Goal: Task Accomplishment & Management: Use online tool/utility

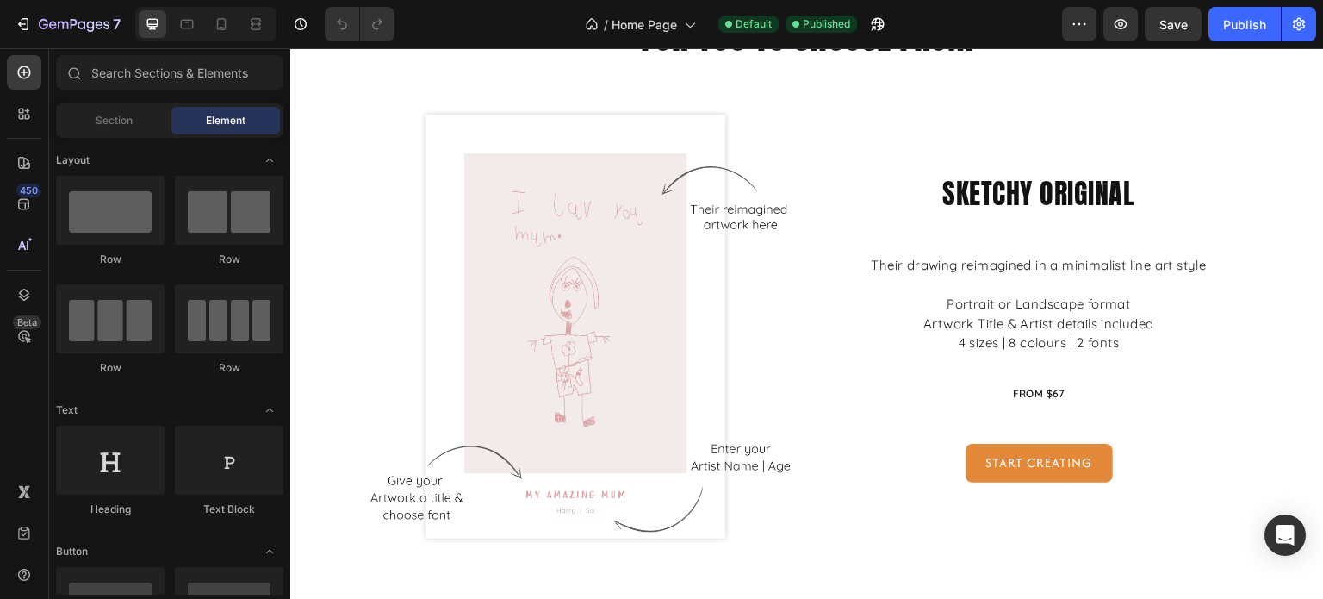
scroll to position [1465, 0]
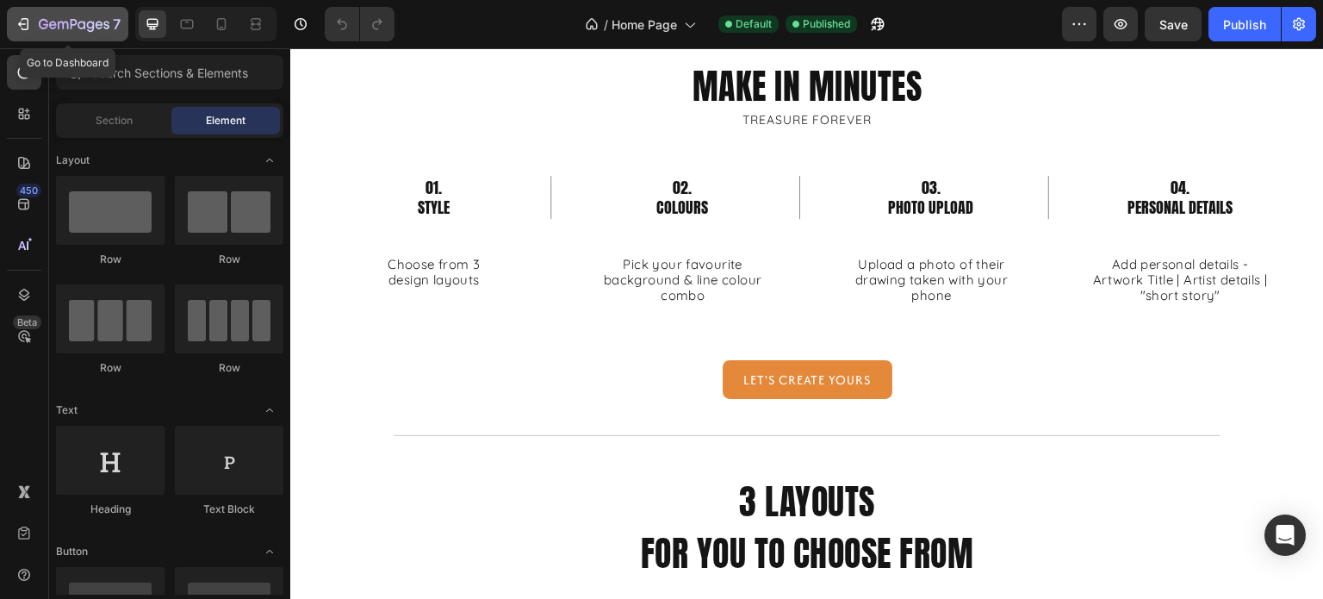
click at [79, 26] on icon "button" at bounding box center [74, 25] width 71 height 15
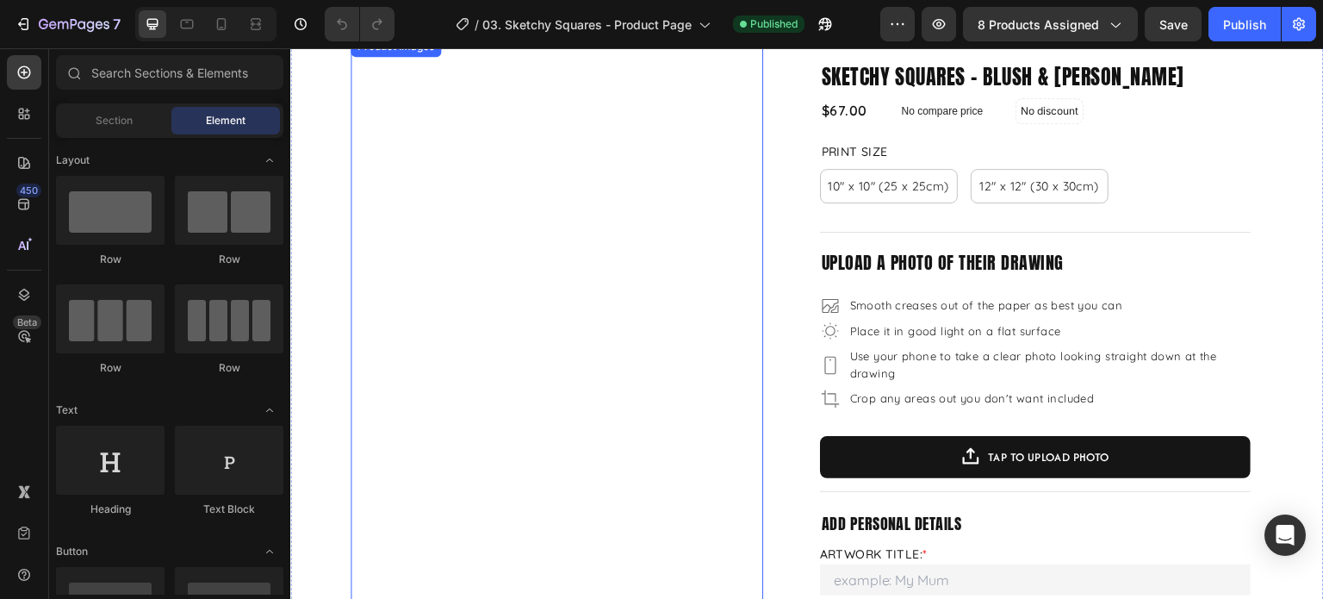
scroll to position [86, 0]
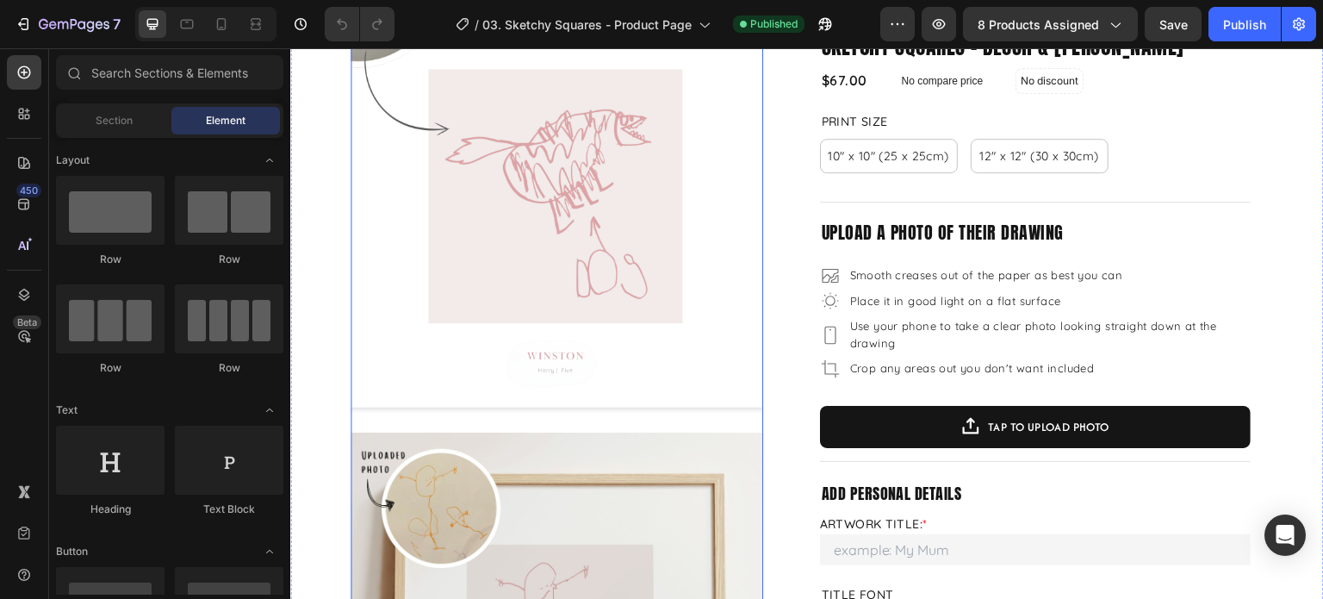
click at [604, 283] on img at bounding box center [557, 212] width 413 height 413
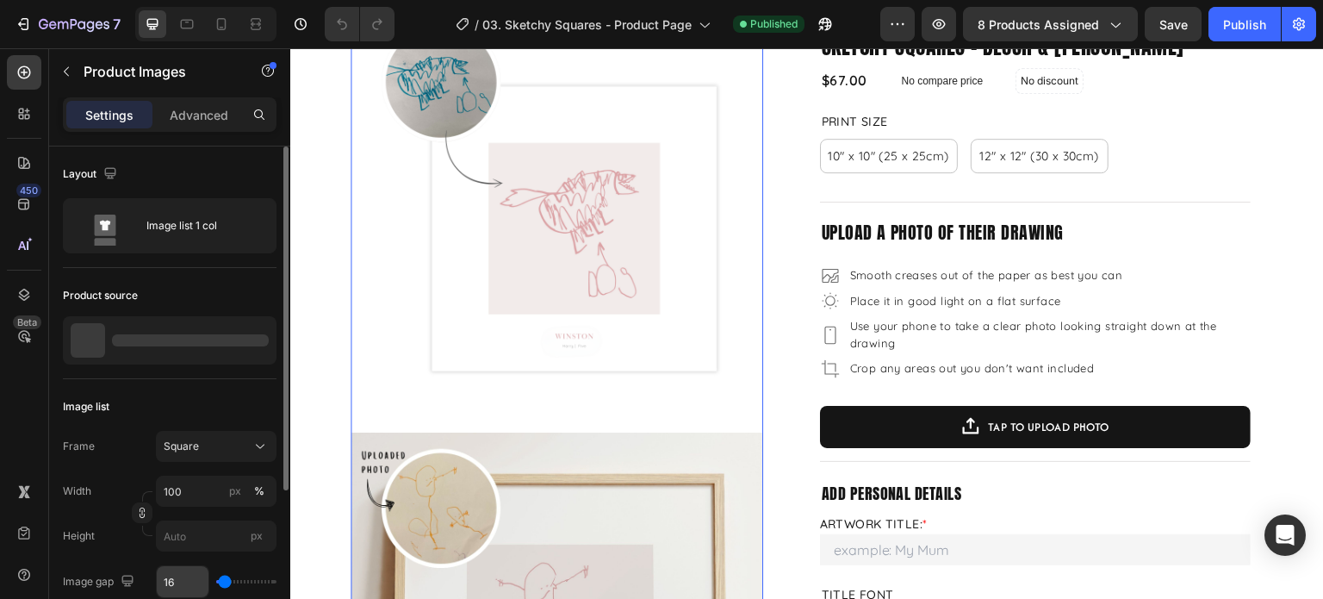
scroll to position [227, 0]
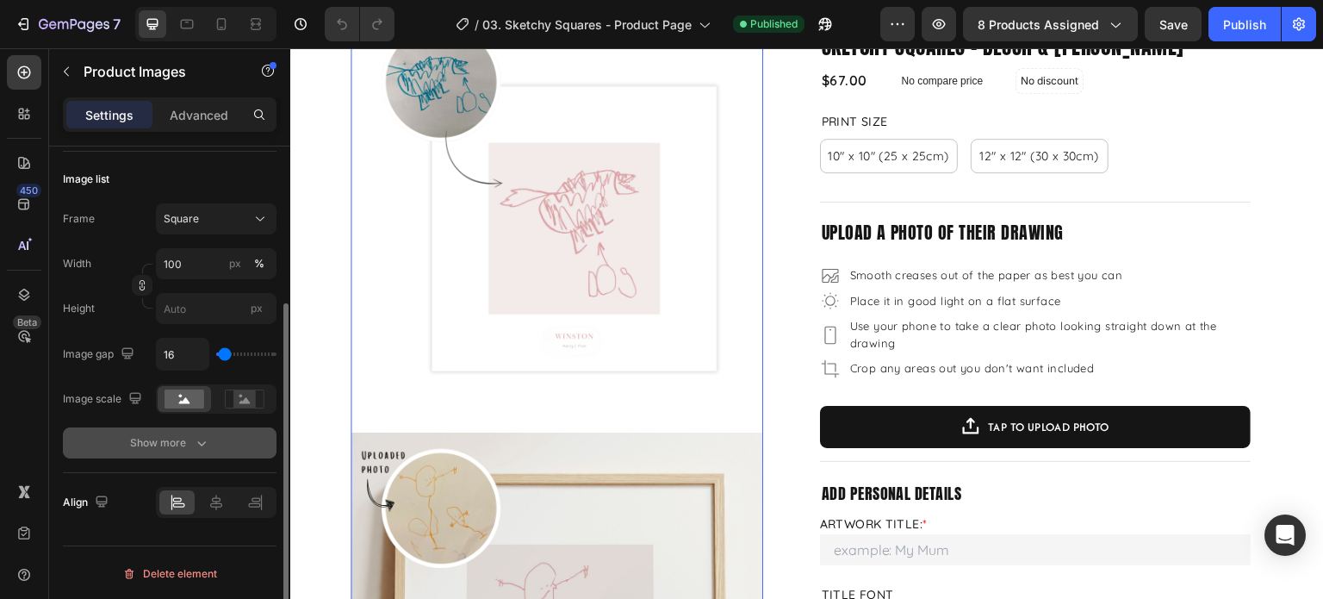
click at [165, 437] on div "Show more" at bounding box center [170, 442] width 80 height 17
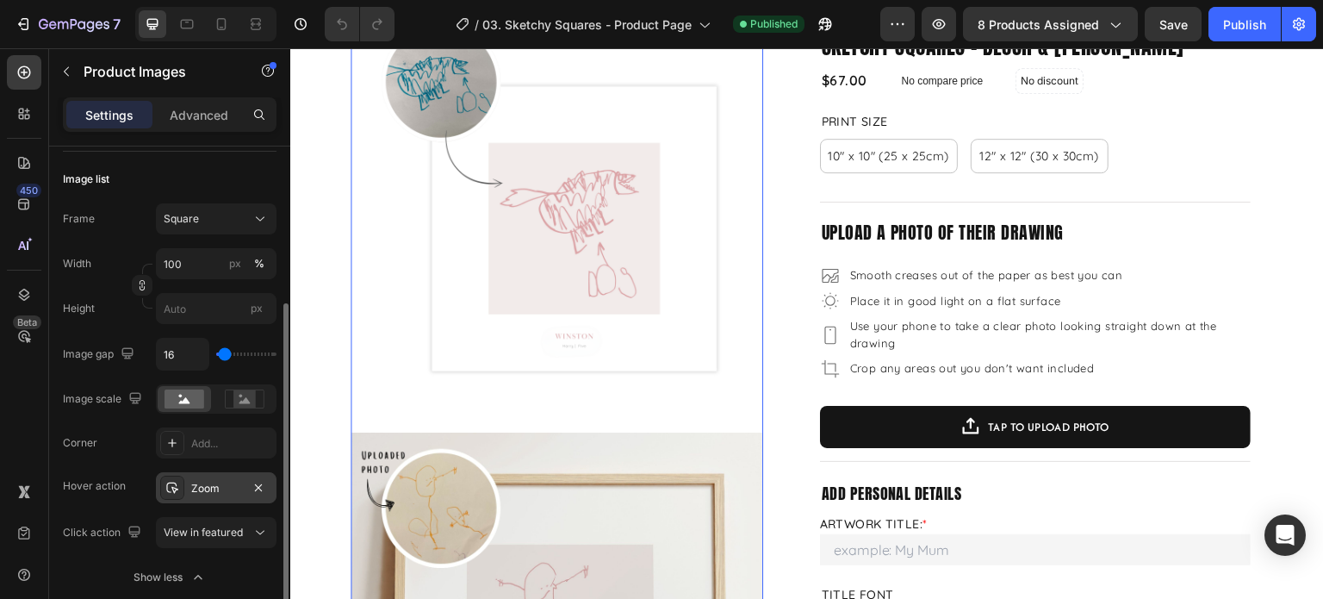
click at [225, 481] on div "Zoom" at bounding box center [216, 489] width 50 height 16
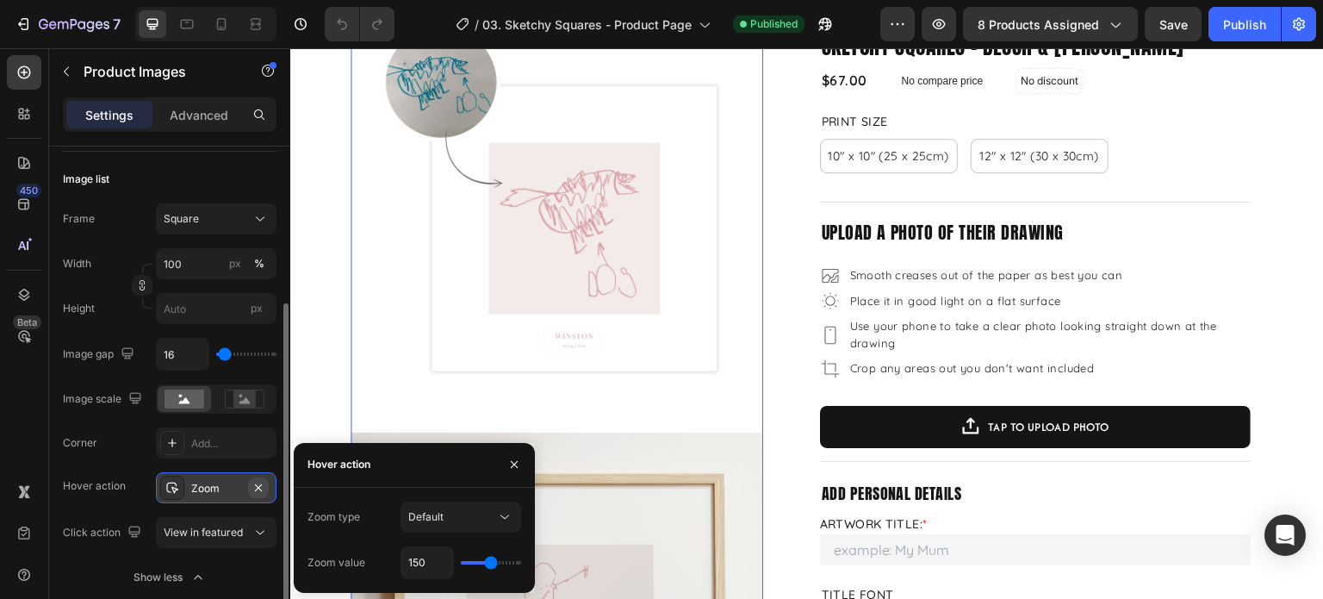
click at [255, 486] on icon "button" at bounding box center [259, 488] width 14 height 14
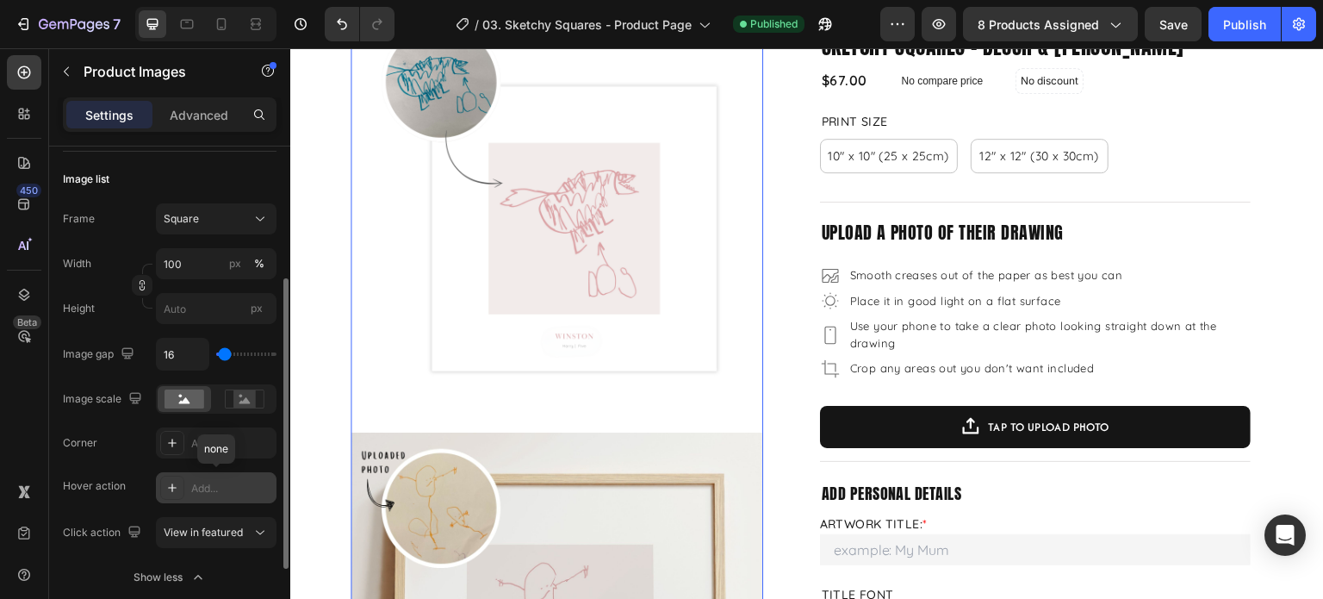
click at [207, 487] on div "Add..." at bounding box center [231, 489] width 81 height 16
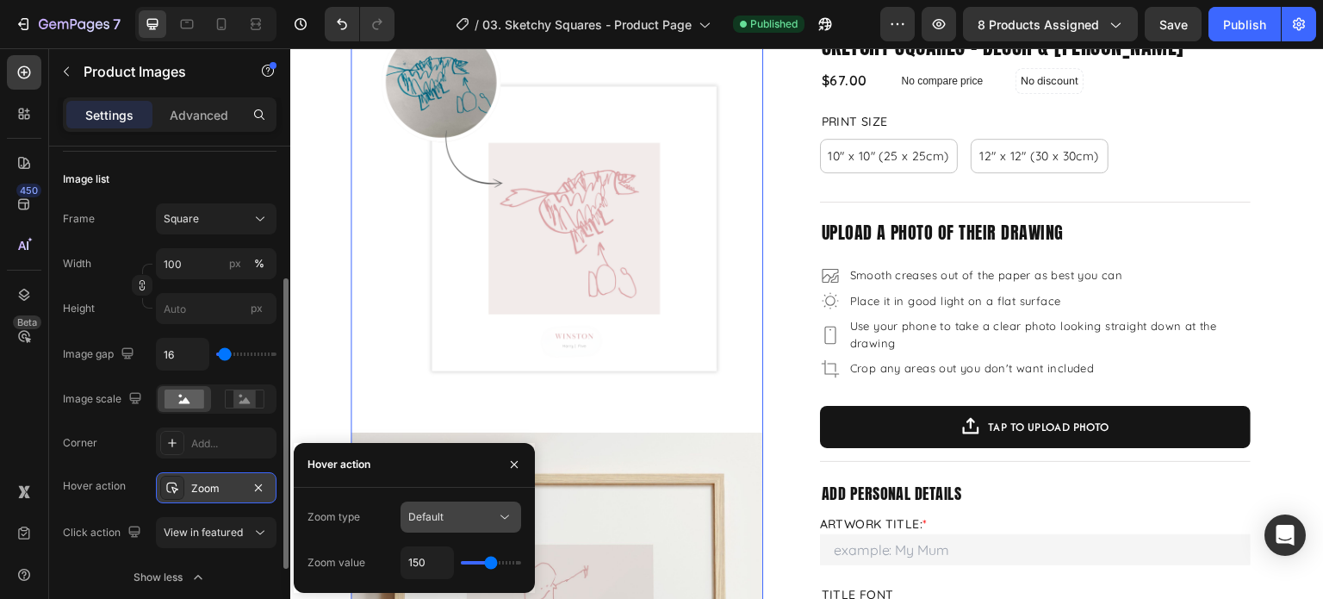
click at [485, 519] on div "Default" at bounding box center [452, 517] width 88 height 16
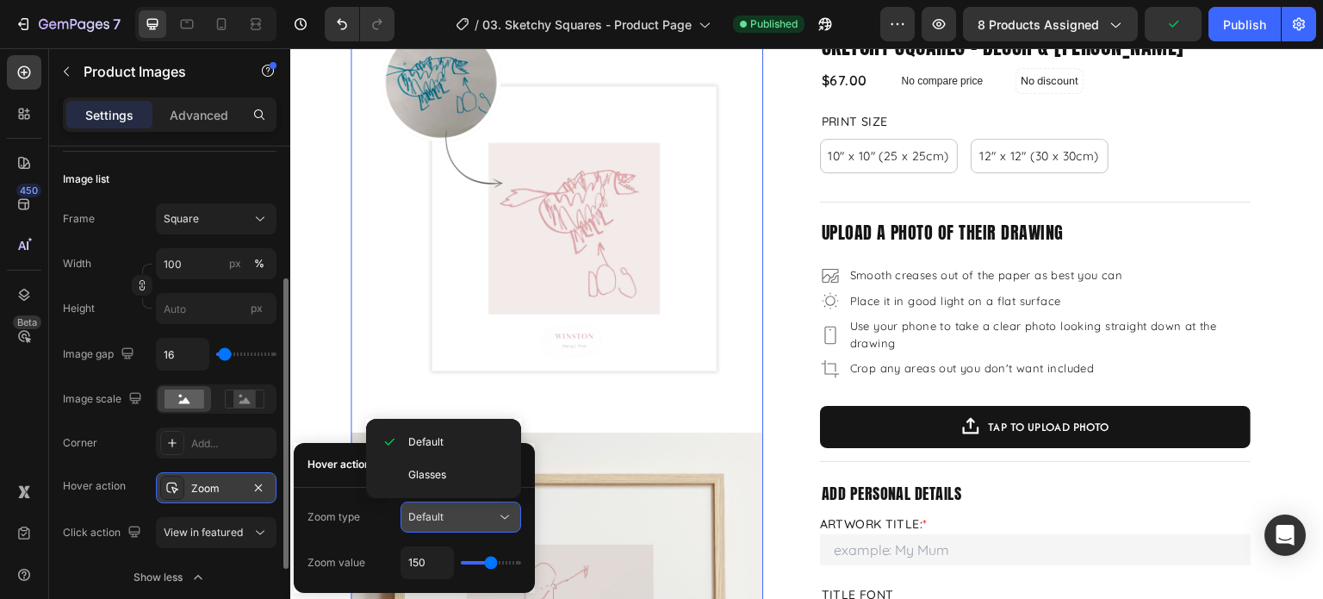
click at [485, 518] on div "Default" at bounding box center [452, 517] width 88 height 16
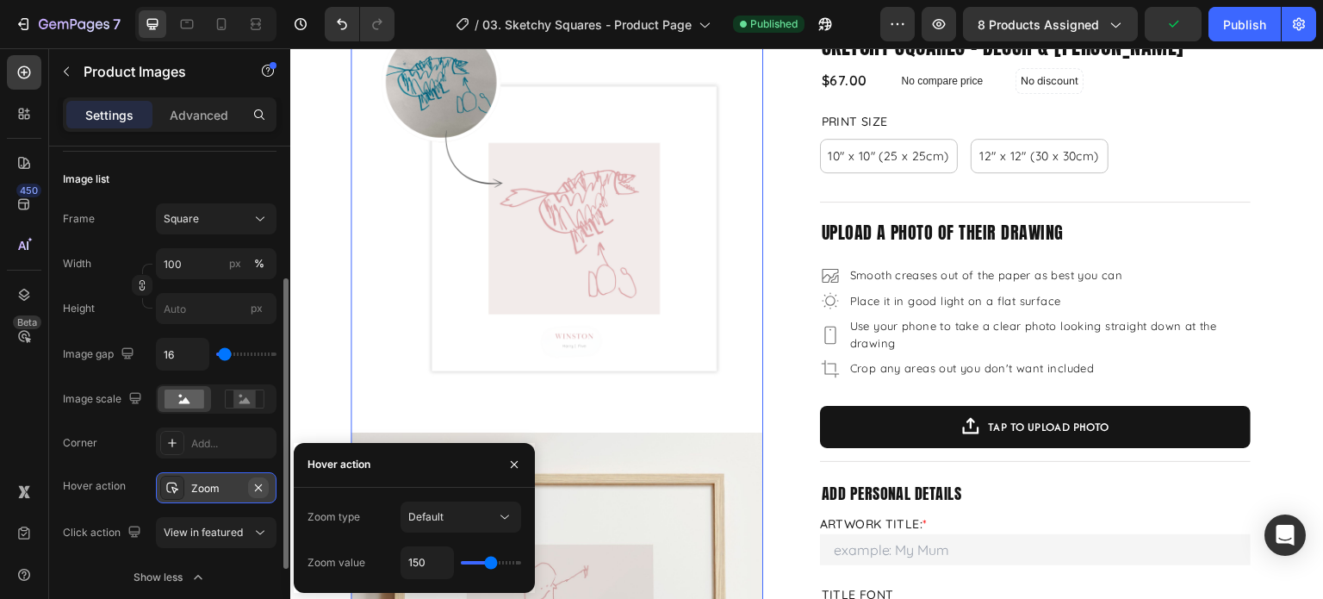
click at [263, 485] on icon "button" at bounding box center [259, 488] width 14 height 14
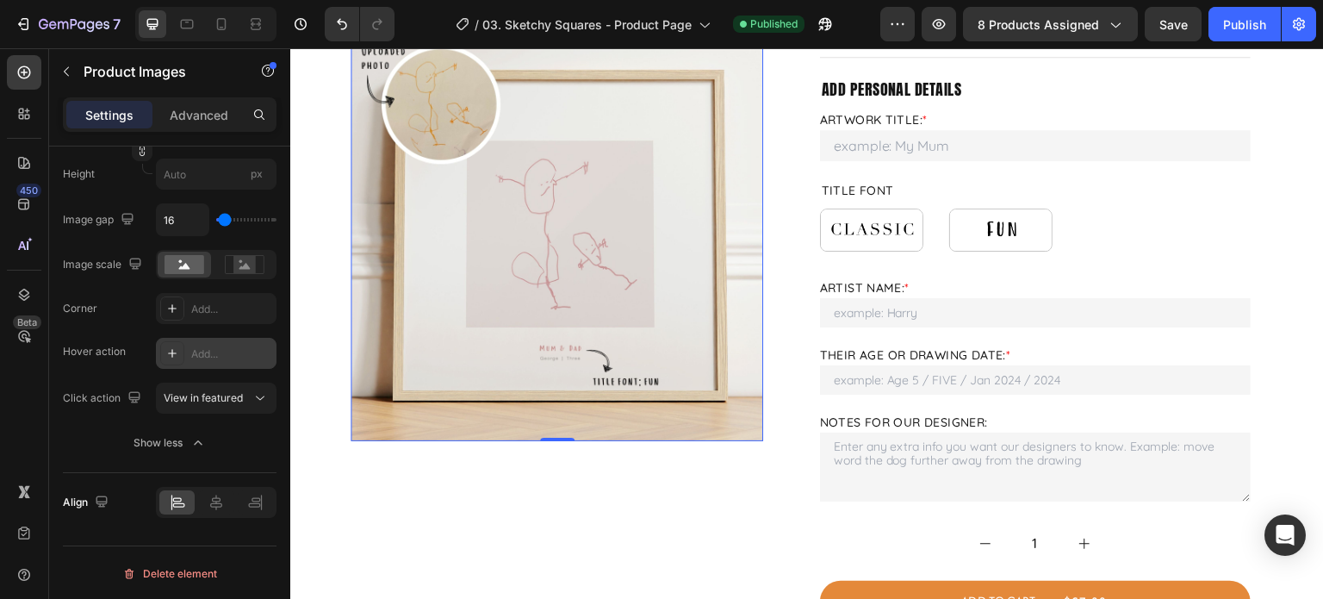
scroll to position [431, 0]
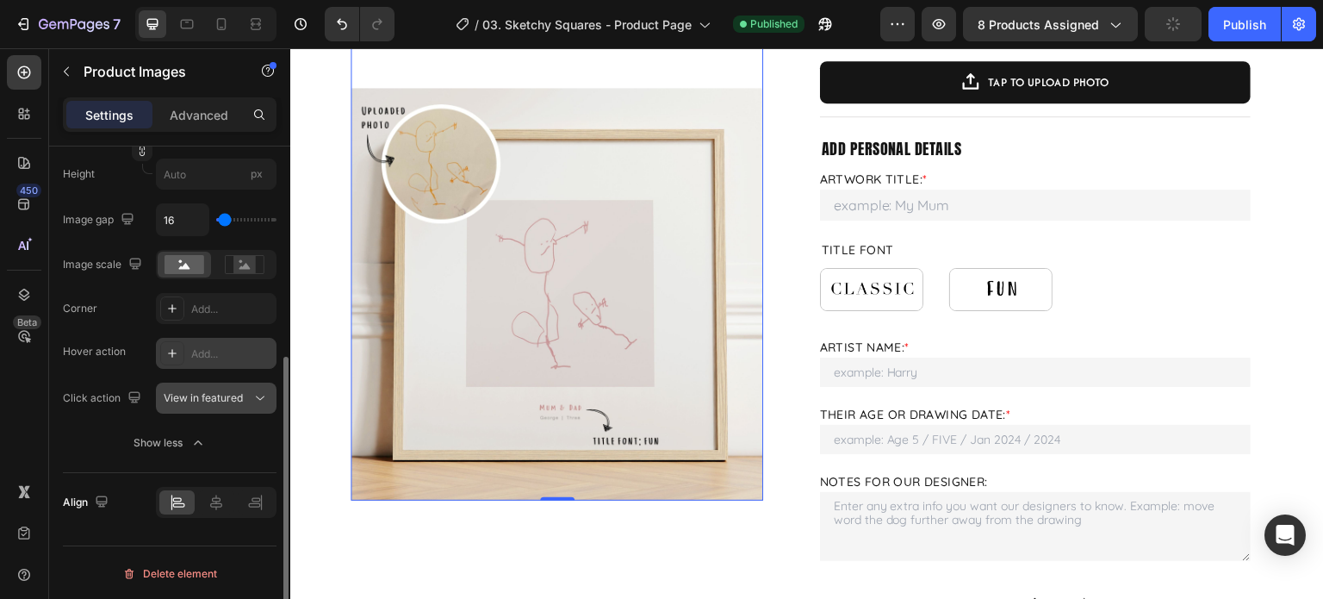
click at [244, 400] on div "View in featured" at bounding box center [208, 398] width 88 height 16
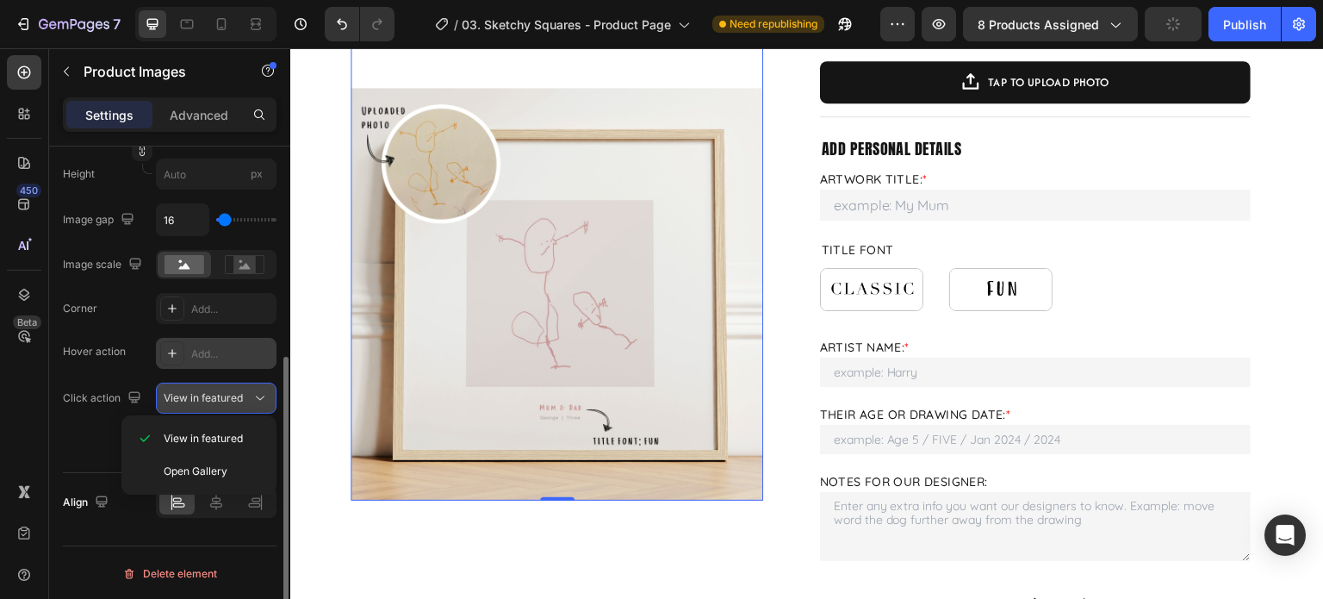
click at [244, 399] on div "View in featured" at bounding box center [208, 398] width 88 height 16
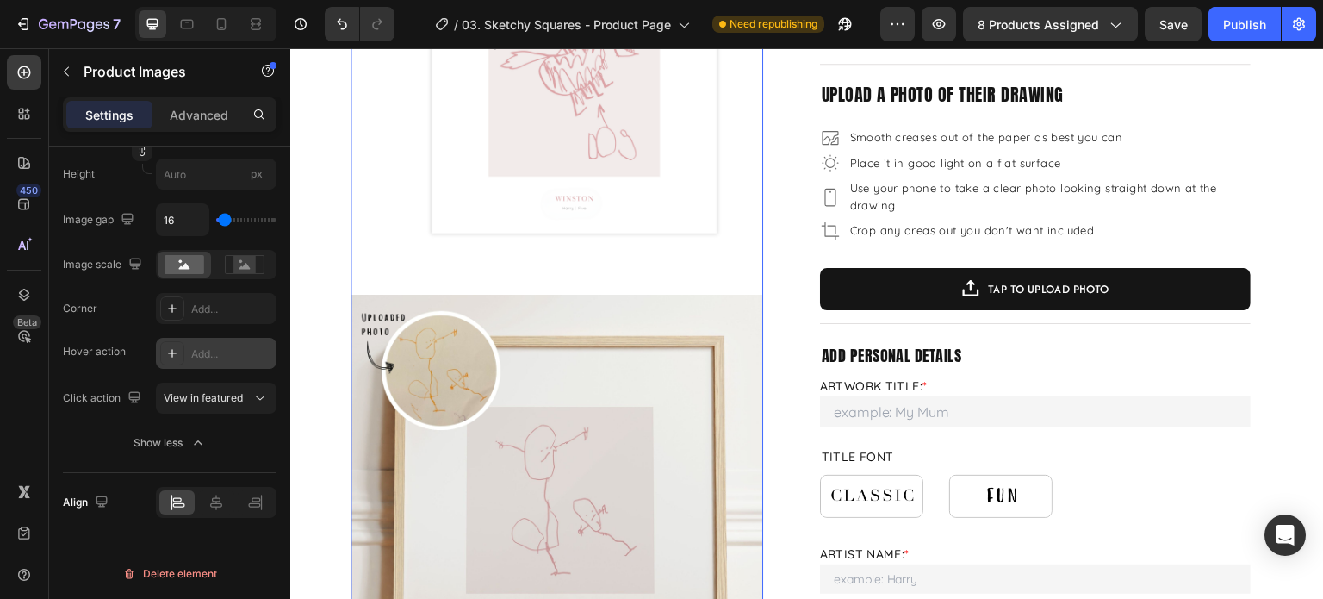
scroll to position [0, 0]
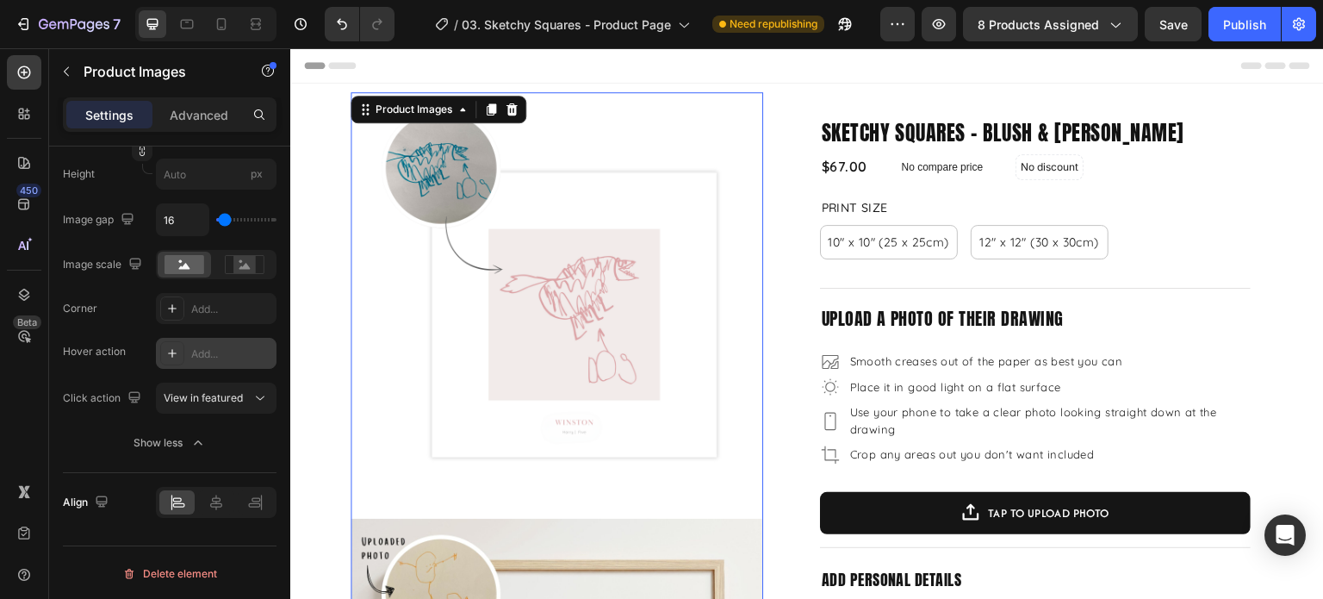
click at [621, 293] on img at bounding box center [557, 298] width 413 height 413
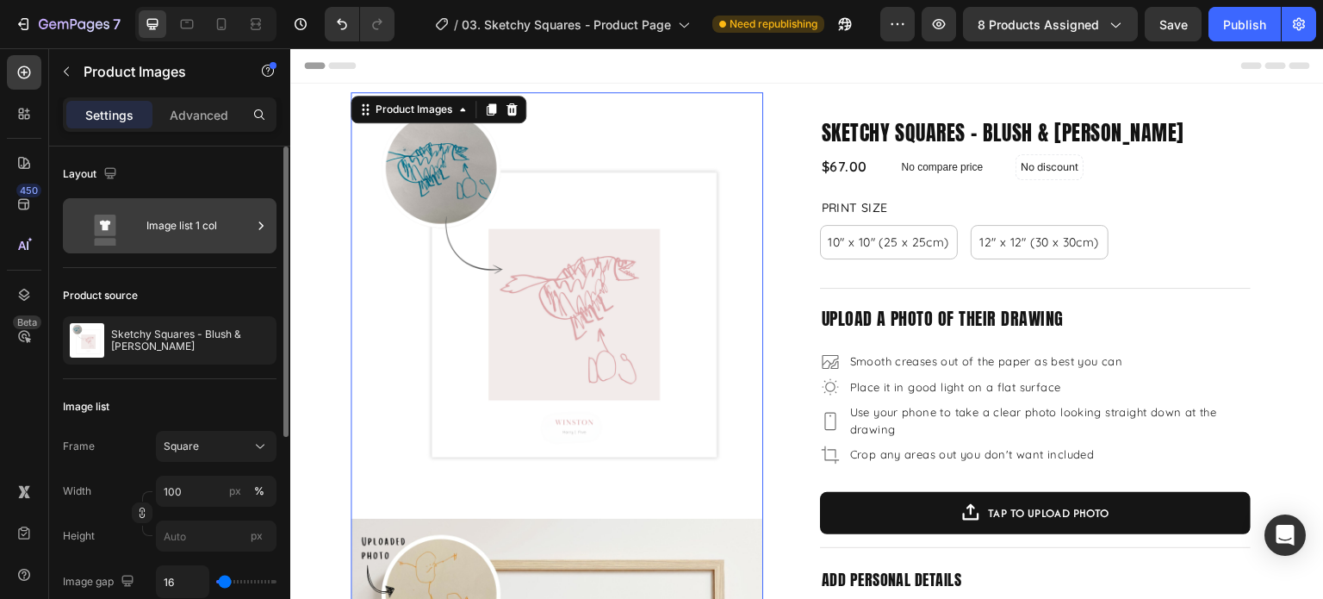
click at [208, 237] on div "Image list 1 col" at bounding box center [198, 226] width 105 height 40
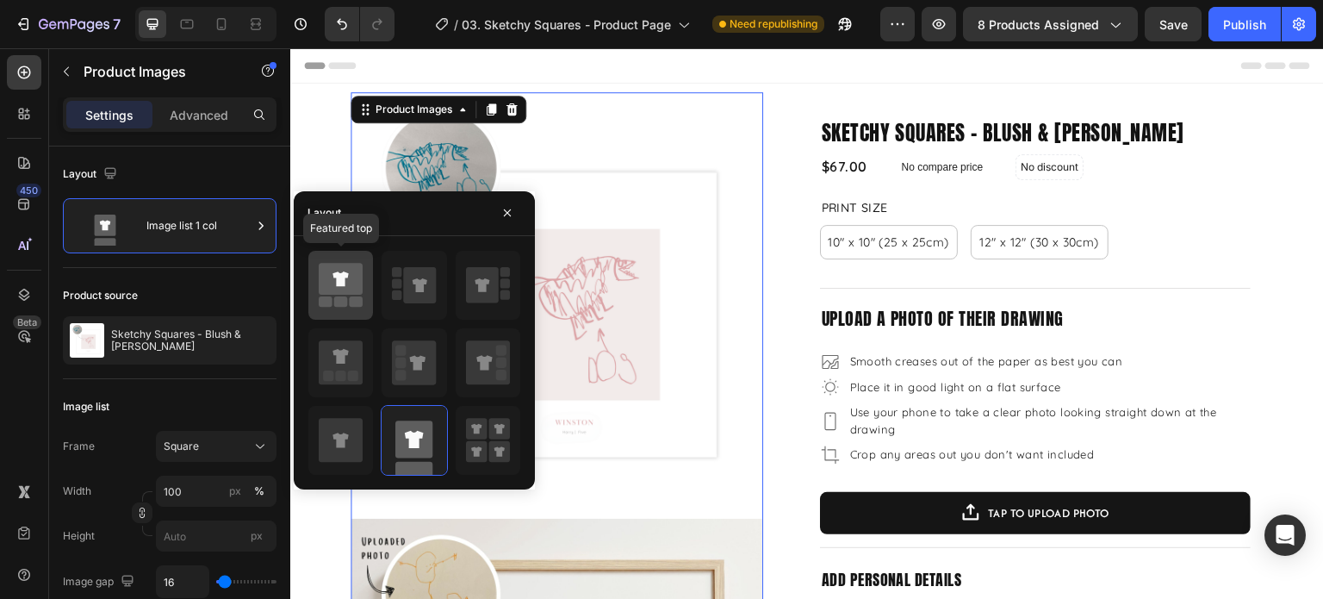
click at [351, 277] on icon at bounding box center [341, 279] width 44 height 32
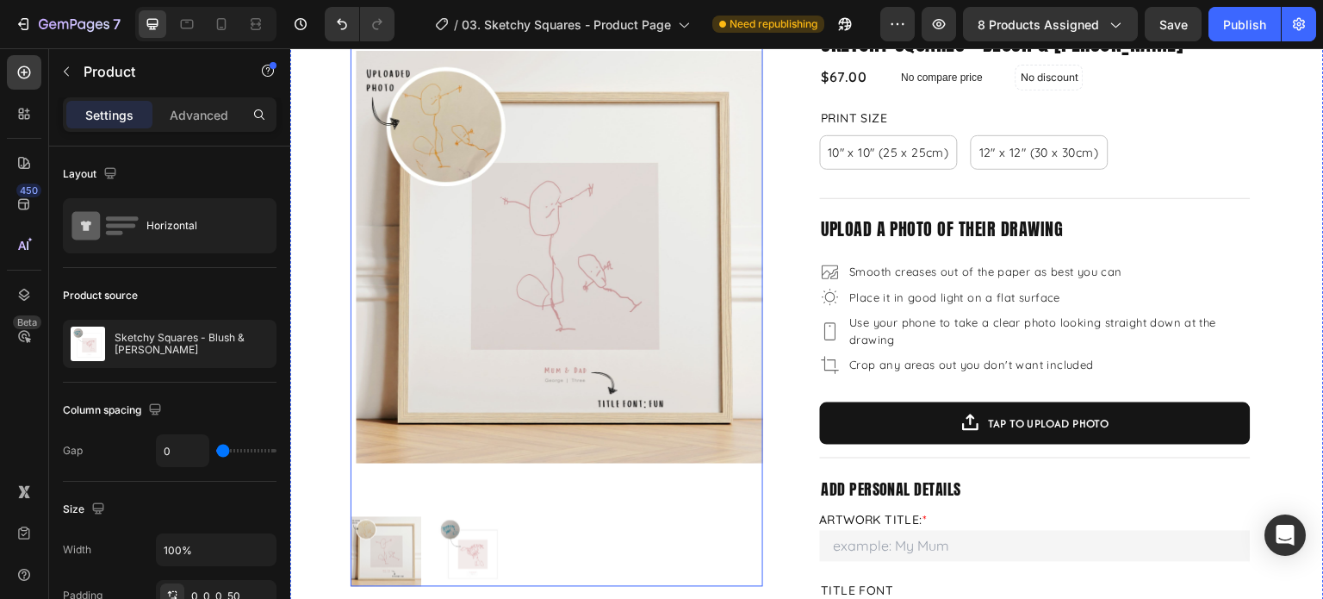
scroll to position [86, 0]
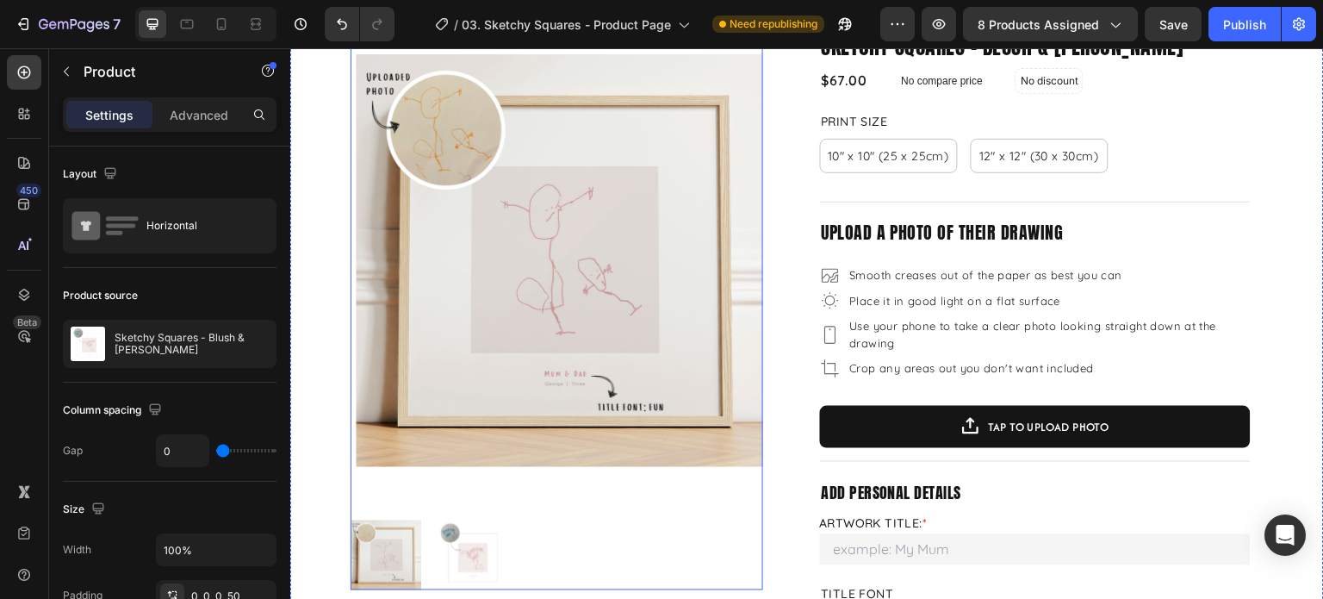
click at [645, 333] on img at bounding box center [562, 261] width 413 height 510
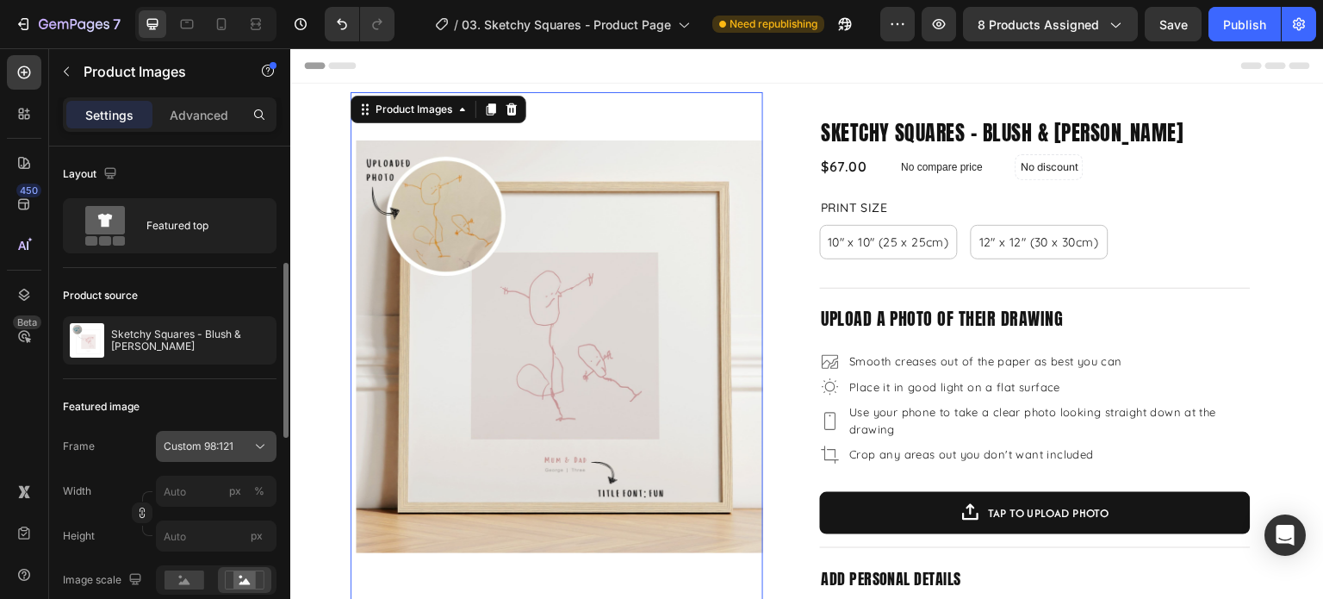
scroll to position [172, 0]
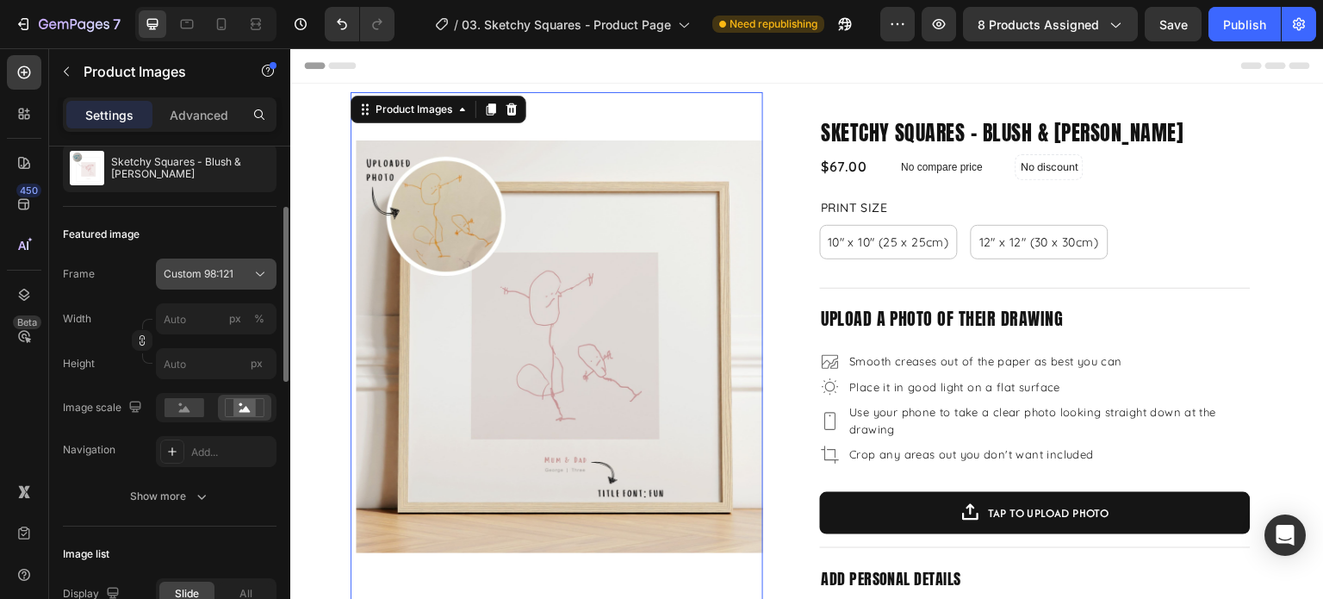
click at [209, 268] on span "Custom 98:121" at bounding box center [199, 274] width 70 height 16
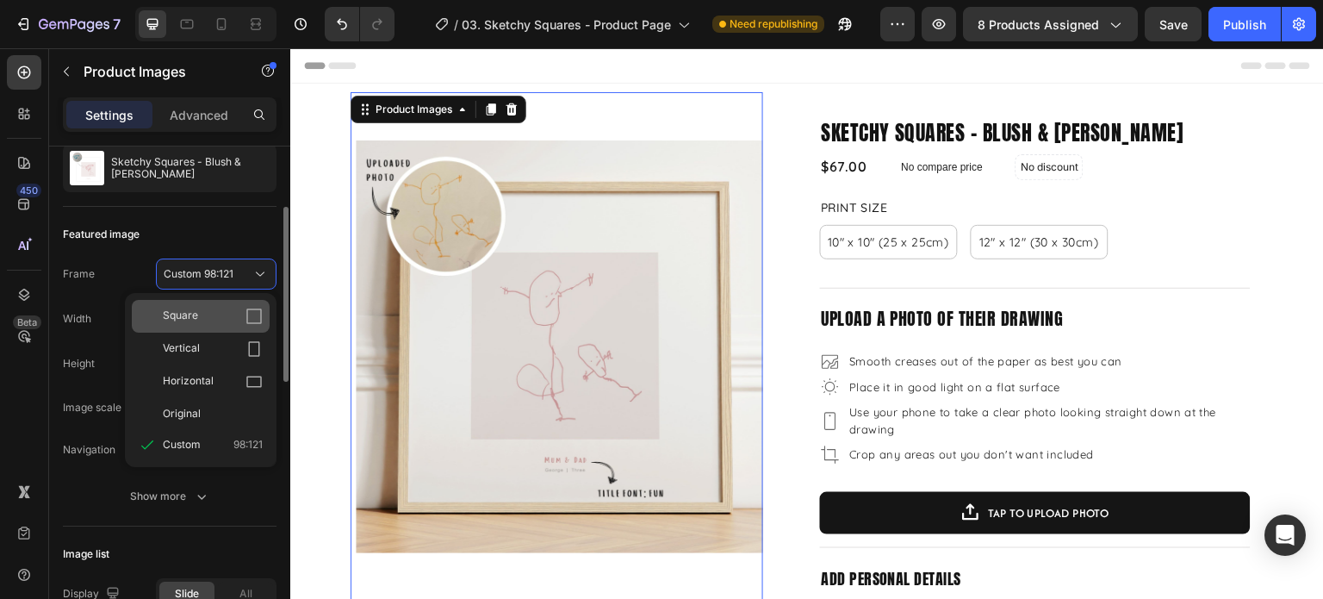
click at [250, 313] on icon at bounding box center [254, 316] width 17 height 17
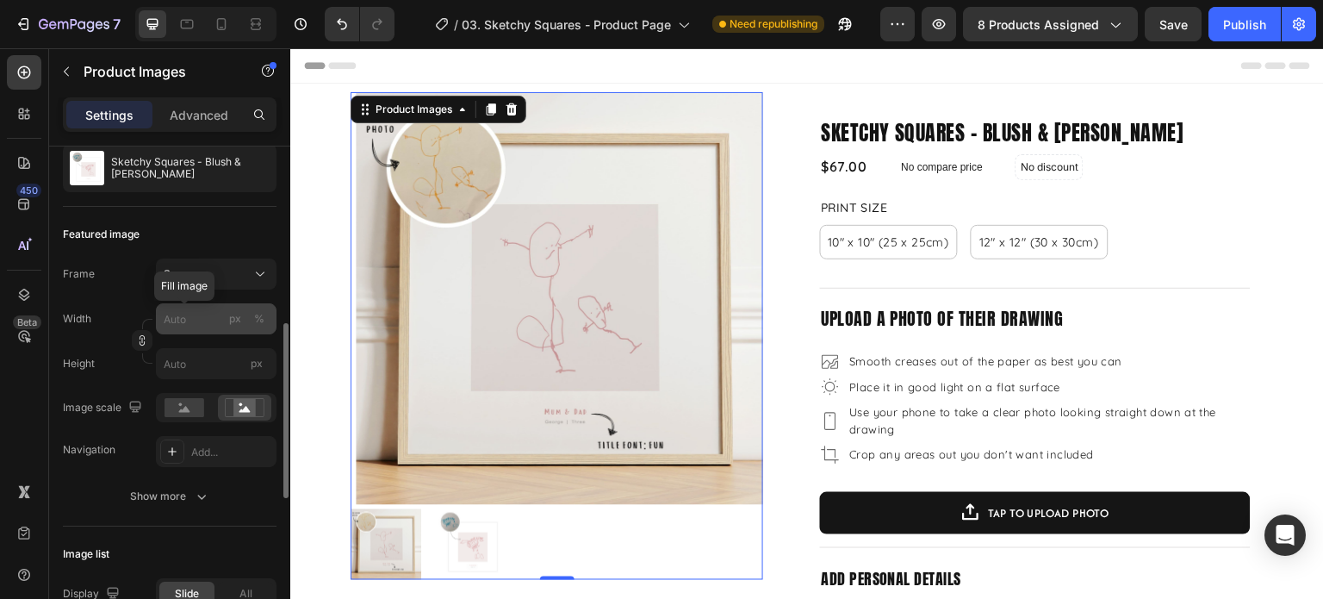
scroll to position [258, 0]
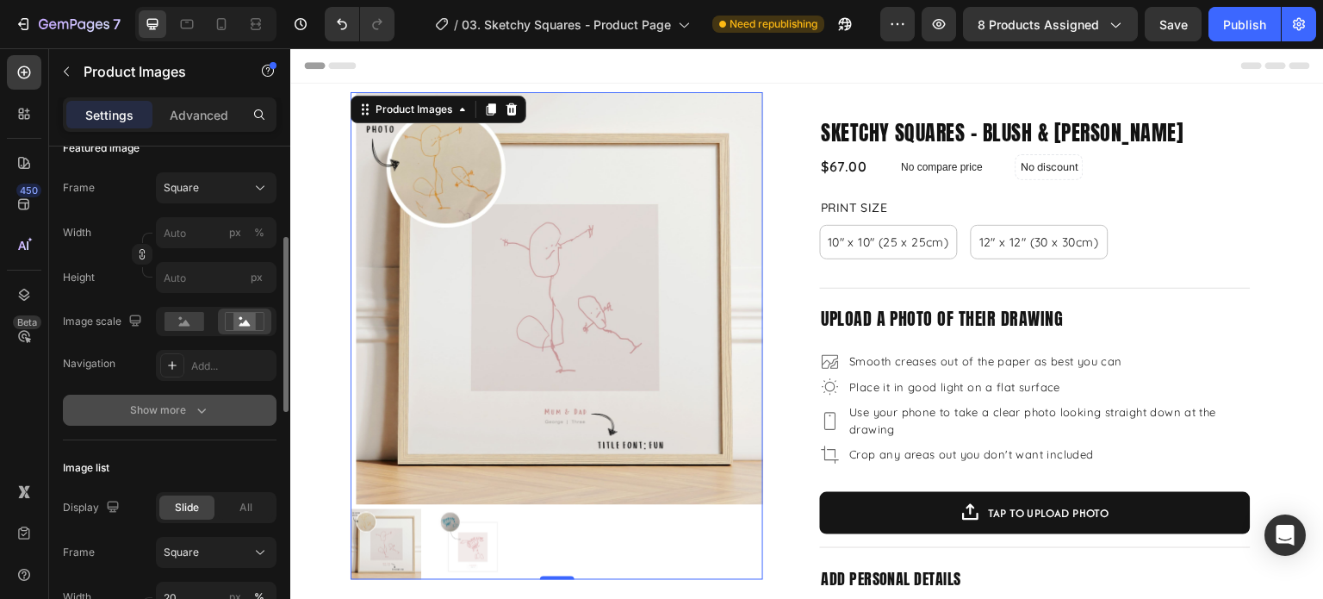
click at [181, 415] on div "Show more" at bounding box center [170, 409] width 80 height 17
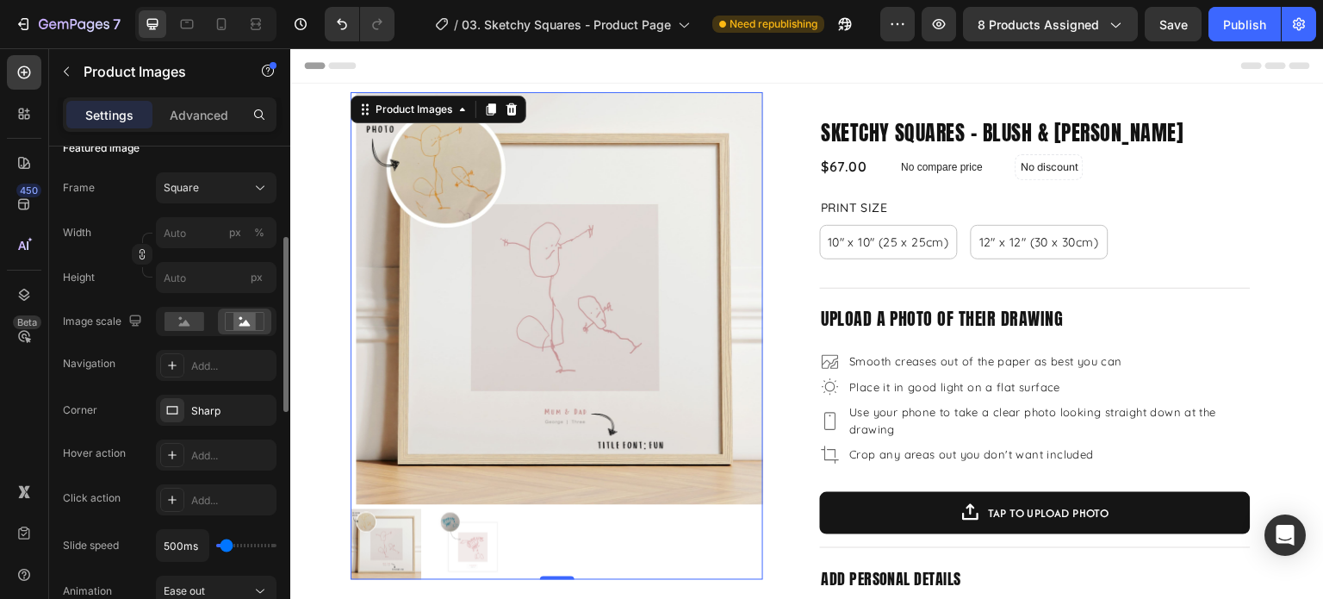
scroll to position [431, 0]
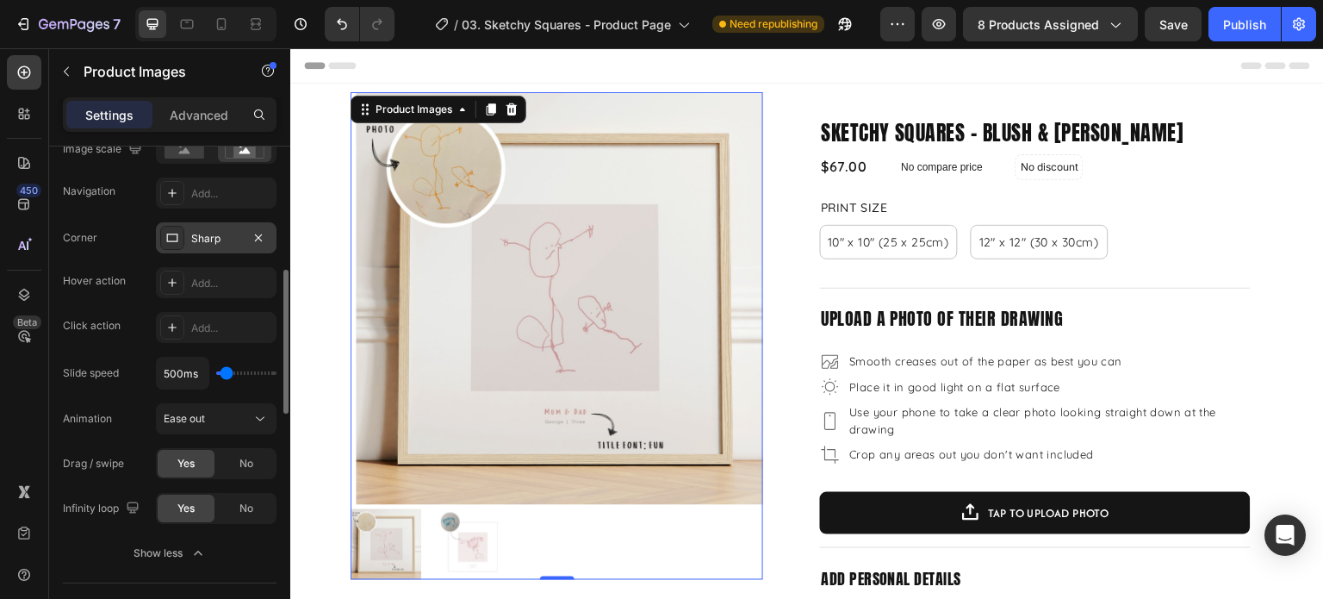
click at [233, 237] on div "Sharp" at bounding box center [216, 239] width 50 height 16
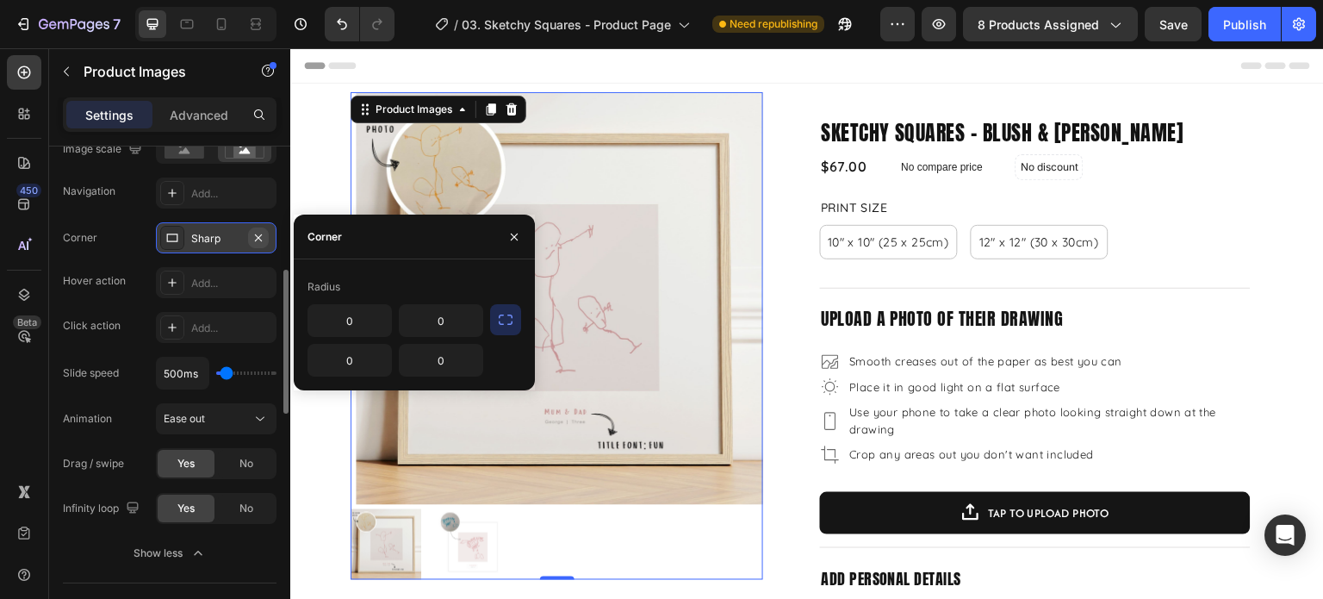
click at [255, 237] on icon "button" at bounding box center [259, 238] width 14 height 14
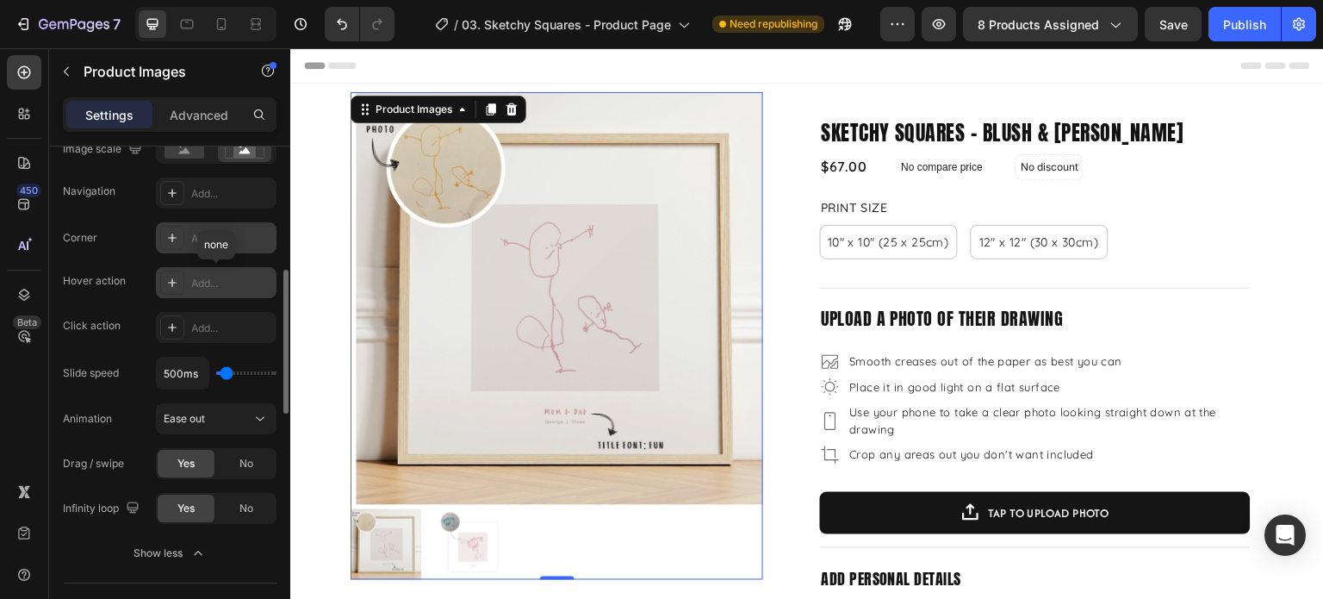
click at [177, 284] on icon at bounding box center [172, 283] width 14 height 14
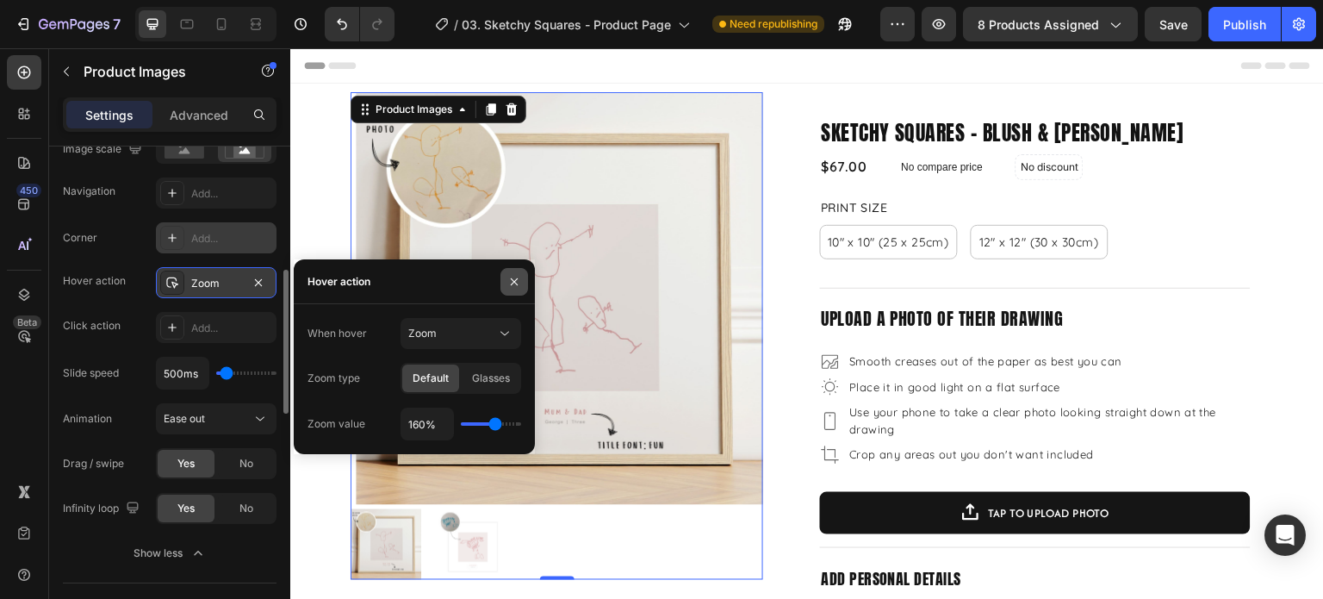
click at [511, 287] on icon "button" at bounding box center [514, 282] width 14 height 14
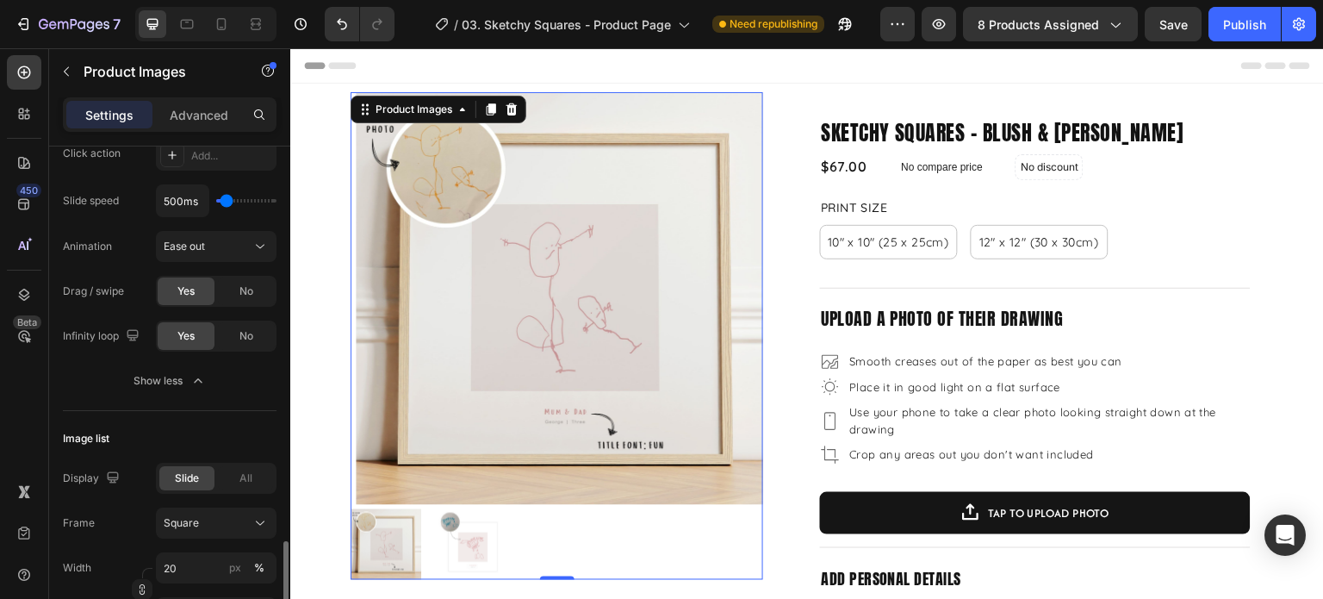
scroll to position [775, 0]
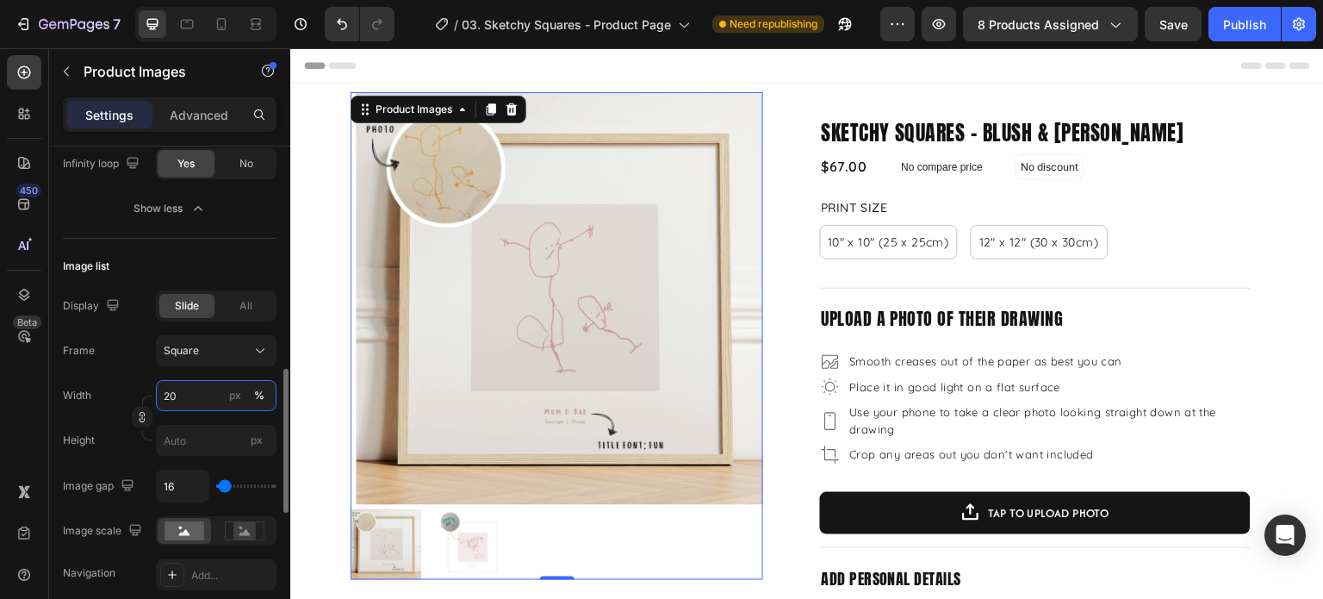
drag, startPoint x: 182, startPoint y: 389, endPoint x: 203, endPoint y: 387, distance: 21.7
click at [183, 389] on input "20" at bounding box center [216, 395] width 121 height 31
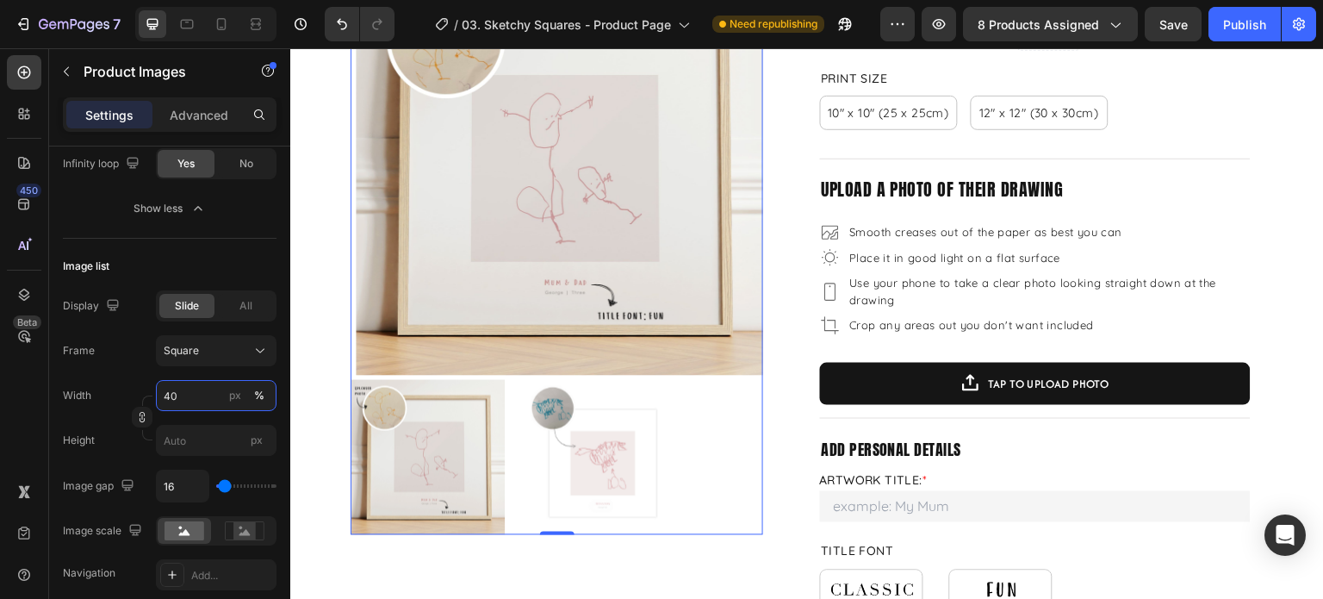
scroll to position [258, 0]
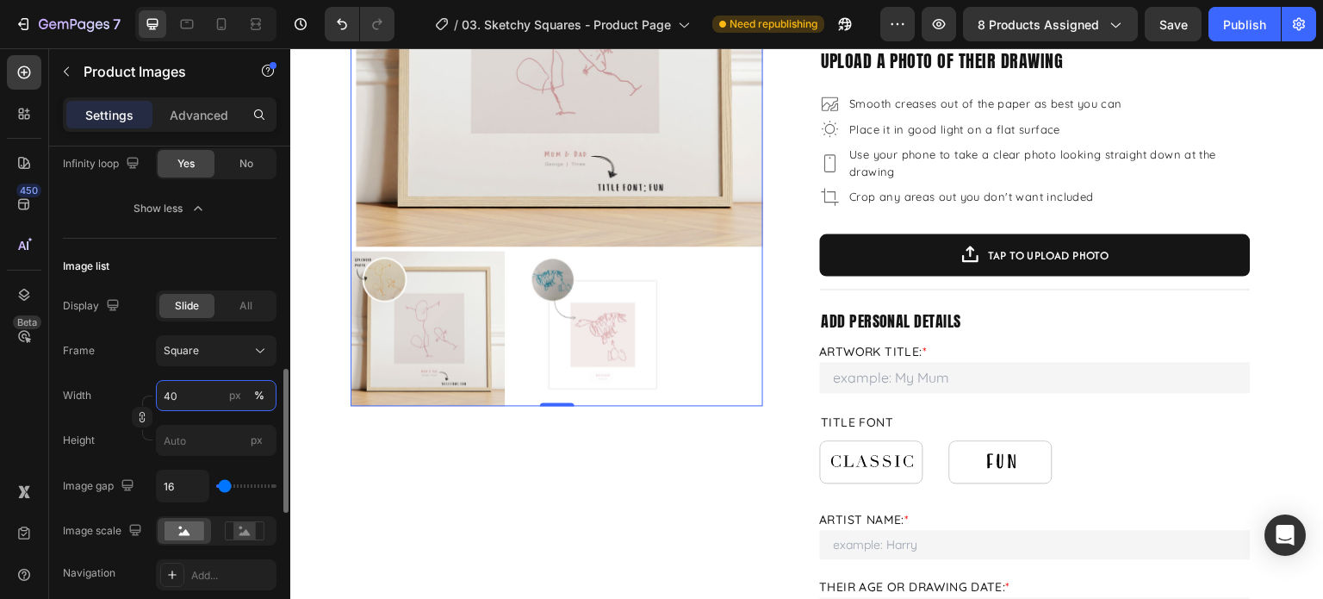
type input "40"
type input "76"
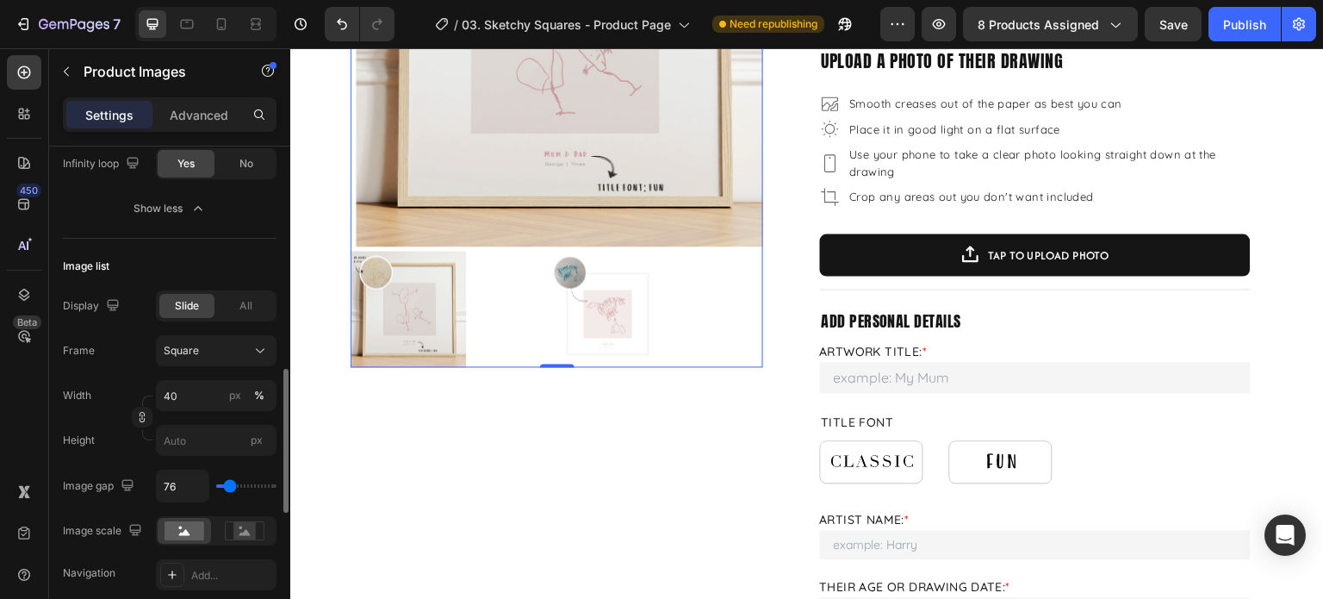
type input "91"
type input "106"
type input "69"
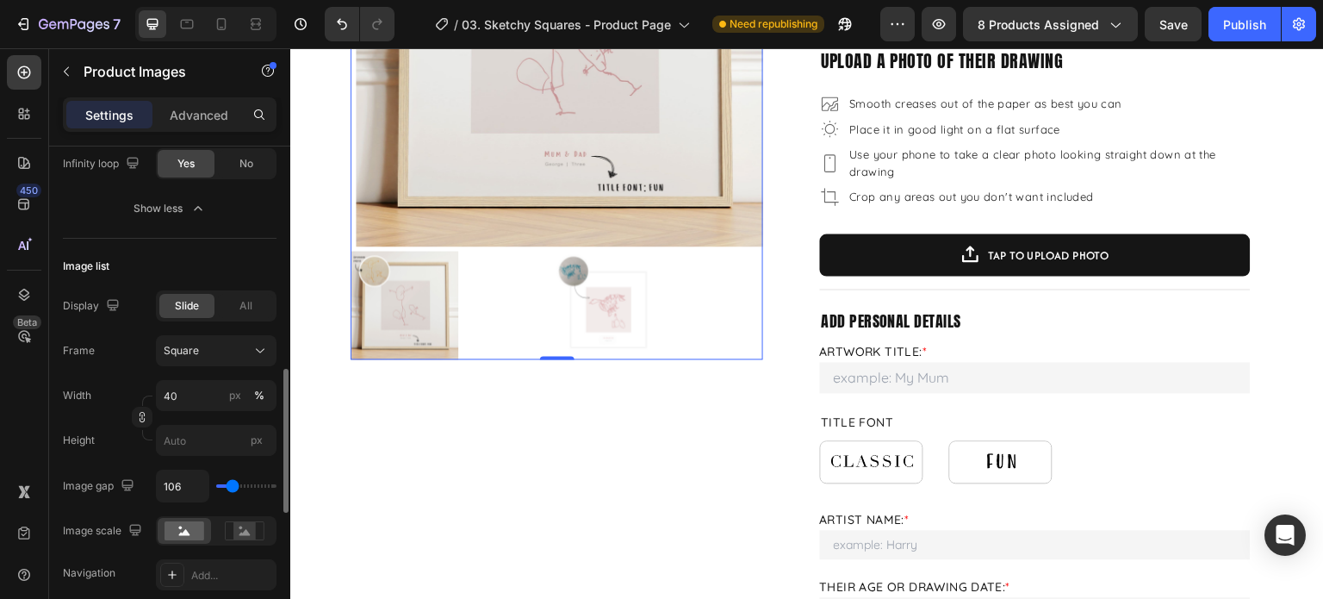
type input "69"
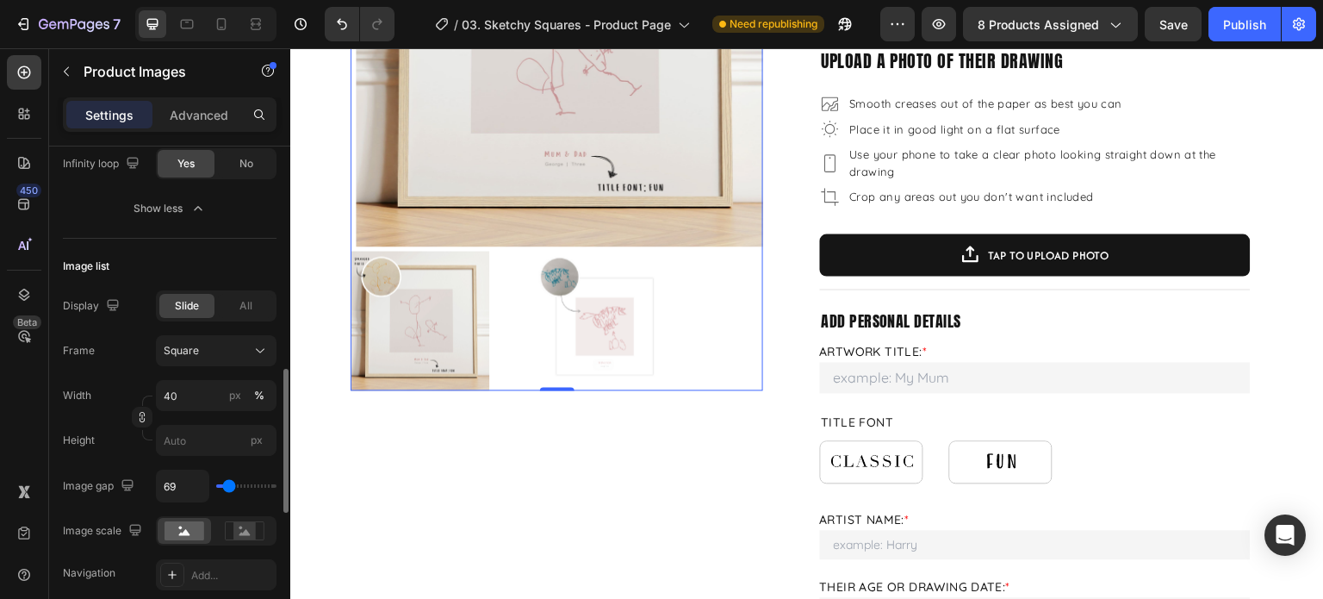
type input "46"
type input "31"
type input "17"
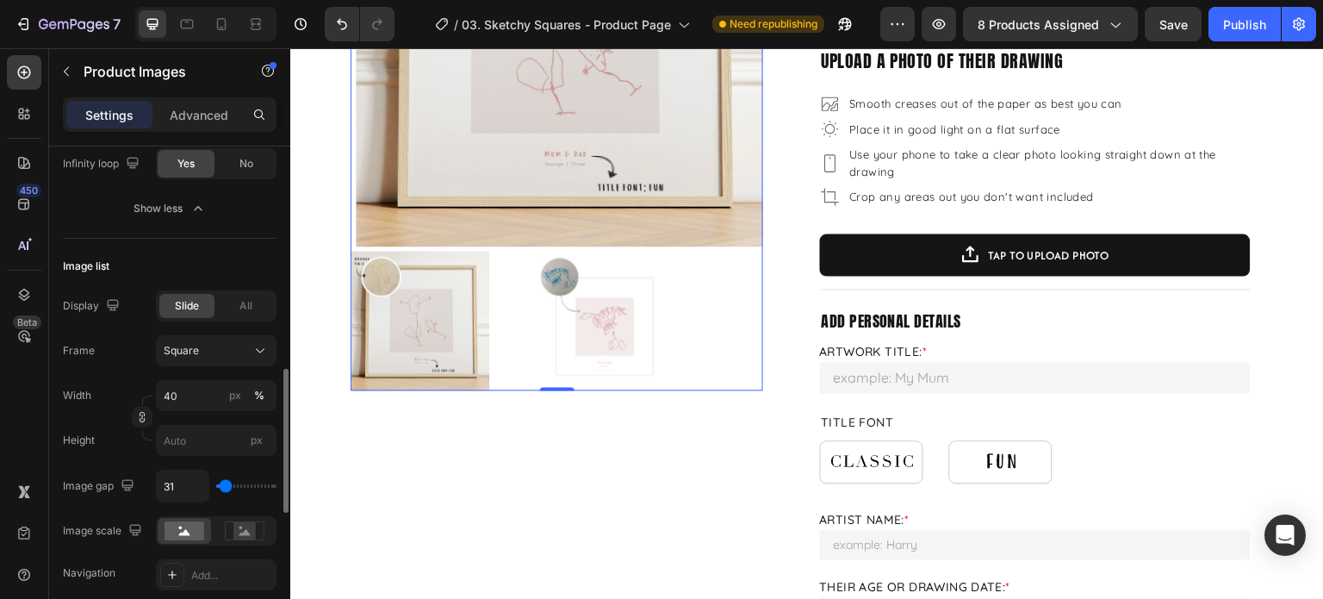
type input "17"
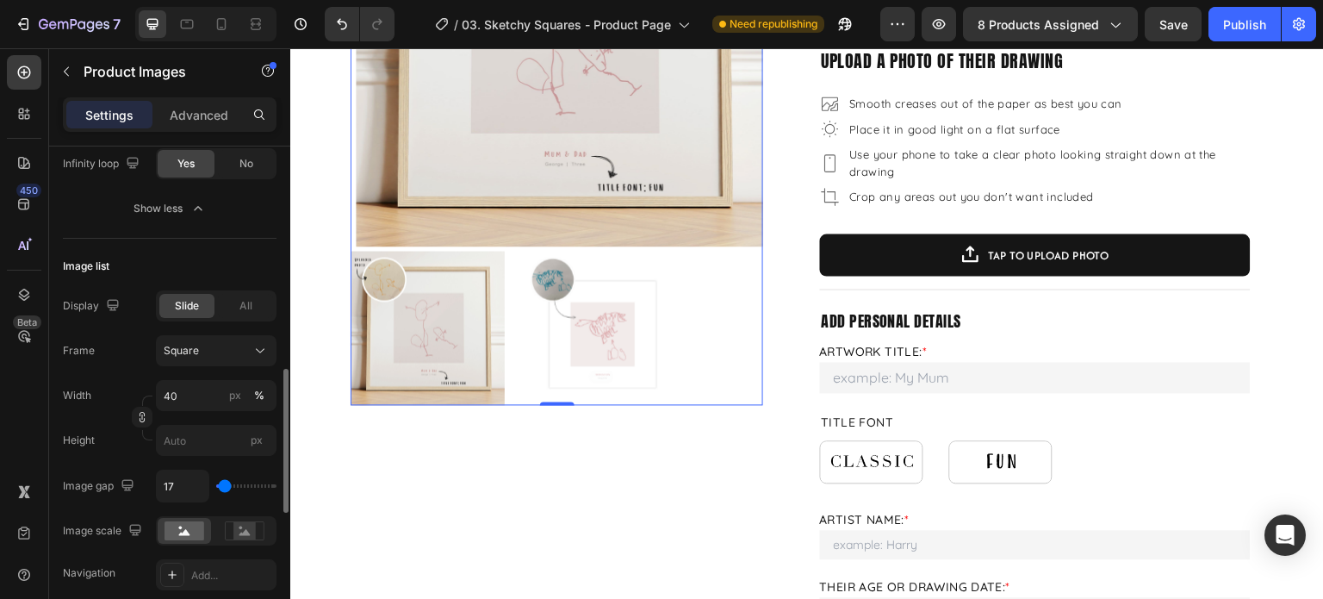
type input "2"
type input "0"
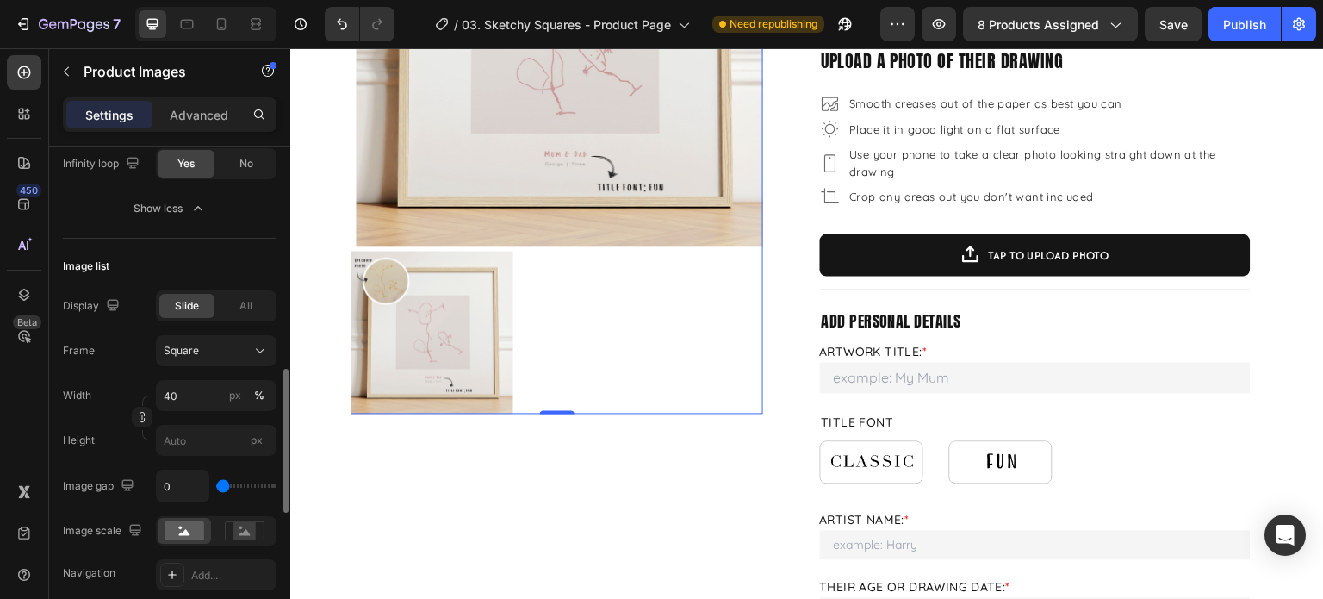
type input "2"
type input "9"
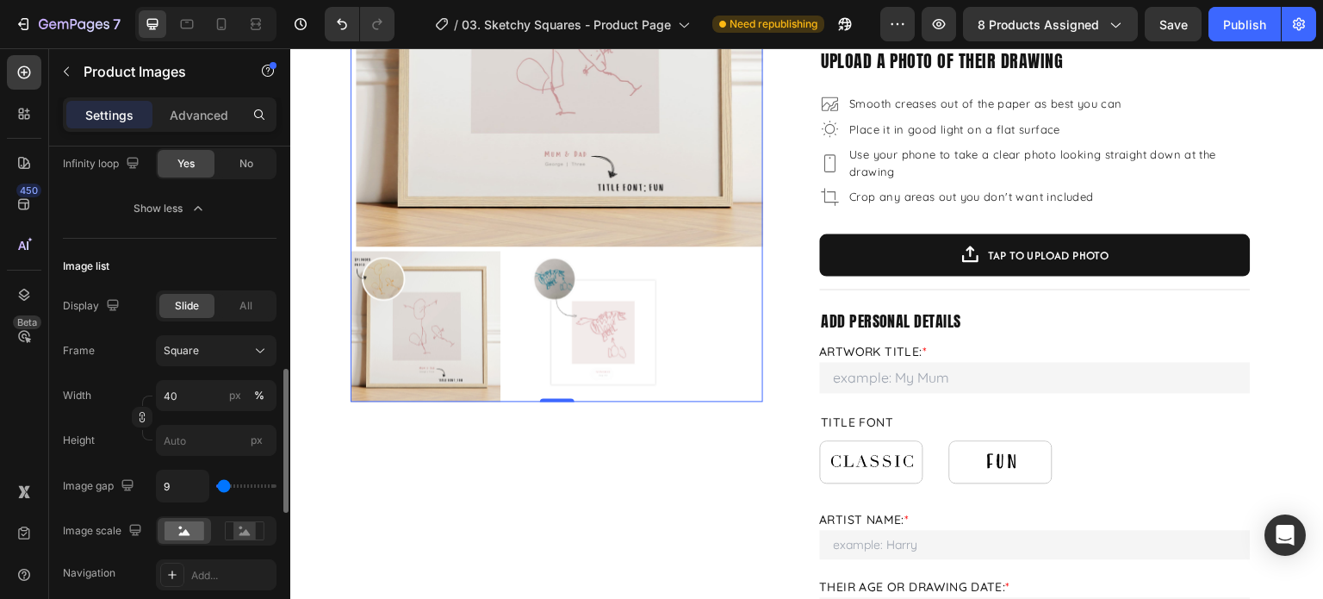
type input "24"
click at [225, 488] on input "range" at bounding box center [246, 485] width 60 height 3
drag, startPoint x: 183, startPoint y: 395, endPoint x: 200, endPoint y: 405, distance: 19.7
click at [183, 396] on input "40" at bounding box center [216, 395] width 121 height 31
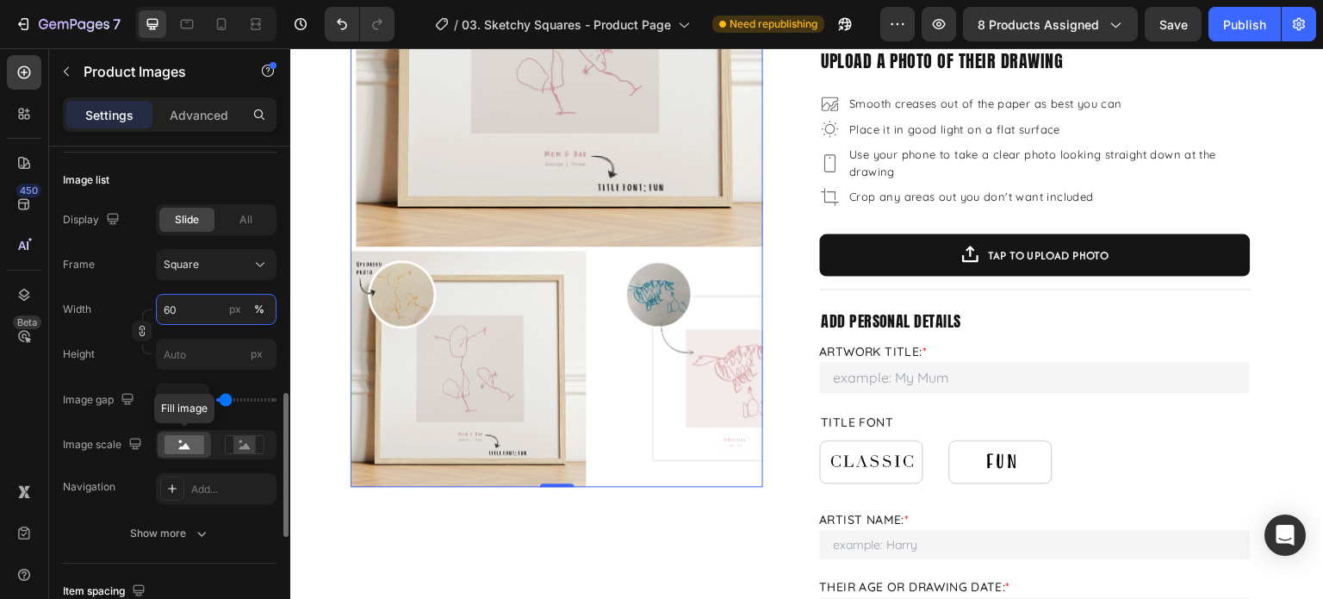
scroll to position [948, 0]
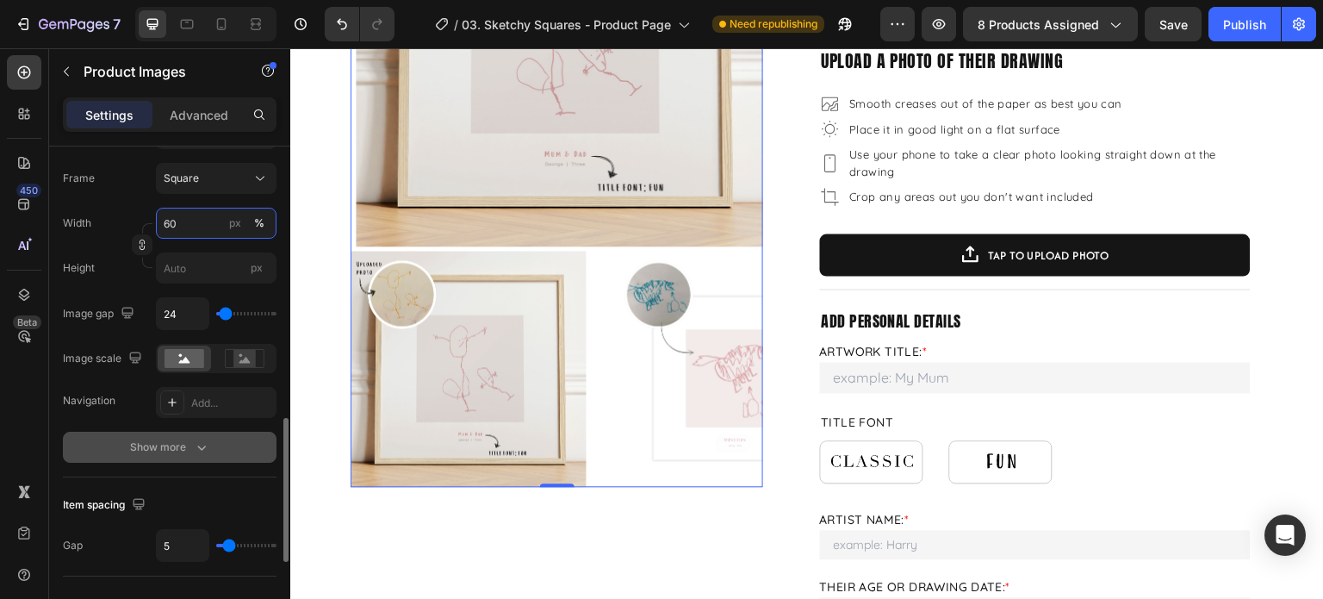
type input "60"
click at [193, 448] on icon "button" at bounding box center [201, 447] width 17 height 17
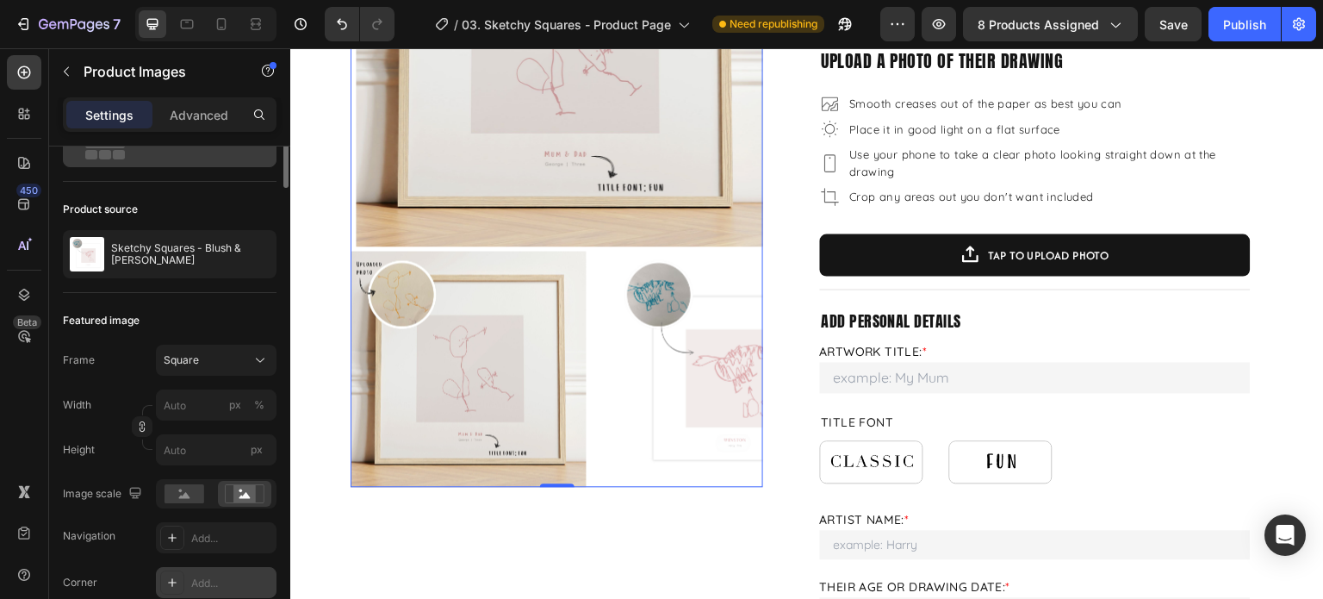
scroll to position [0, 0]
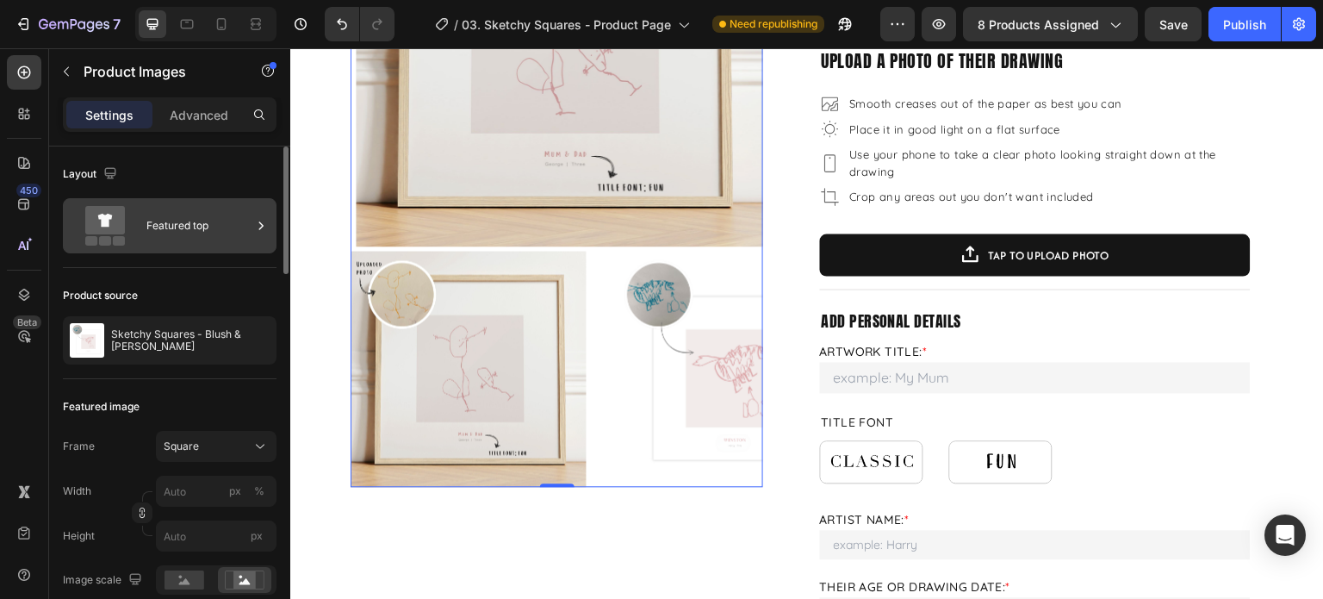
click at [118, 218] on icon at bounding box center [105, 220] width 40 height 28
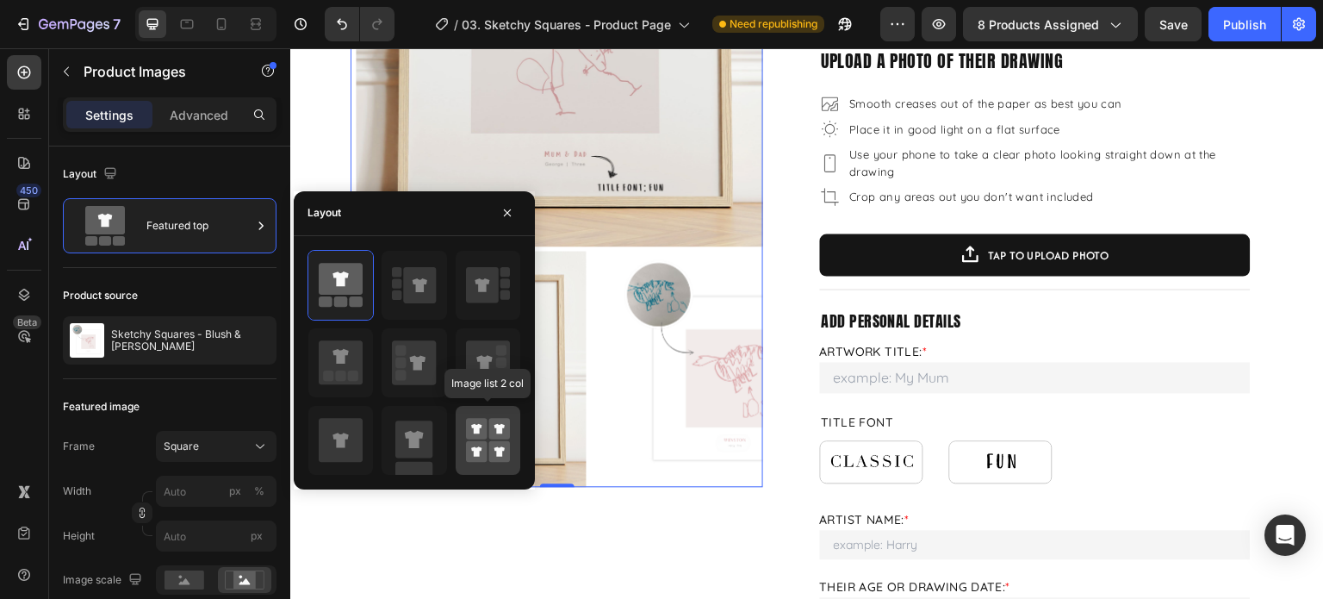
click at [474, 446] on icon at bounding box center [476, 451] width 10 height 10
type input "50"
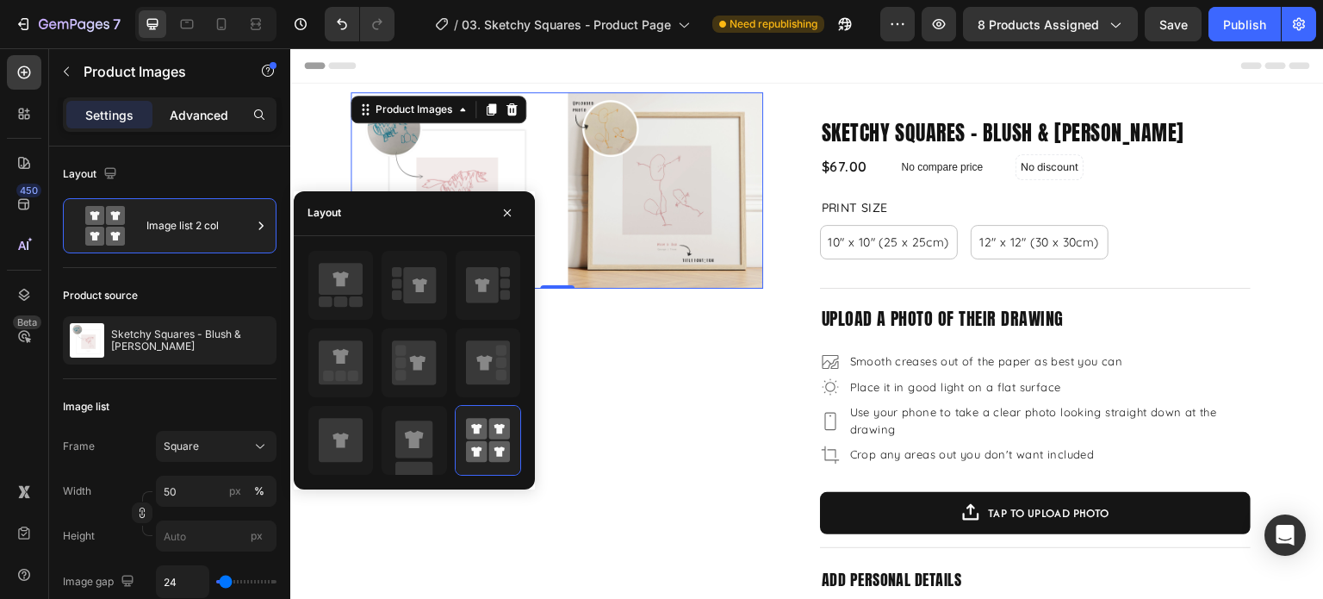
click at [196, 115] on p "Advanced" at bounding box center [199, 115] width 59 height 18
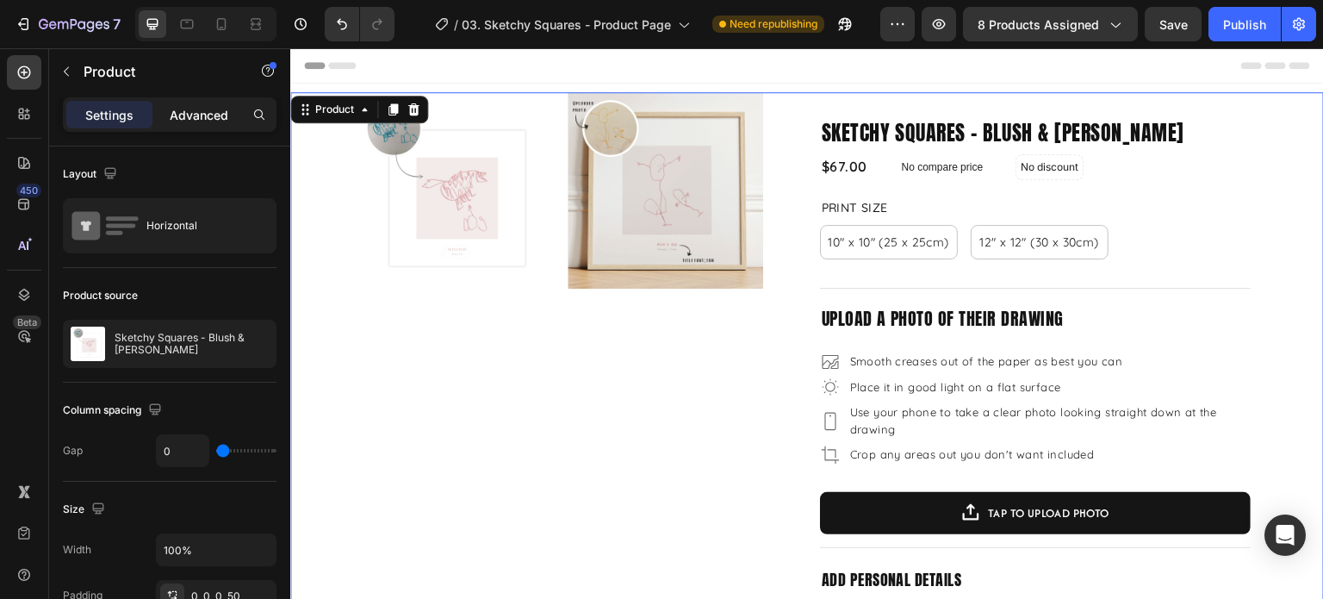
click at [207, 108] on p "Advanced" at bounding box center [199, 115] width 59 height 18
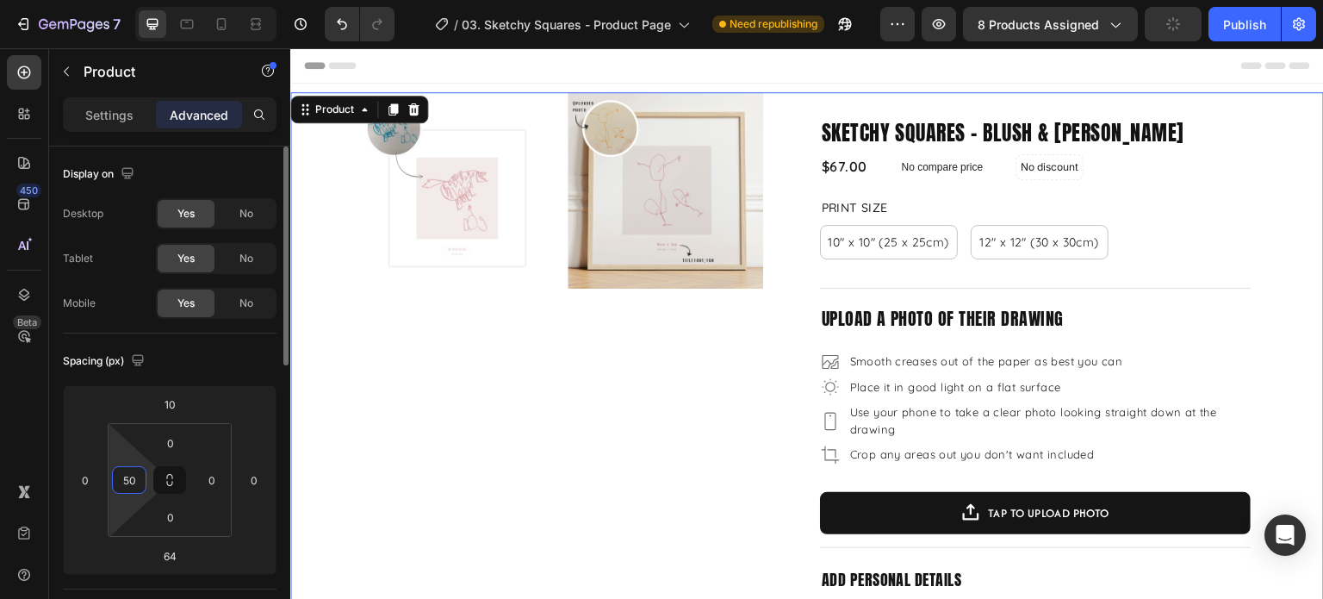
click at [141, 474] on input "50" at bounding box center [129, 480] width 26 height 26
type input "0"
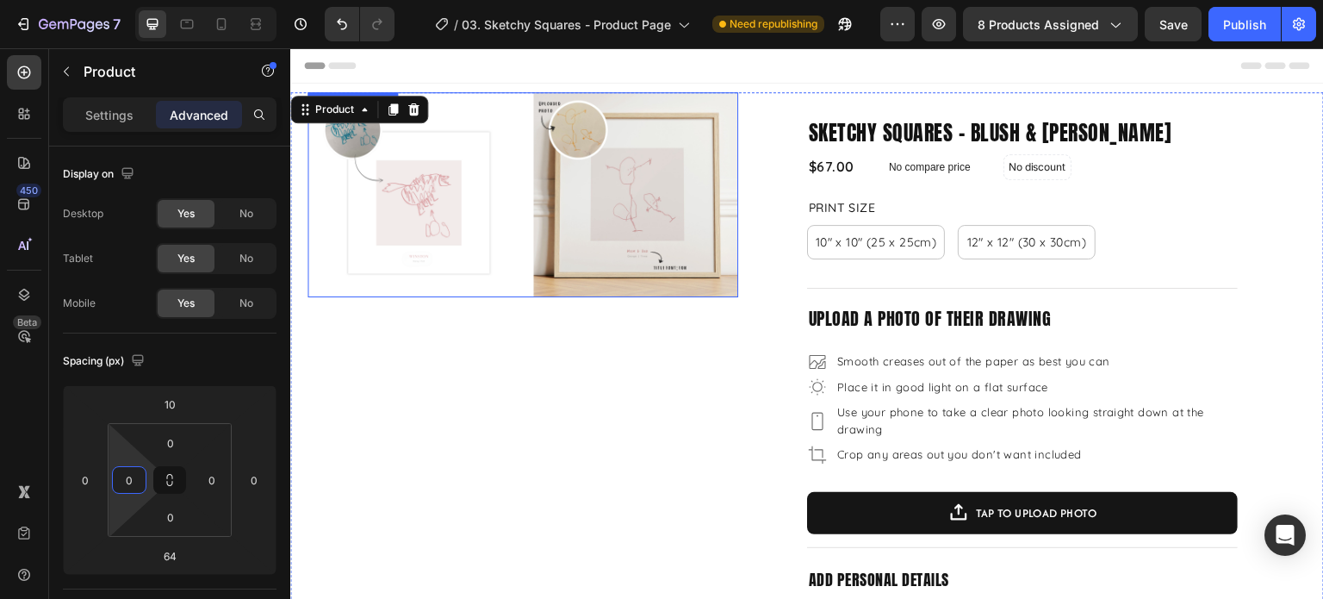
click at [503, 272] on img at bounding box center [410, 194] width 205 height 205
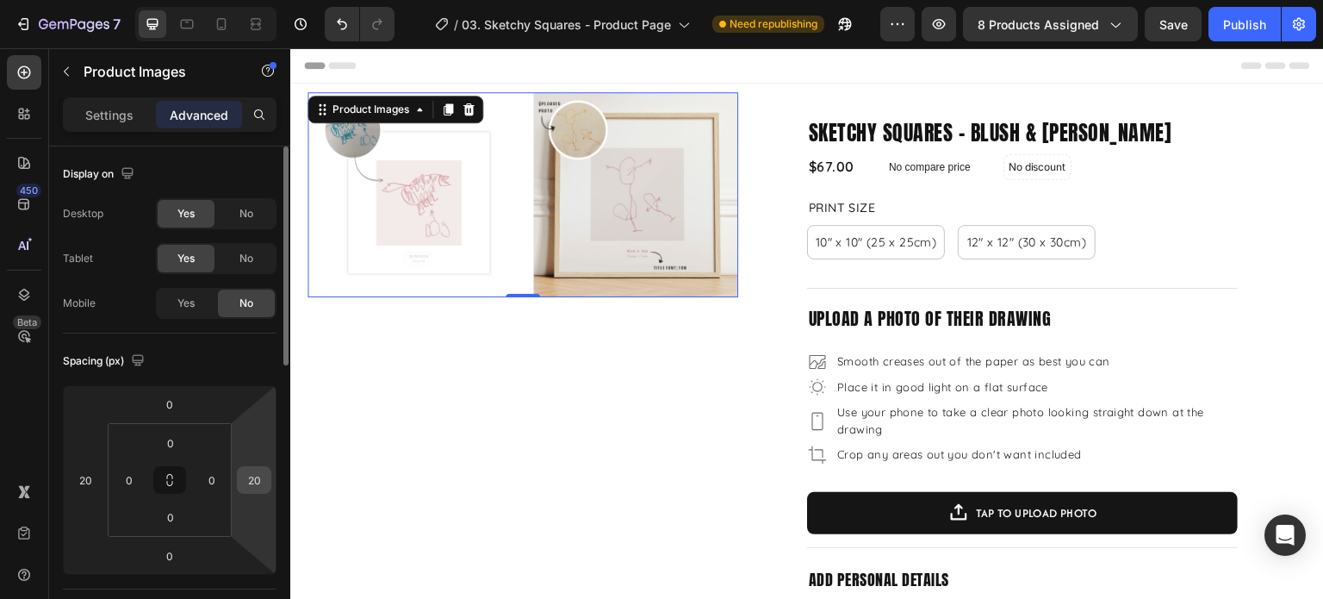
click at [260, 477] on input "20" at bounding box center [254, 480] width 26 height 26
type input "0"
click at [86, 489] on input "20" at bounding box center [85, 480] width 26 height 26
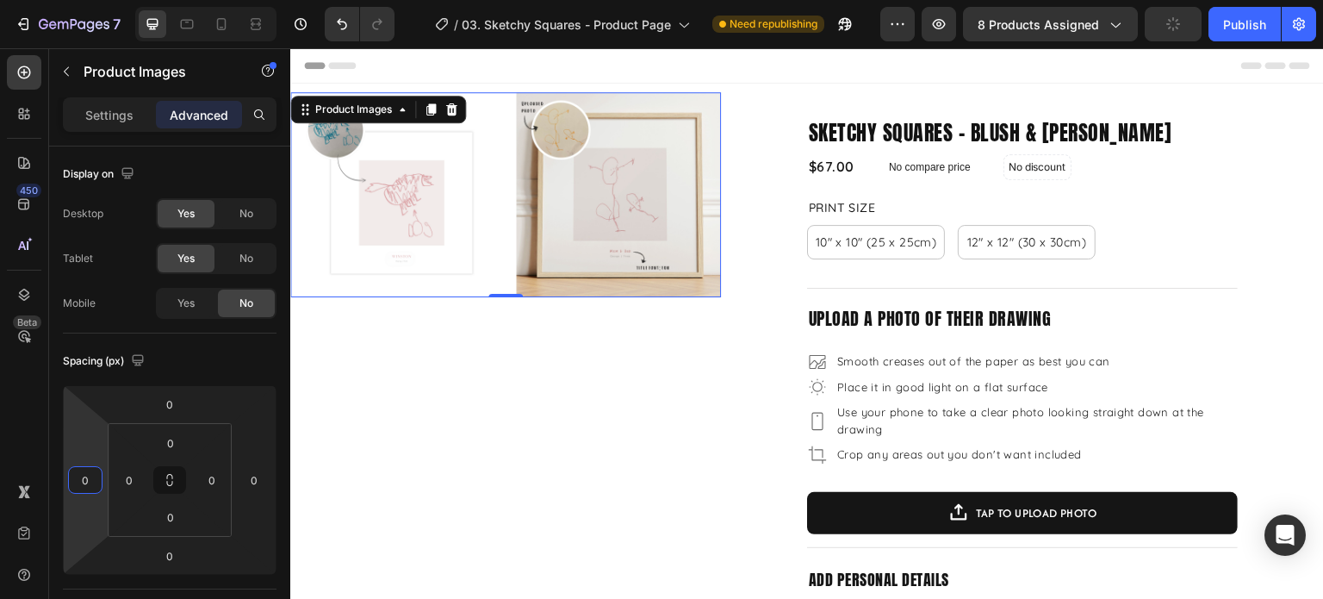
type input "0"
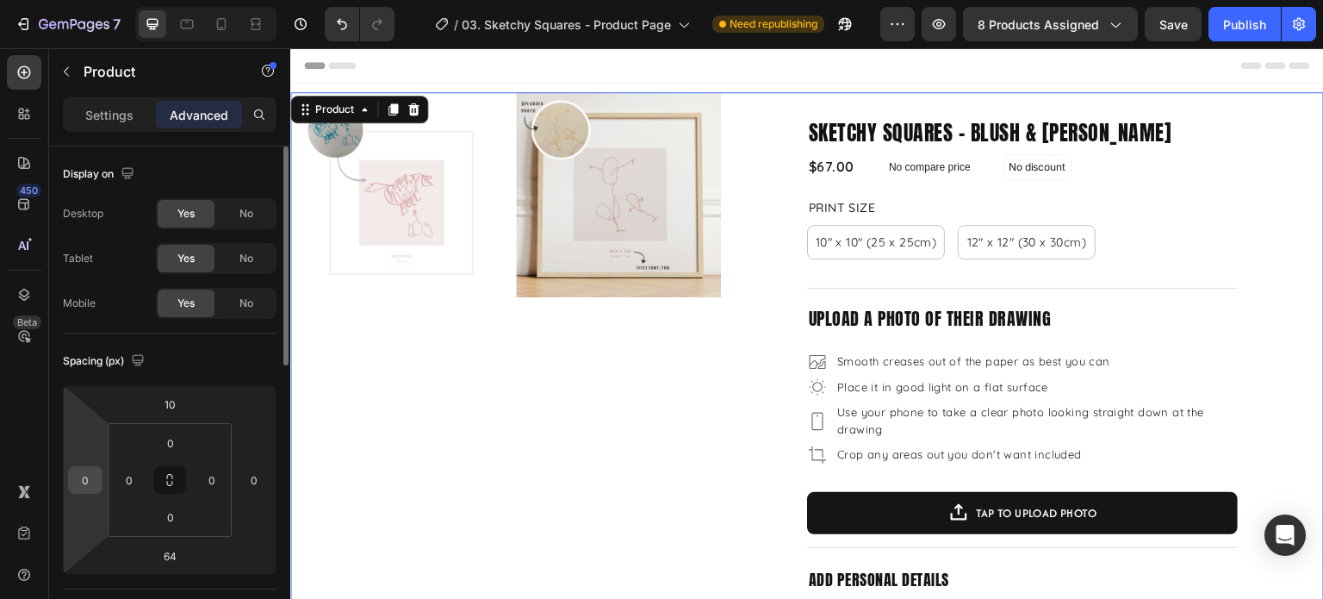
click at [100, 478] on div "0" at bounding box center [85, 480] width 34 height 28
click at [92, 479] on input "0" at bounding box center [85, 480] width 26 height 26
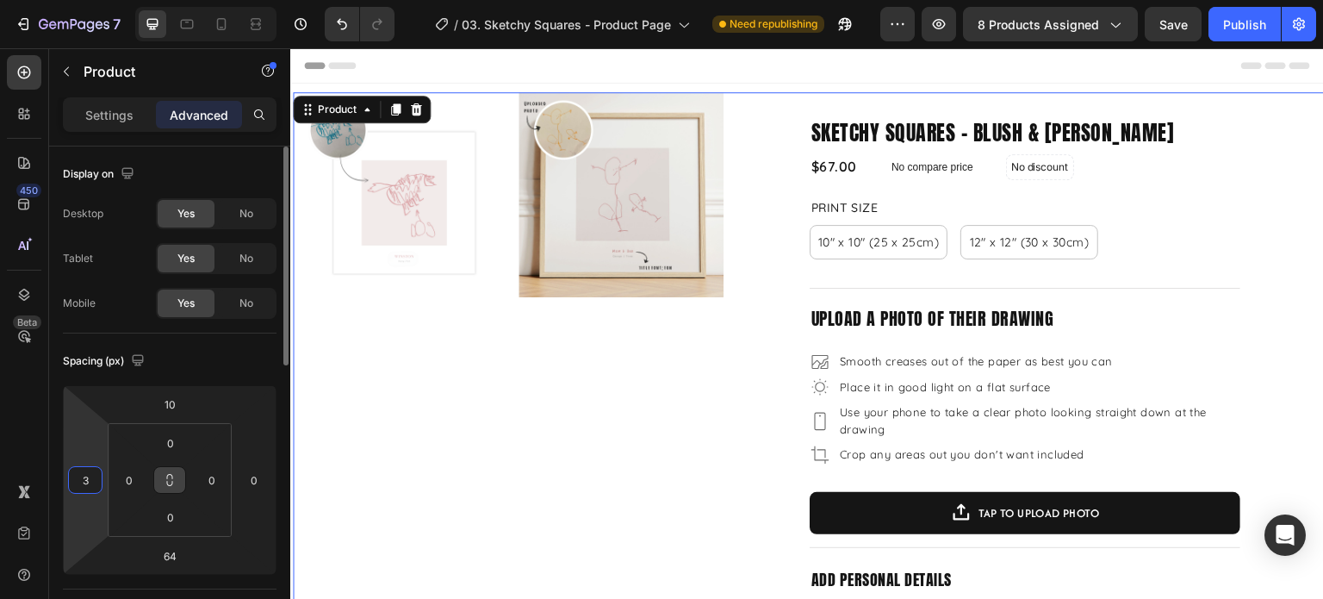
type input "30"
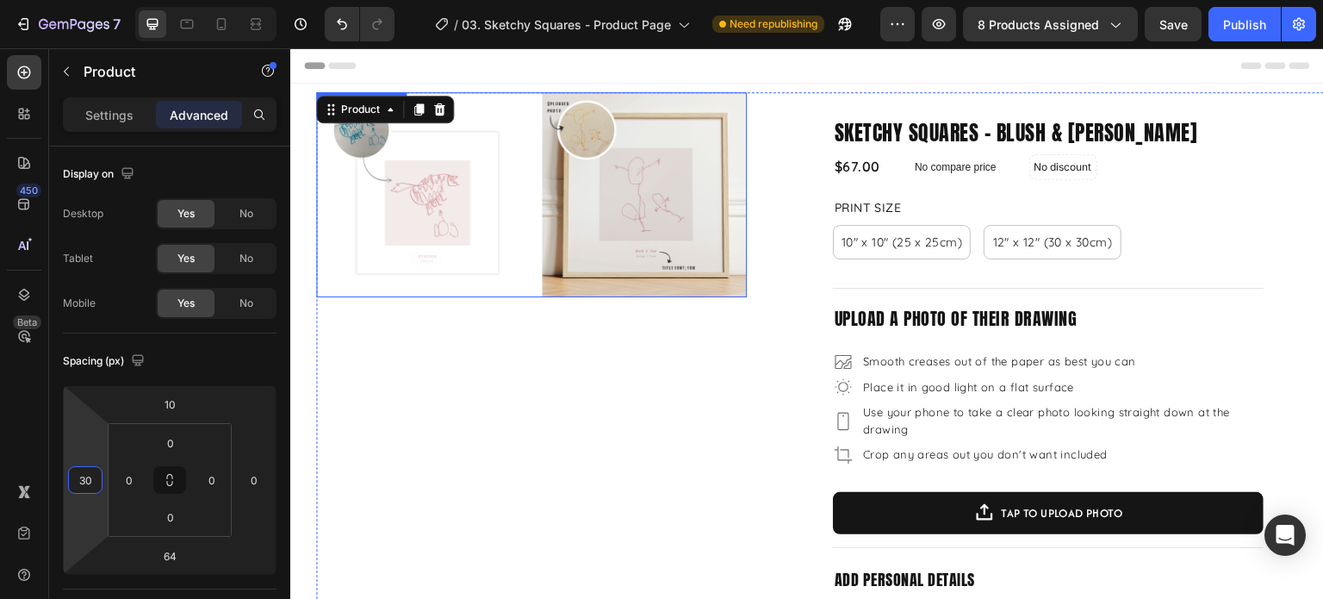
click at [526, 258] on div at bounding box center [531, 194] width 431 height 205
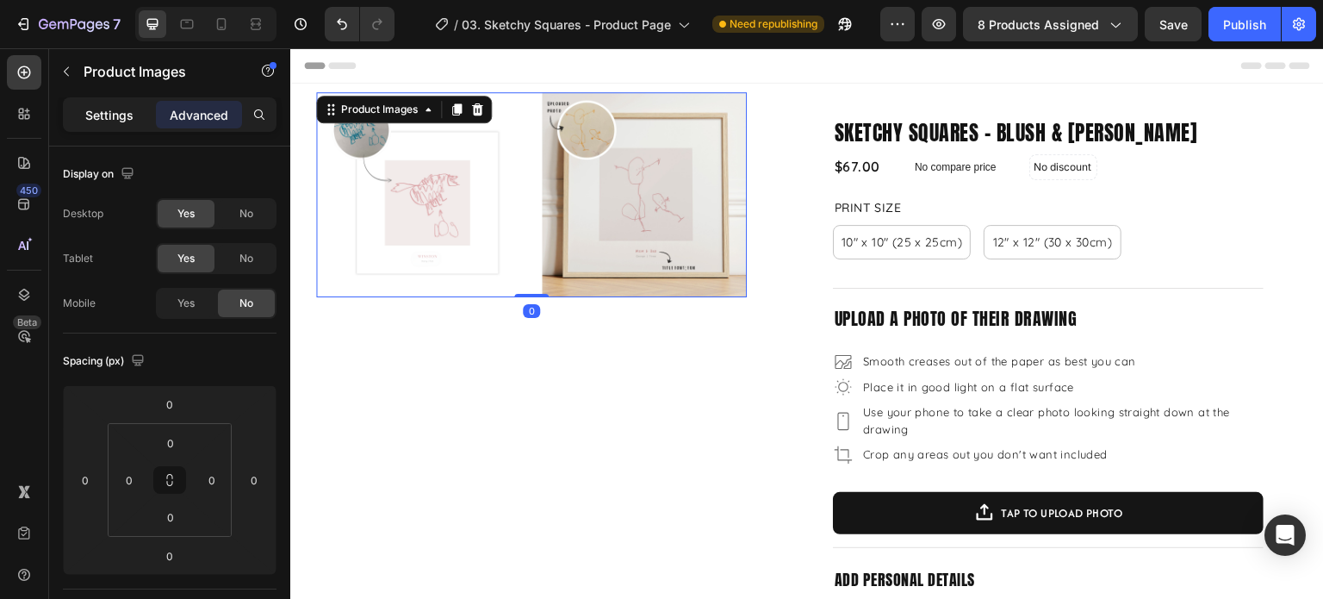
click at [95, 116] on p "Settings" at bounding box center [109, 115] width 48 height 18
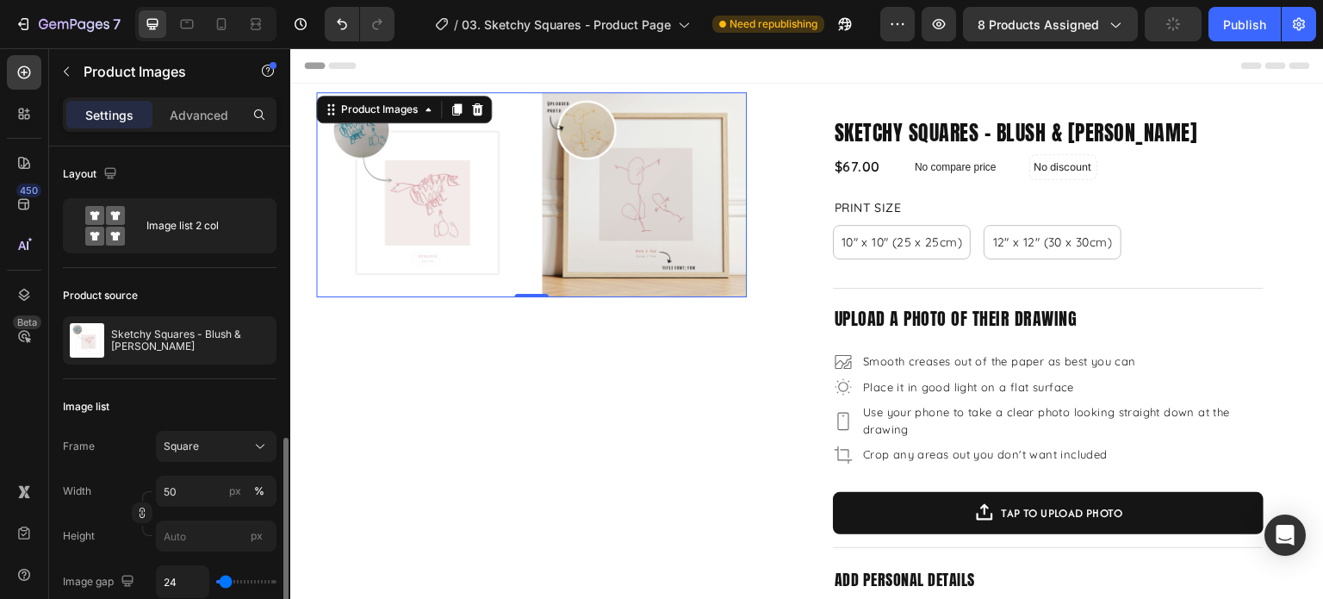
scroll to position [172, 0]
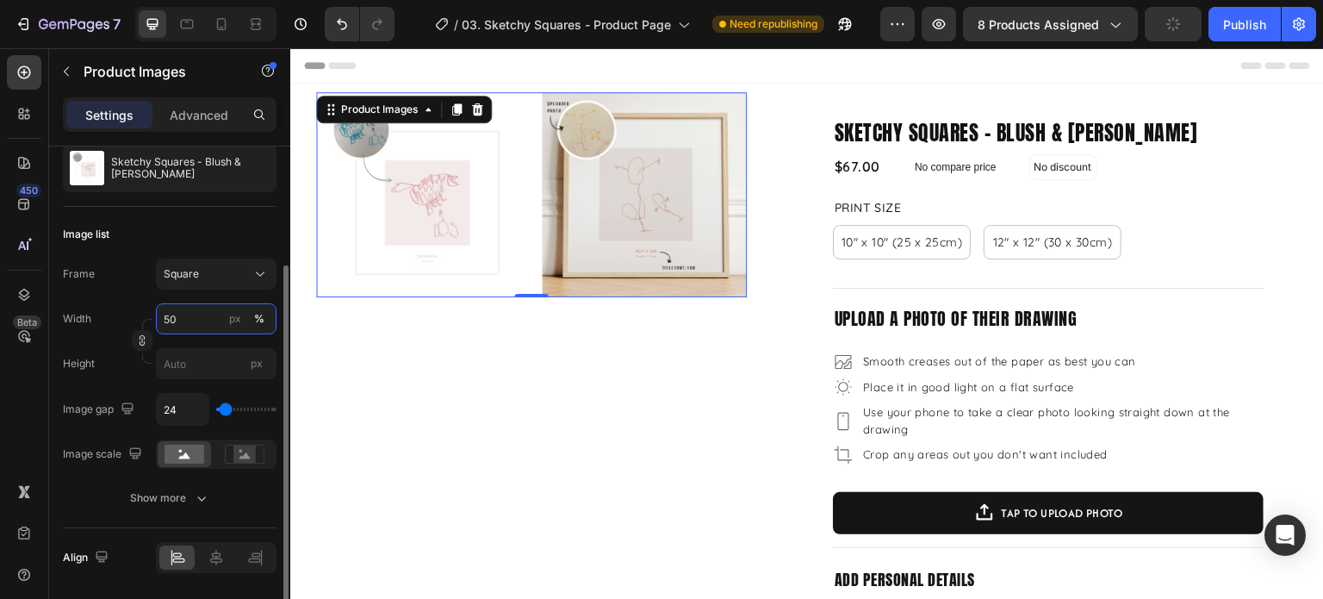
click at [204, 313] on input "50" at bounding box center [216, 318] width 121 height 31
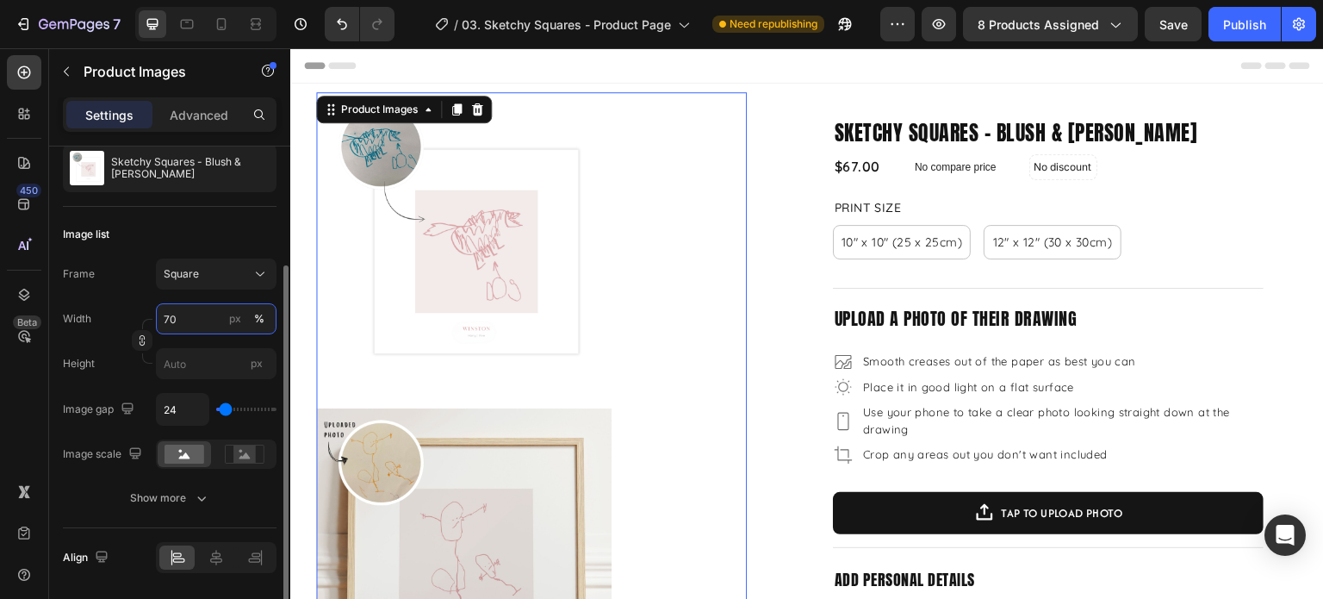
type input "7"
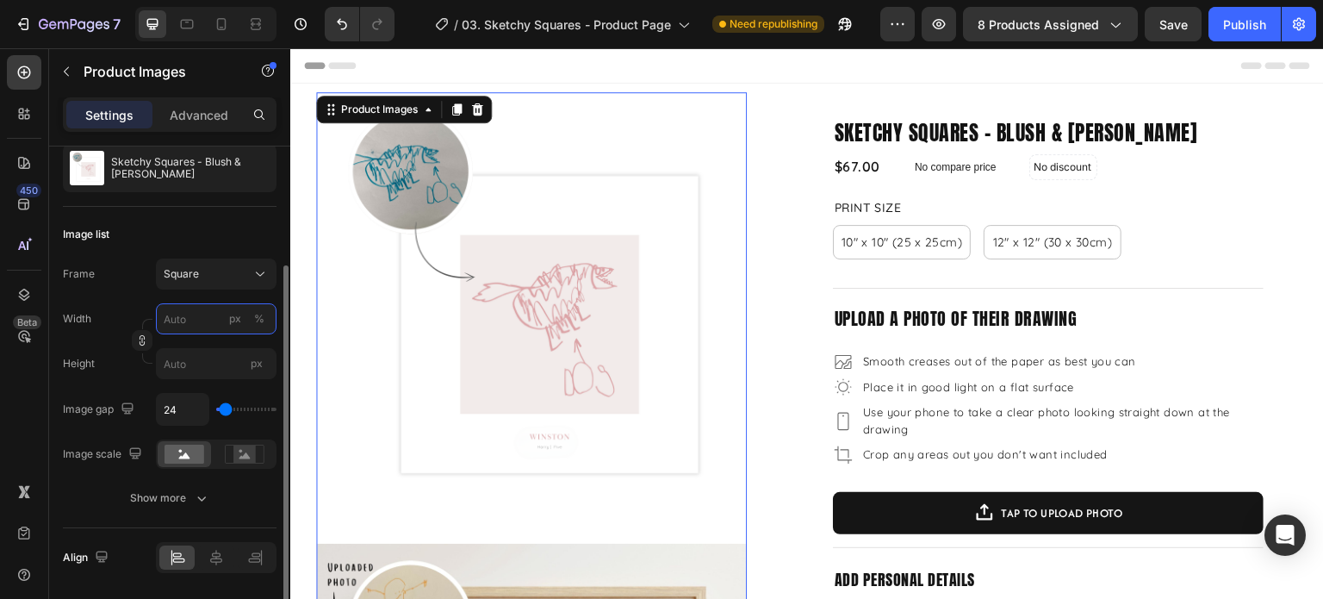
type input "7"
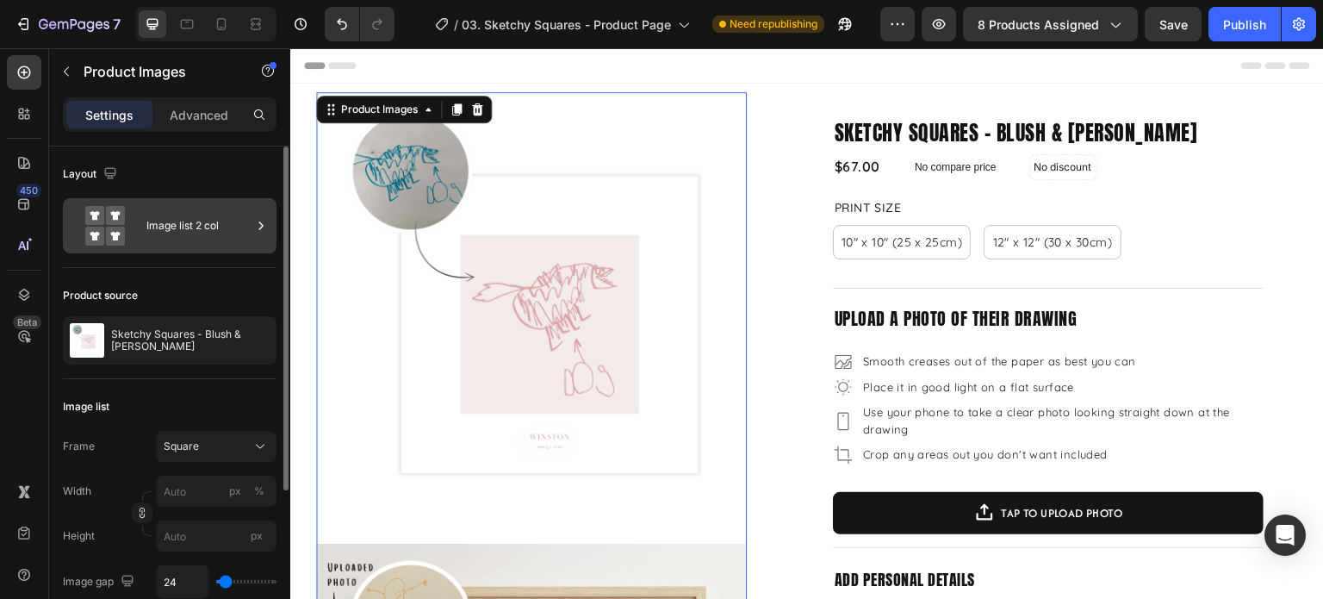
click at [158, 224] on div "Image list 2 col" at bounding box center [198, 226] width 105 height 40
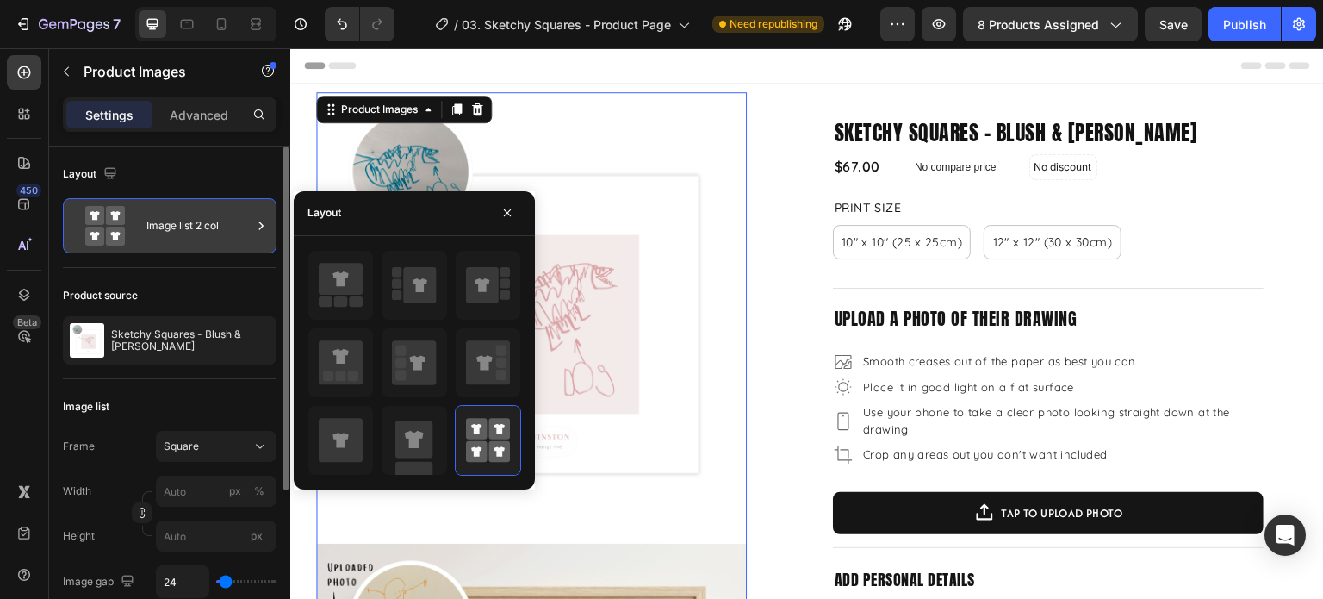
click at [159, 228] on div "Image list 2 col" at bounding box center [198, 226] width 105 height 40
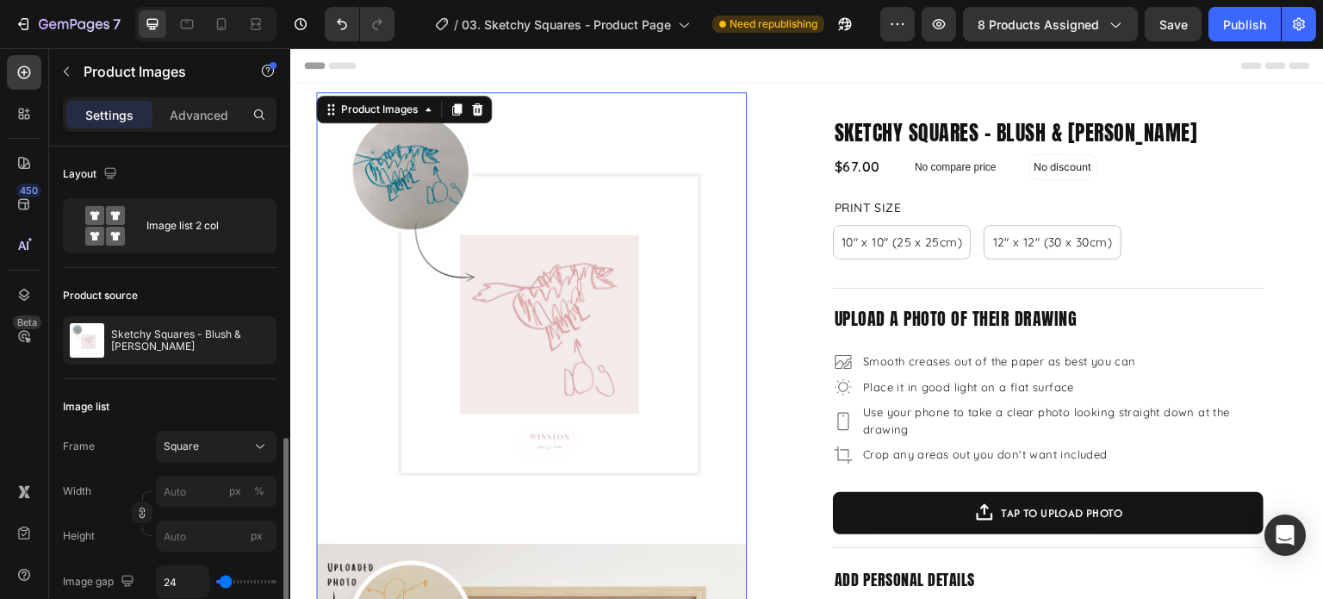
scroll to position [172, 0]
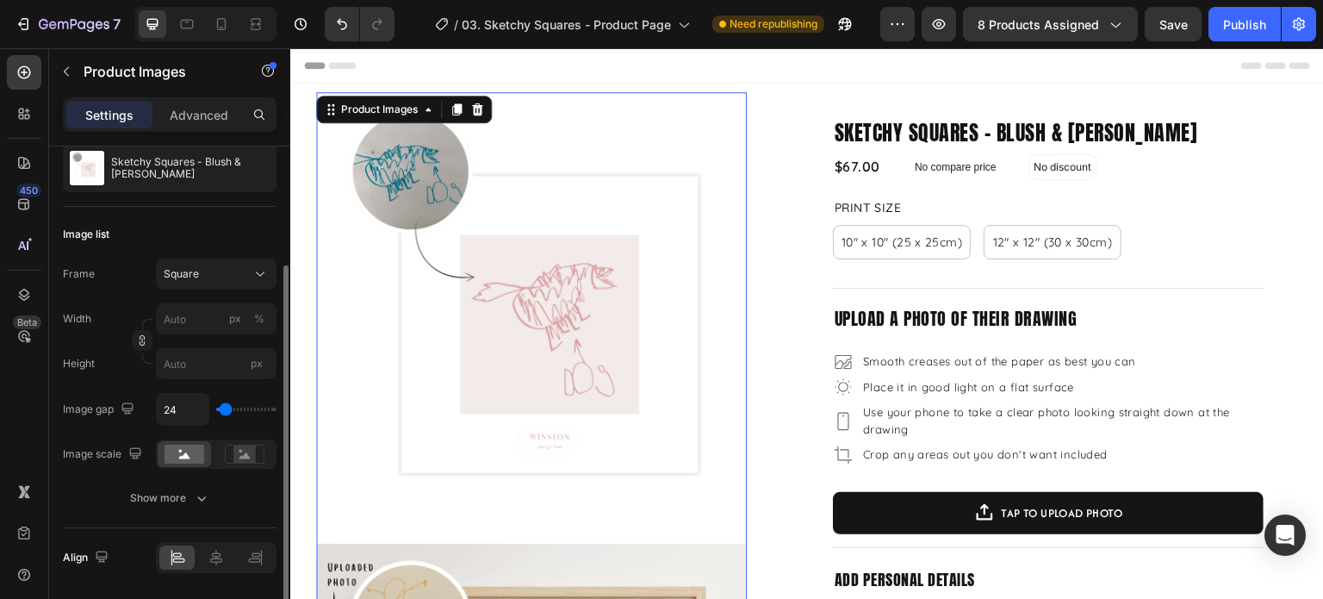
type input "0"
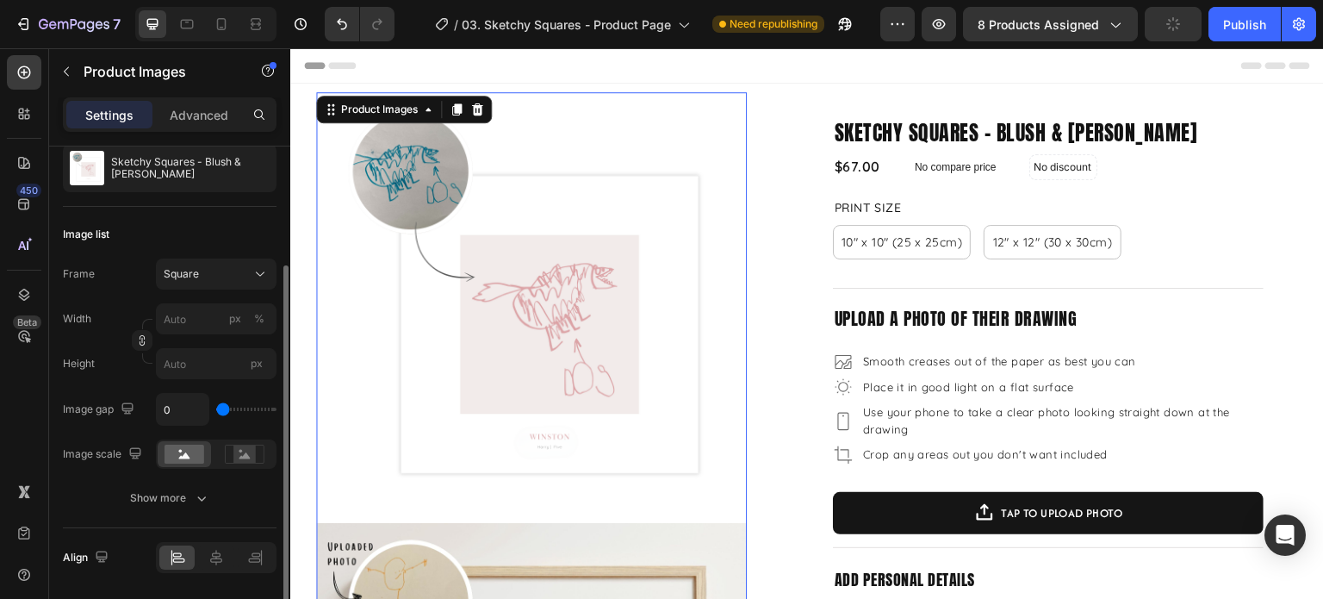
type input "98"
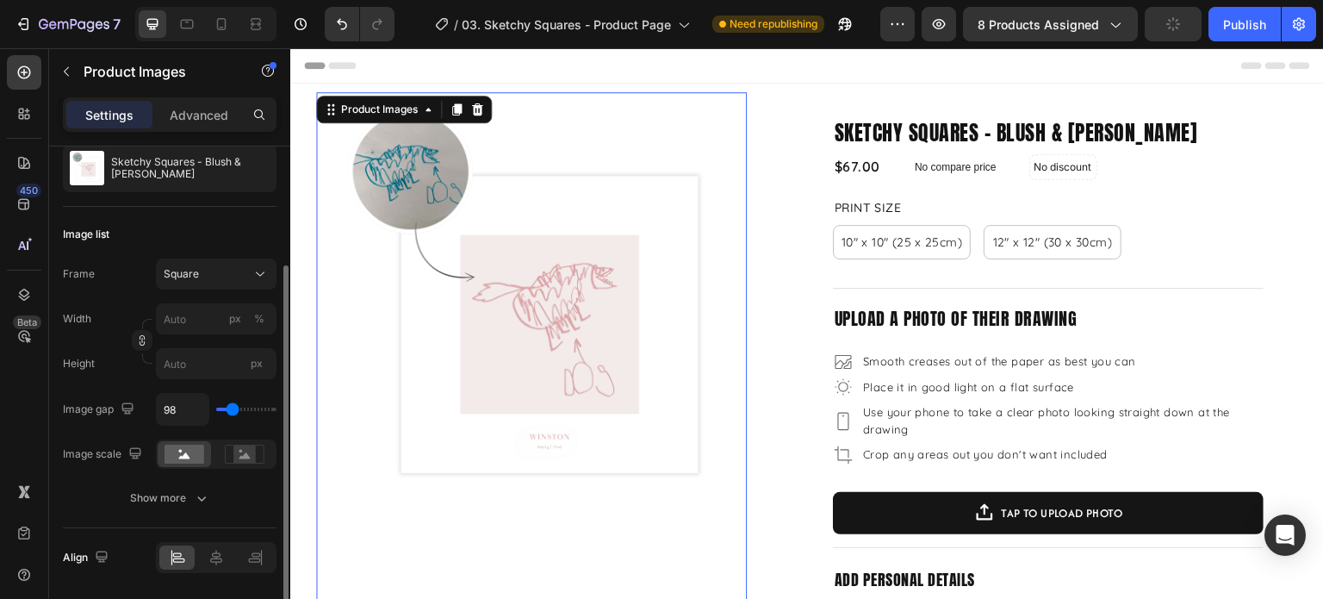
type input "0"
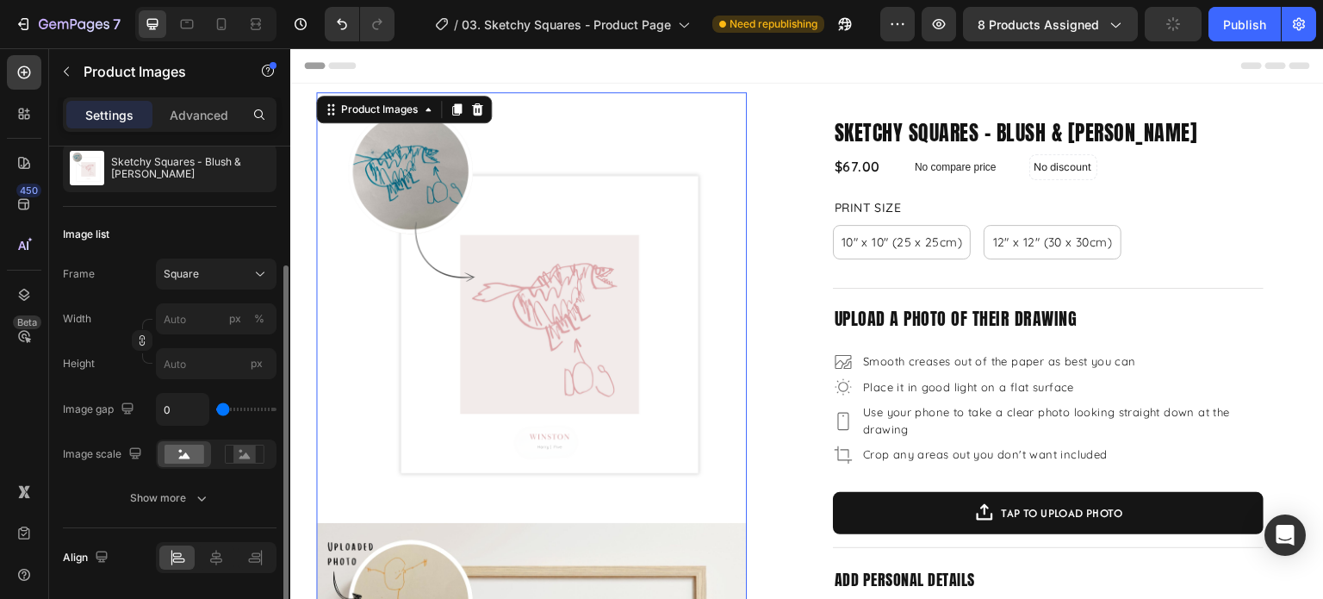
drag, startPoint x: 224, startPoint y: 412, endPoint x: 196, endPoint y: 416, distance: 27.9
type input "0"
click at [216, 411] on input "range" at bounding box center [246, 408] width 60 height 3
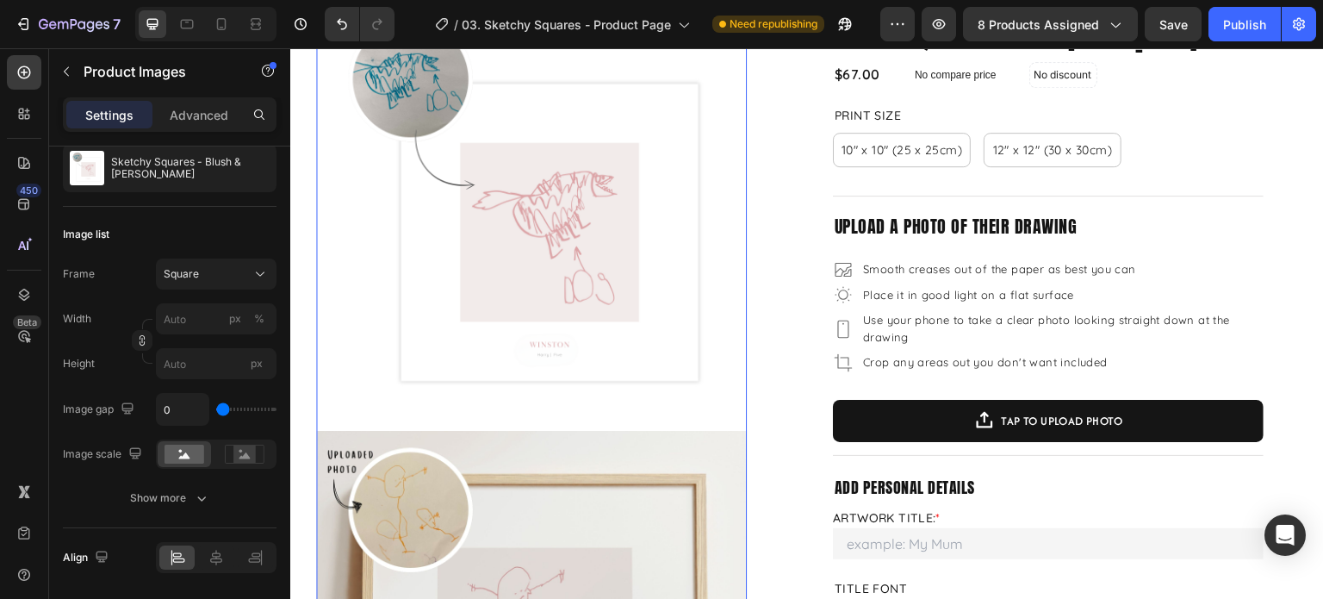
scroll to position [0, 0]
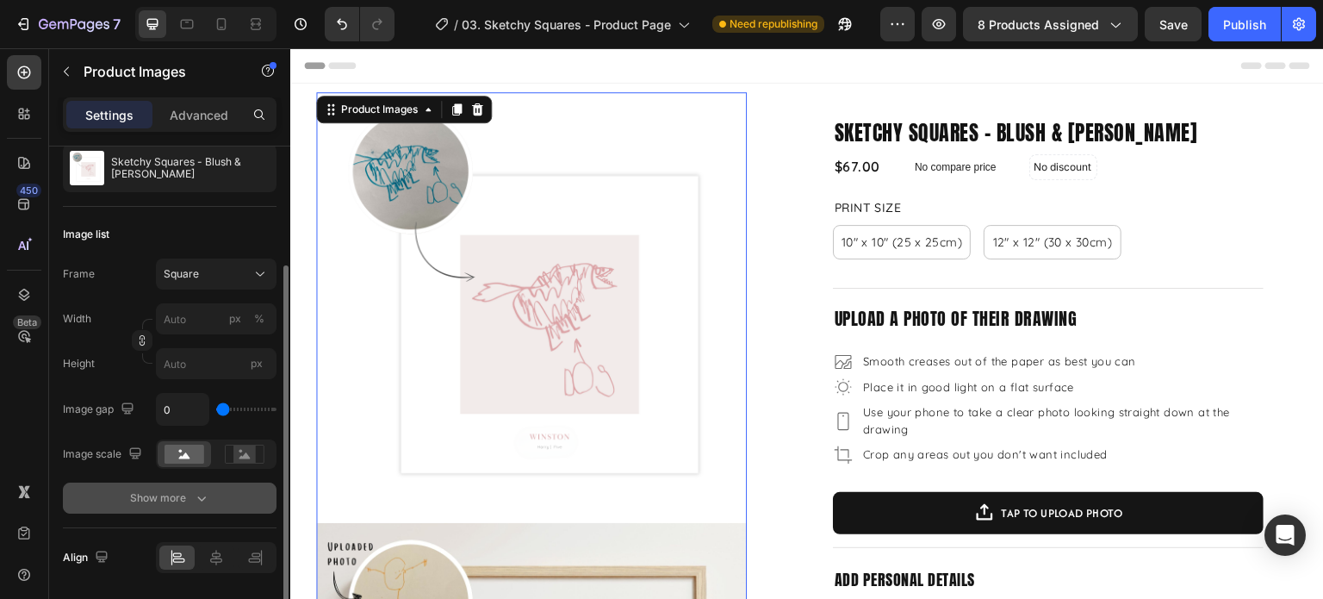
click at [181, 499] on div "Show more" at bounding box center [170, 497] width 80 height 17
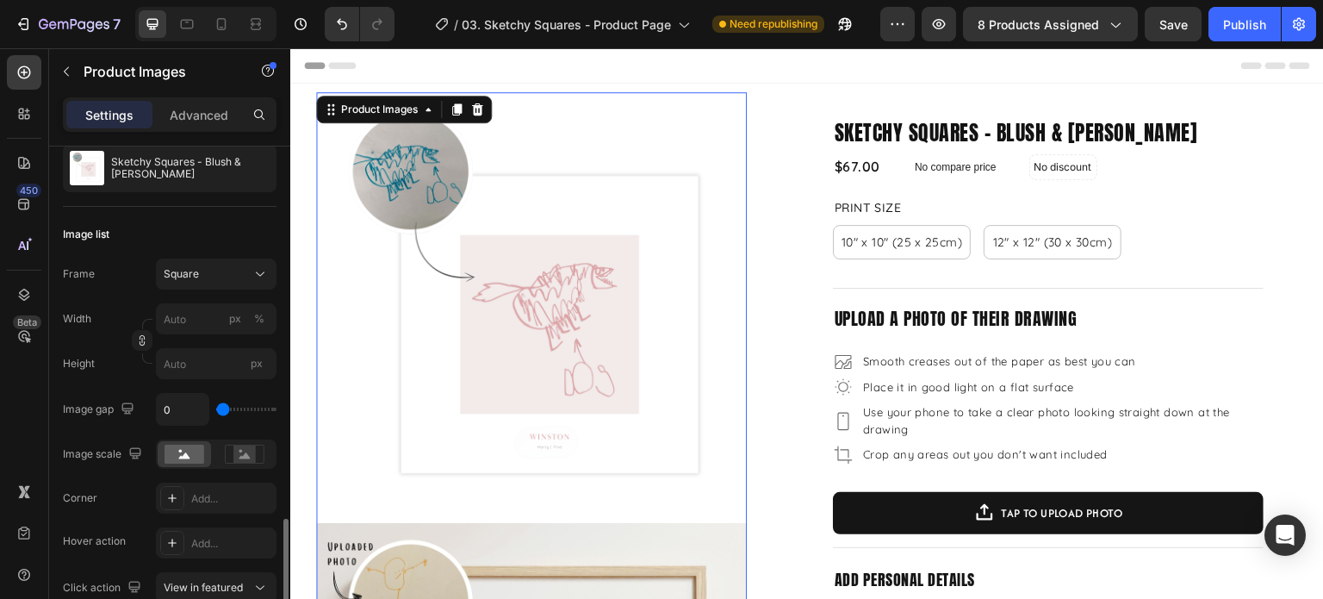
scroll to position [345, 0]
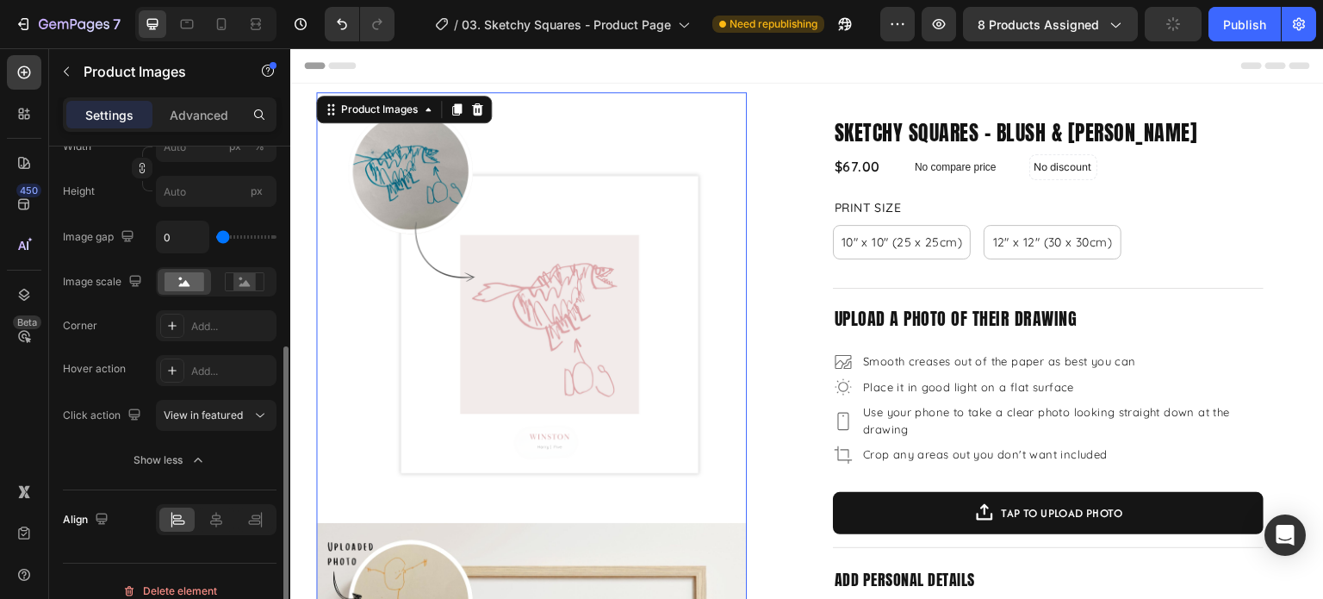
type input "61"
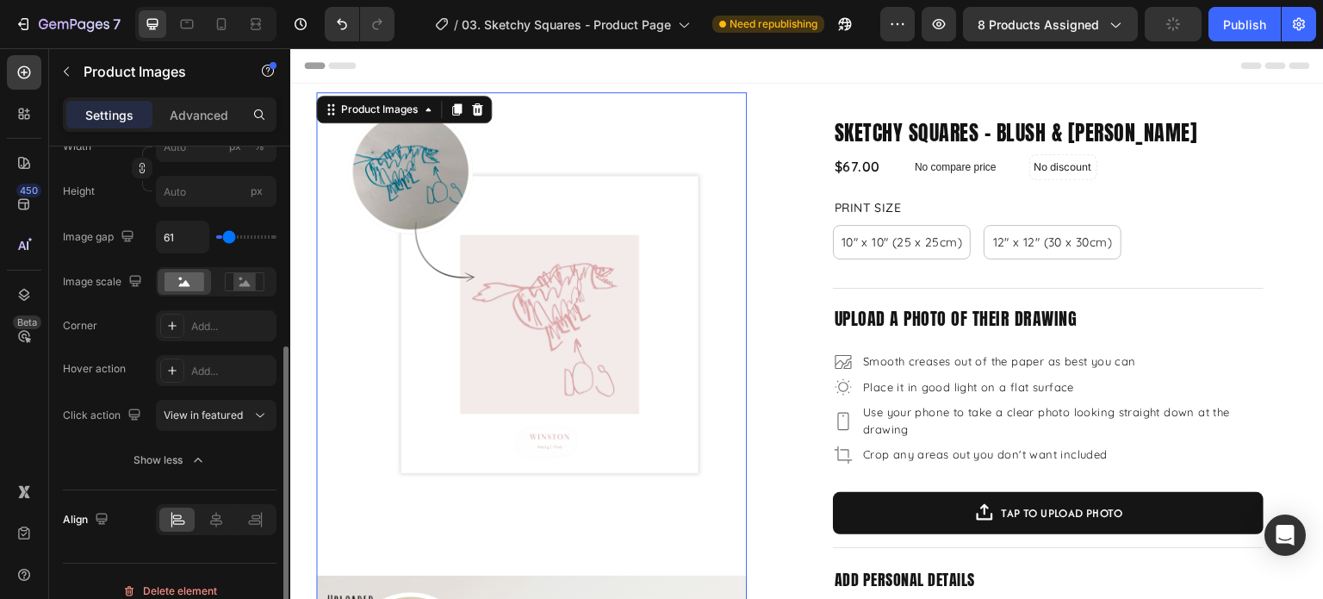
type input "69"
type input "172"
type input "180"
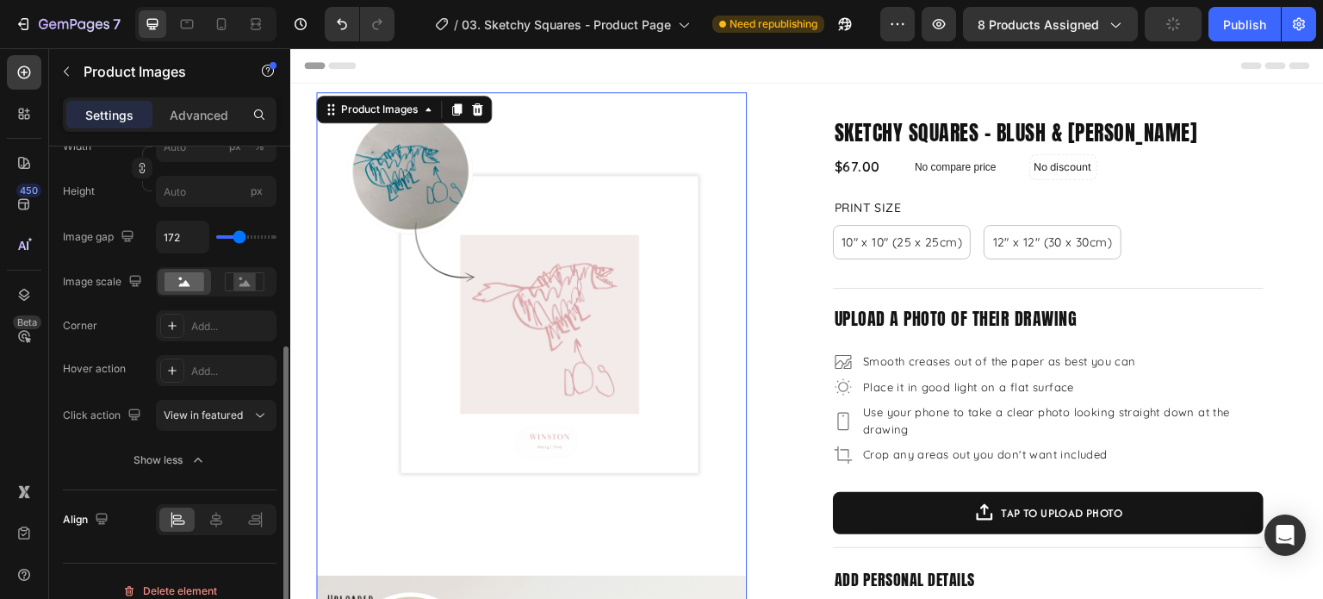
type input "180"
type input "209"
type input "224"
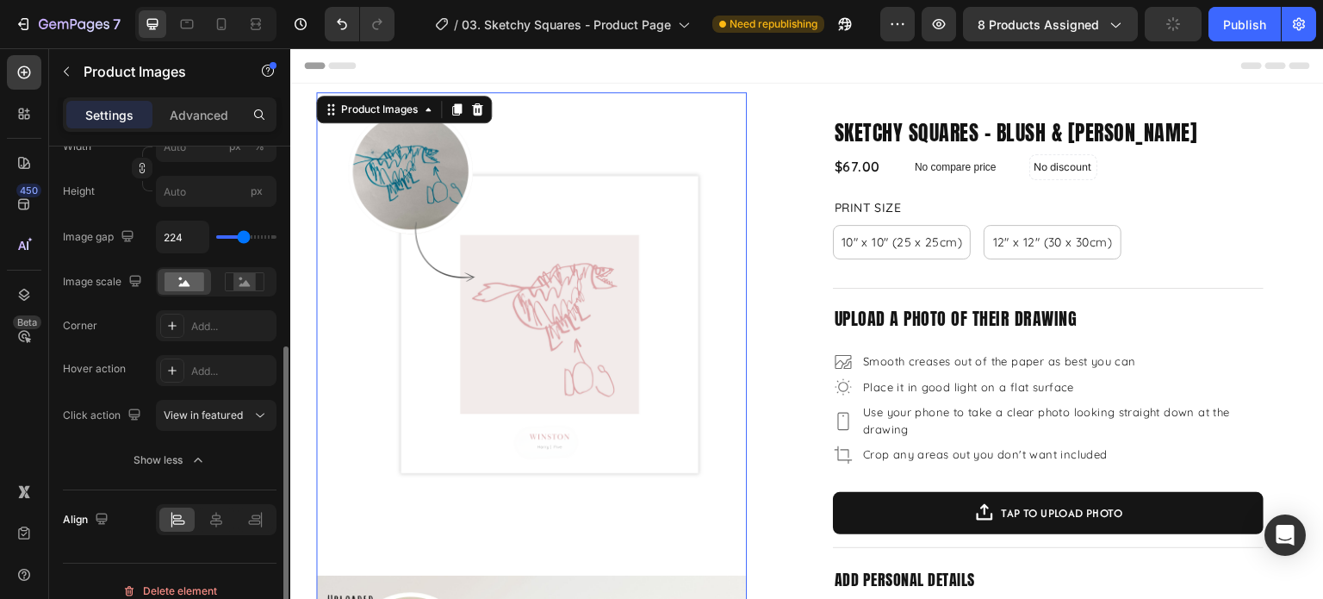
type input "231"
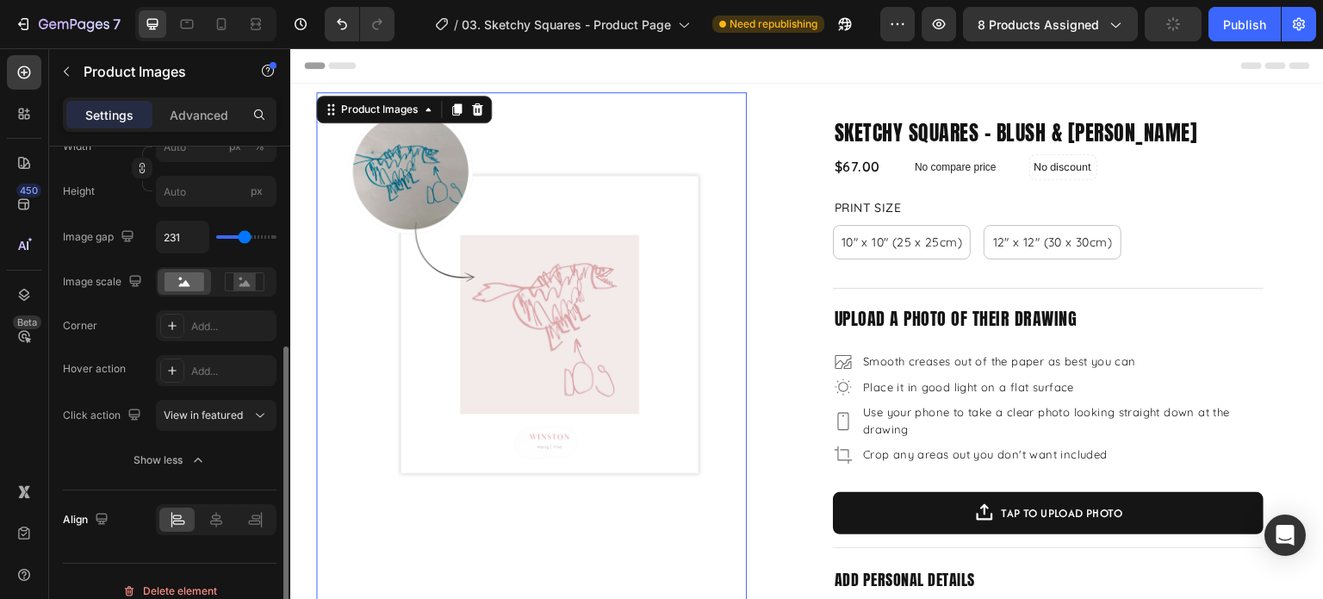
type input "224"
type input "0"
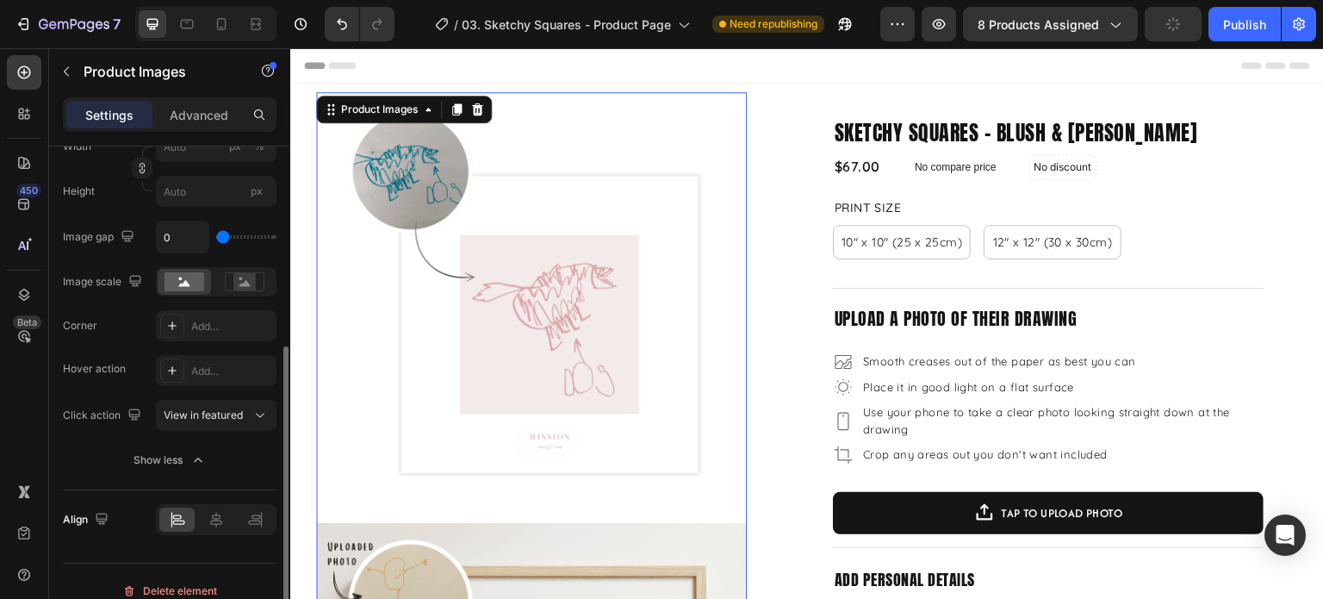
drag, startPoint x: 217, startPoint y: 236, endPoint x: 161, endPoint y: 247, distance: 57.1
click at [216, 239] on input "range" at bounding box center [246, 236] width 60 height 3
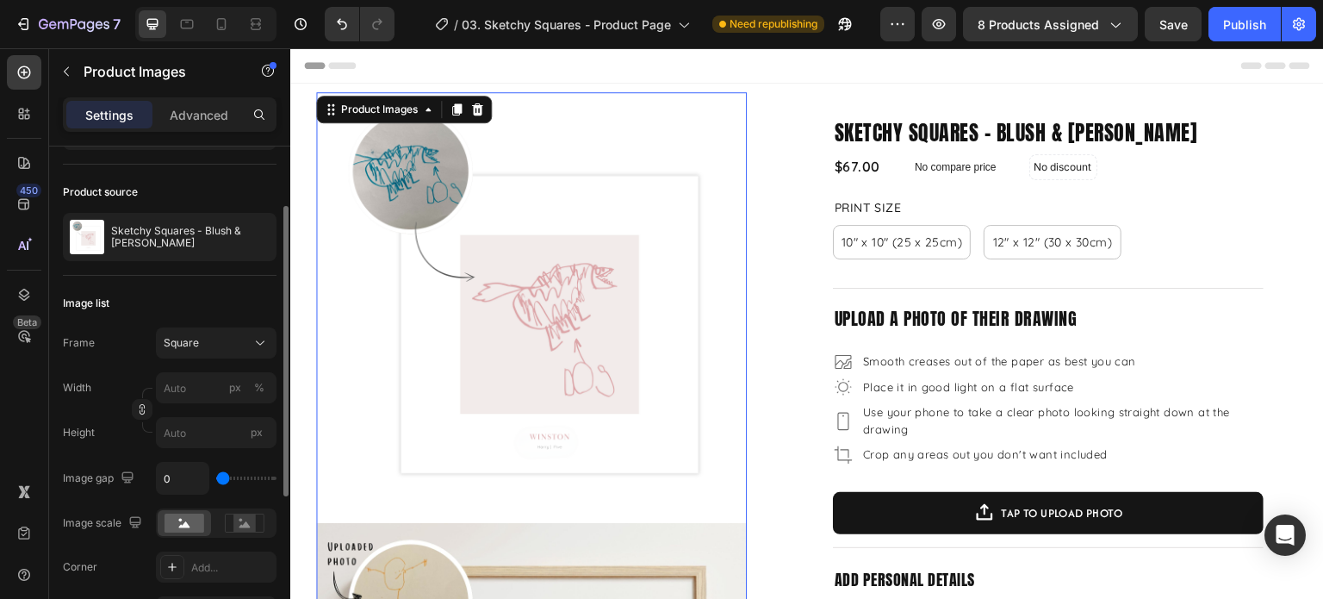
scroll to position [0, 0]
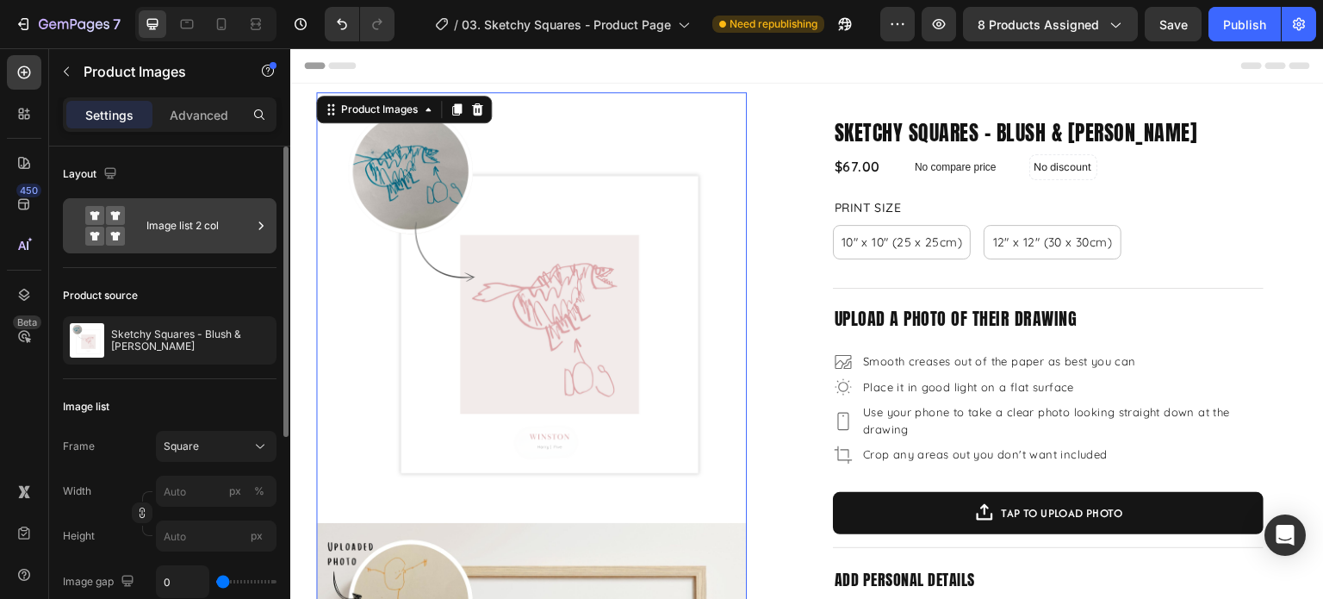
click at [213, 237] on div "Image list 2 col" at bounding box center [198, 226] width 105 height 40
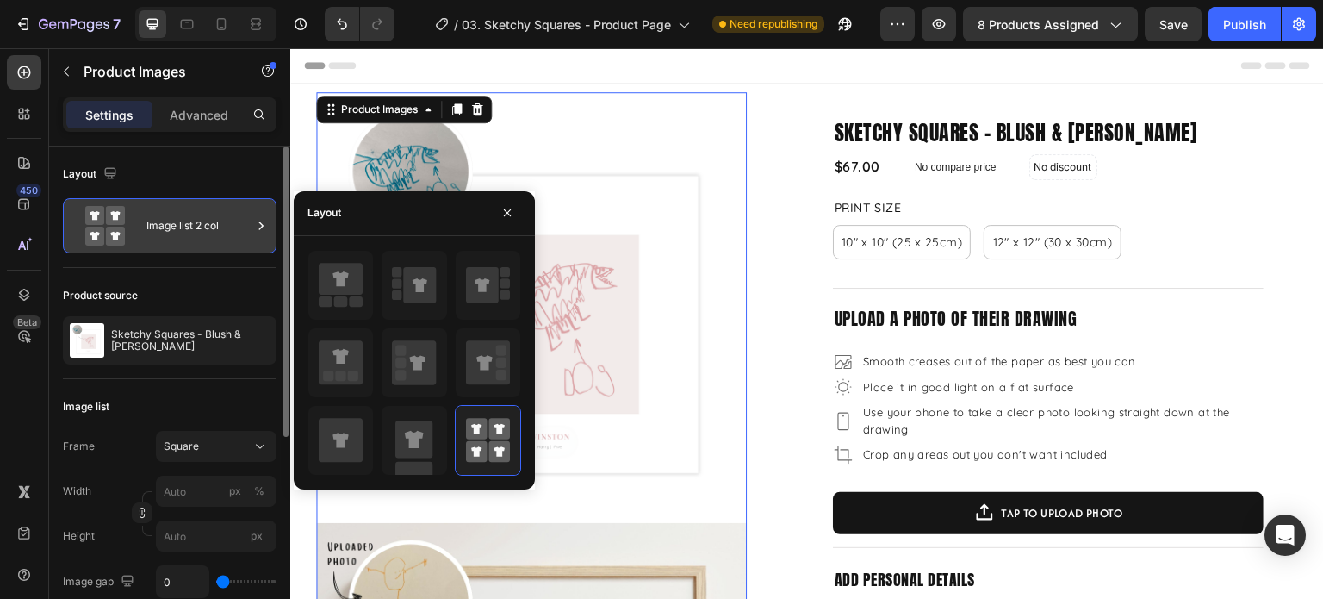
click at [213, 237] on div "Image list 2 col" at bounding box center [198, 226] width 105 height 40
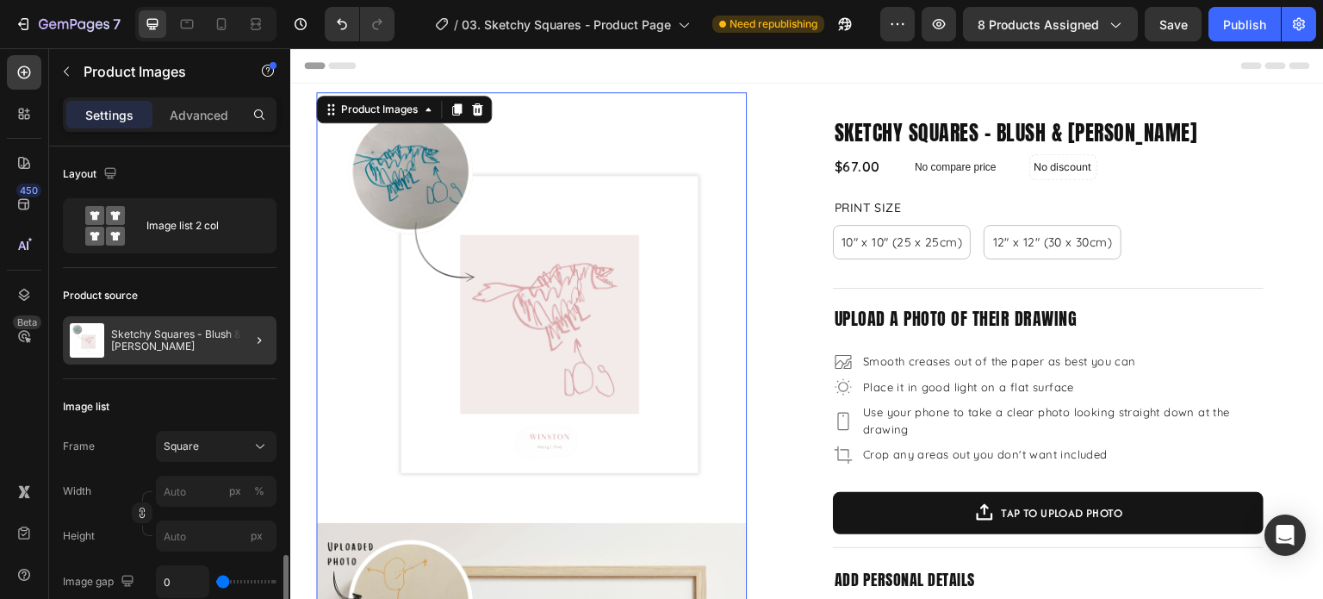
scroll to position [258, 0]
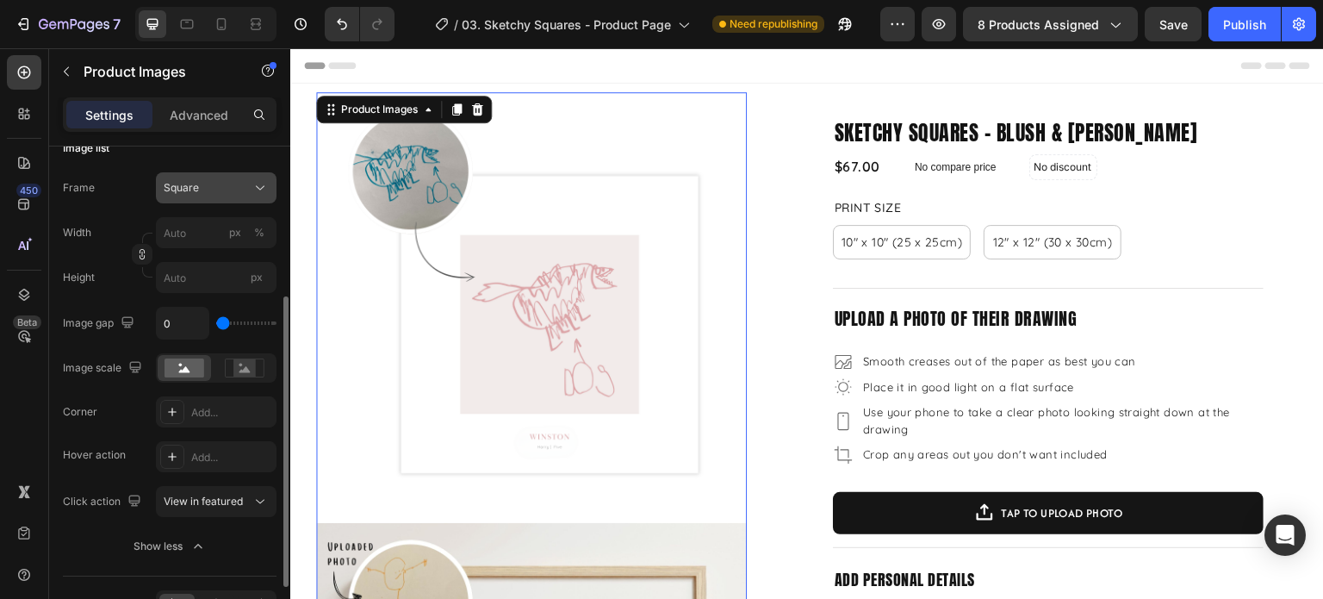
click at [256, 190] on icon at bounding box center [260, 187] width 17 height 17
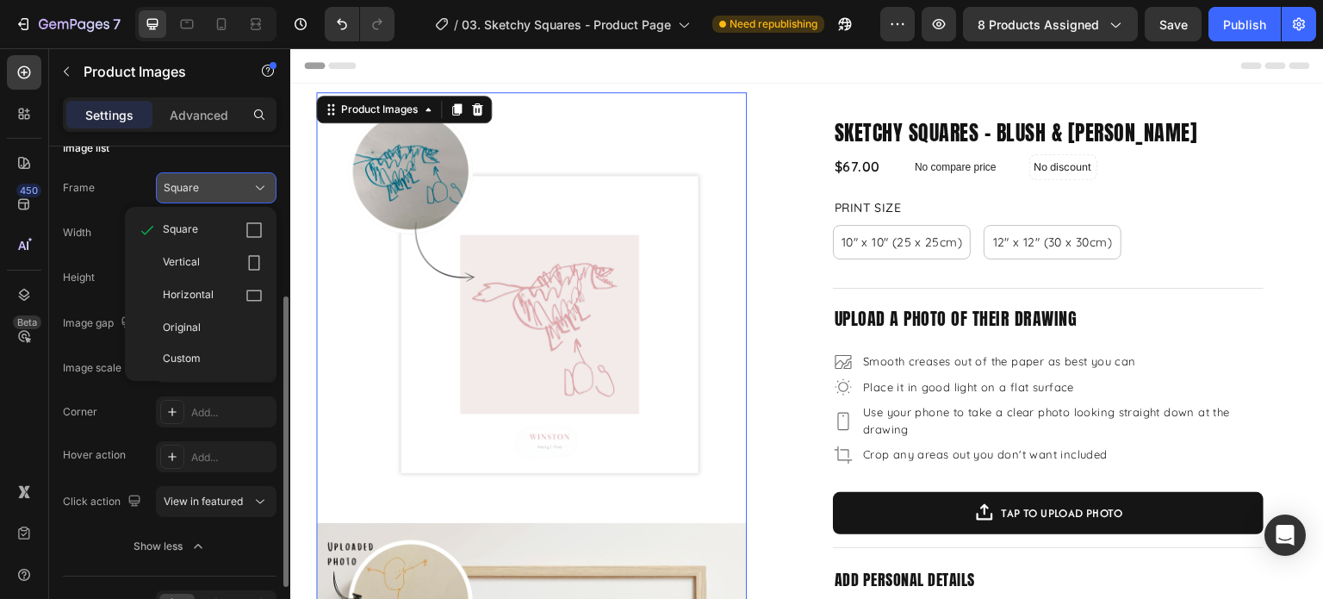
click at [256, 190] on icon at bounding box center [260, 187] width 17 height 17
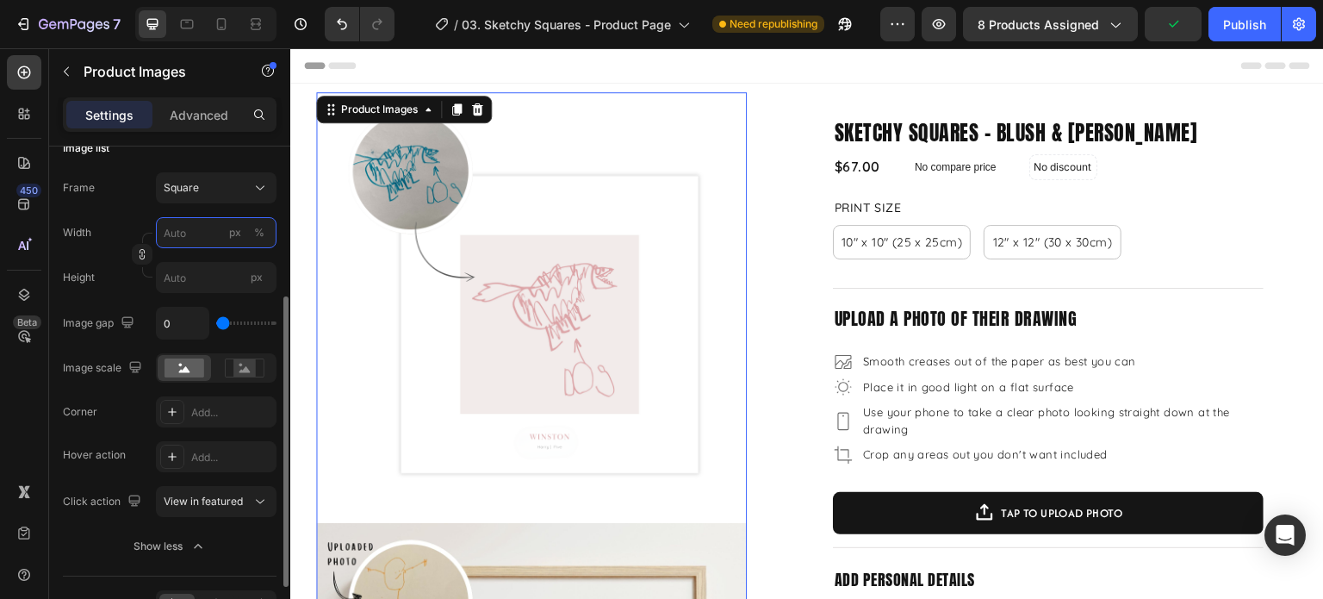
click at [173, 234] on input "px %" at bounding box center [216, 232] width 121 height 31
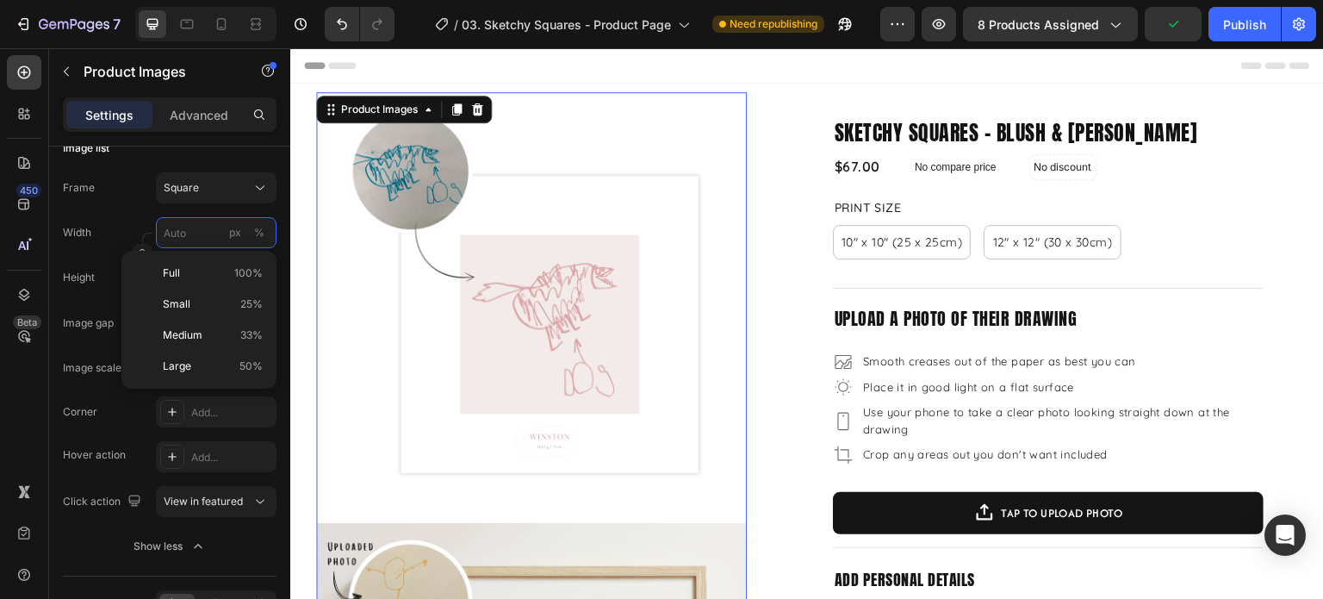
type input "5"
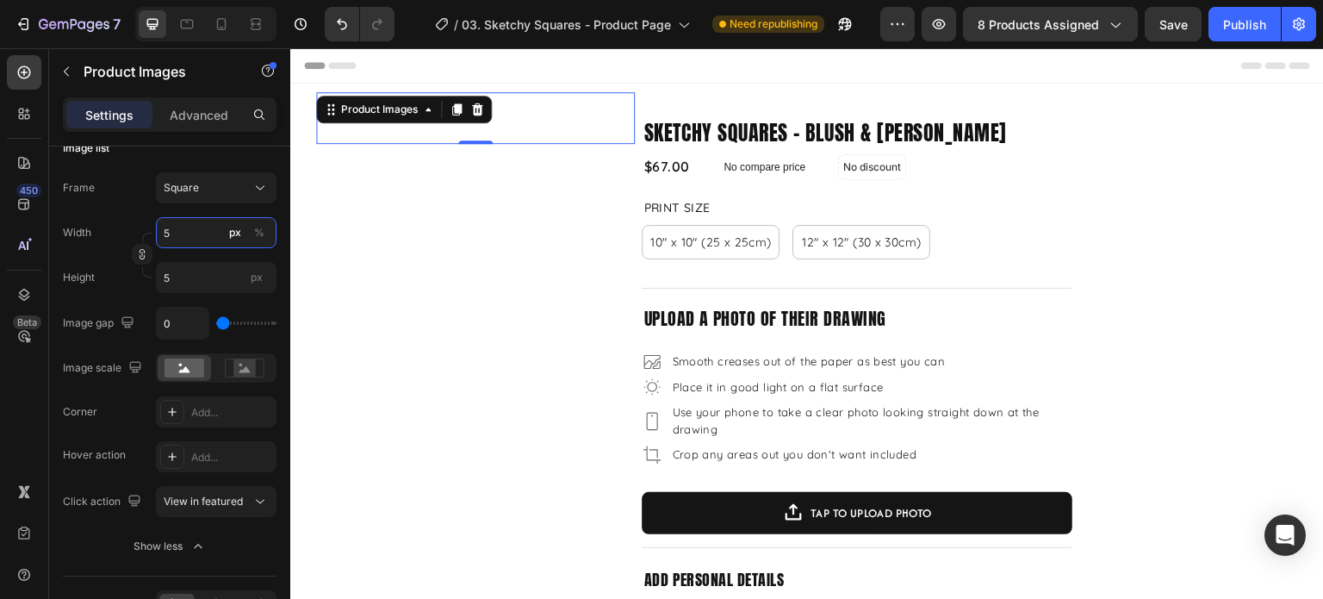
type input "50"
click at [259, 234] on div "%" at bounding box center [259, 233] width 10 height 16
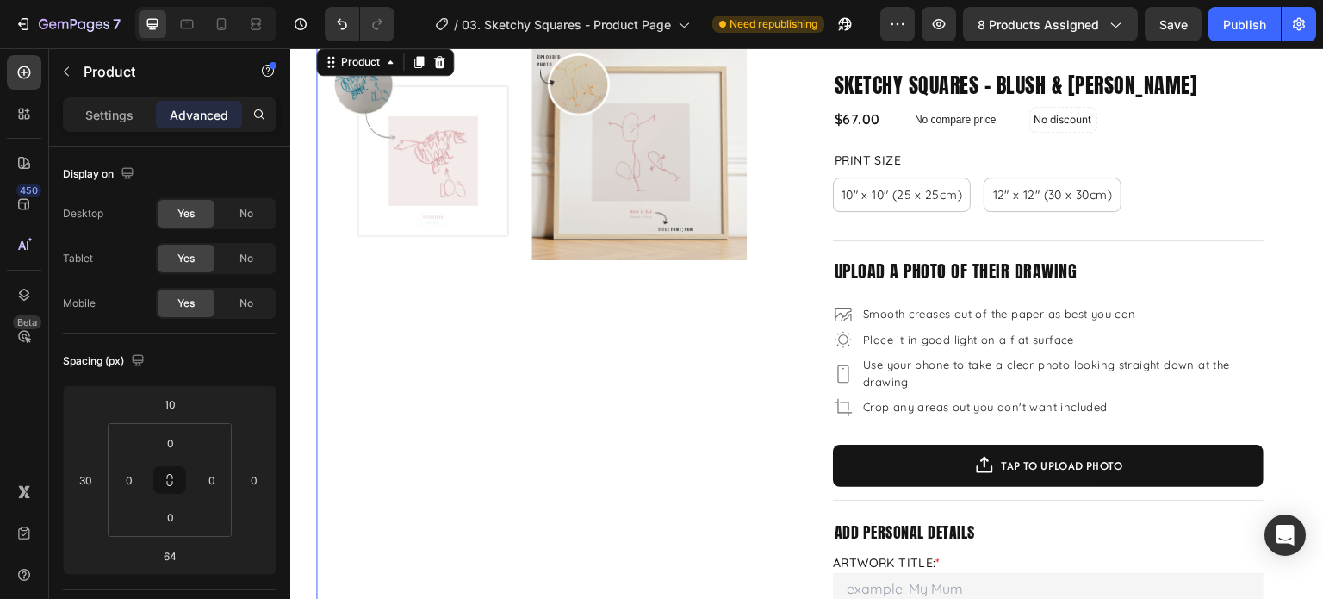
scroll to position [0, 0]
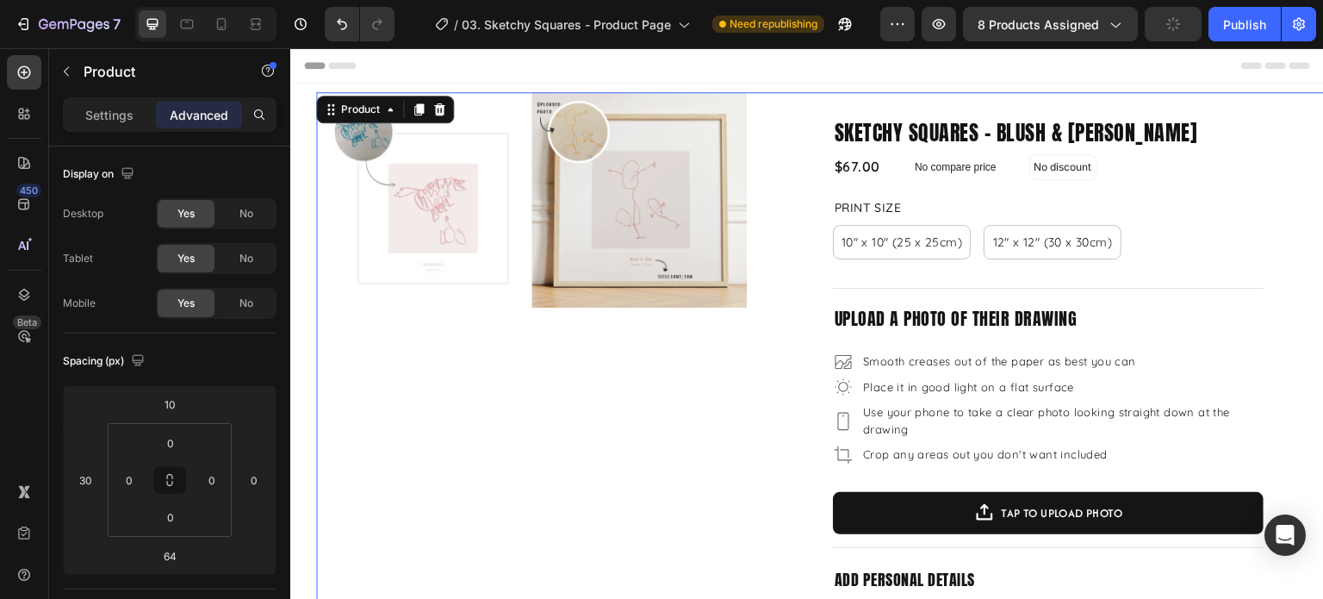
click at [521, 199] on img at bounding box center [423, 199] width 215 height 215
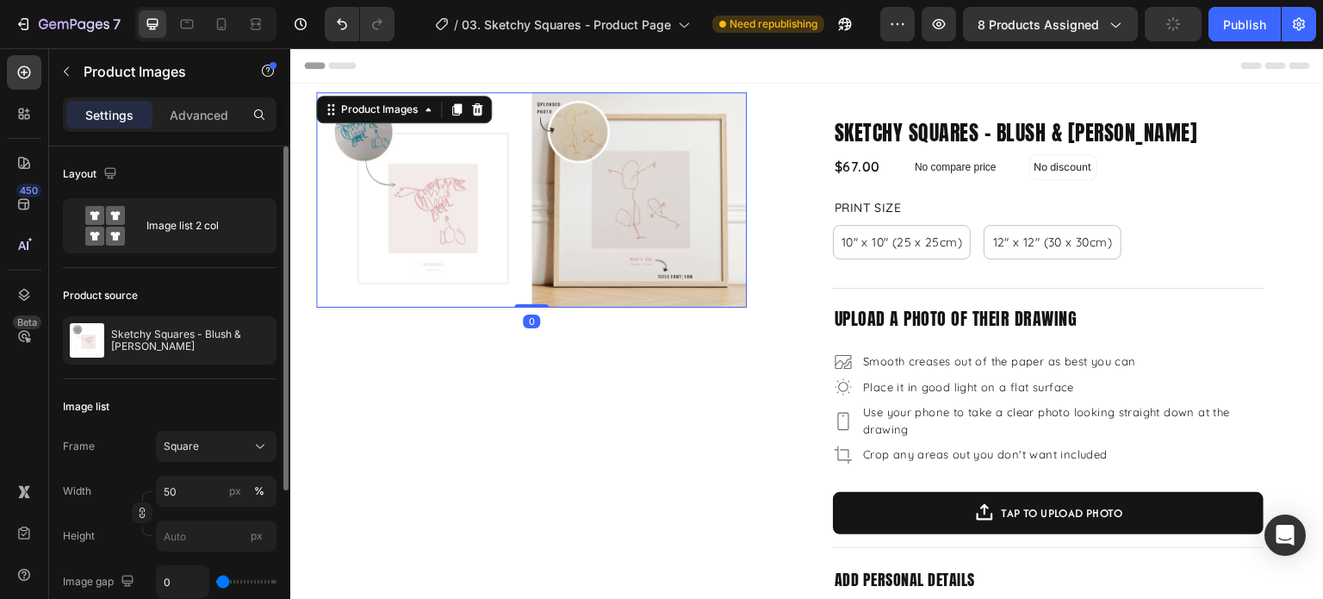
scroll to position [227, 0]
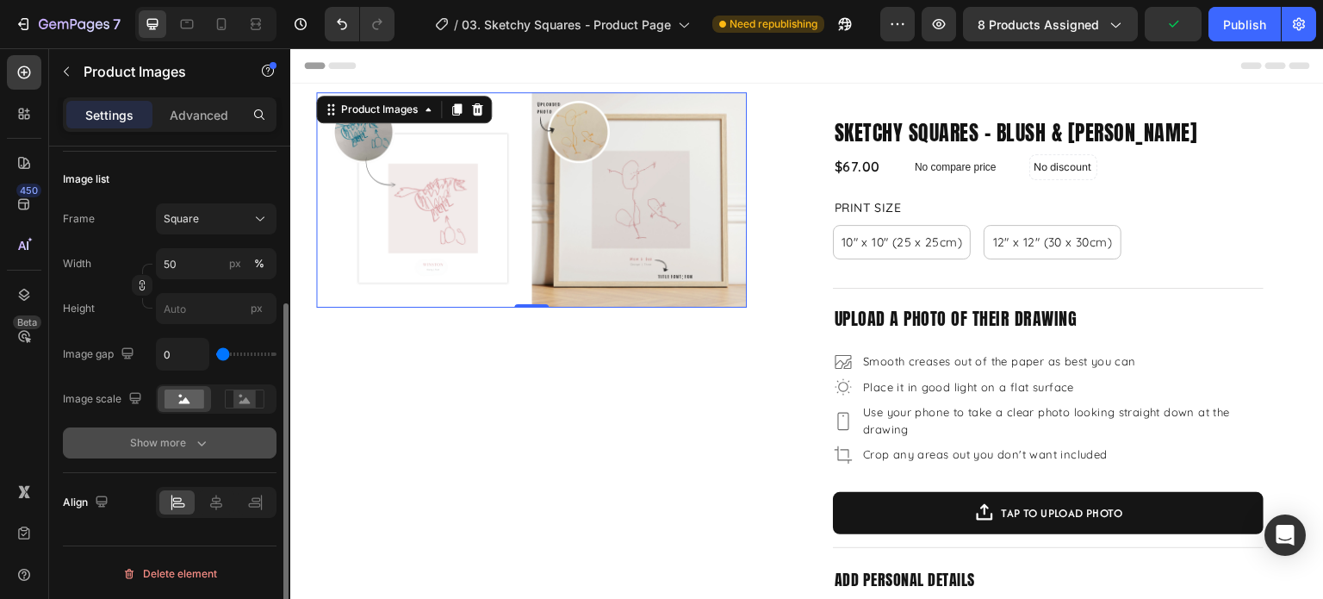
click at [183, 440] on div "Show more" at bounding box center [170, 442] width 80 height 17
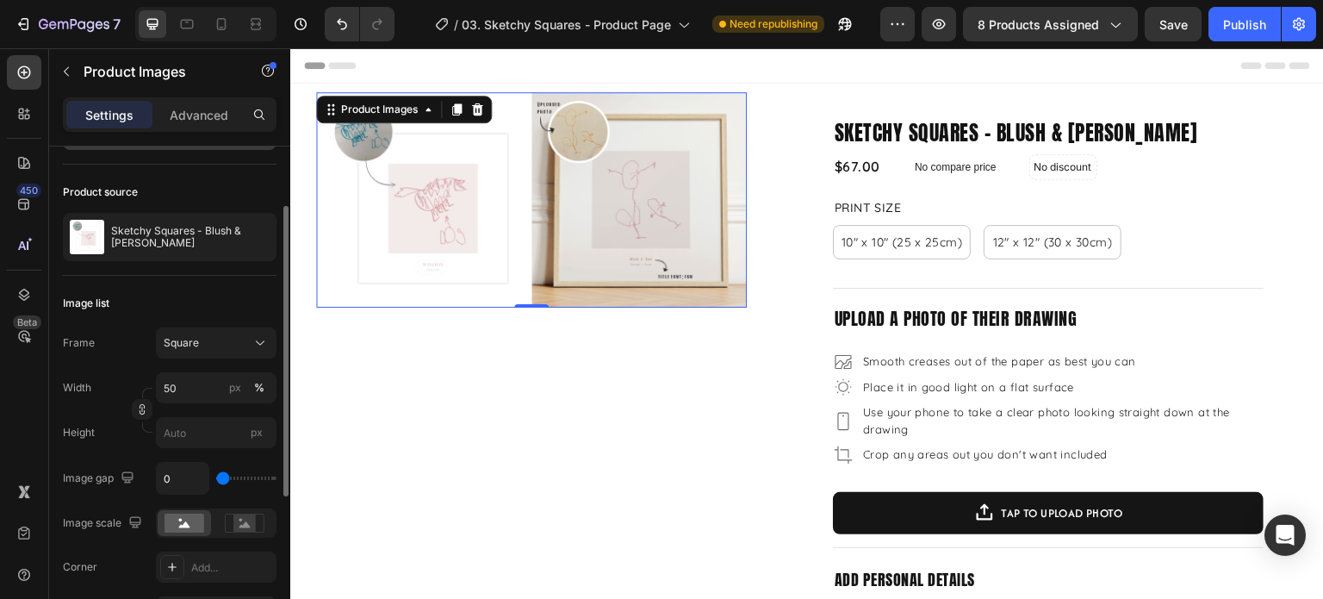
scroll to position [0, 0]
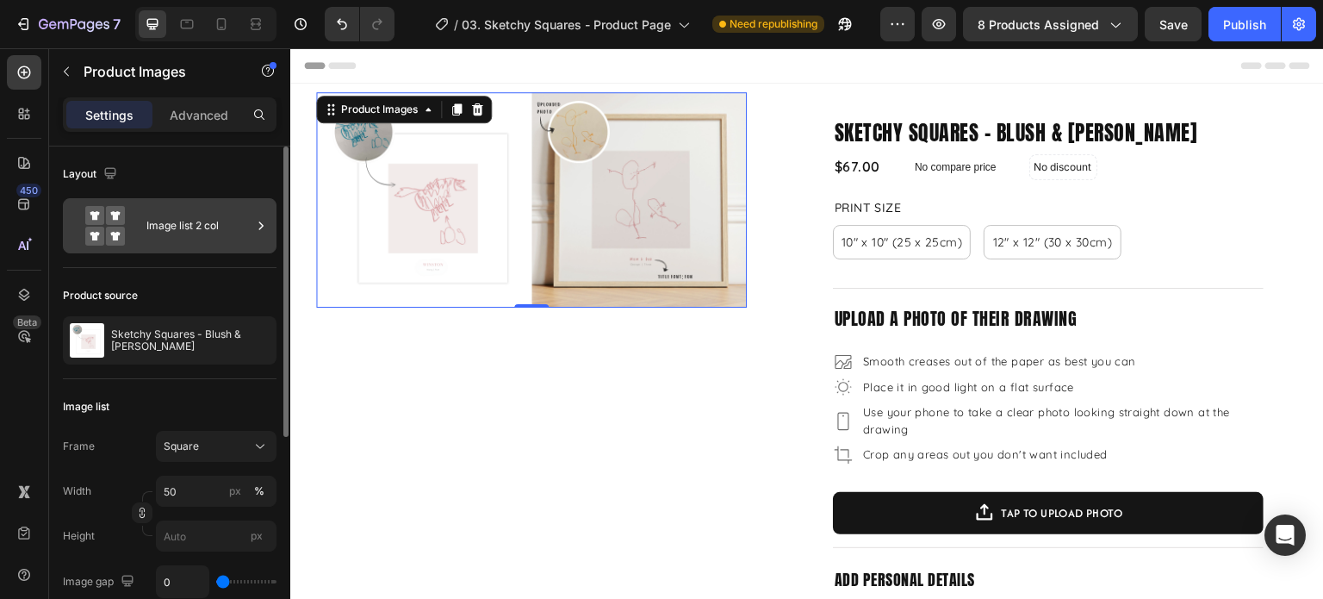
click at [141, 230] on div "Image list 2 col" at bounding box center [170, 225] width 214 height 55
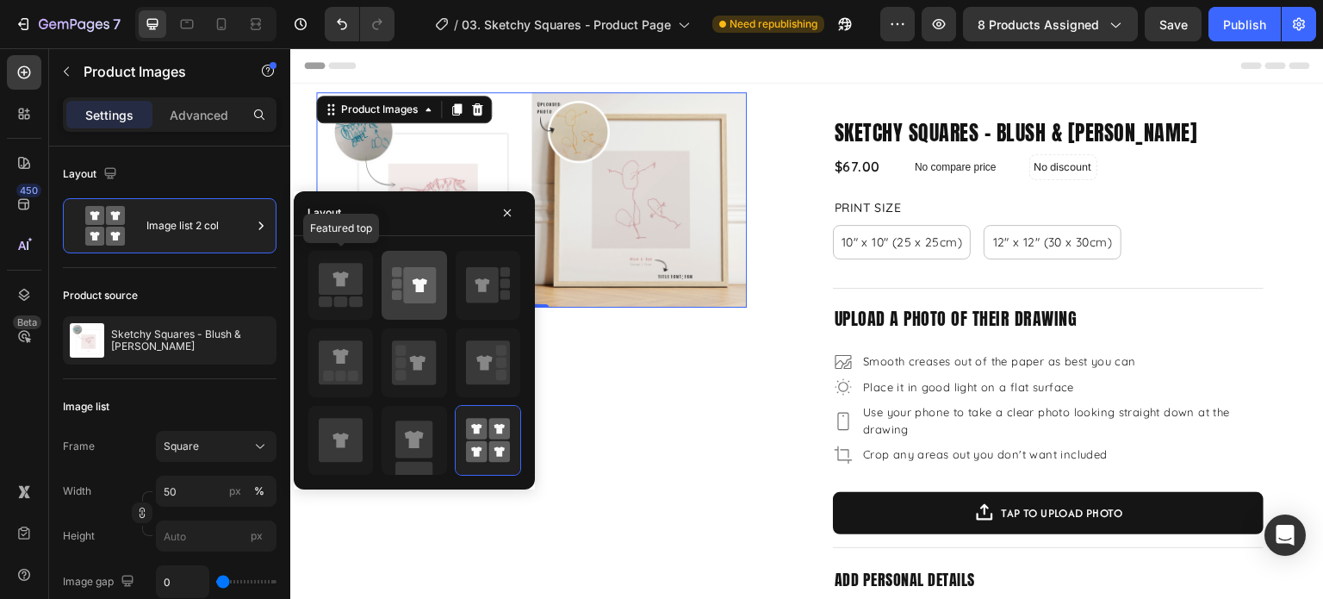
click at [424, 283] on icon at bounding box center [420, 285] width 33 height 36
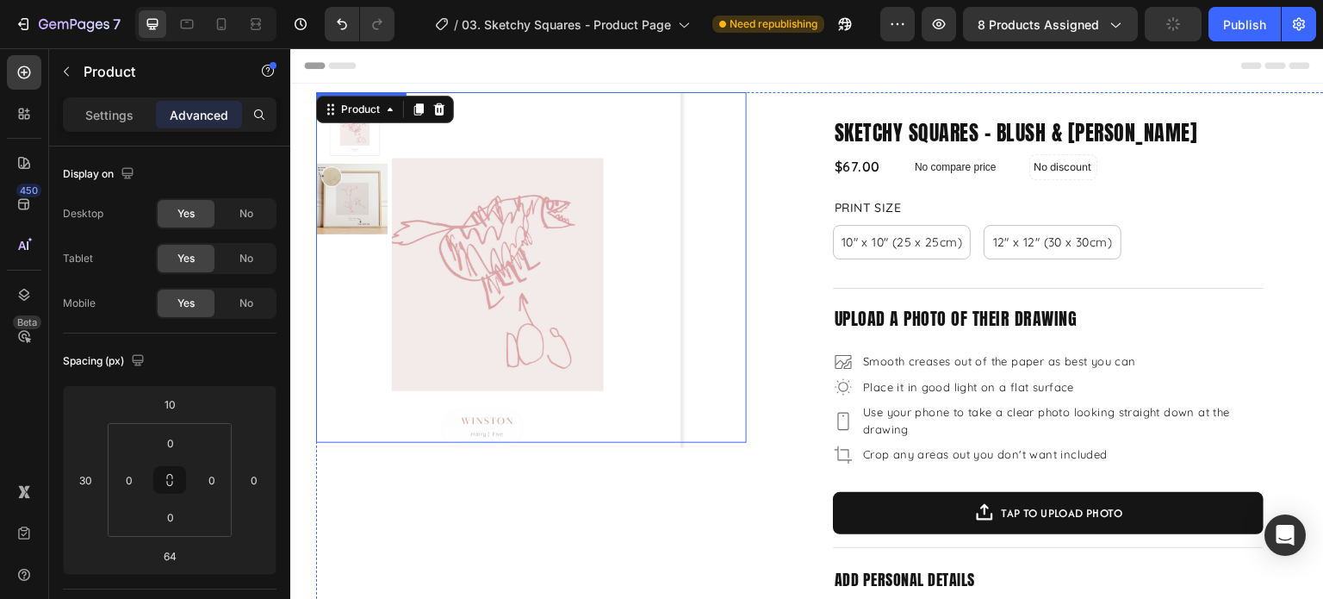
drag, startPoint x: 737, startPoint y: 292, endPoint x: 648, endPoint y: 274, distance: 91.4
click at [738, 291] on img at bounding box center [570, 270] width 356 height 356
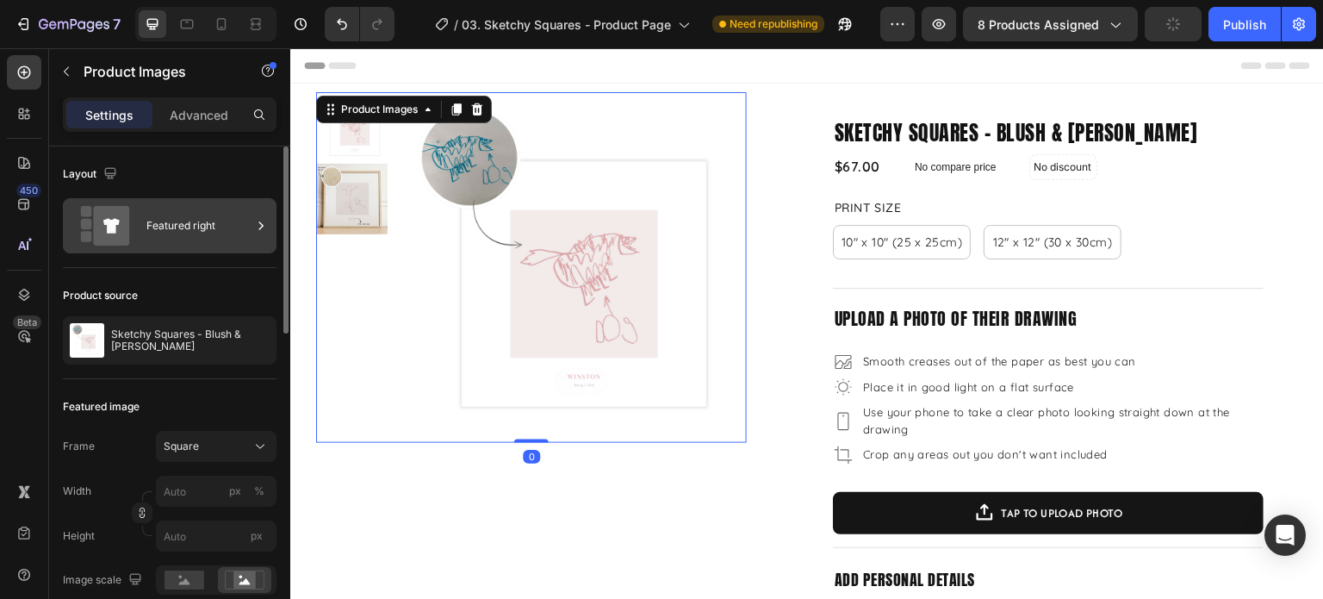
click at [111, 233] on icon at bounding box center [105, 226] width 69 height 40
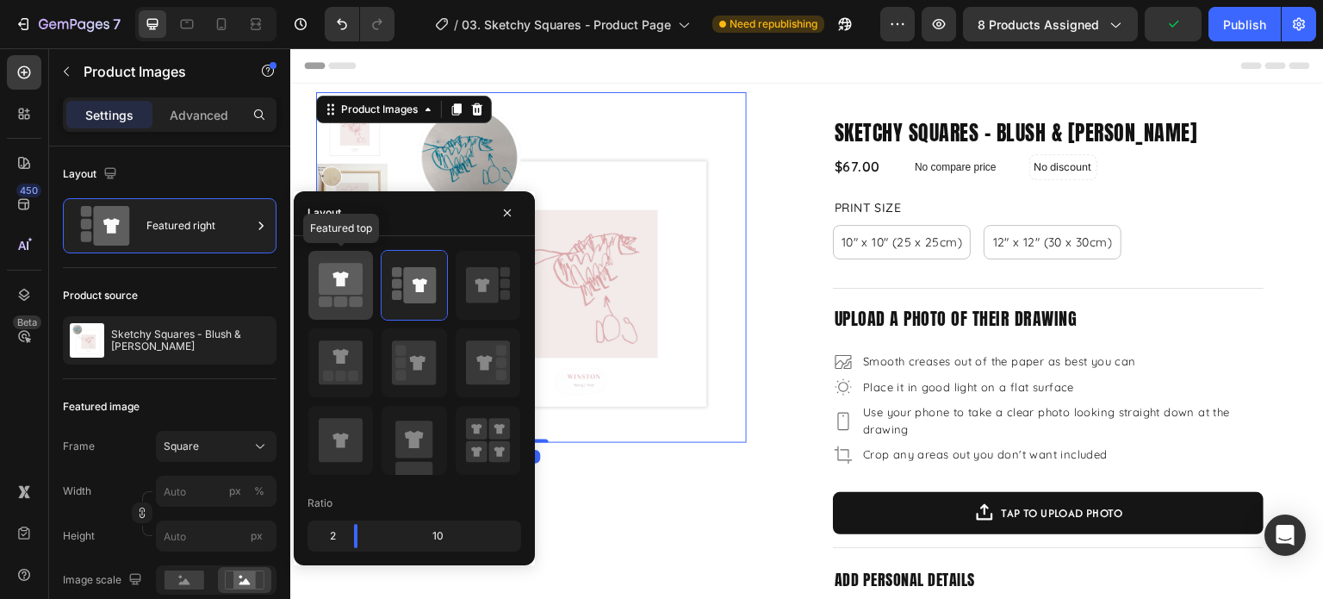
click at [336, 298] on rect at bounding box center [341, 301] width 14 height 10
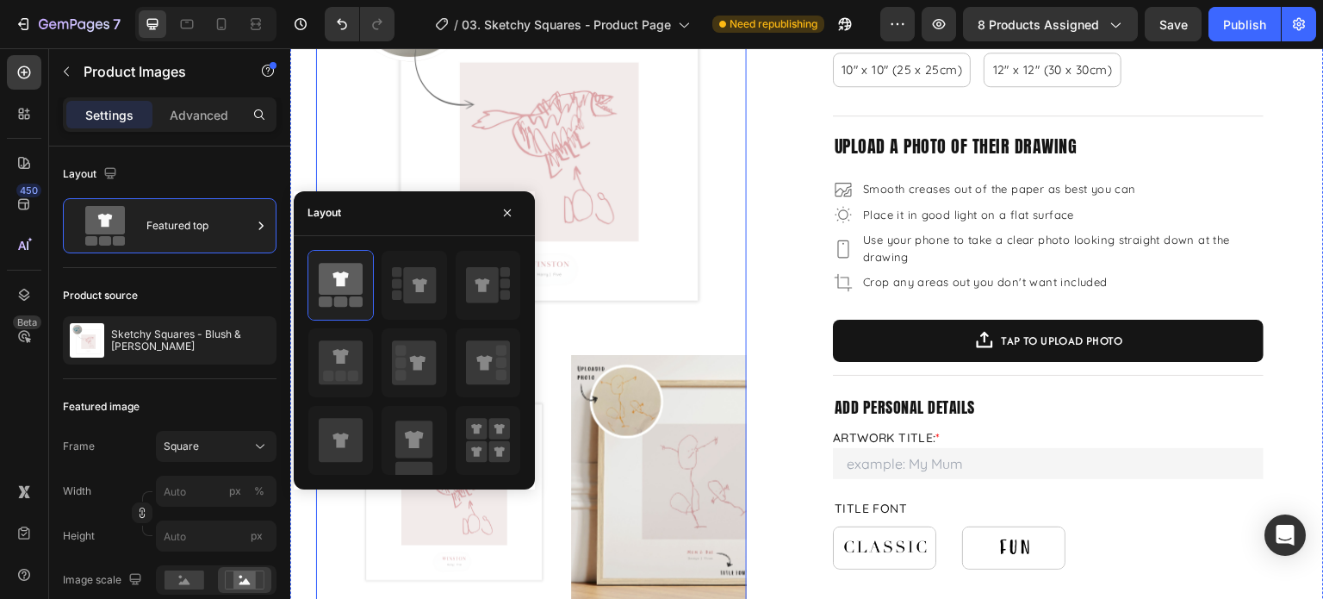
scroll to position [345, 0]
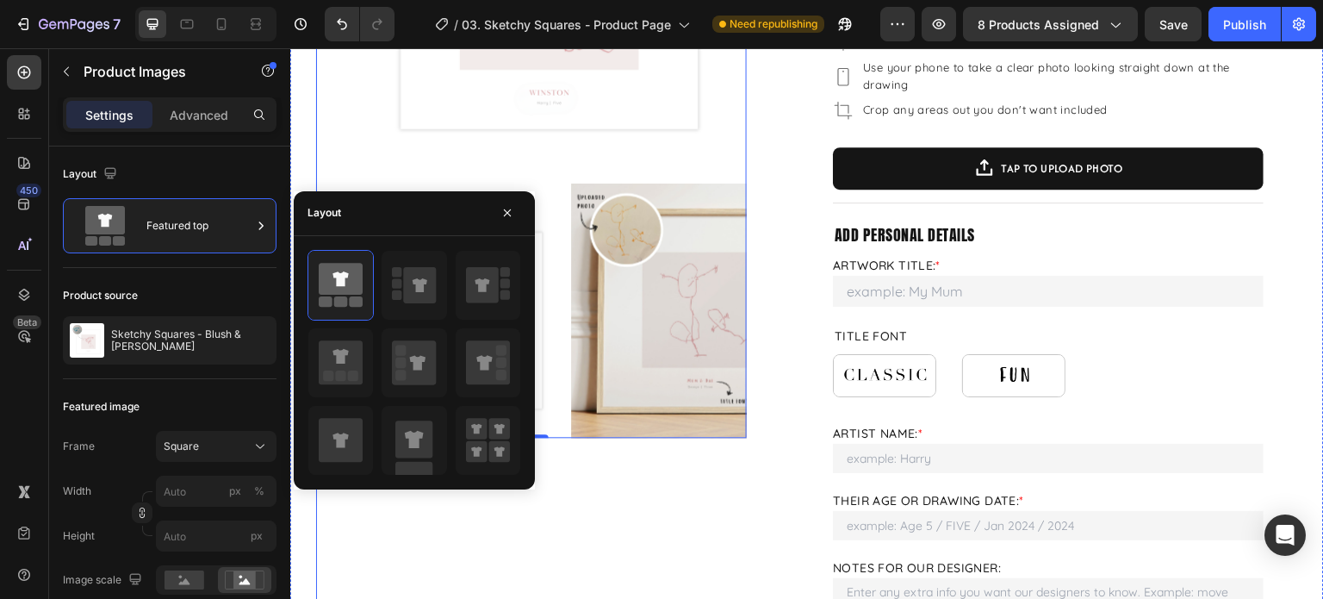
click at [765, 280] on div "Sketchy Squares - Blush & [PERSON_NAME] Product Title $67.00 Product Price Prod…" at bounding box center [1048, 469] width 603 height 1442
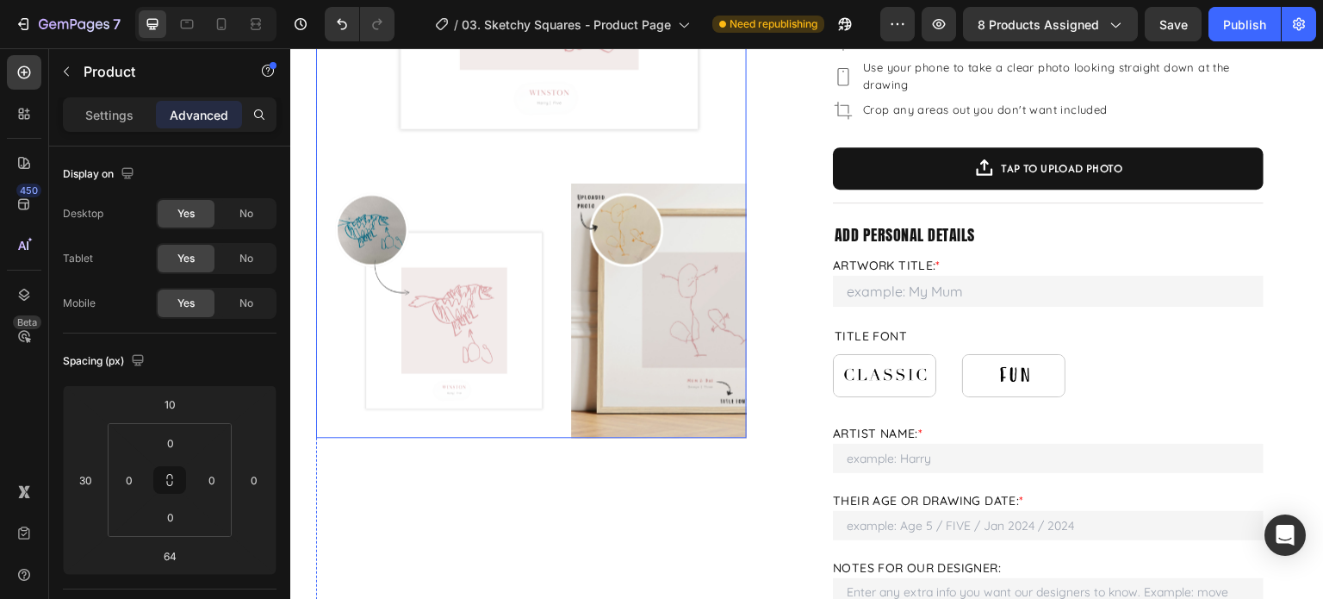
click at [556, 265] on img at bounding box center [443, 310] width 255 height 255
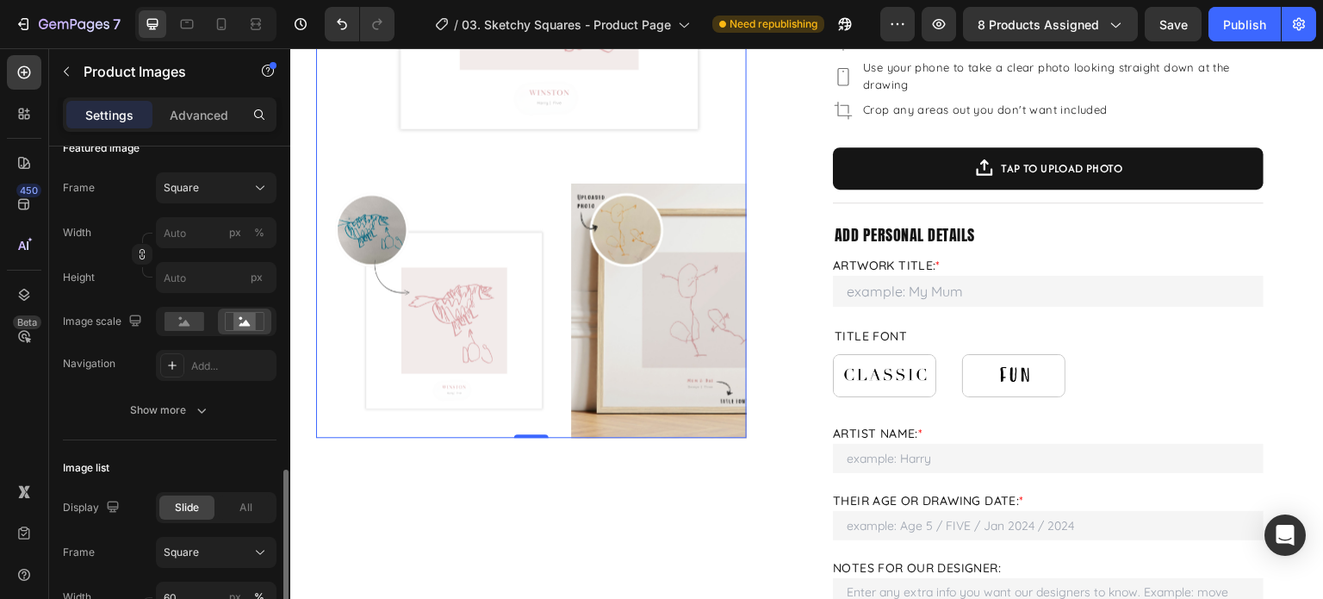
scroll to position [431, 0]
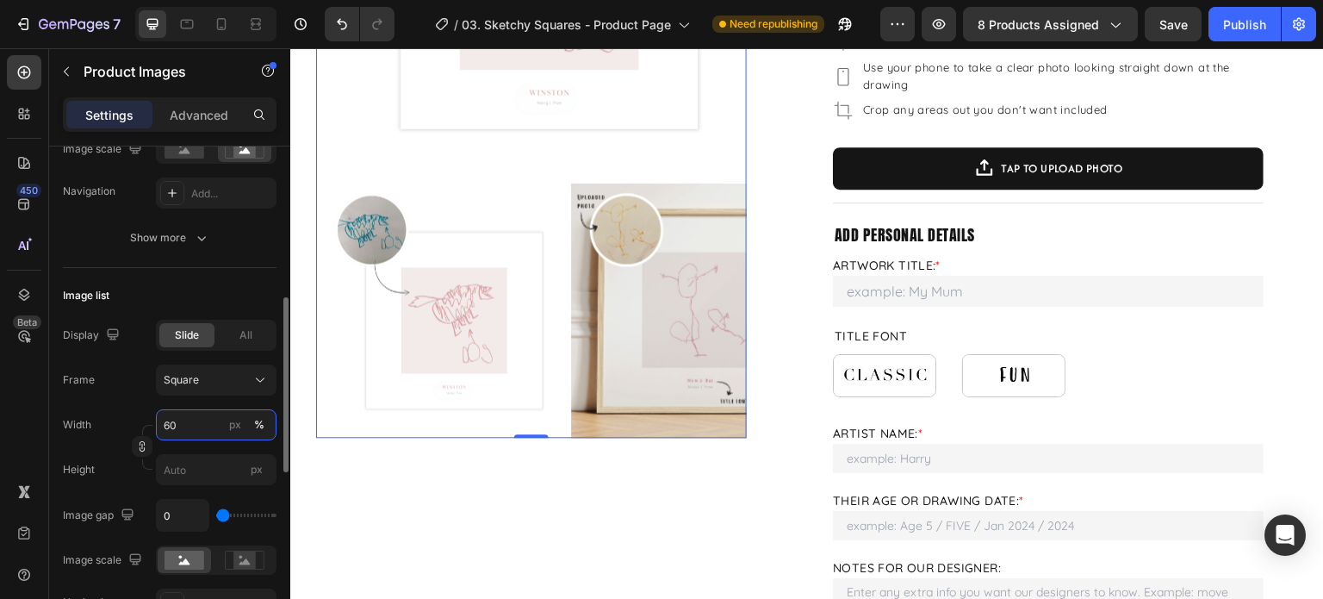
click at [188, 428] on input "60" at bounding box center [216, 424] width 121 height 31
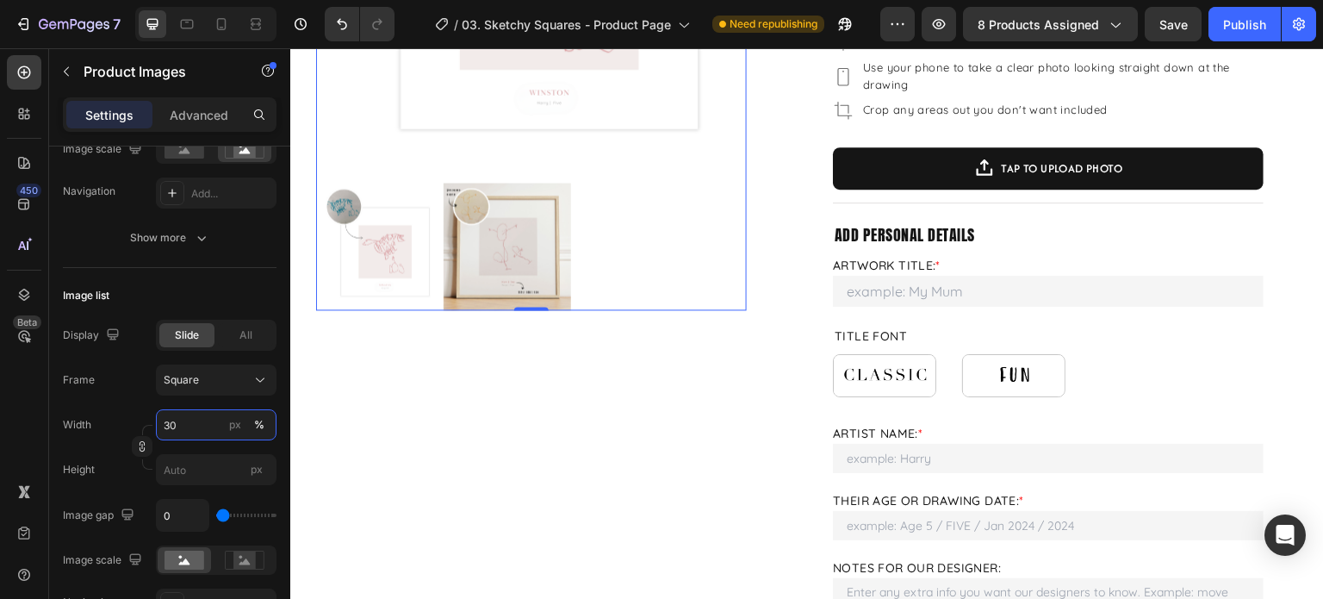
type input "30"
type input "39"
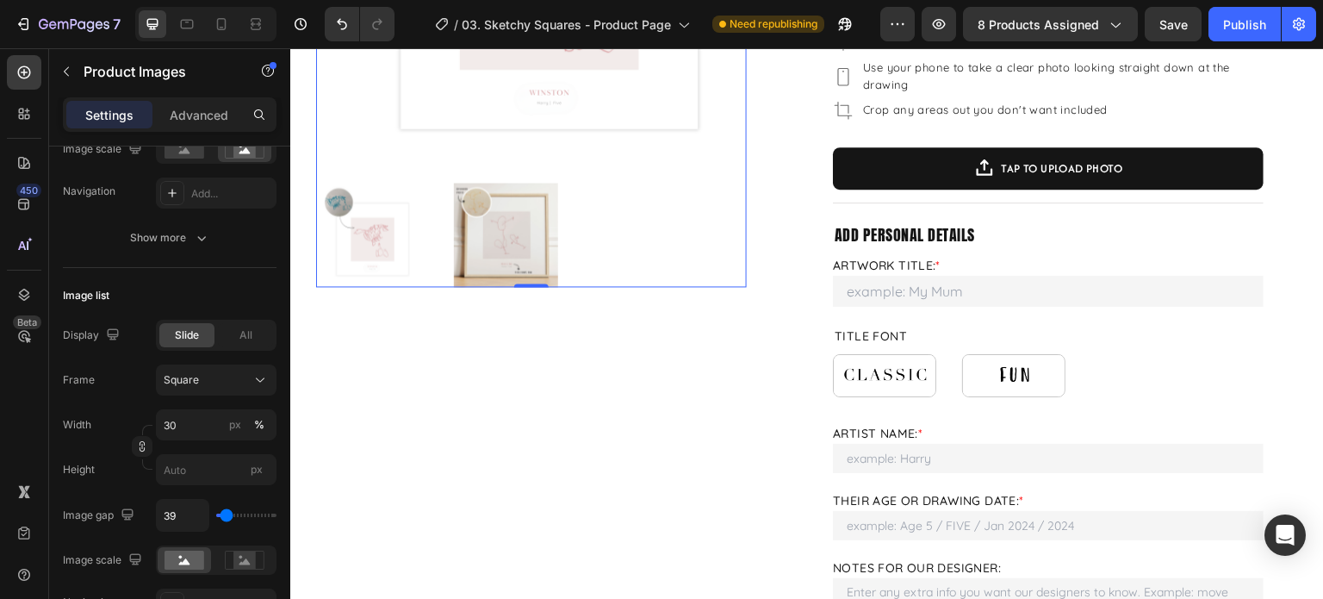
type input "76"
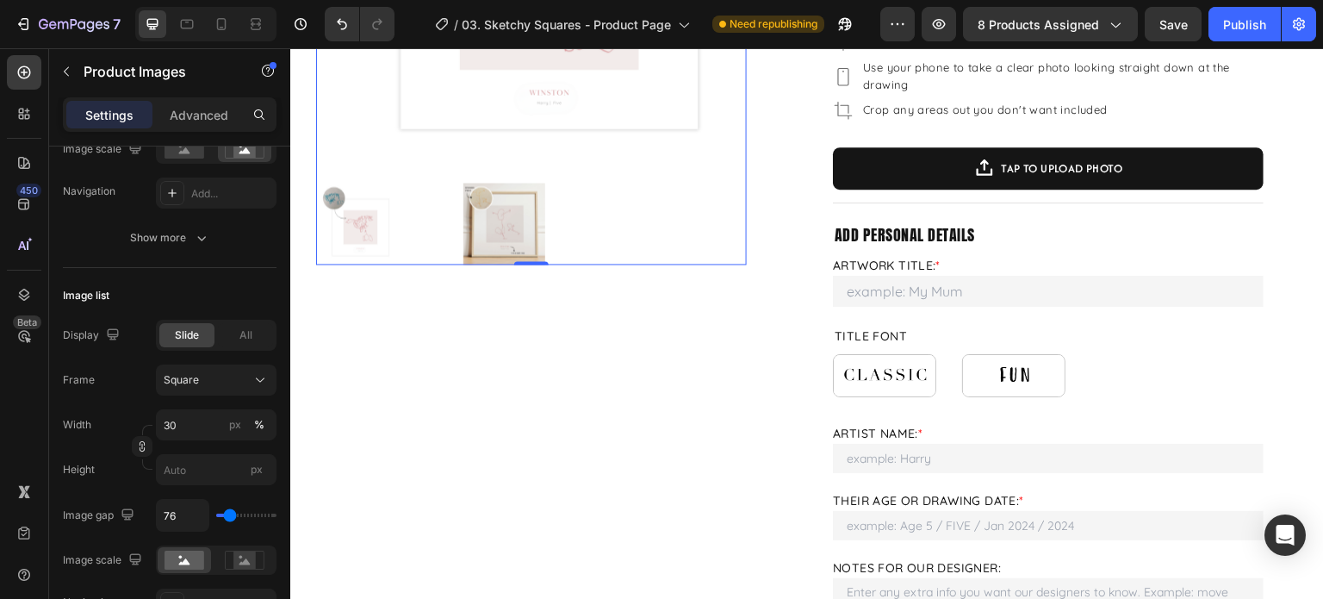
type input "39"
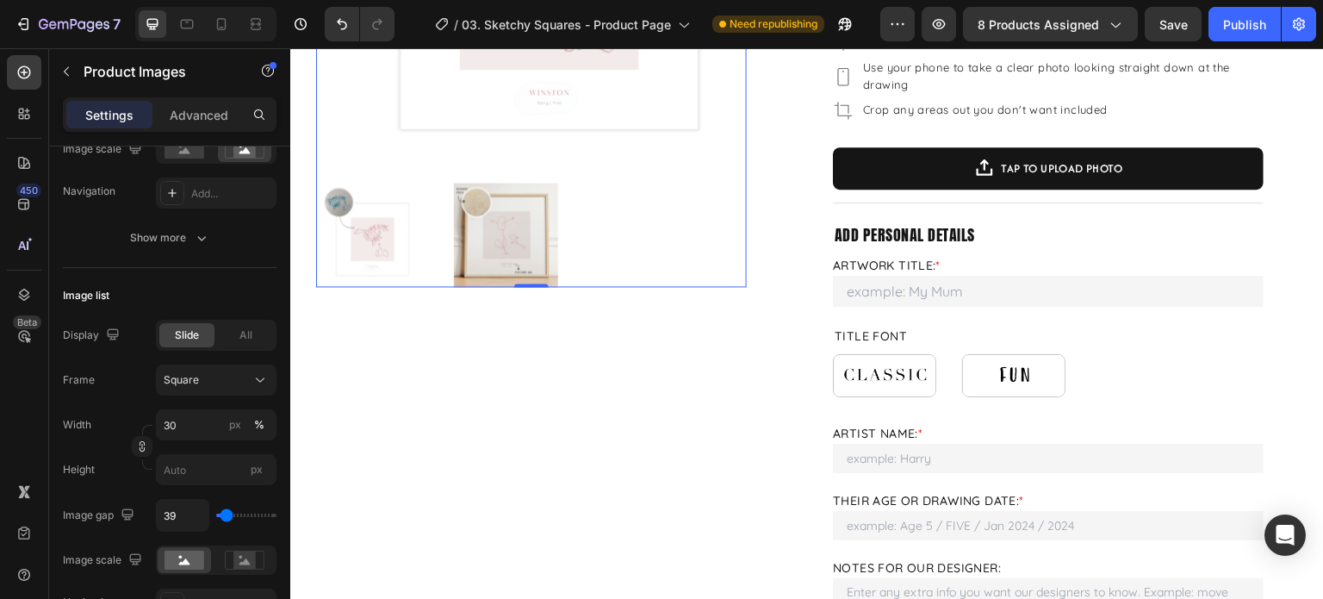
type input "0"
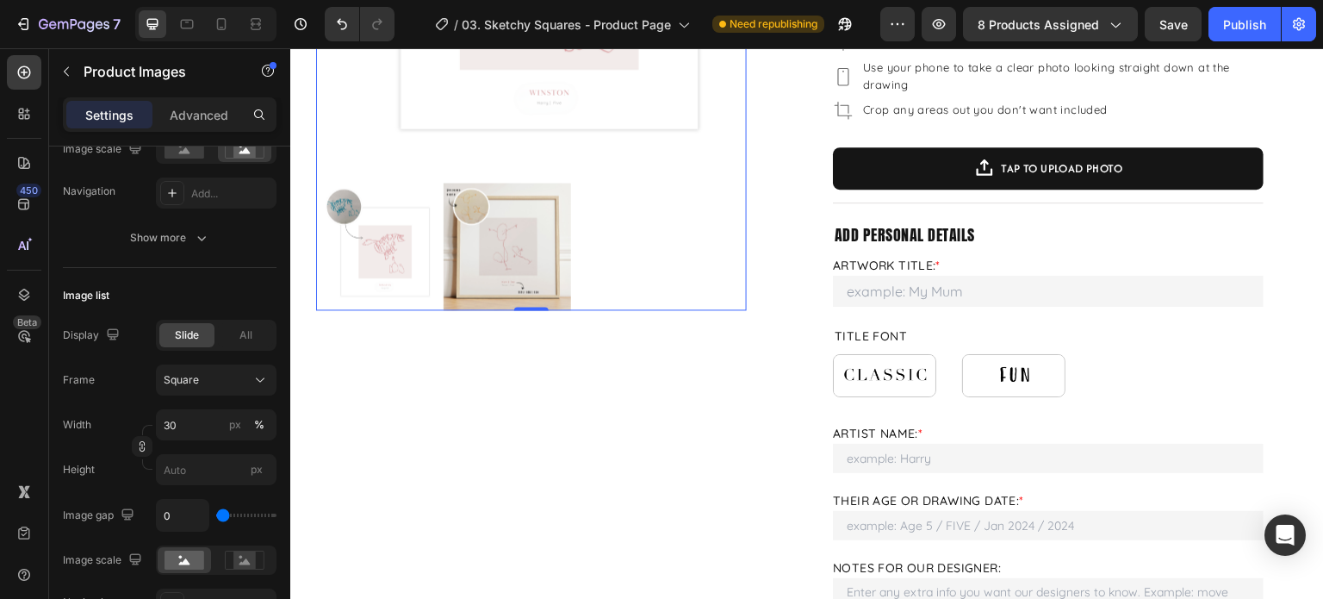
click at [222, 517] on input "range" at bounding box center [246, 514] width 60 height 3
click at [183, 511] on input "0" at bounding box center [183, 515] width 52 height 31
type input "2"
type input "20"
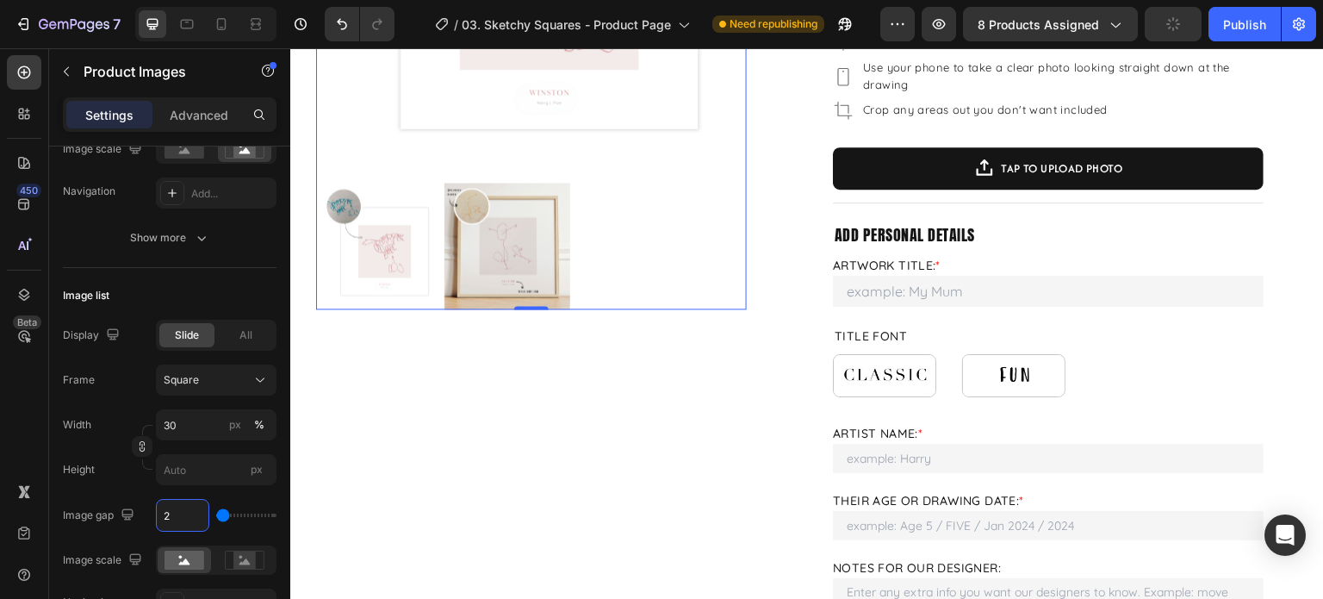
type input "20"
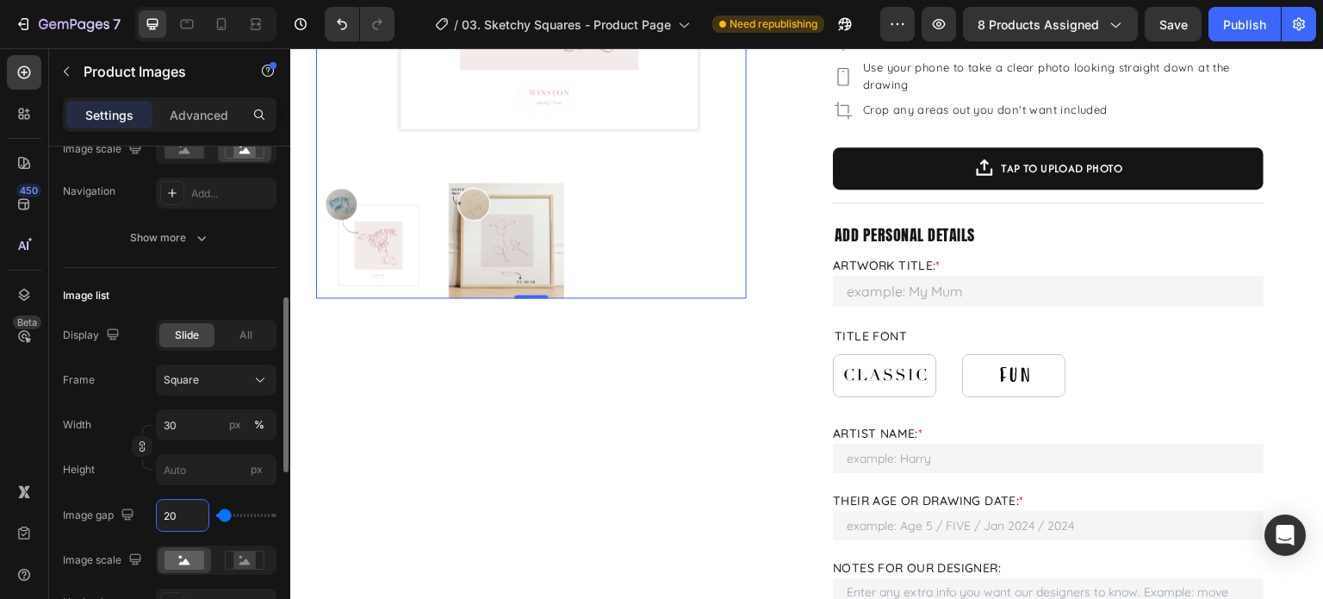
scroll to position [603, 0]
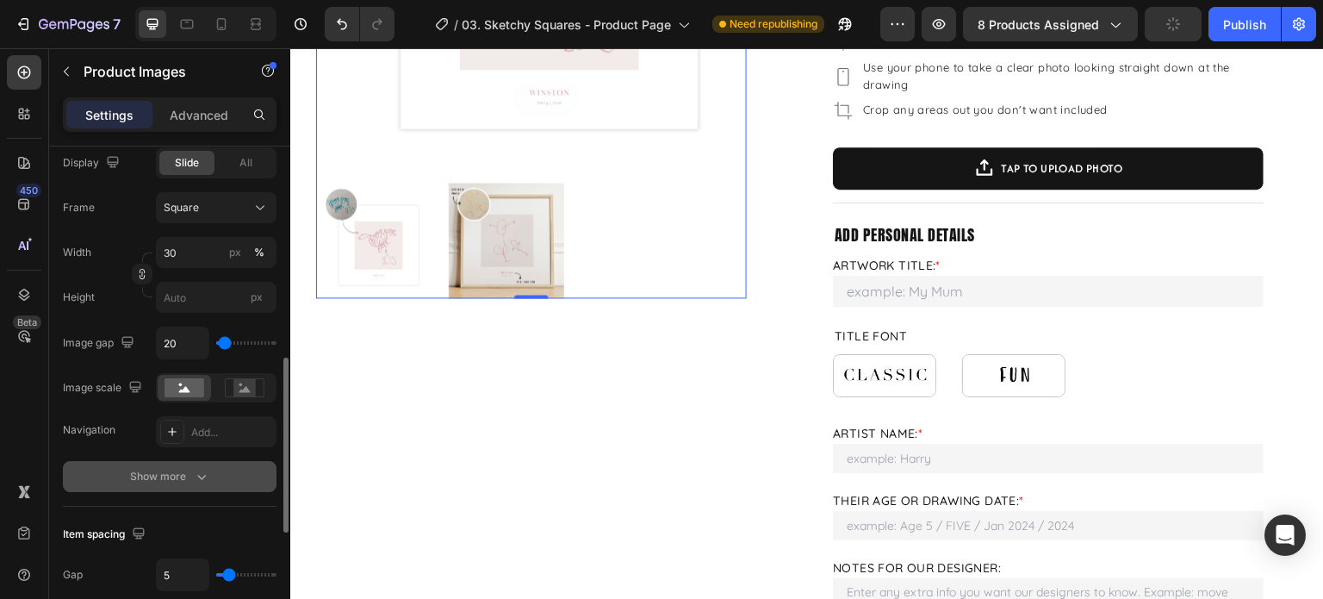
click at [193, 471] on icon "button" at bounding box center [201, 476] width 17 height 17
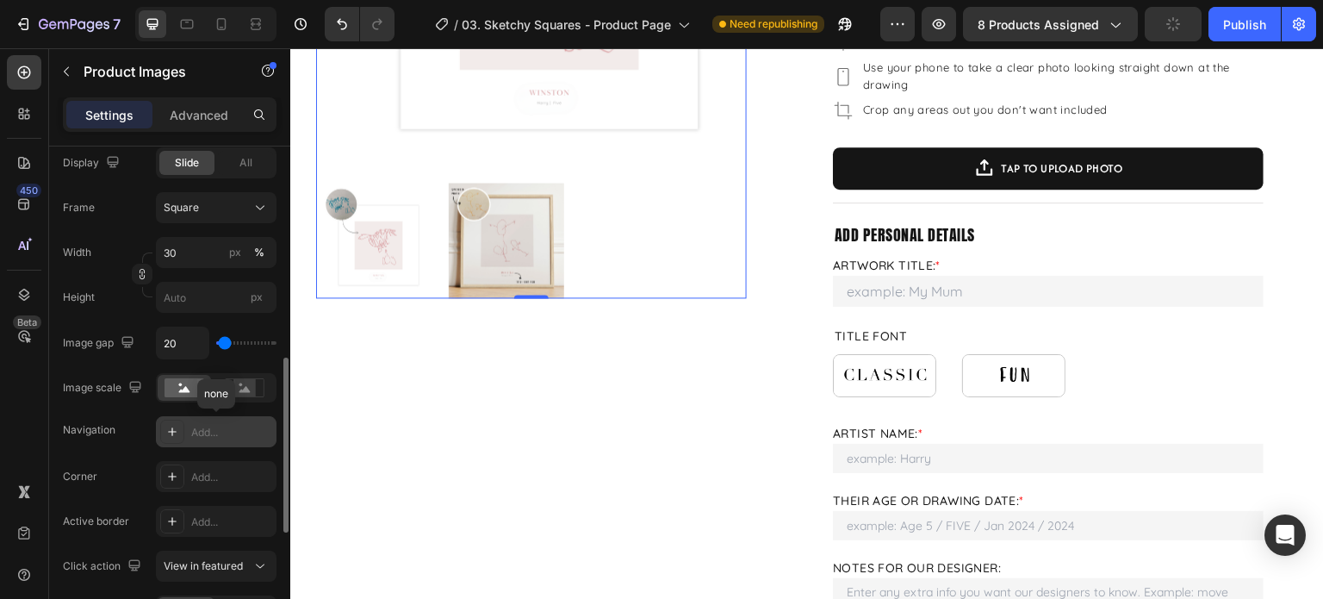
click at [196, 425] on div "Add..." at bounding box center [231, 433] width 81 height 16
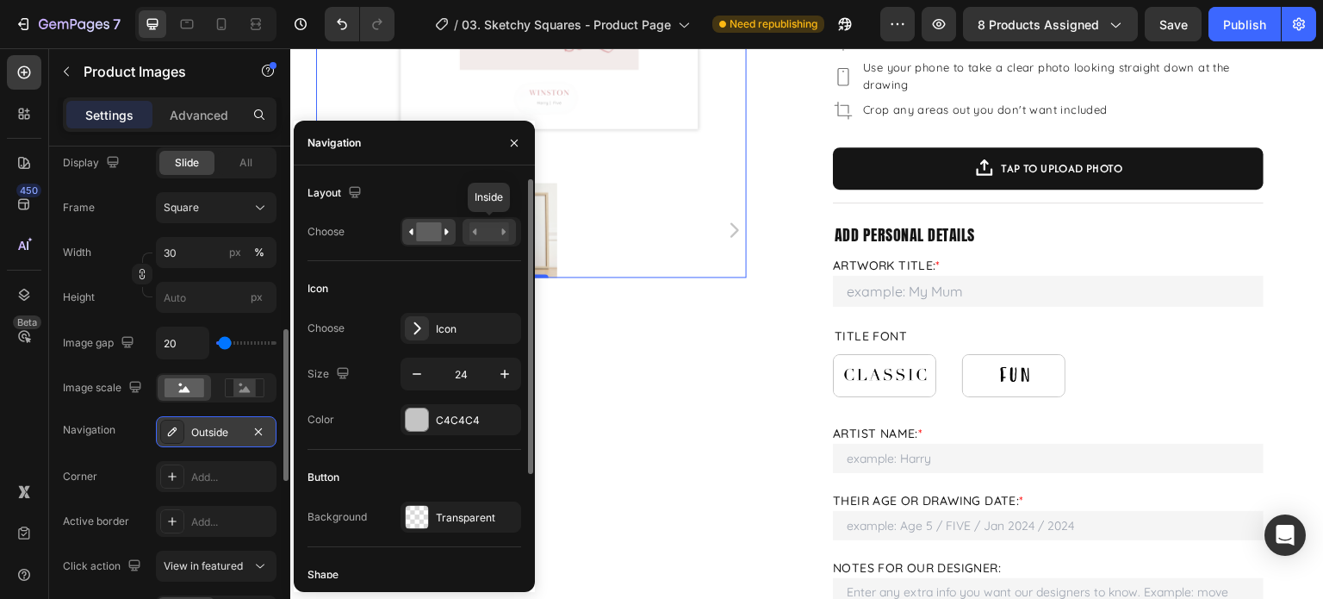
click at [479, 234] on rect at bounding box center [490, 231] width 40 height 19
click at [428, 238] on rect at bounding box center [428, 231] width 25 height 19
click at [484, 233] on rect at bounding box center [490, 231] width 40 height 19
click at [439, 235] on rect at bounding box center [428, 231] width 25 height 19
click at [646, 372] on div "Product Images 0 Product Images" at bounding box center [531, 469] width 431 height 1442
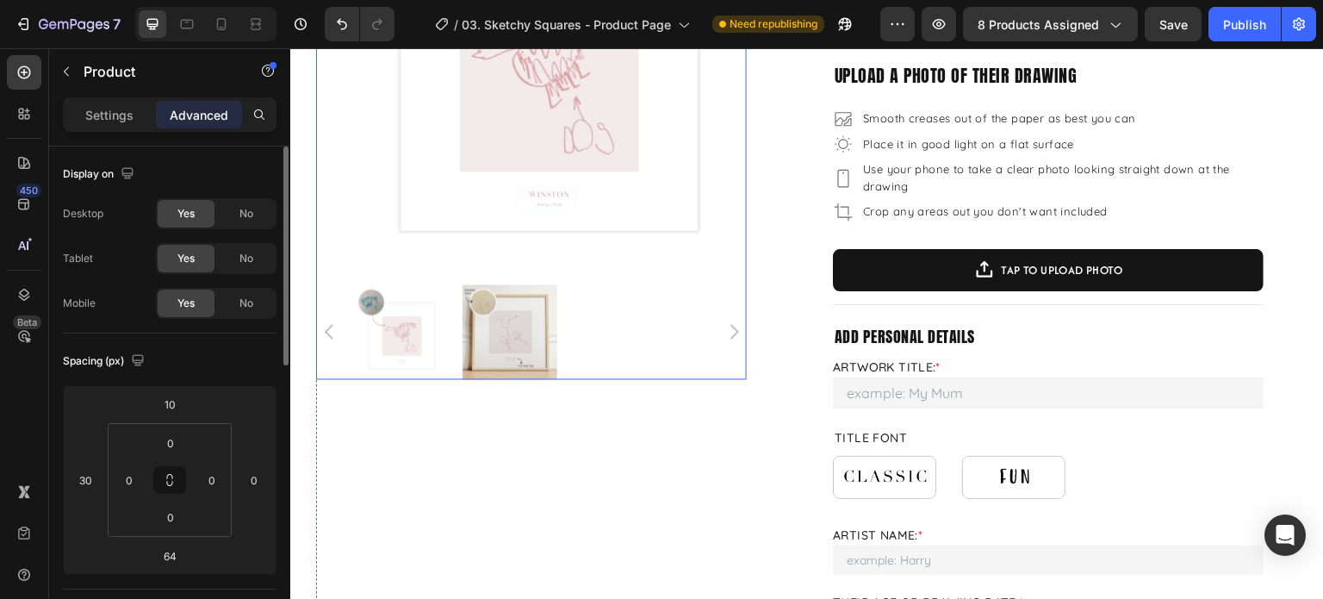
scroll to position [172, 0]
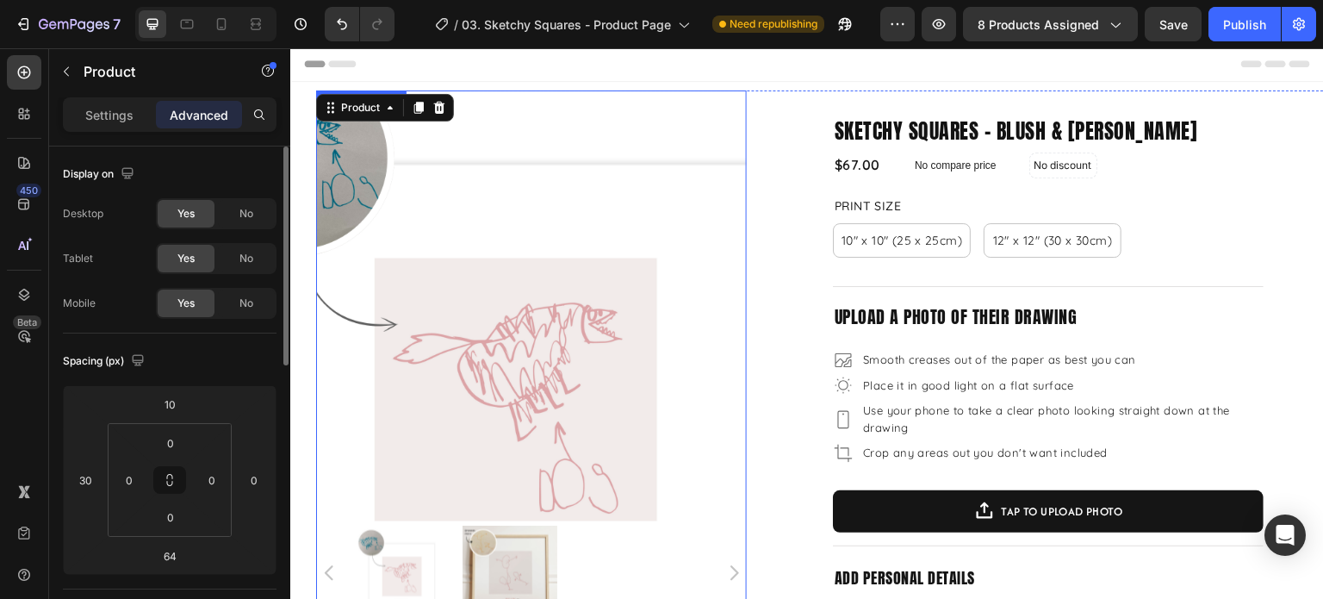
scroll to position [0, 0]
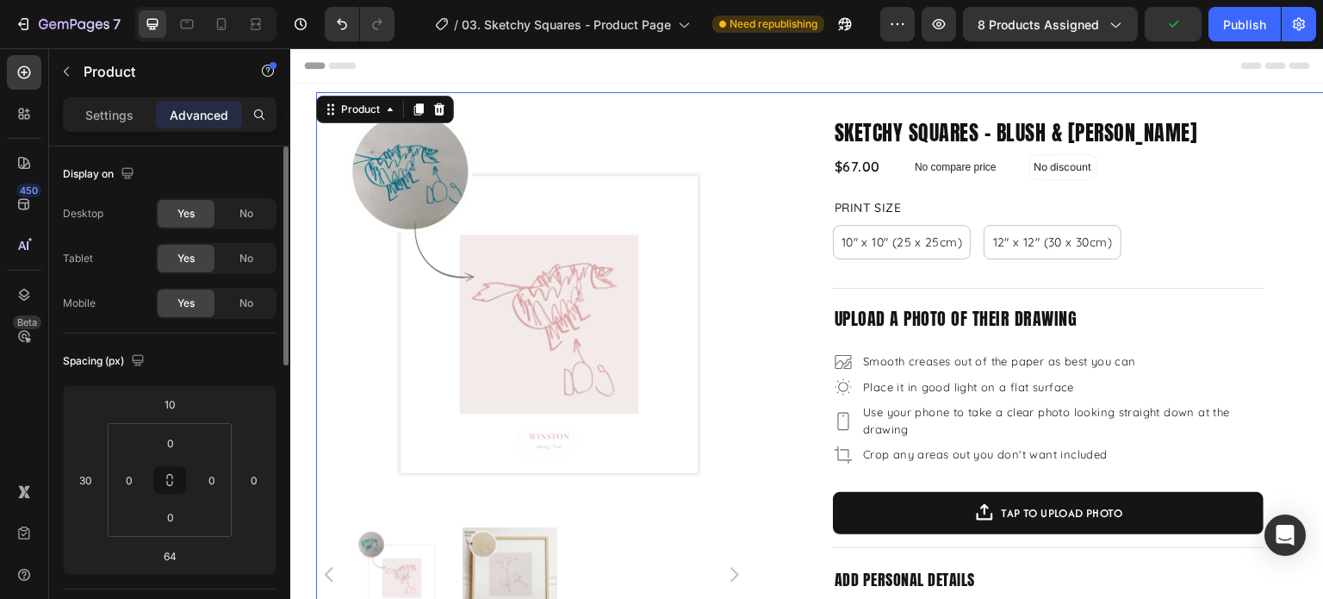
click at [868, 78] on div "Header" at bounding box center [807, 65] width 1006 height 34
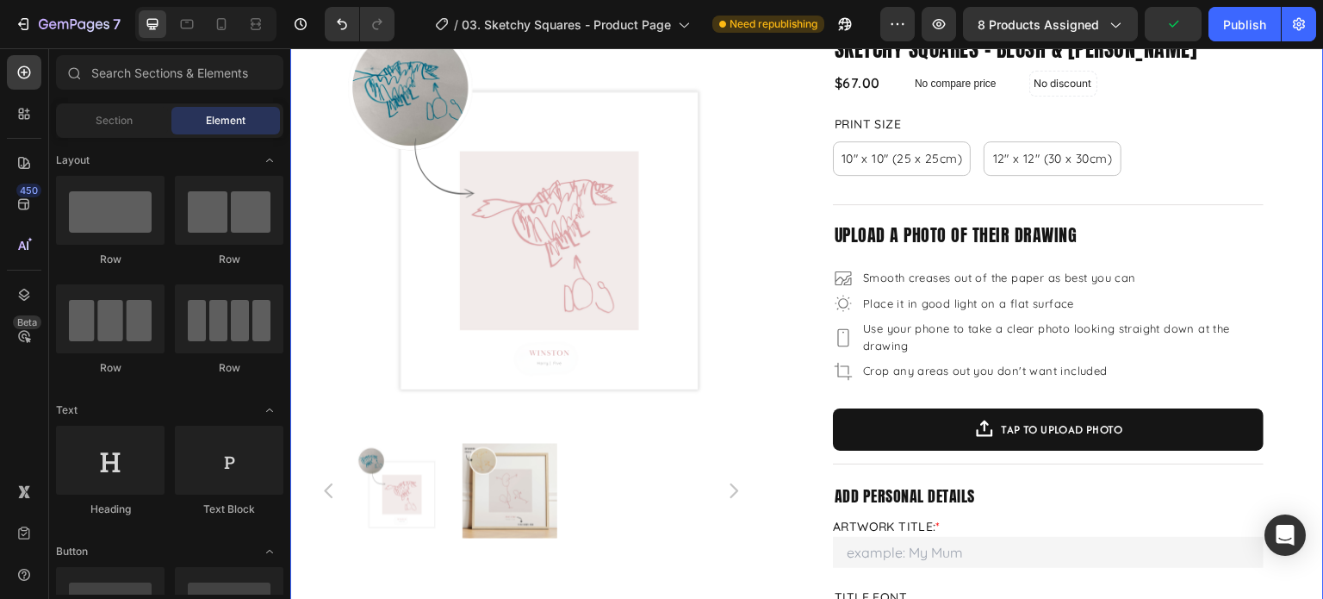
scroll to position [172, 0]
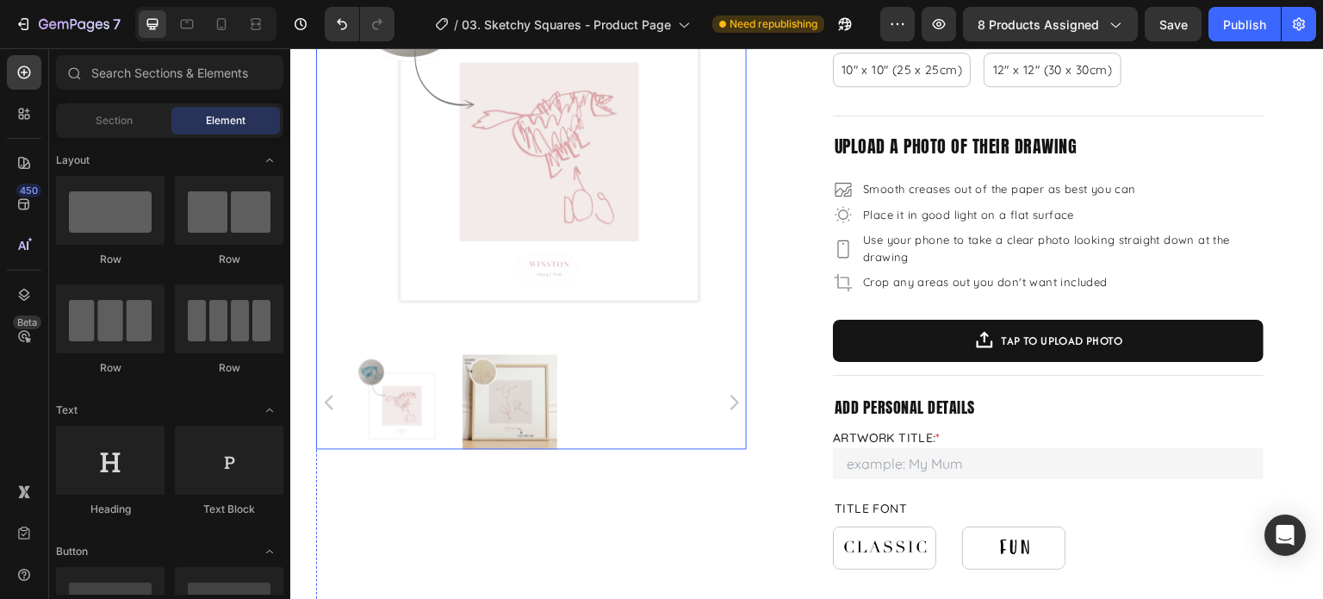
click at [725, 407] on div at bounding box center [531, 402] width 431 height 95
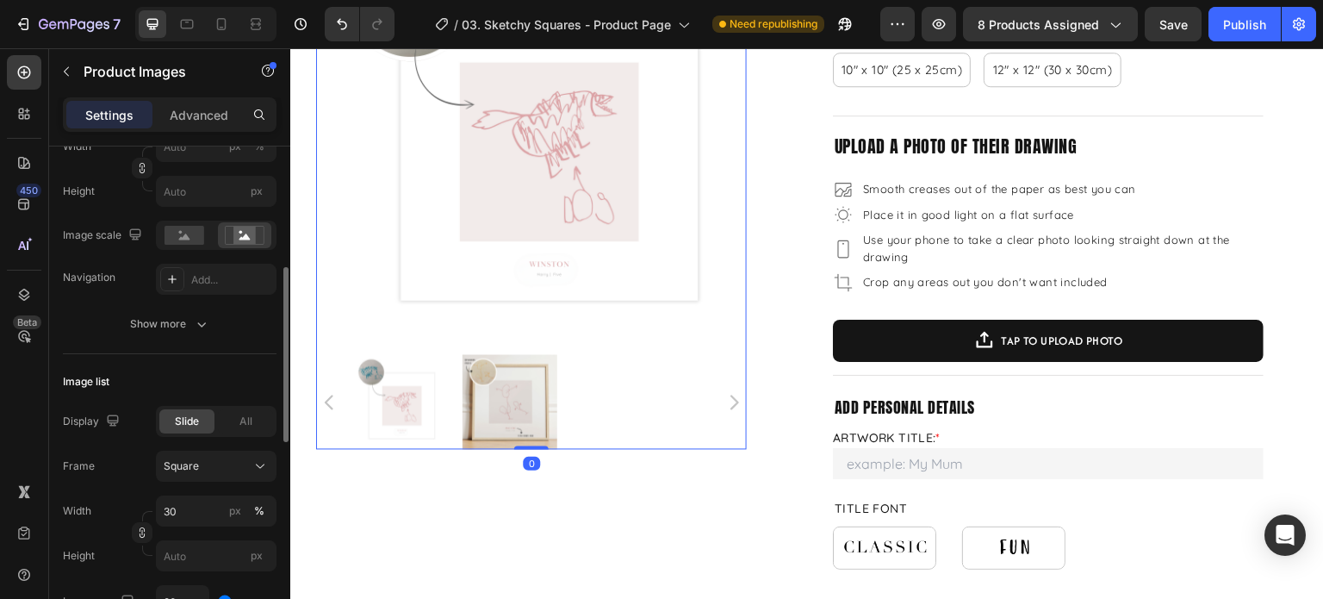
scroll to position [603, 0]
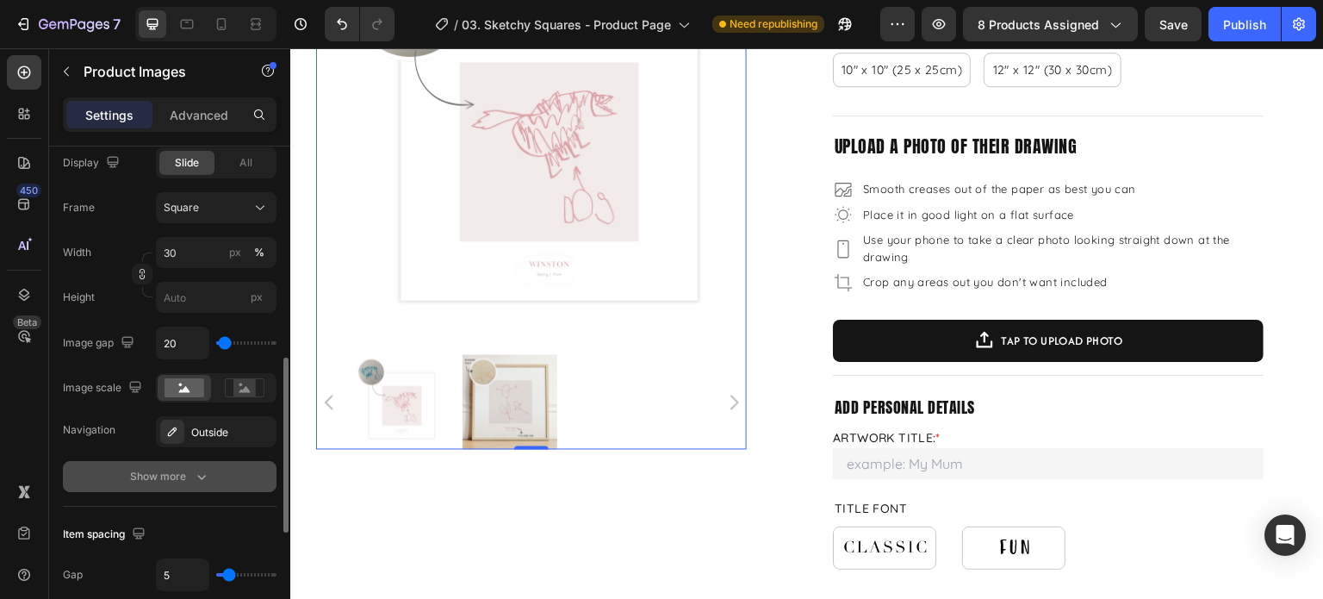
click at [187, 485] on button "Show more" at bounding box center [170, 476] width 214 height 31
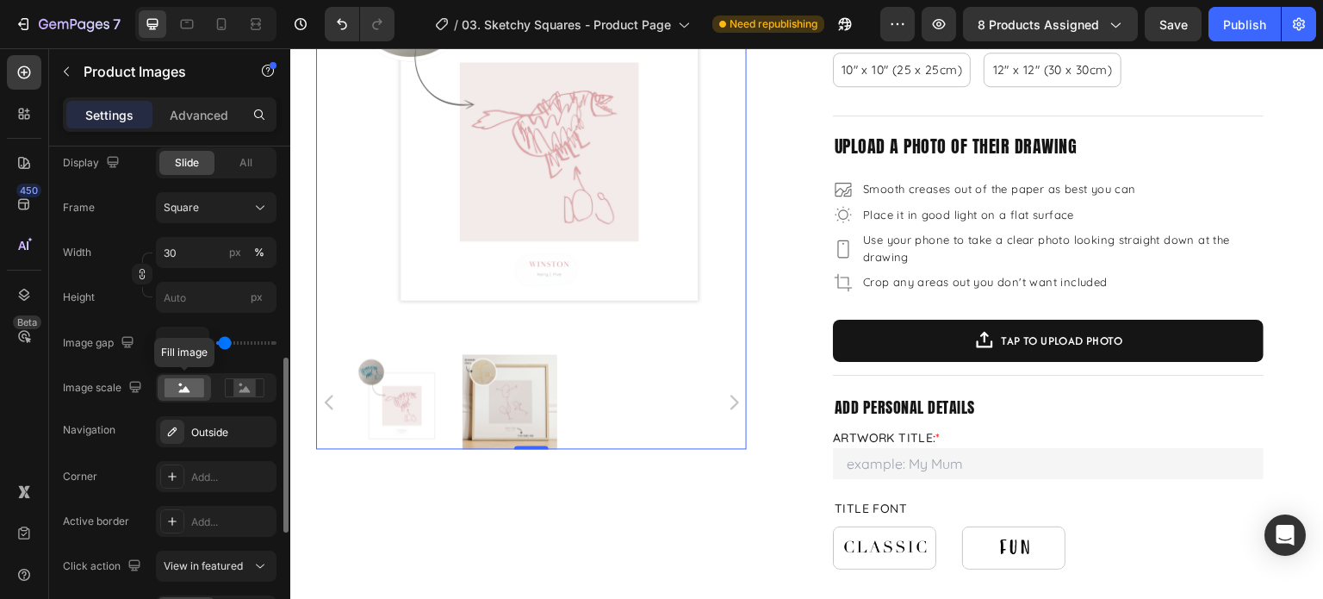
scroll to position [861, 0]
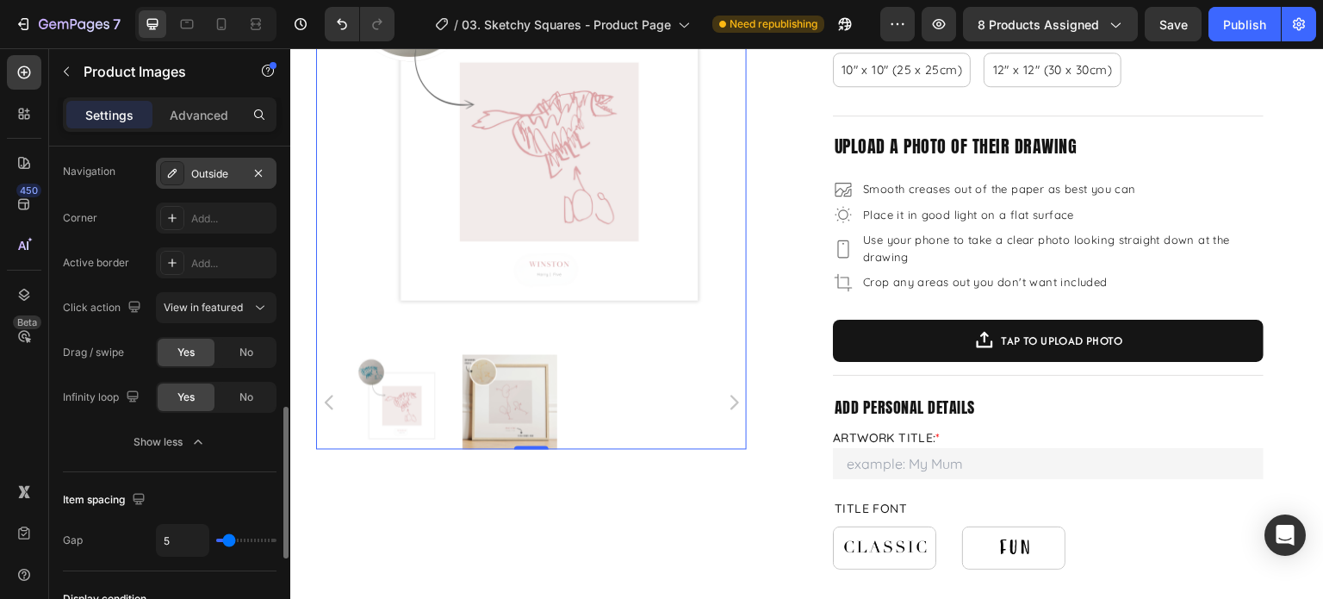
click at [209, 178] on div "Outside" at bounding box center [216, 174] width 50 height 16
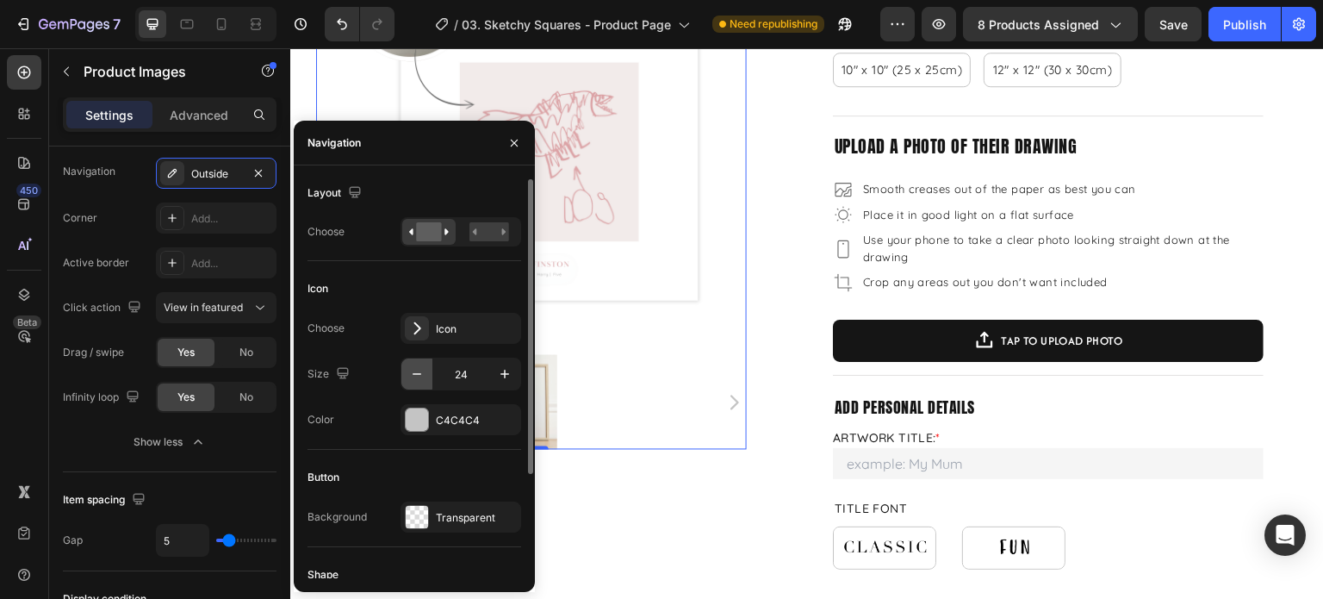
click at [413, 378] on icon "button" at bounding box center [416, 373] width 17 height 17
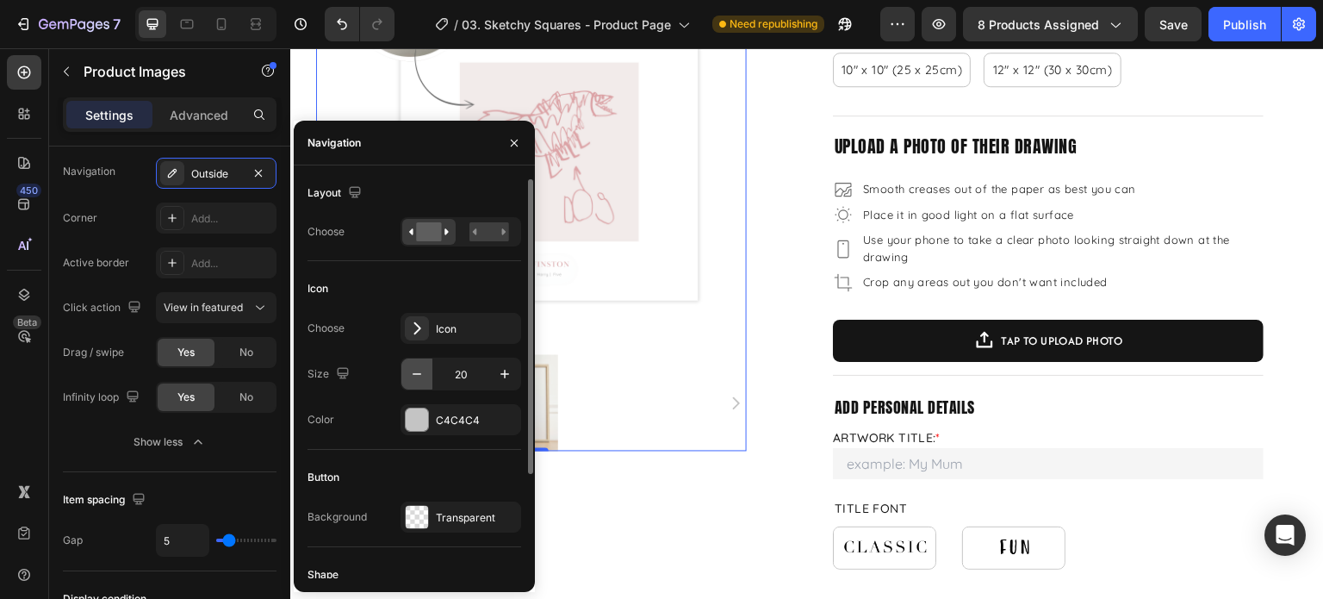
click at [413, 378] on icon "button" at bounding box center [416, 373] width 17 height 17
type input "18"
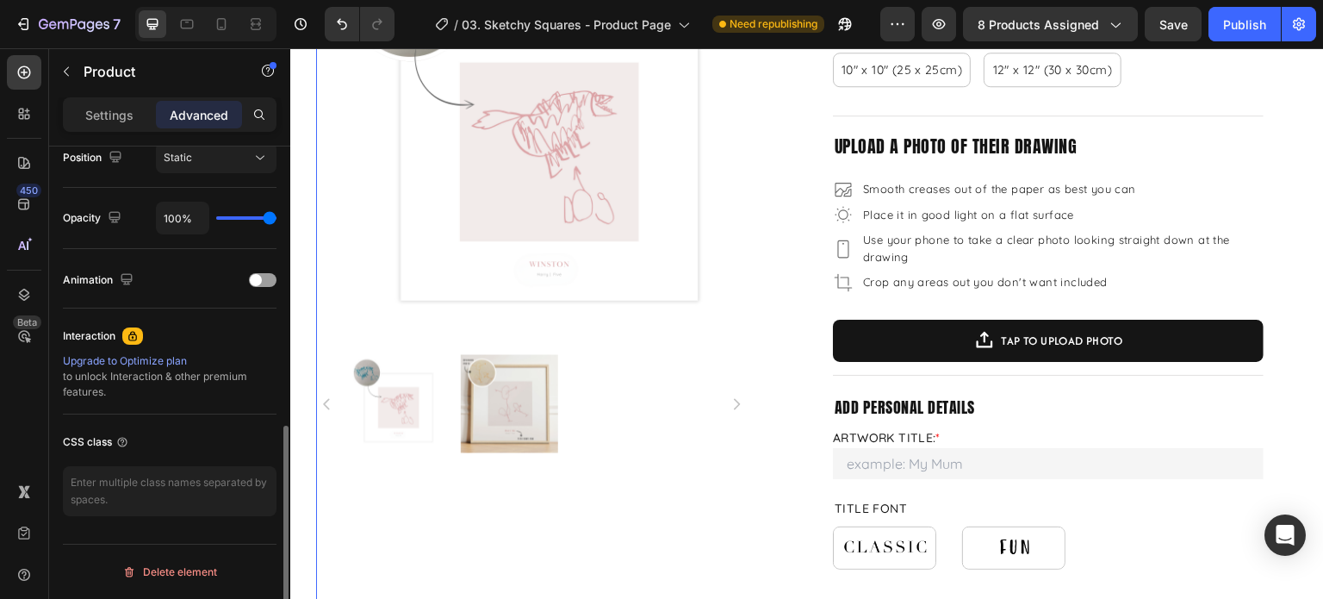
scroll to position [0, 0]
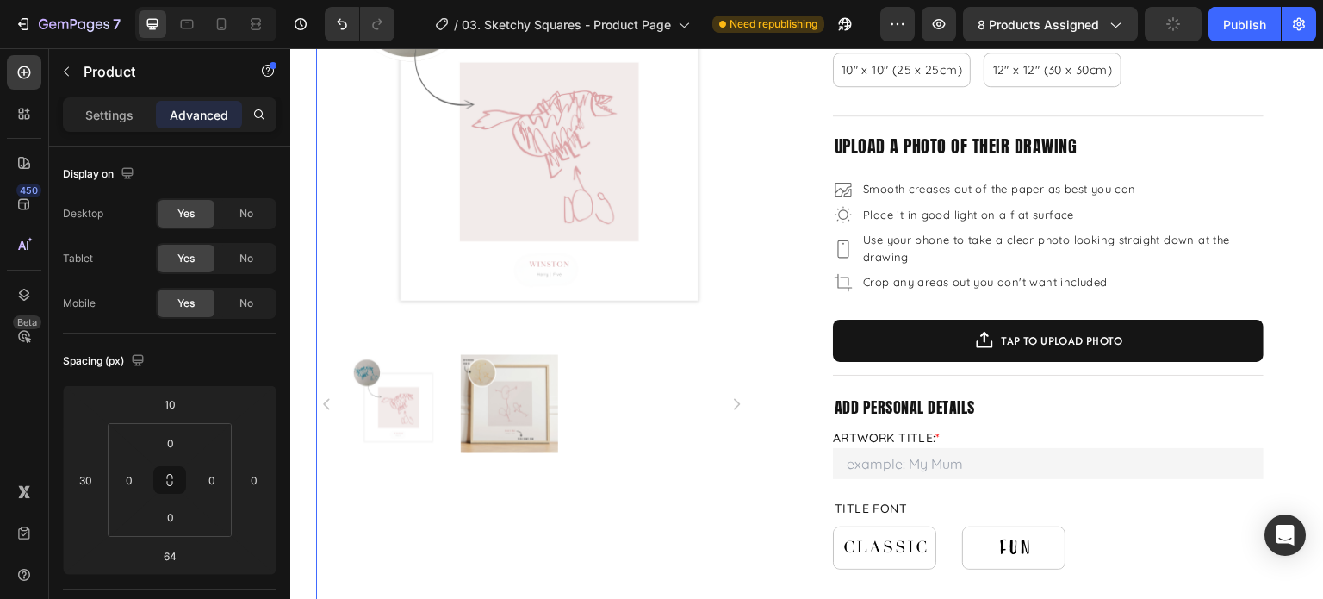
click at [516, 408] on img at bounding box center [510, 404] width 98 height 98
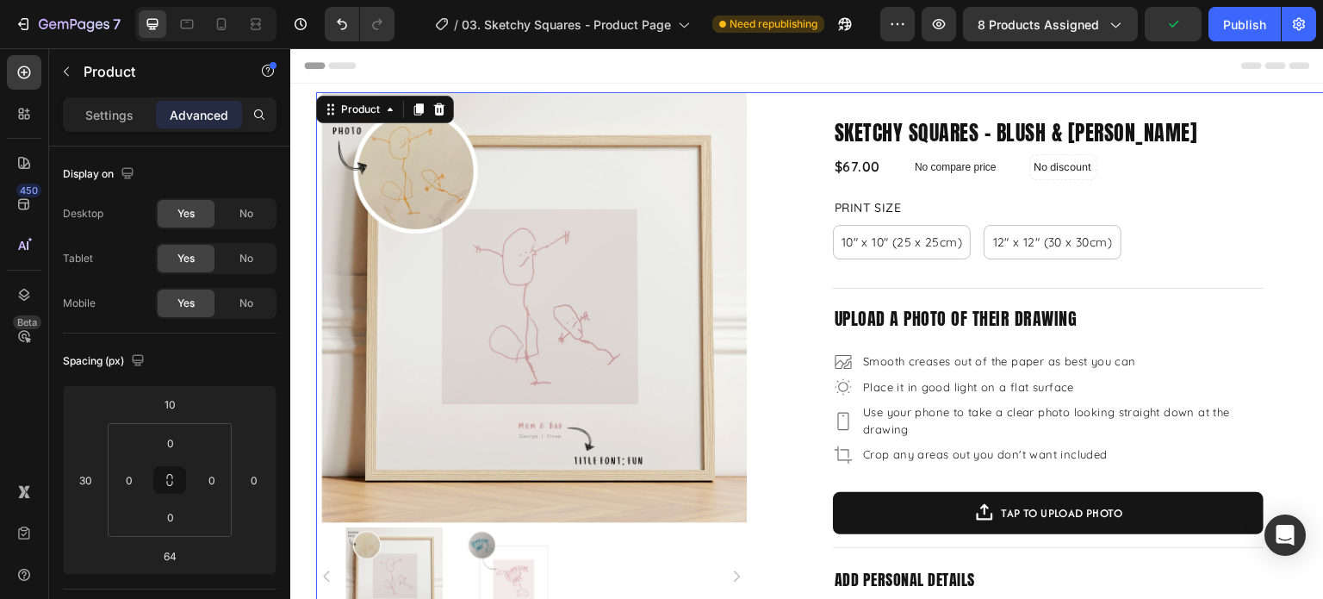
click at [711, 60] on div "Header" at bounding box center [807, 65] width 1006 height 34
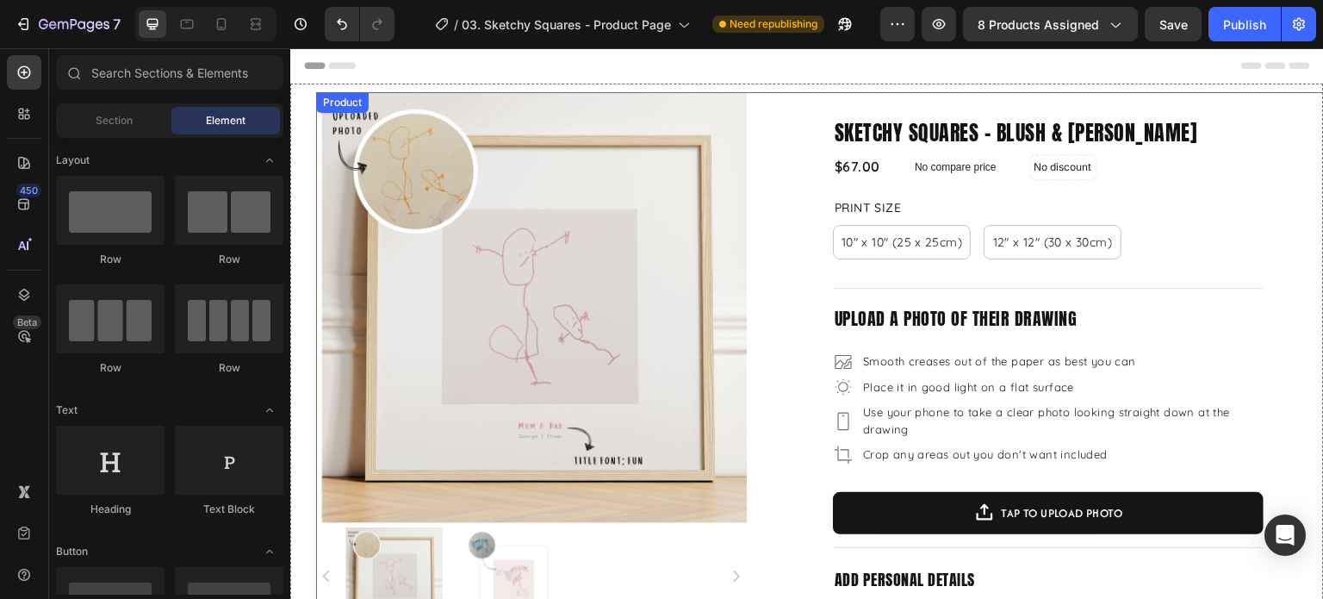
click at [566, 276] on img at bounding box center [536, 307] width 431 height 431
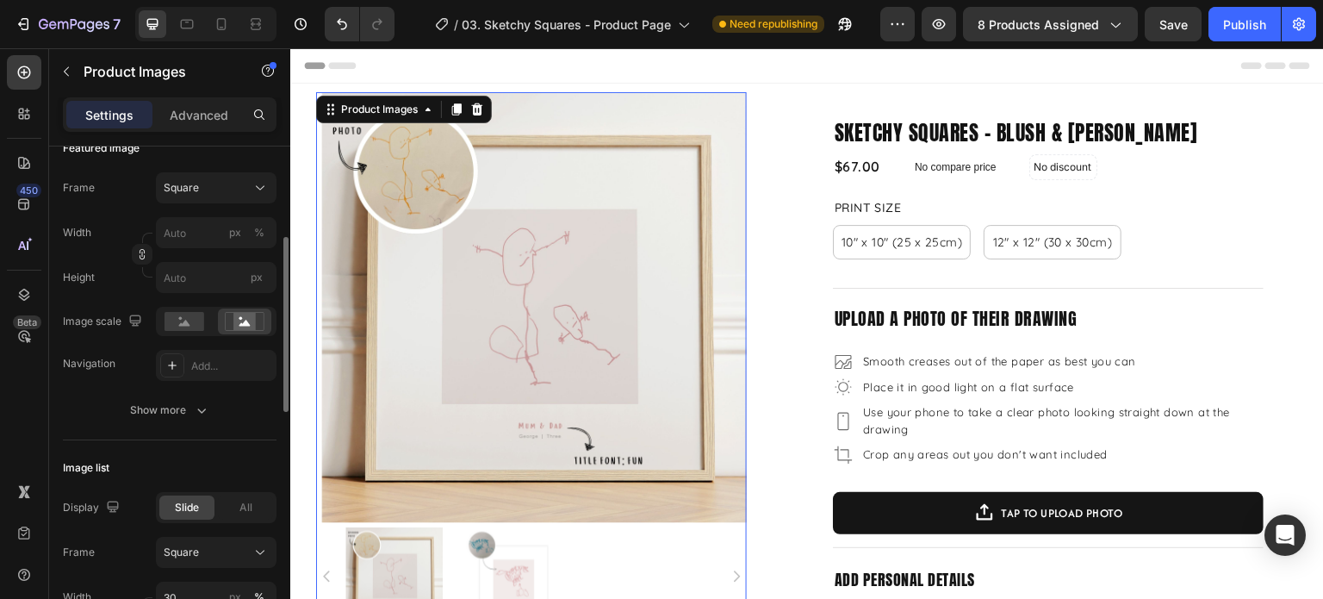
scroll to position [603, 0]
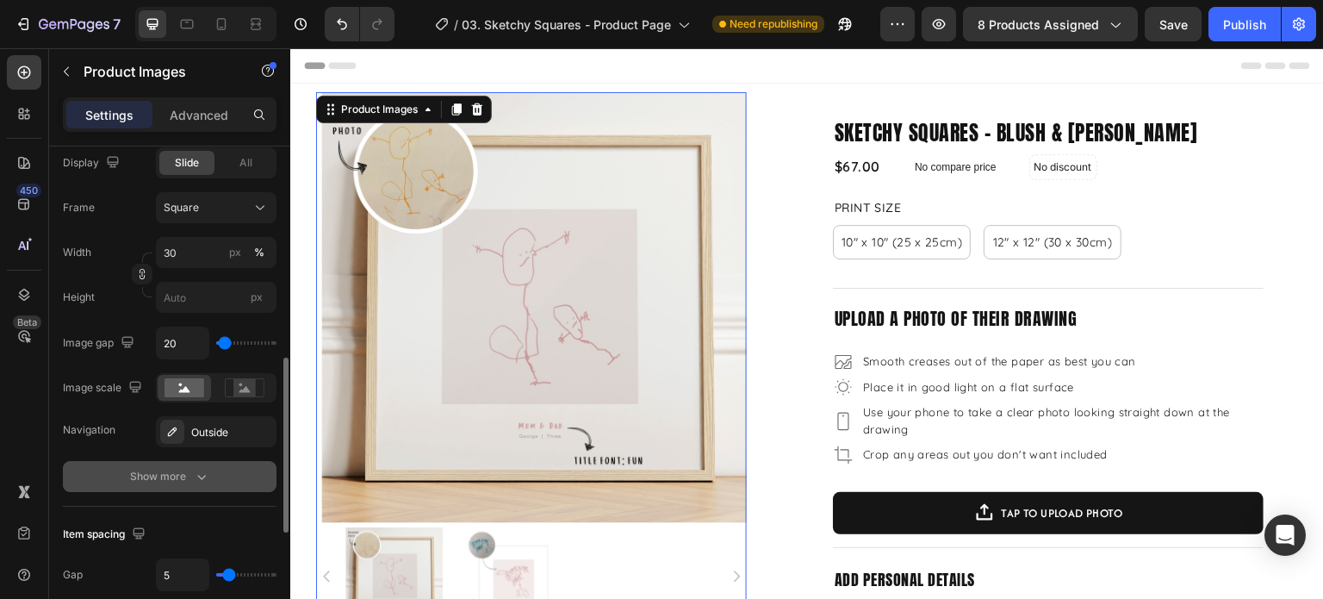
click at [193, 476] on icon "button" at bounding box center [201, 476] width 17 height 17
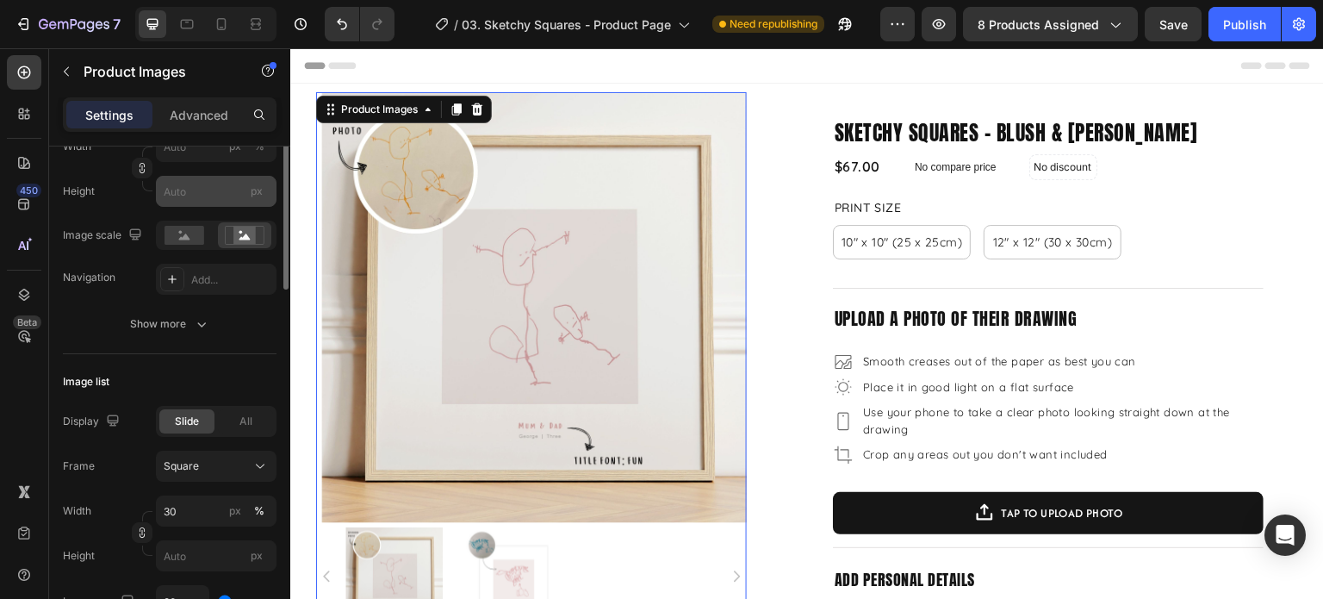
scroll to position [172, 0]
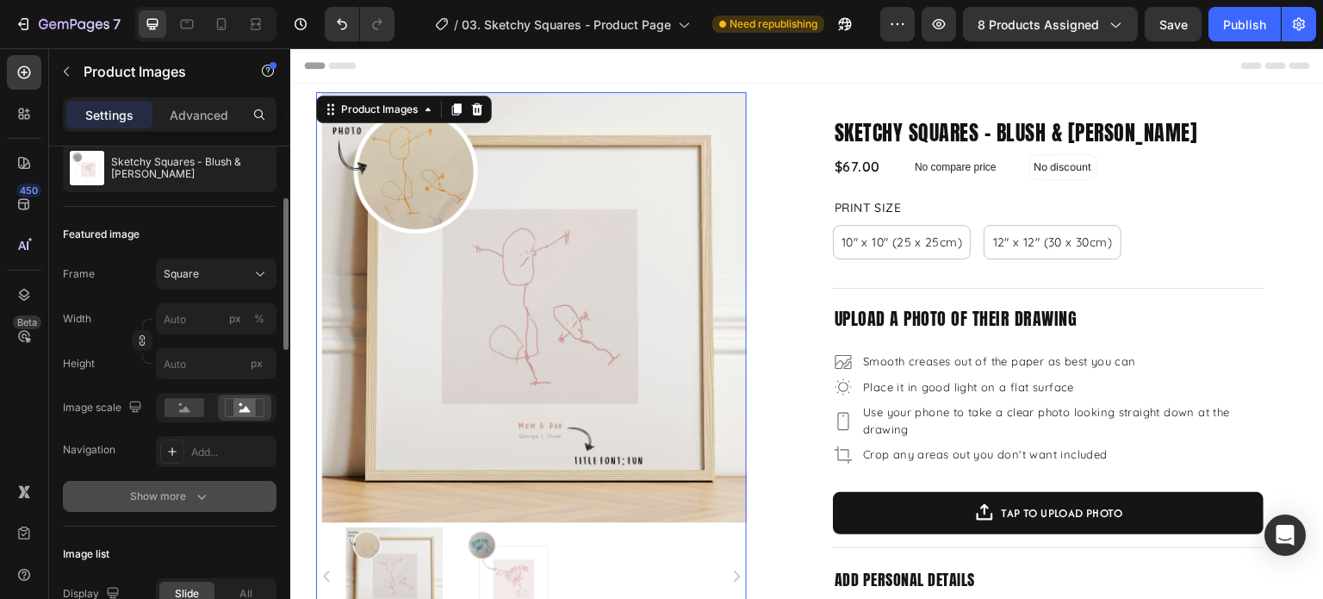
click at [180, 497] on div "Show more" at bounding box center [170, 496] width 80 height 17
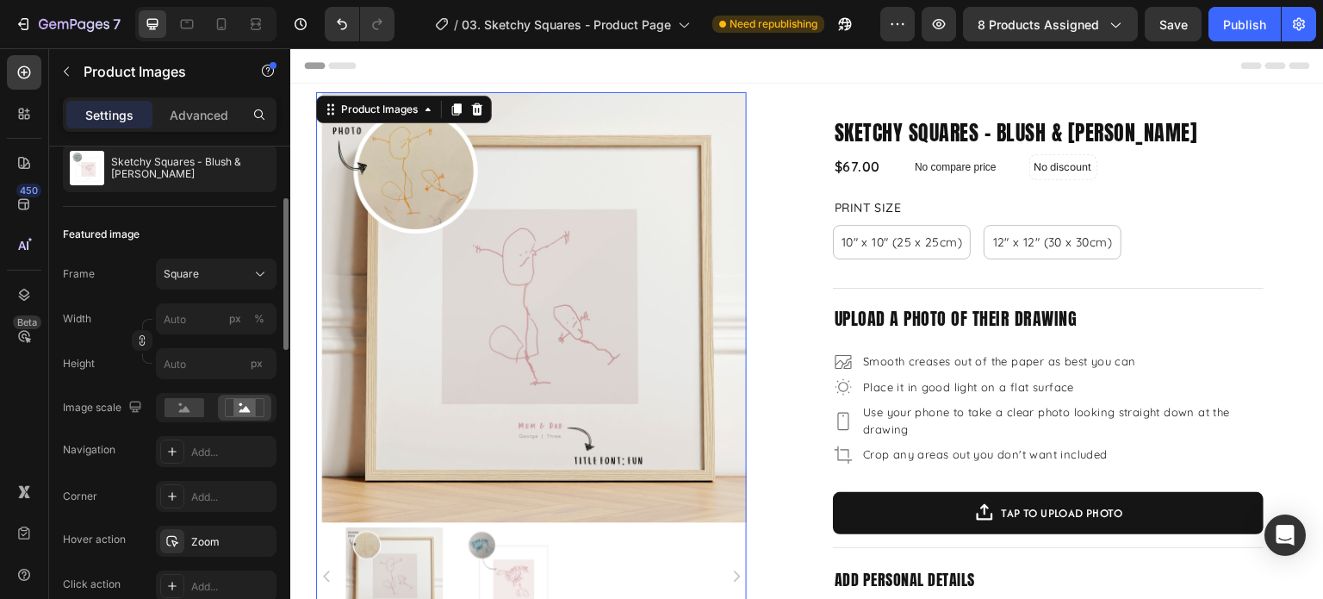
scroll to position [431, 0]
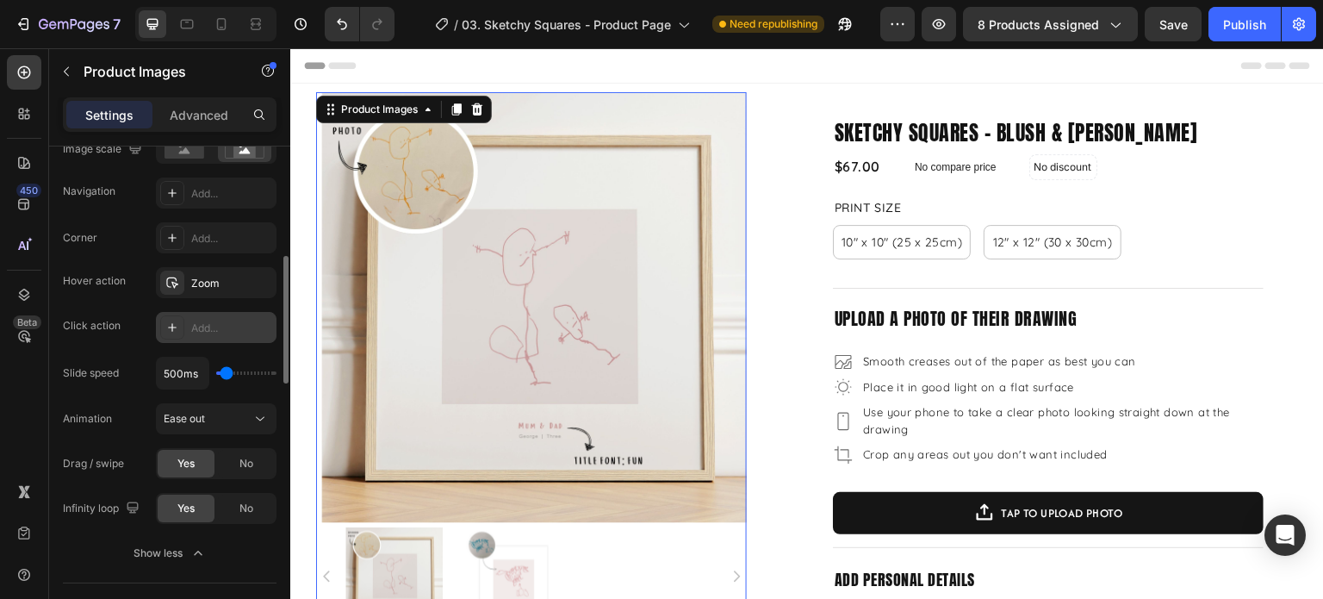
click at [200, 320] on div "Add..." at bounding box center [231, 328] width 81 height 16
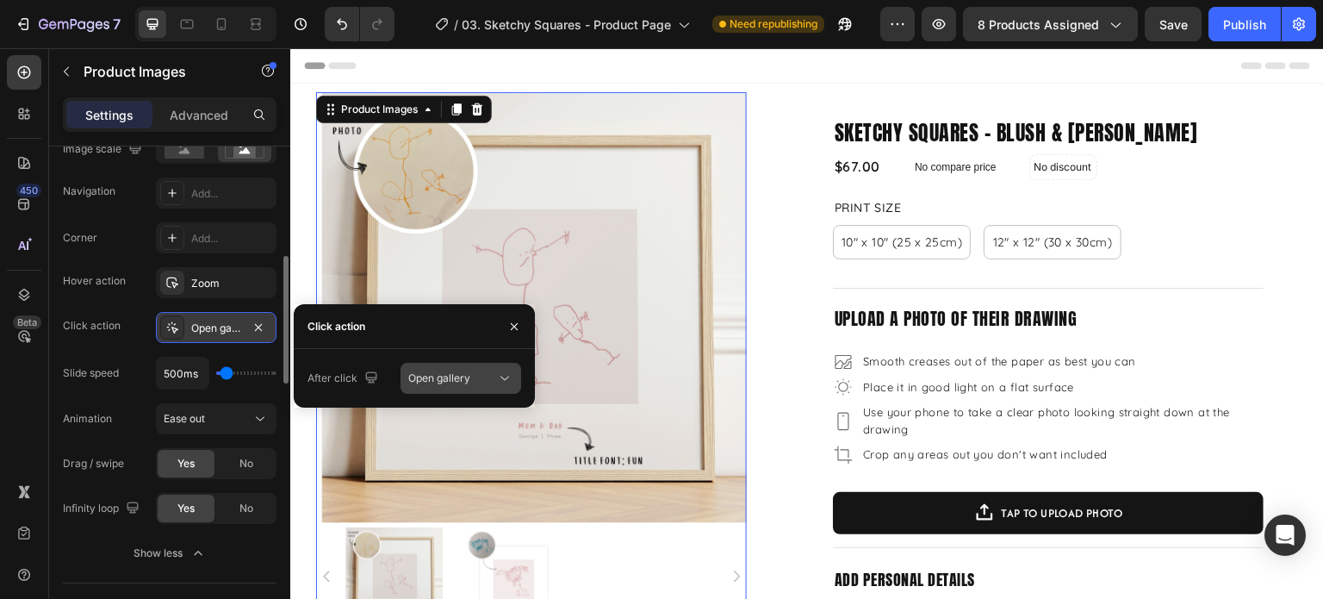
click at [493, 380] on div "Open gallery" at bounding box center [452, 378] width 88 height 16
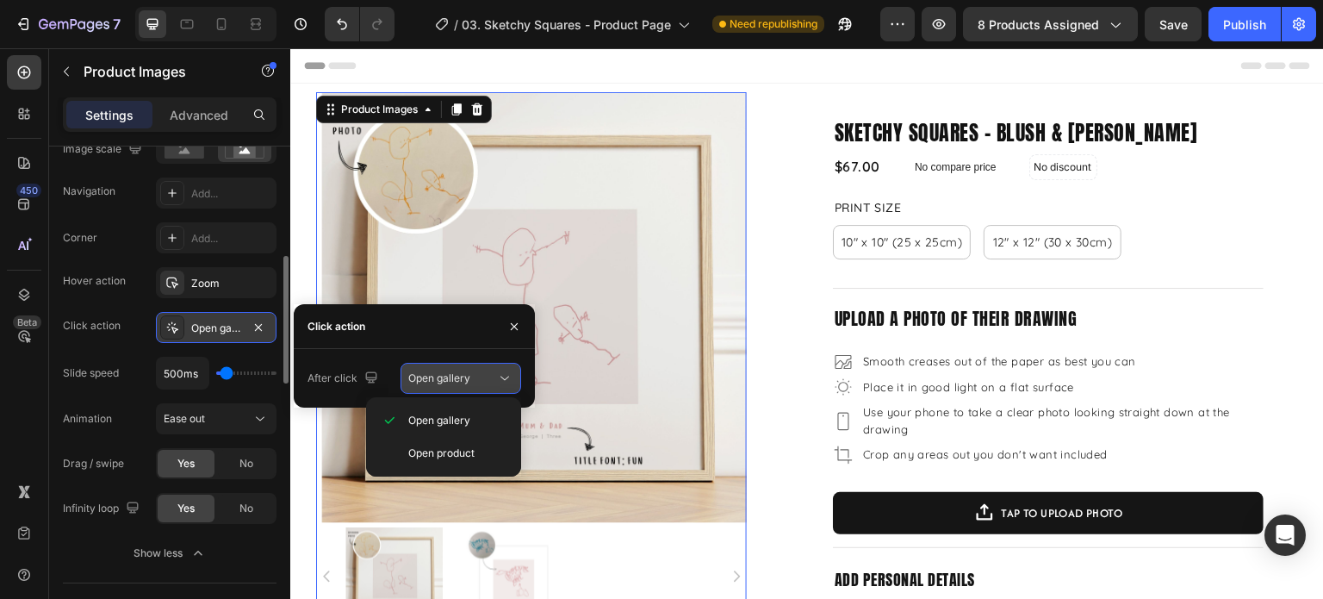
click at [493, 380] on div "Open gallery" at bounding box center [452, 378] width 88 height 16
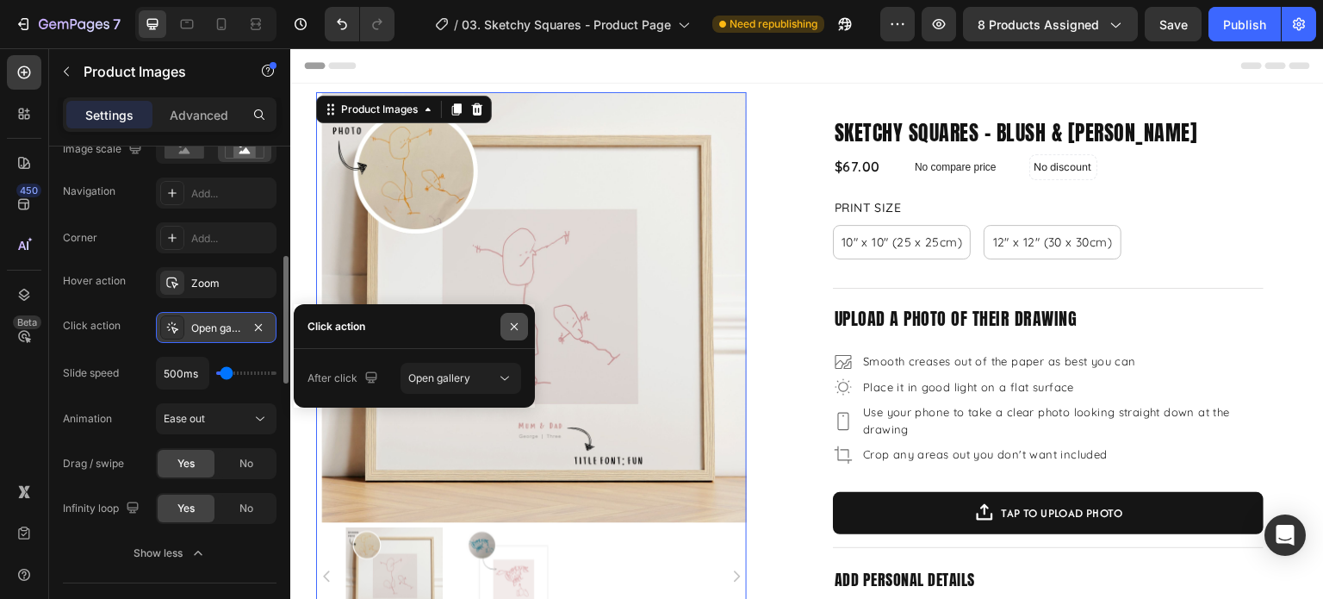
click at [509, 327] on icon "button" at bounding box center [514, 327] width 14 height 14
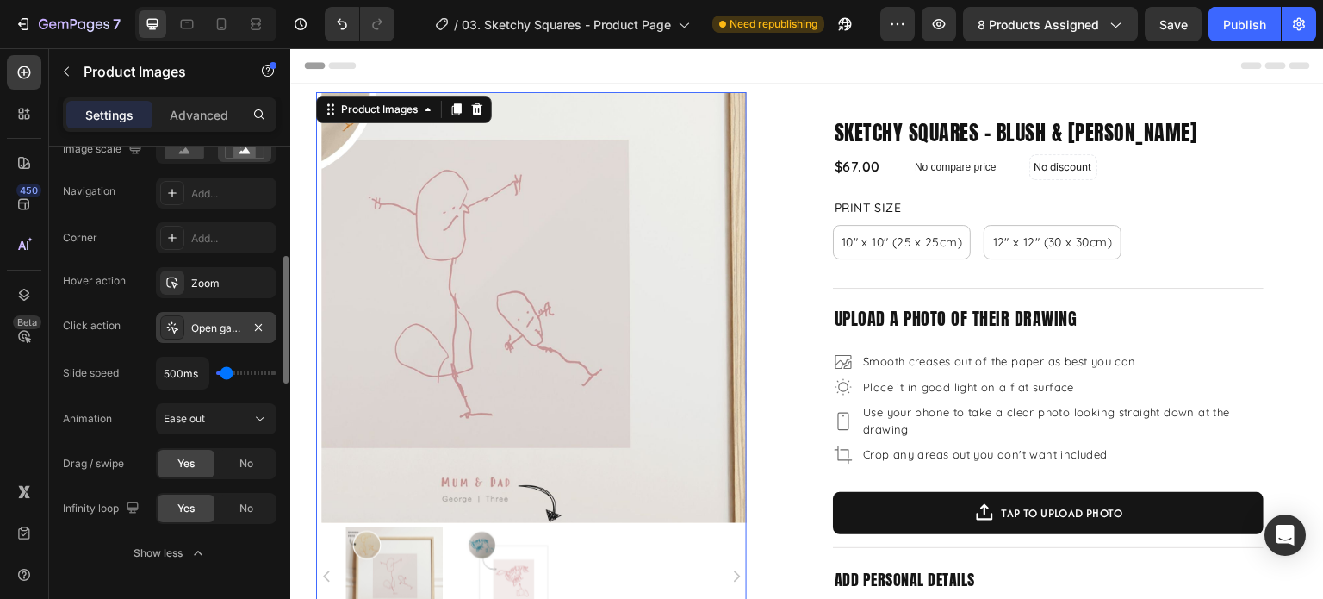
click at [636, 321] on img at bounding box center [536, 307] width 431 height 431
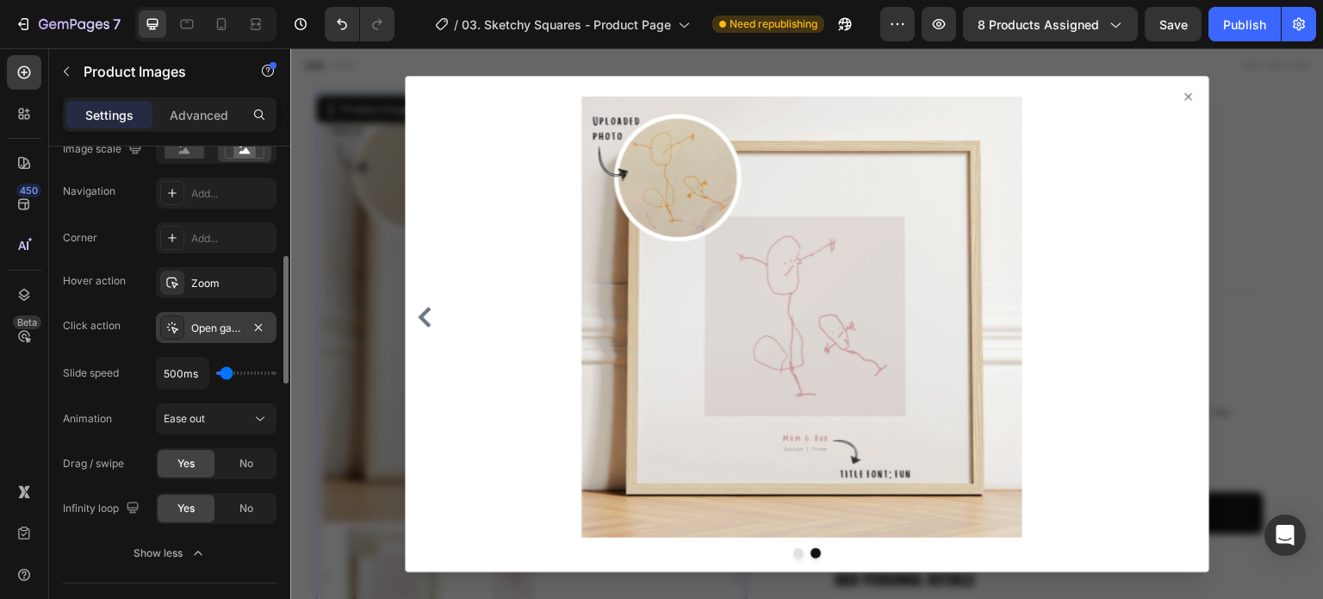
click at [434, 329] on div at bounding box center [807, 316] width 791 height 441
click at [427, 323] on icon "Carousel Back Arrow" at bounding box center [424, 317] width 21 height 21
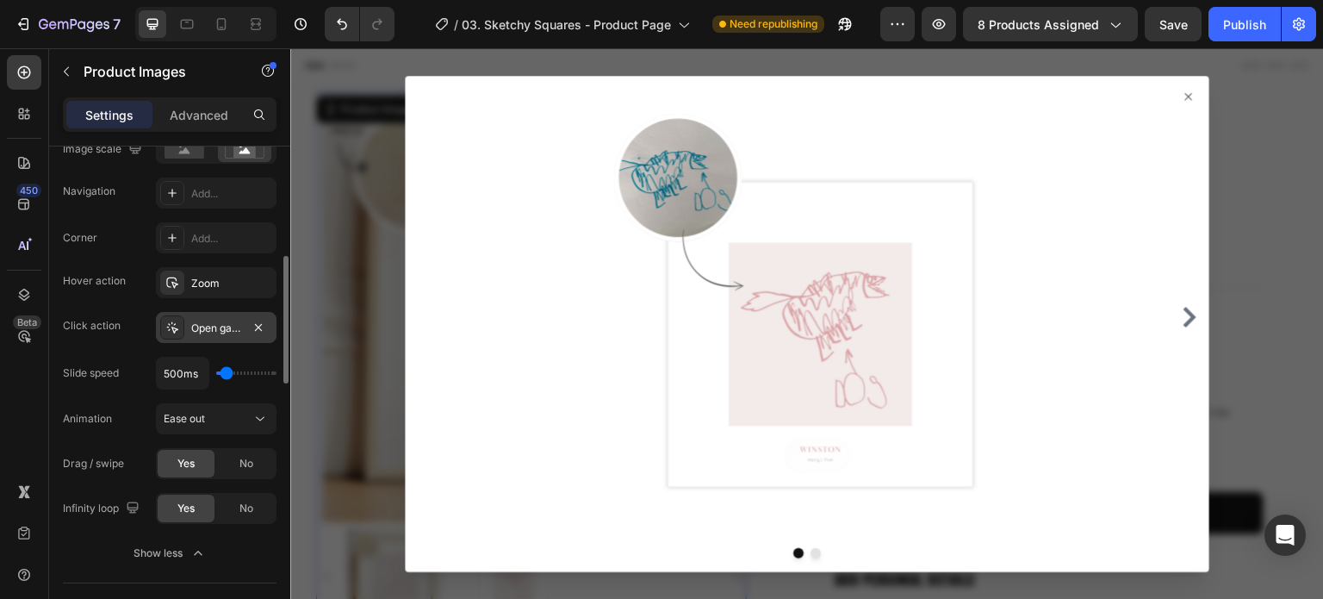
click at [427, 320] on div at bounding box center [807, 316] width 791 height 441
click at [1169, 96] on div at bounding box center [807, 316] width 791 height 441
click at [1182, 92] on icon at bounding box center [1189, 97] width 14 height 14
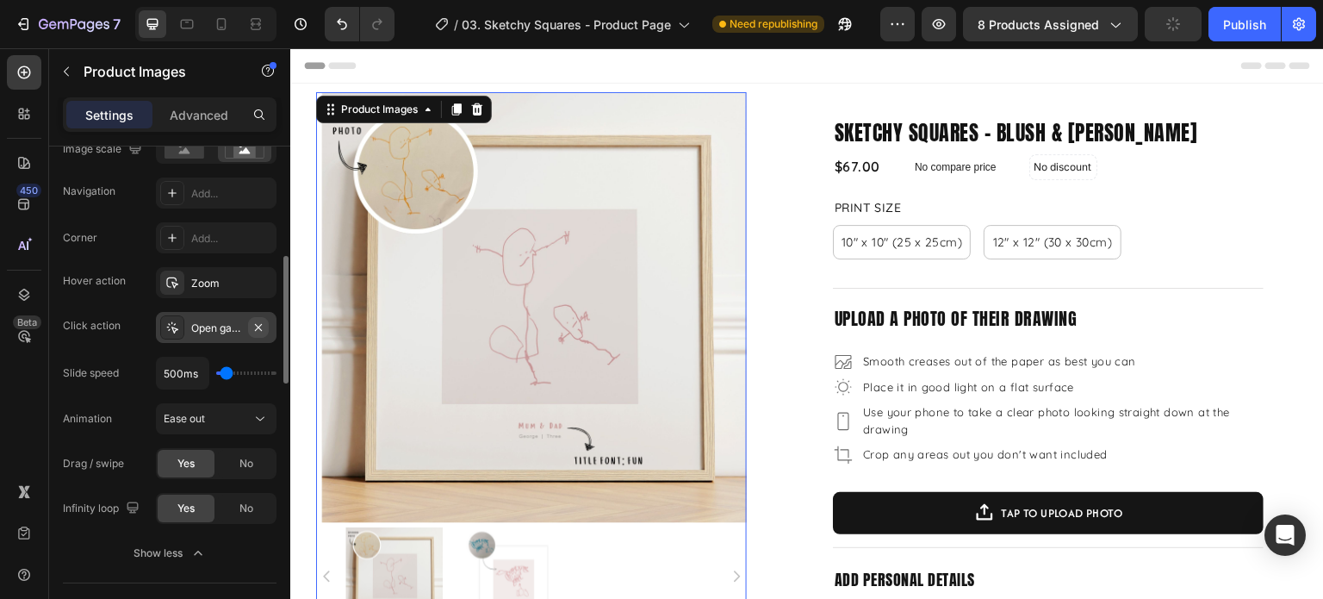
click at [252, 331] on icon "button" at bounding box center [259, 327] width 14 height 14
click at [239, 291] on div "Zoom" at bounding box center [216, 282] width 121 height 31
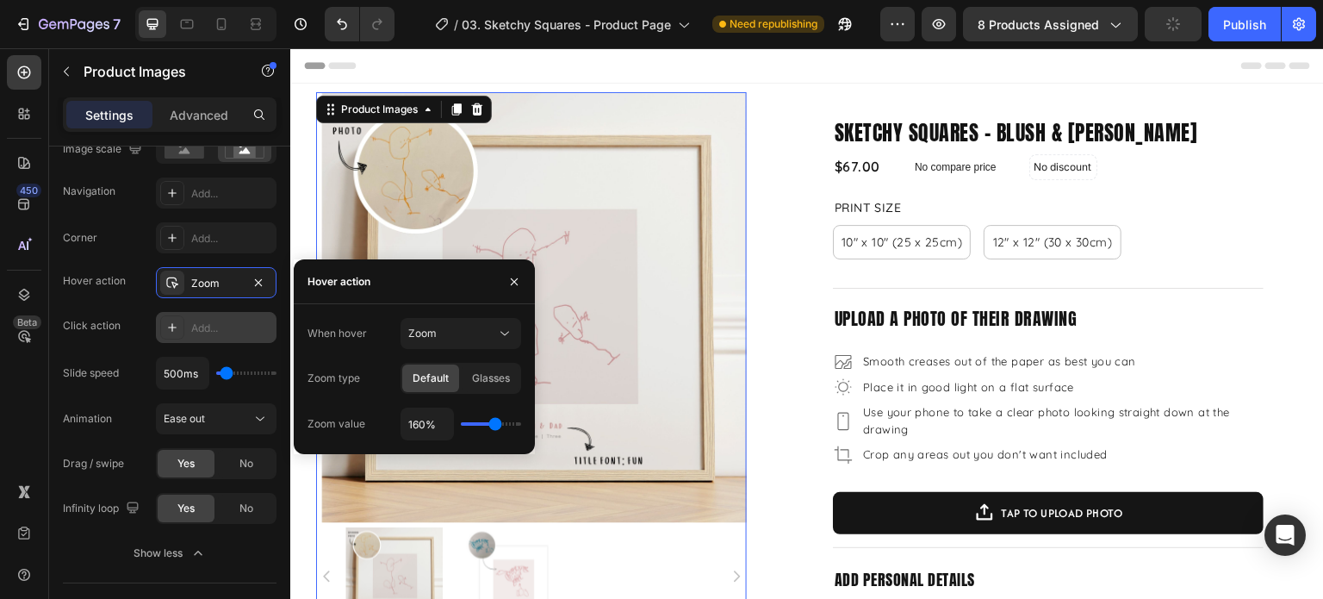
type input "170%"
type input "170"
type input "180%"
drag, startPoint x: 493, startPoint y: 424, endPoint x: 504, endPoint y: 423, distance: 11.2
type input "180"
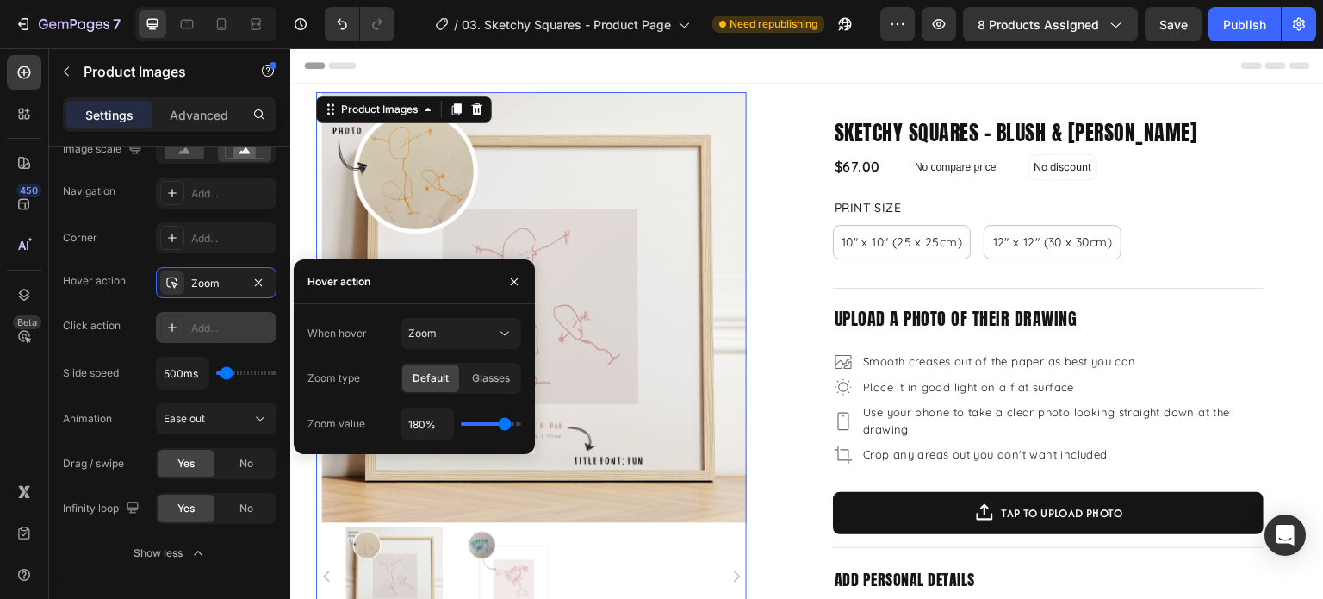
click at [504, 423] on input "range" at bounding box center [491, 423] width 60 height 3
click at [513, 285] on icon "button" at bounding box center [514, 282] width 14 height 14
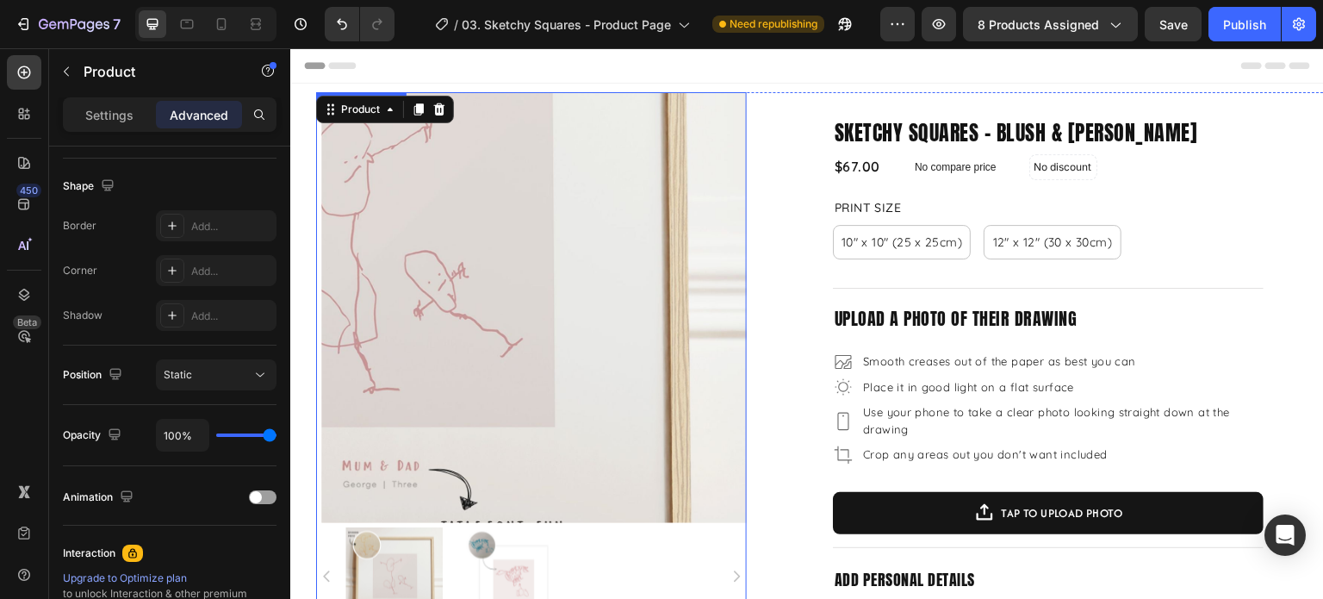
scroll to position [0, 0]
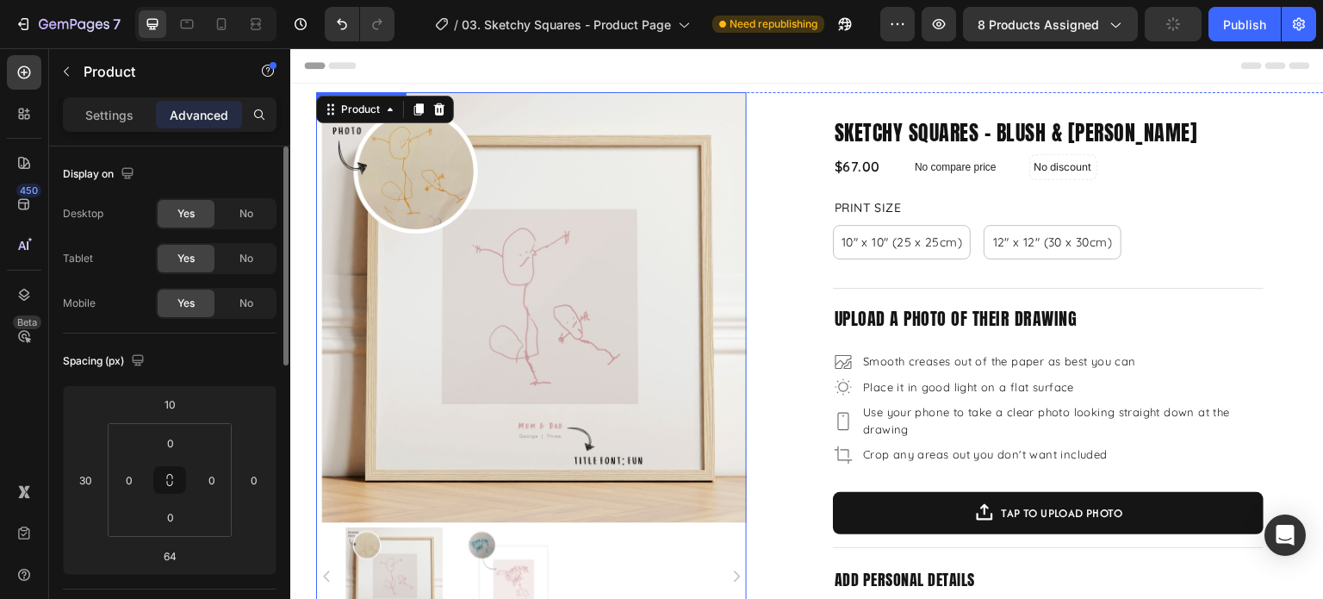
click at [501, 557] on img at bounding box center [510, 576] width 98 height 98
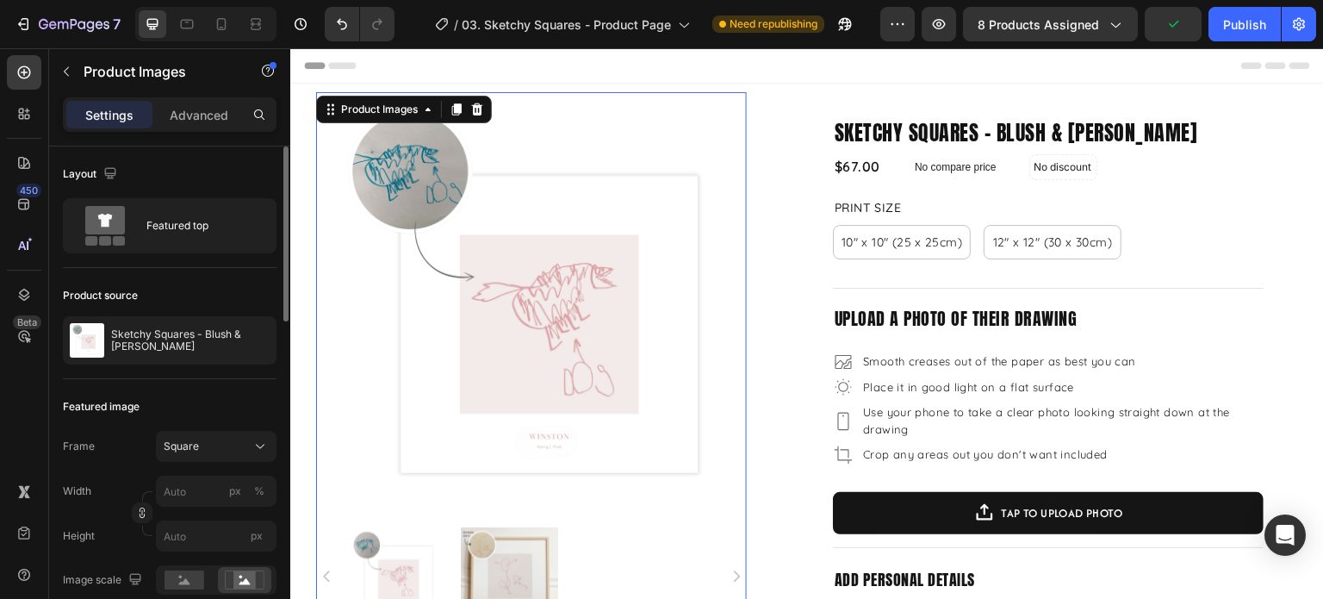
scroll to position [258, 0]
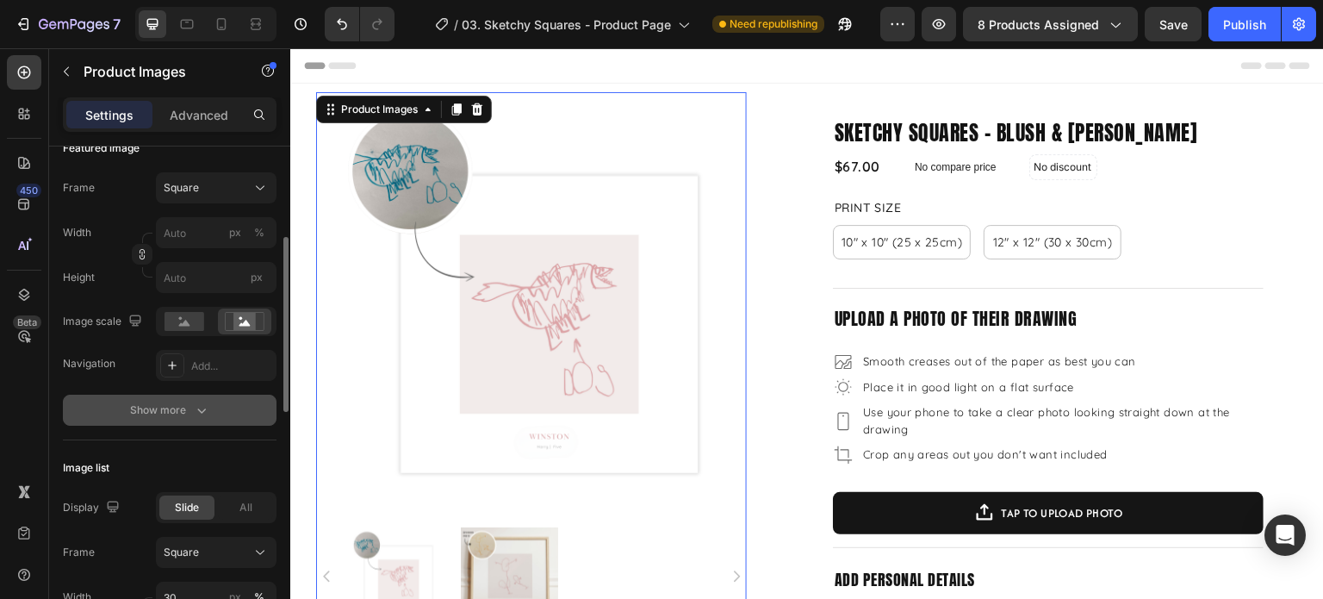
click at [183, 414] on div "Show more" at bounding box center [170, 409] width 80 height 17
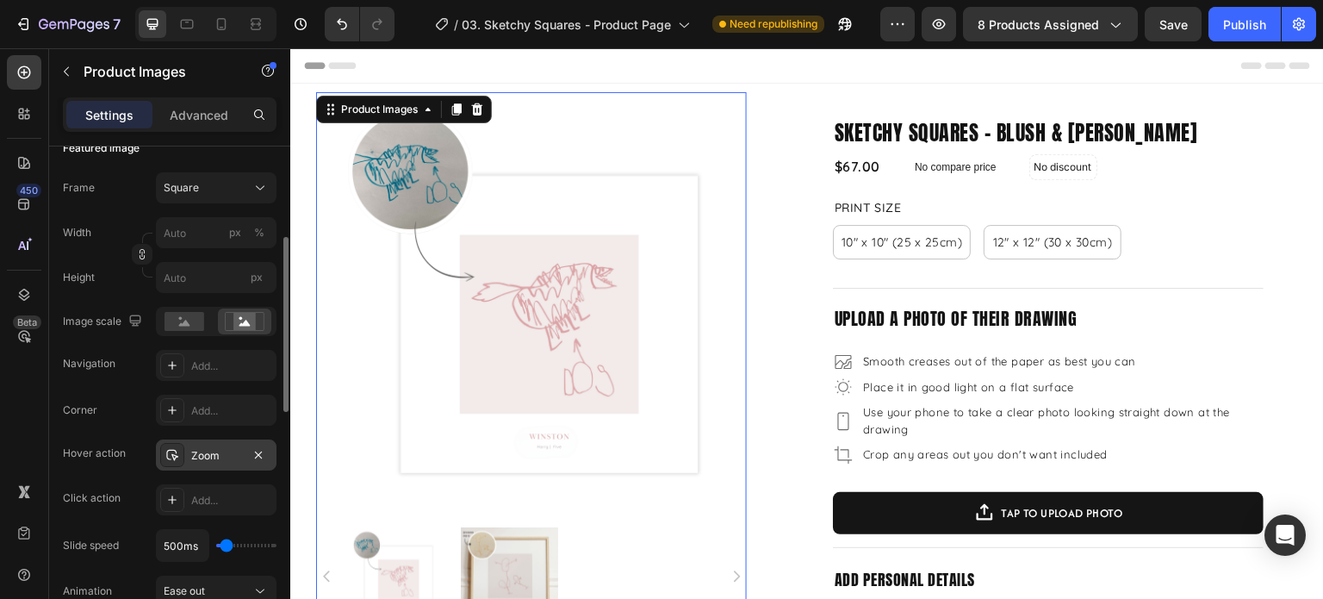
click at [214, 439] on div "Corner Add... Hover action Zoom Click action Add... Slide speed 500ms Animation…" at bounding box center [170, 546] width 214 height 302
click at [214, 444] on div "Zoom" at bounding box center [216, 454] width 121 height 31
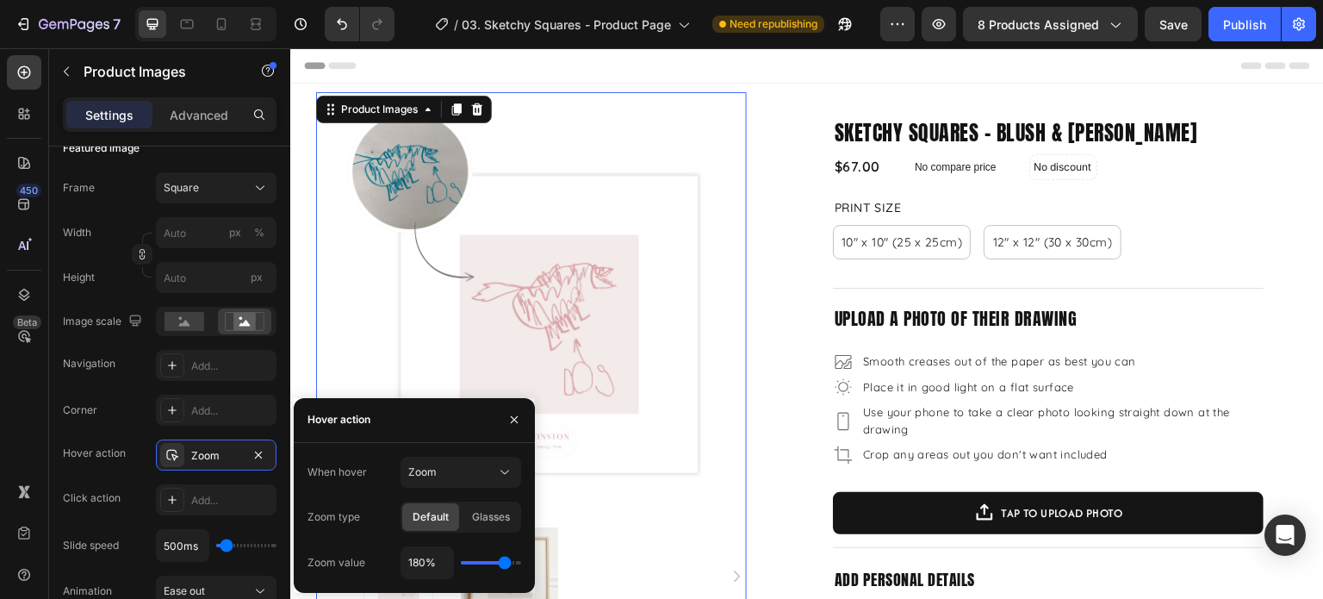
type input "200%"
drag, startPoint x: 510, startPoint y: 562, endPoint x: 526, endPoint y: 561, distance: 16.4
type input "200"
click at [521, 561] on input "range" at bounding box center [491, 562] width 60 height 3
click at [517, 426] on icon "button" at bounding box center [514, 420] width 14 height 14
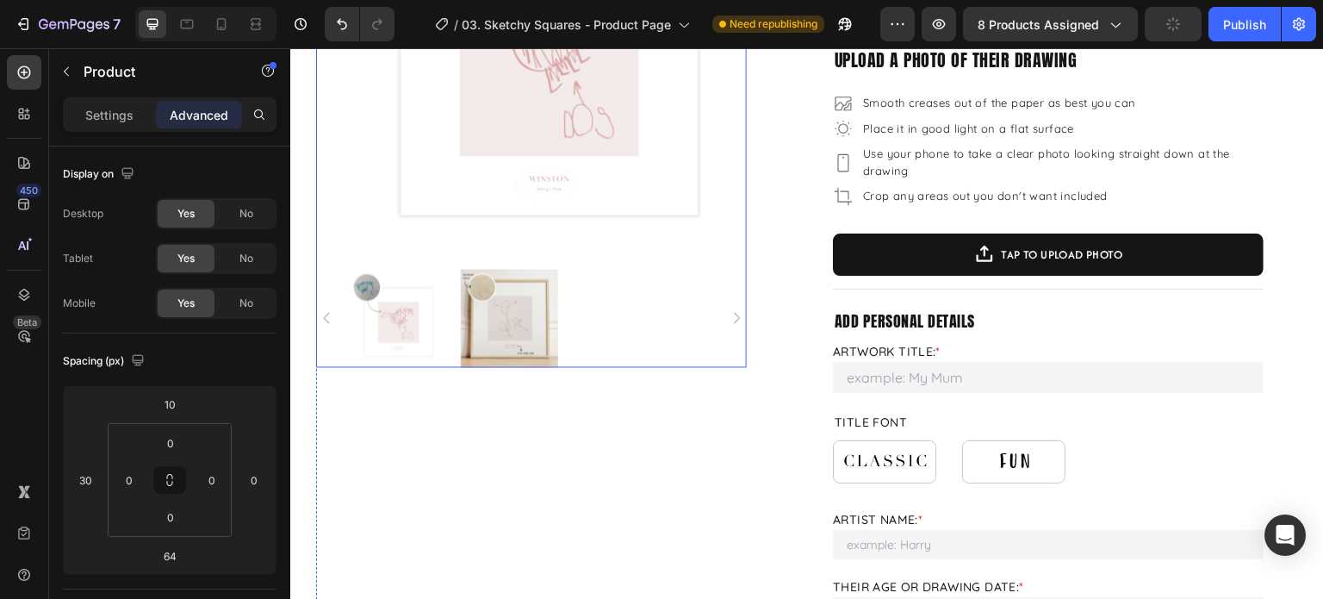
click at [736, 319] on icon "Carousel Next Arrow" at bounding box center [737, 318] width 16 height 16
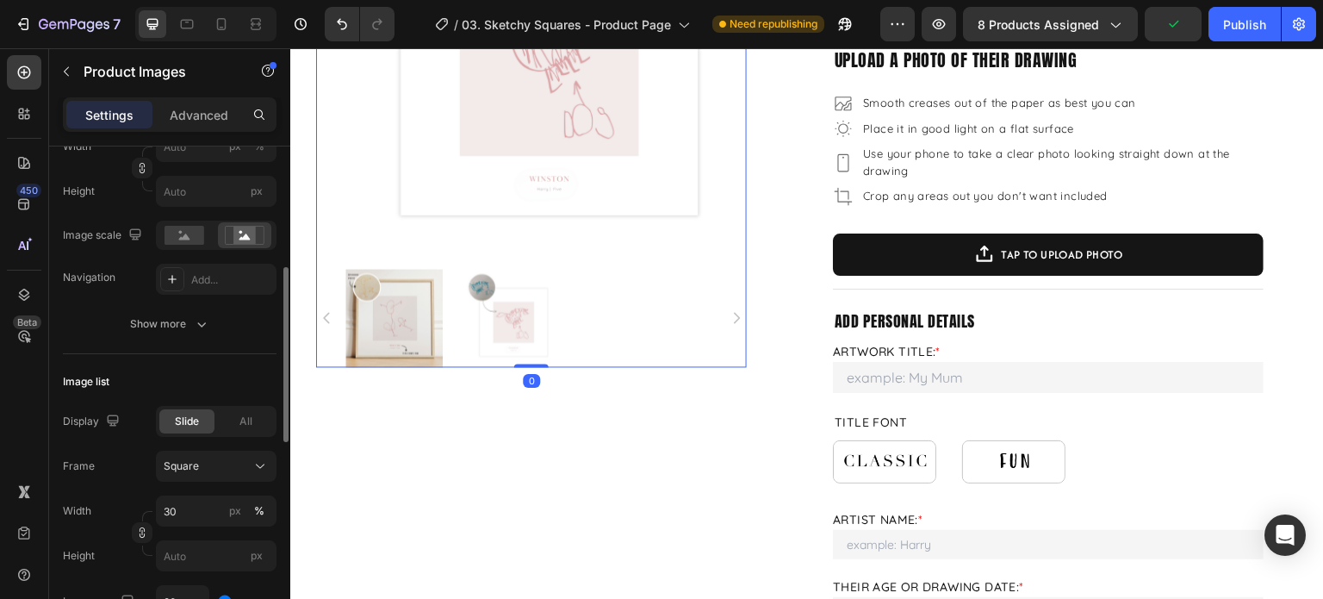
scroll to position [603, 0]
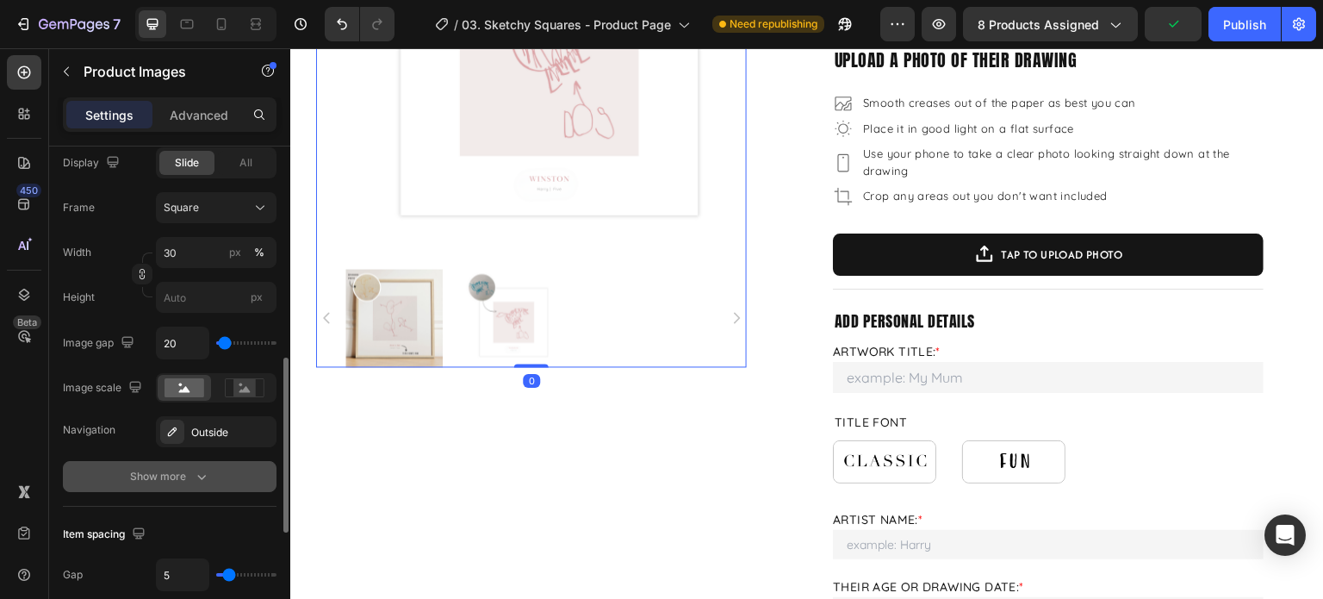
click at [159, 464] on button "Show more" at bounding box center [170, 476] width 214 height 31
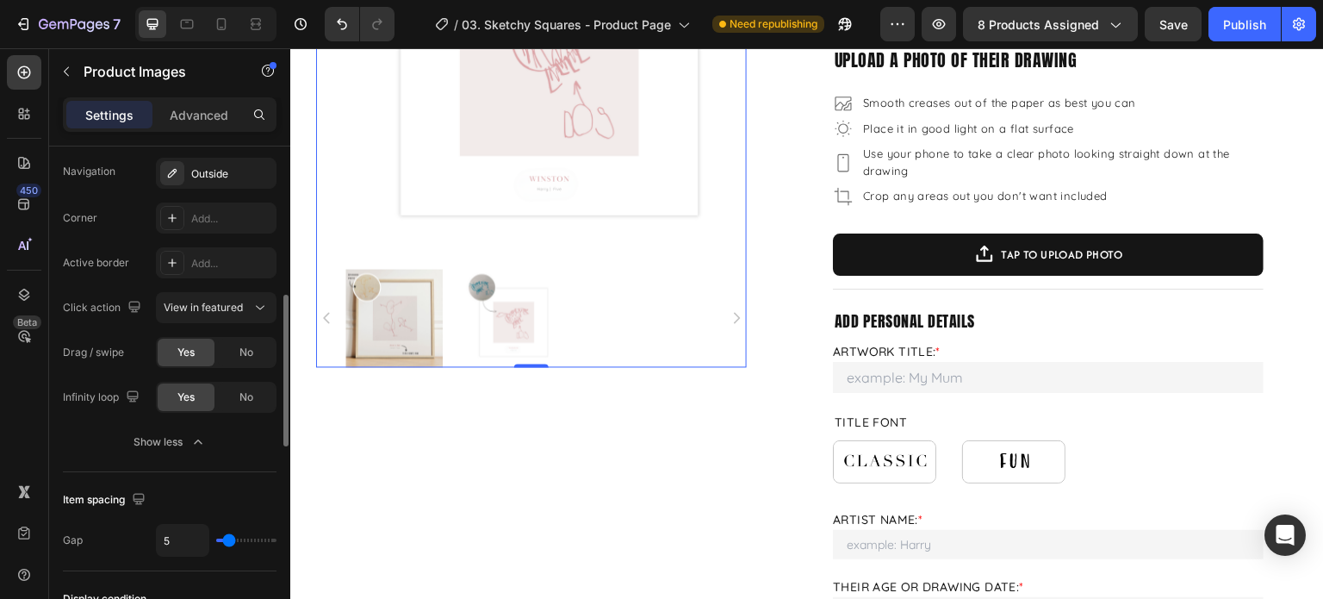
scroll to position [689, 0]
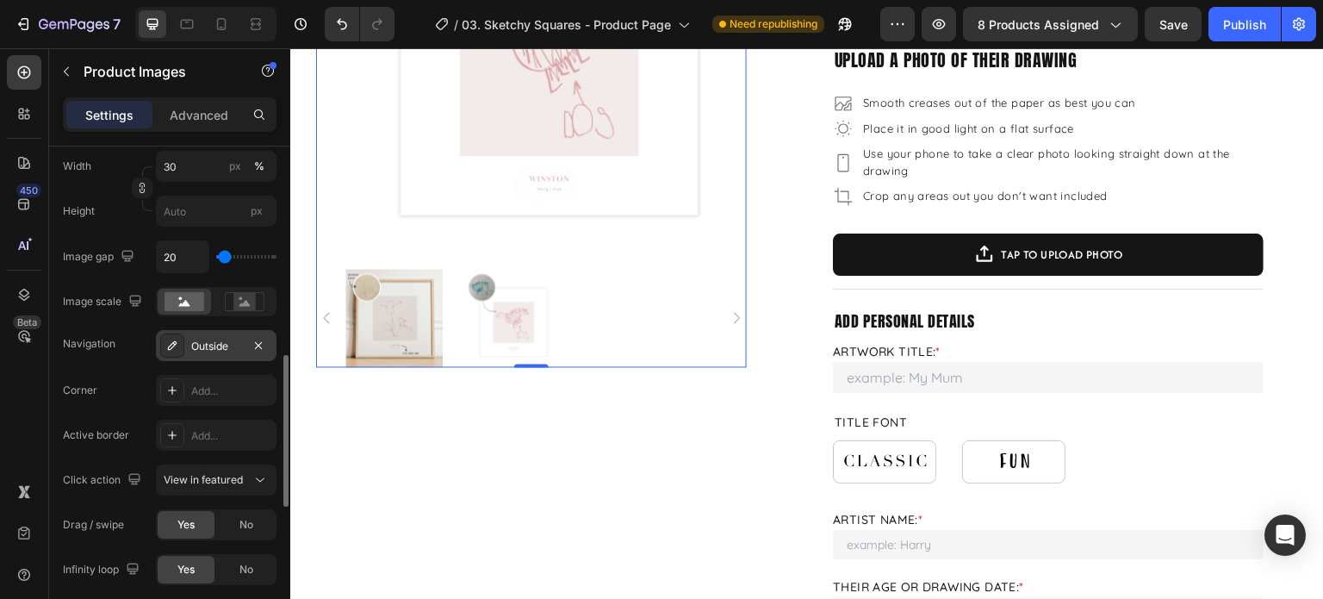
click at [227, 340] on div "Outside" at bounding box center [216, 347] width 50 height 16
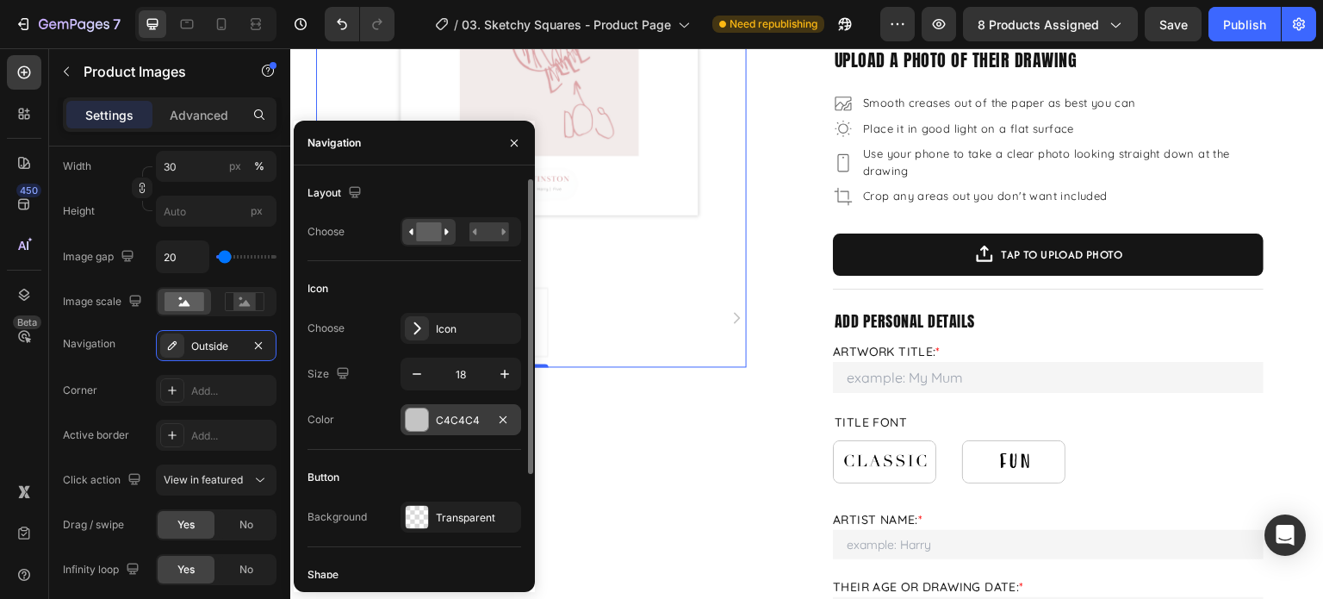
click at [422, 422] on div at bounding box center [417, 419] width 22 height 22
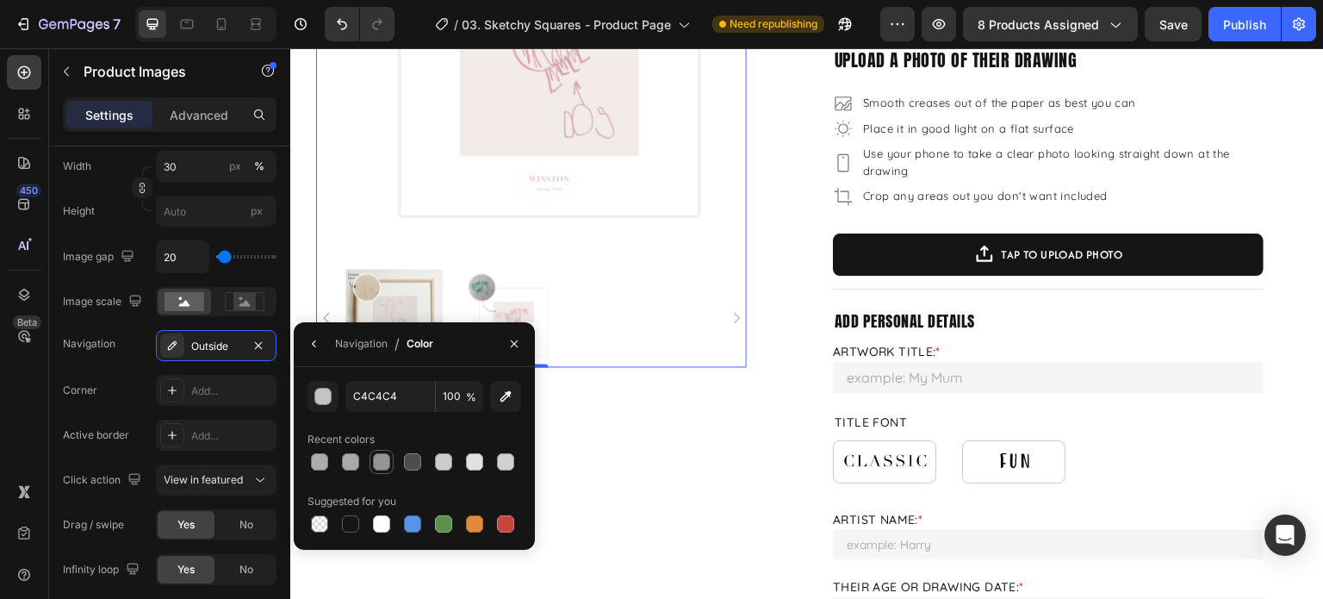
click at [379, 462] on div at bounding box center [381, 461] width 17 height 17
type input "969494"
click at [505, 345] on button "button" at bounding box center [515, 344] width 28 height 28
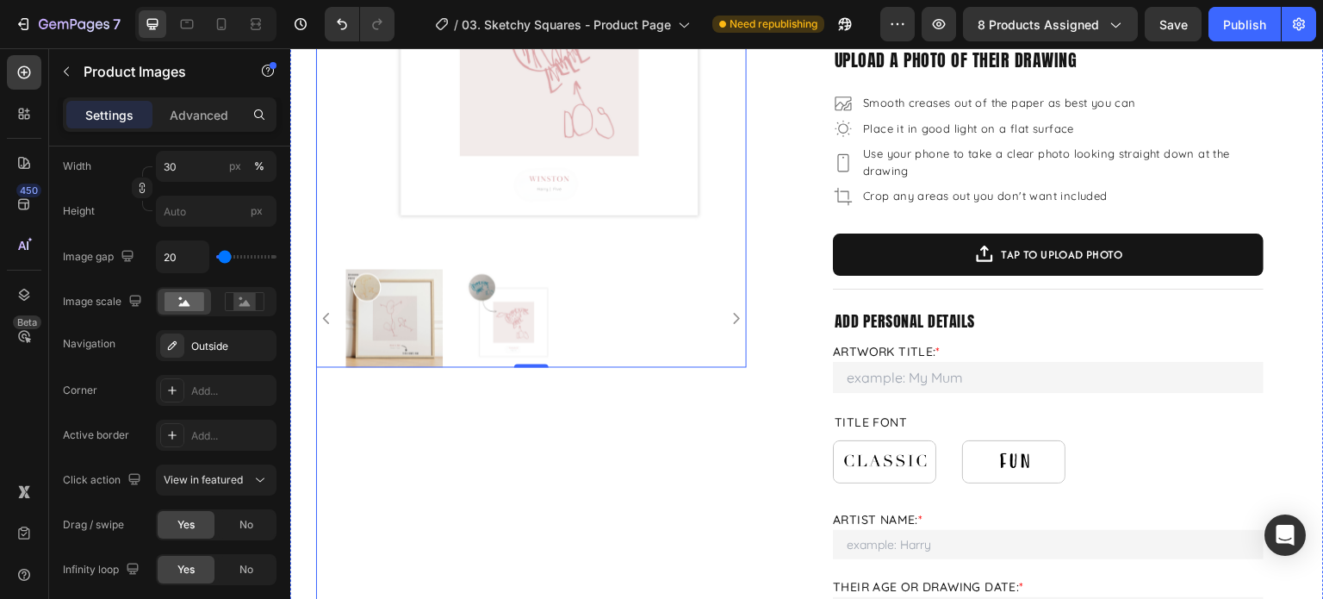
click at [635, 436] on div "Product Images 0 Product Images" at bounding box center [531, 555] width 431 height 1442
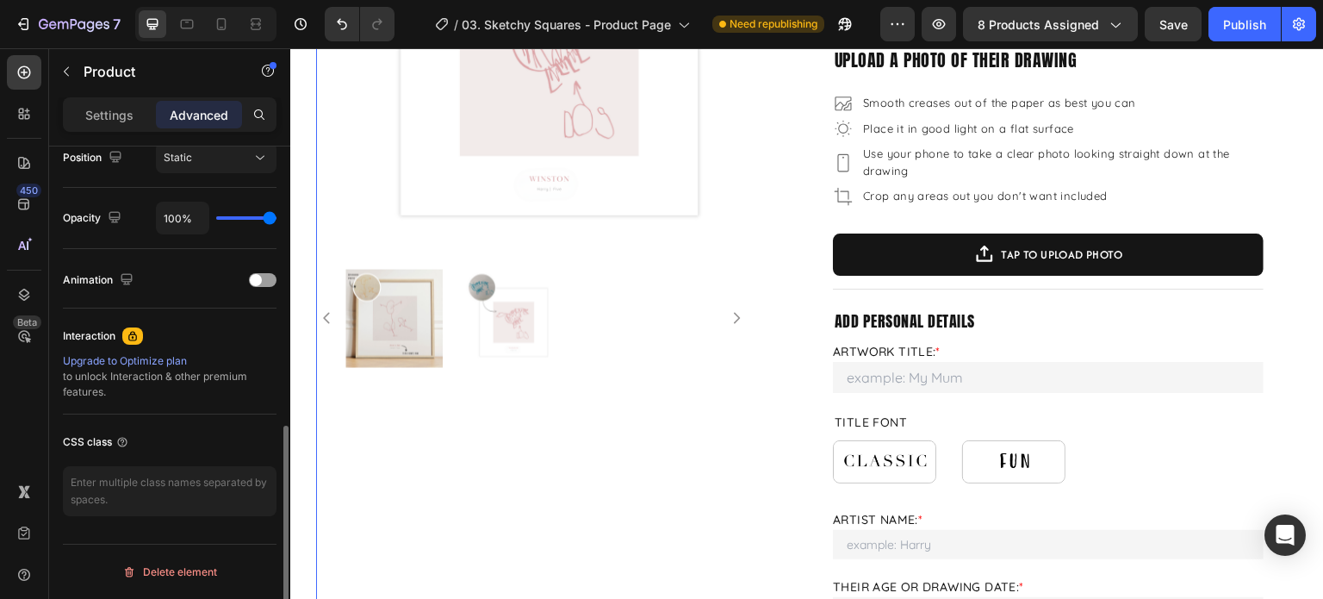
scroll to position [0, 0]
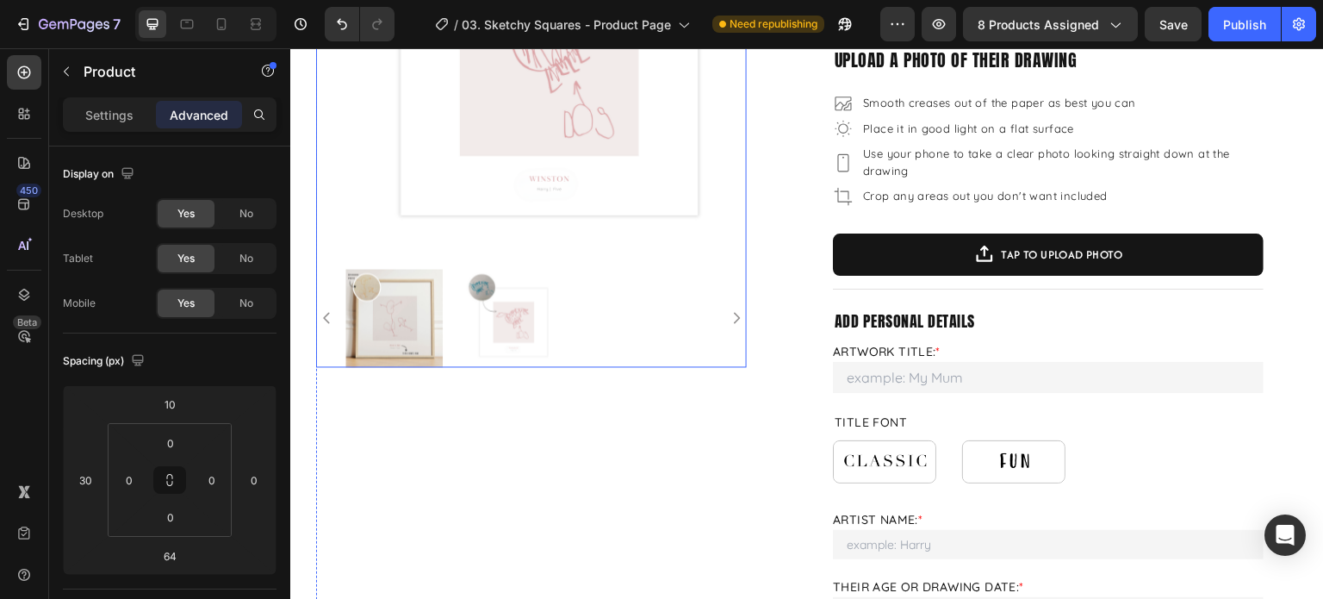
click at [539, 328] on img at bounding box center [510, 318] width 98 height 98
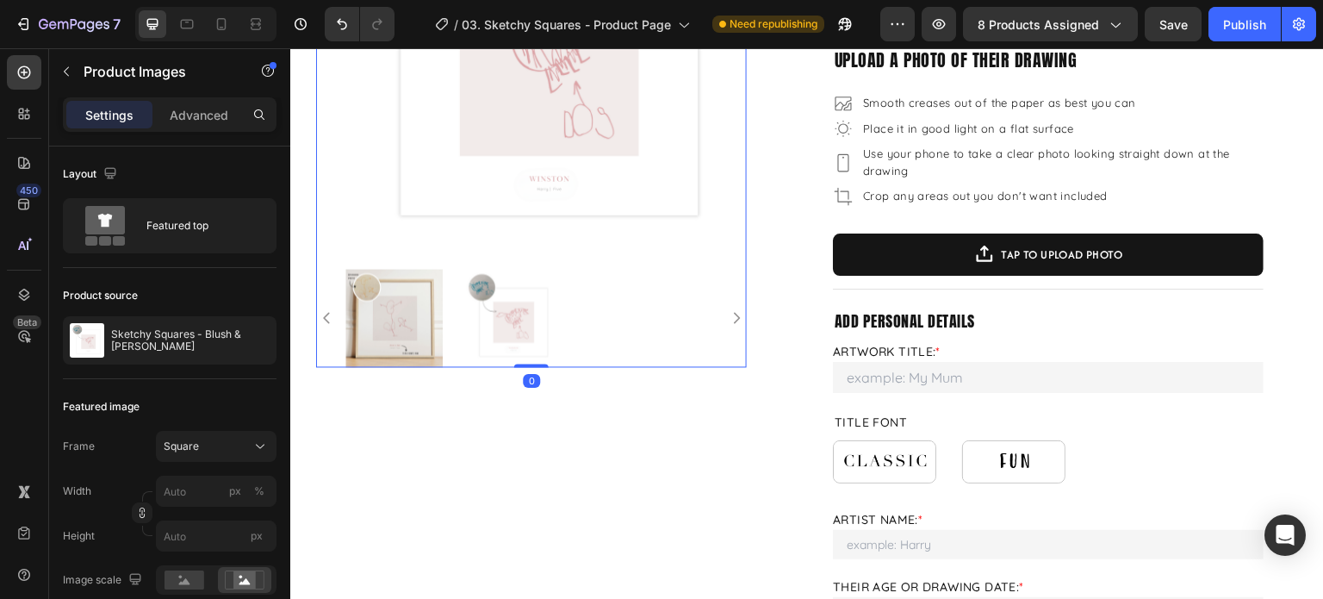
click at [625, 320] on div at bounding box center [531, 318] width 372 height 98
click at [734, 315] on icon "Carousel Next Arrow" at bounding box center [737, 317] width 6 height 11
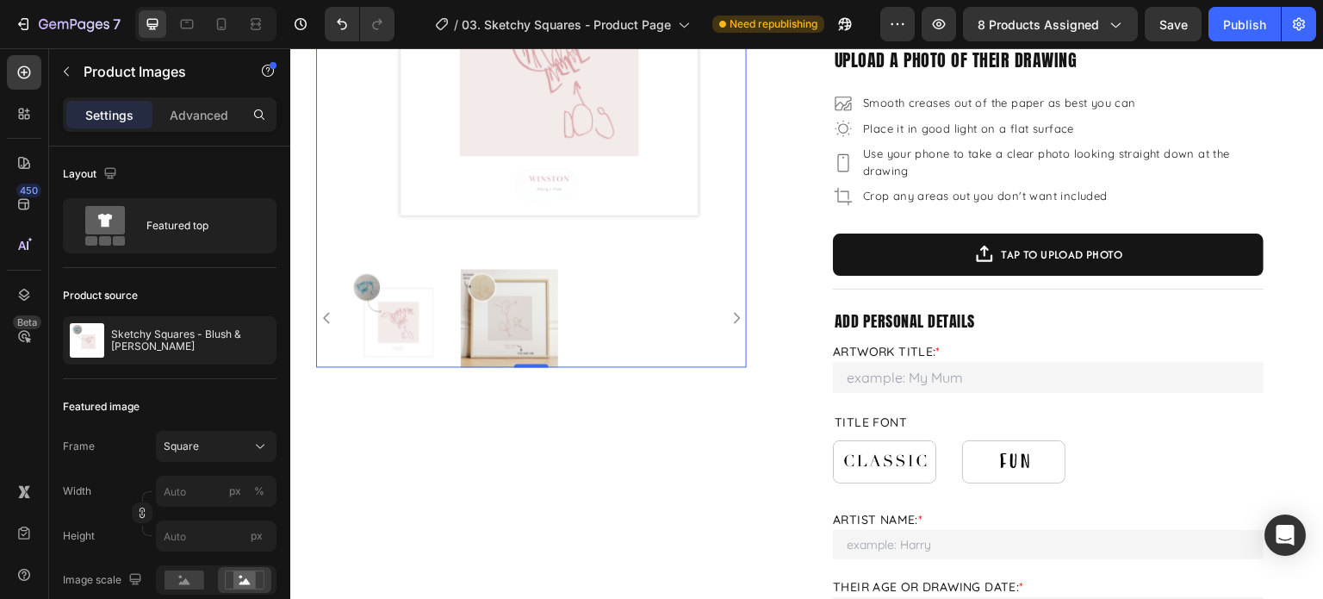
click at [734, 315] on icon "Carousel Next Arrow" at bounding box center [737, 317] width 6 height 11
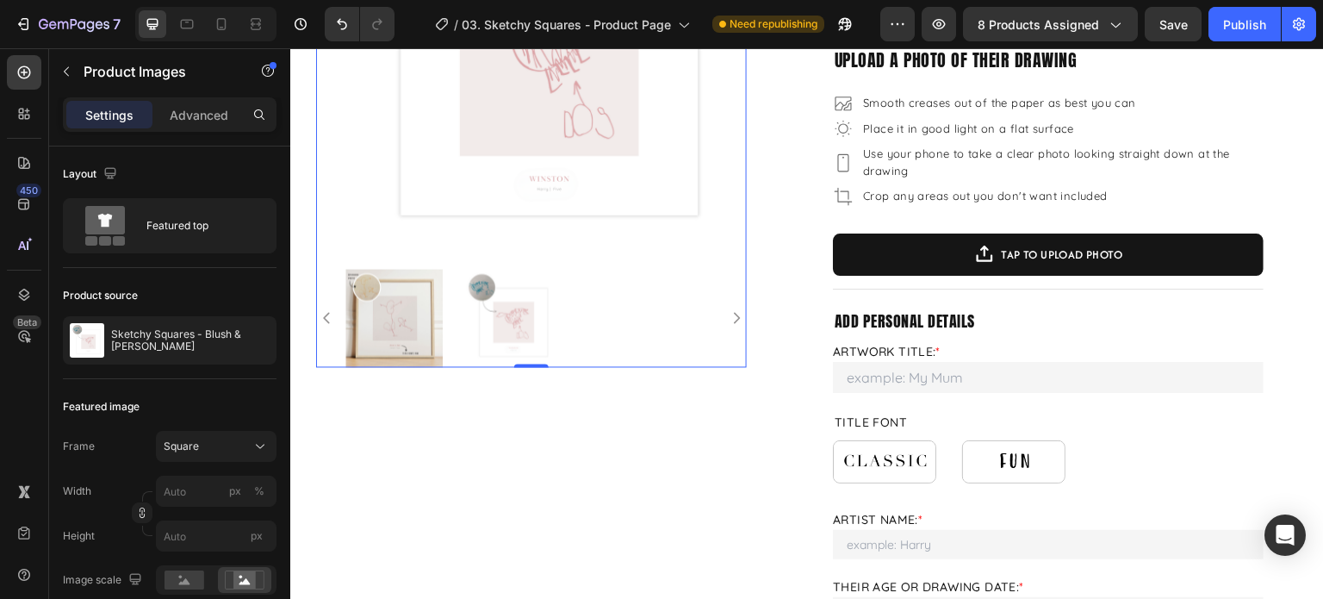
click at [734, 315] on icon "Carousel Next Arrow" at bounding box center [737, 317] width 6 height 11
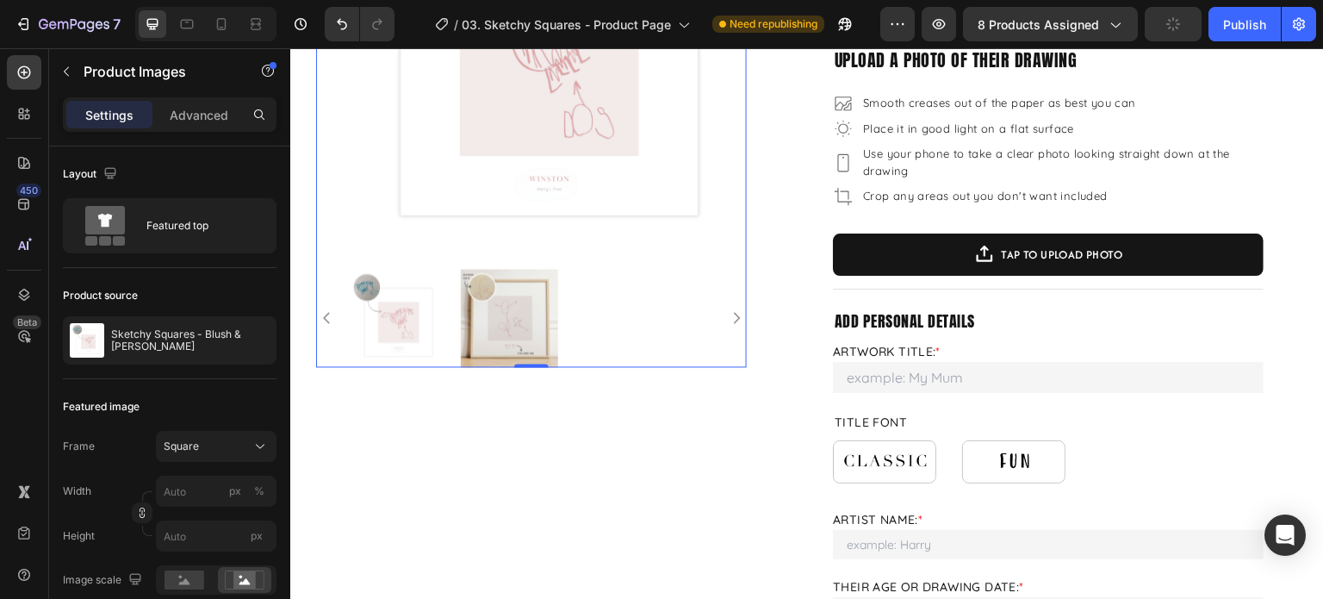
click at [734, 315] on icon "Carousel Next Arrow" at bounding box center [737, 317] width 6 height 11
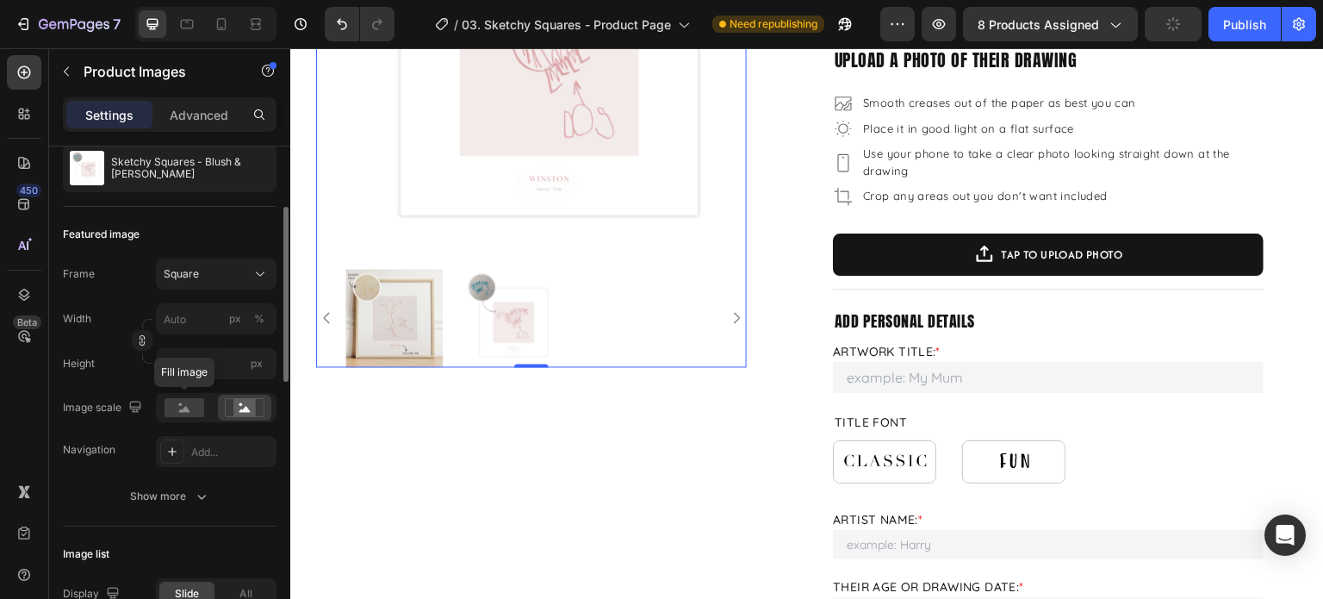
scroll to position [258, 0]
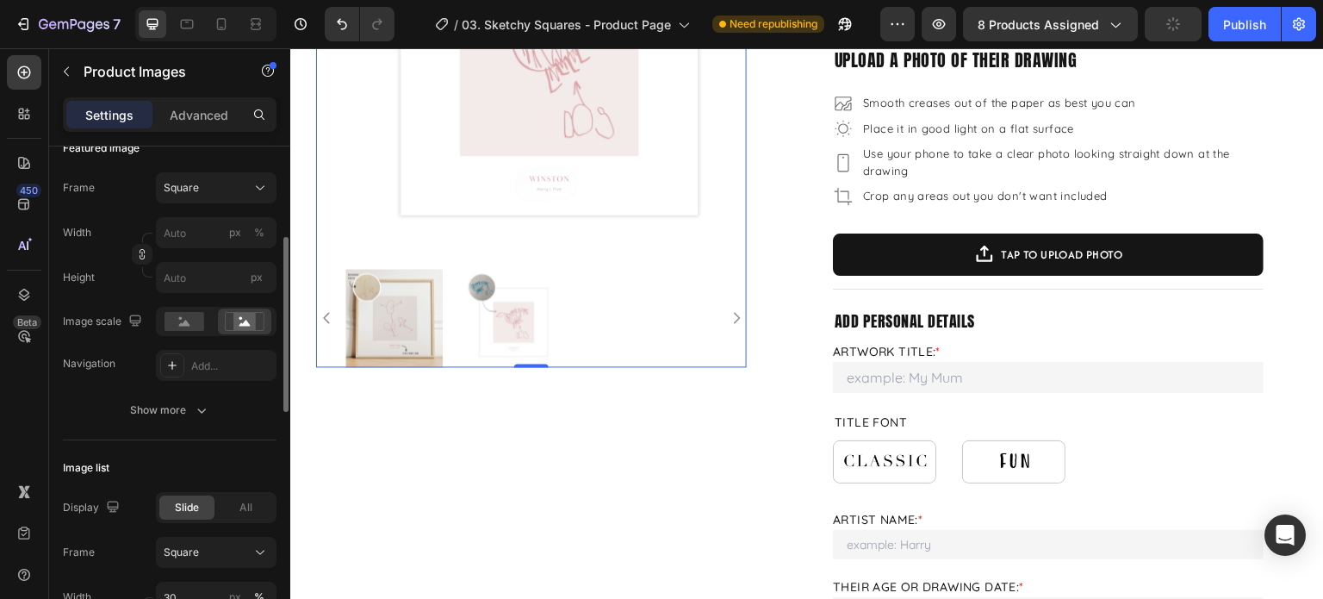
click at [196, 422] on button "Show more" at bounding box center [170, 410] width 214 height 31
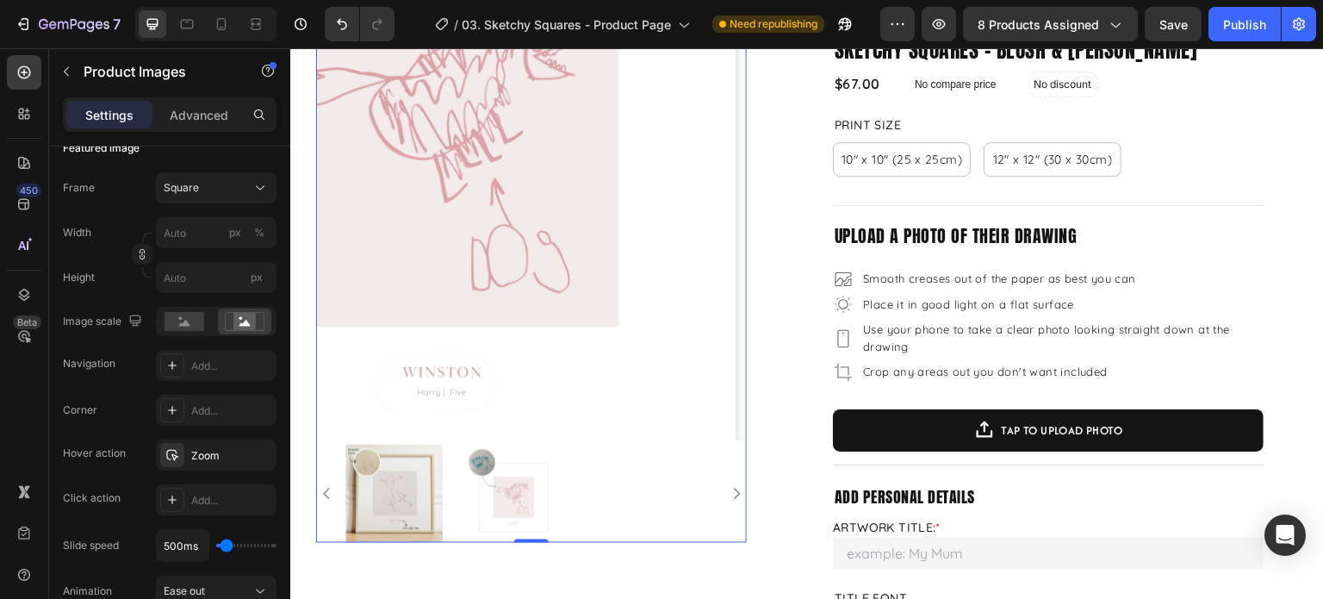
scroll to position [86, 0]
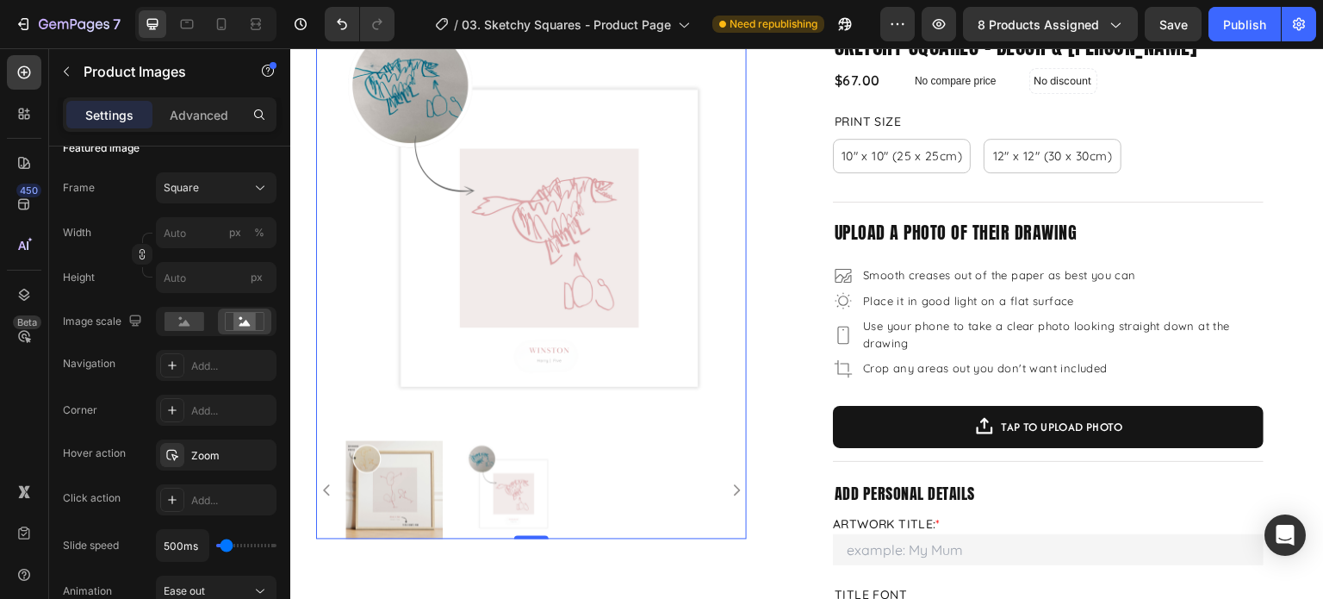
click at [500, 487] on img at bounding box center [510, 490] width 98 height 98
click at [509, 480] on img at bounding box center [510, 490] width 98 height 98
click at [533, 477] on img at bounding box center [510, 490] width 98 height 98
click at [389, 494] on img at bounding box center [394, 490] width 98 height 98
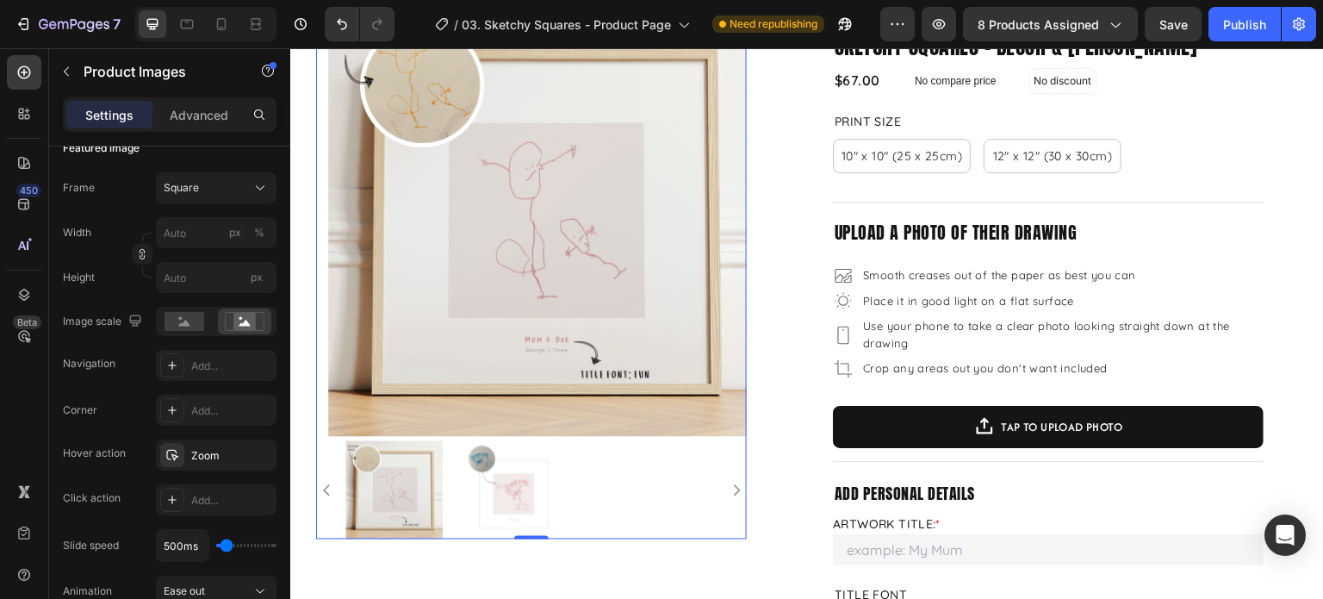
click at [532, 480] on img at bounding box center [510, 490] width 98 height 98
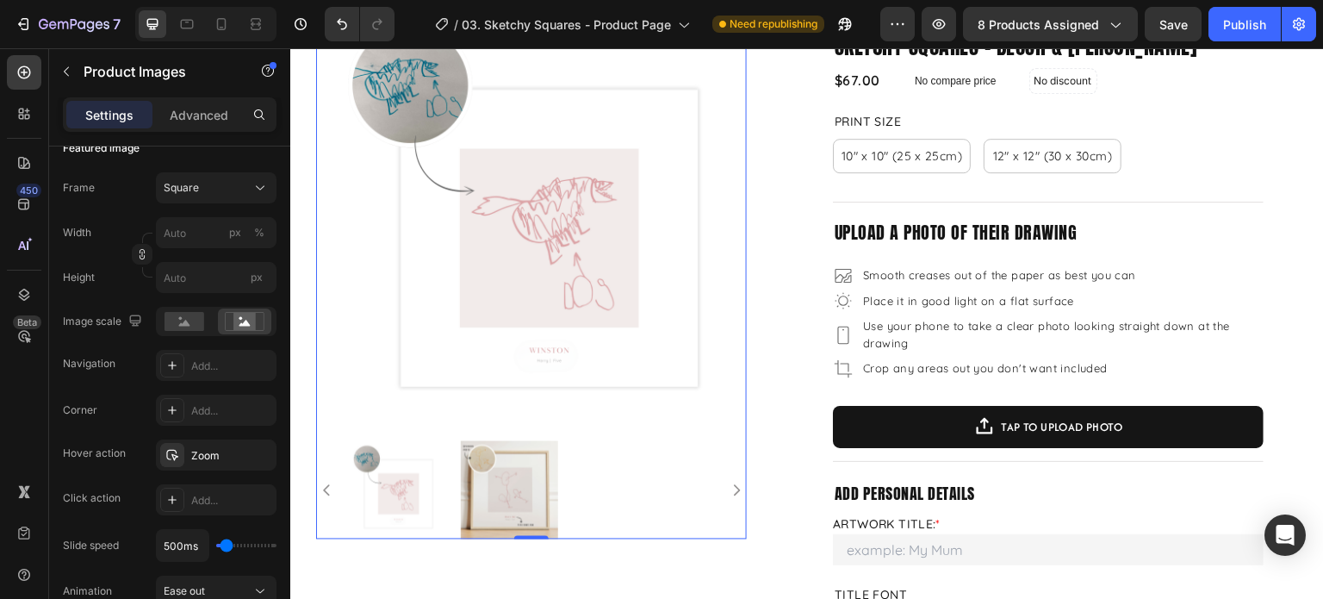
click at [532, 480] on img at bounding box center [510, 490] width 98 height 98
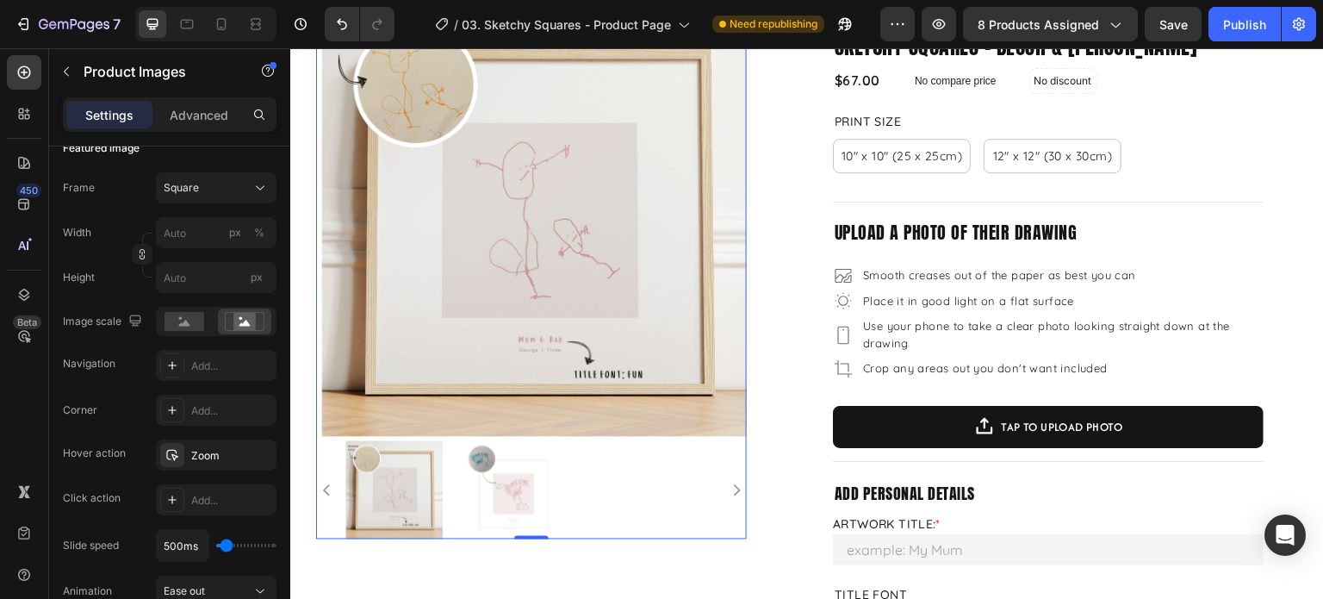
click at [532, 481] on img at bounding box center [510, 490] width 98 height 98
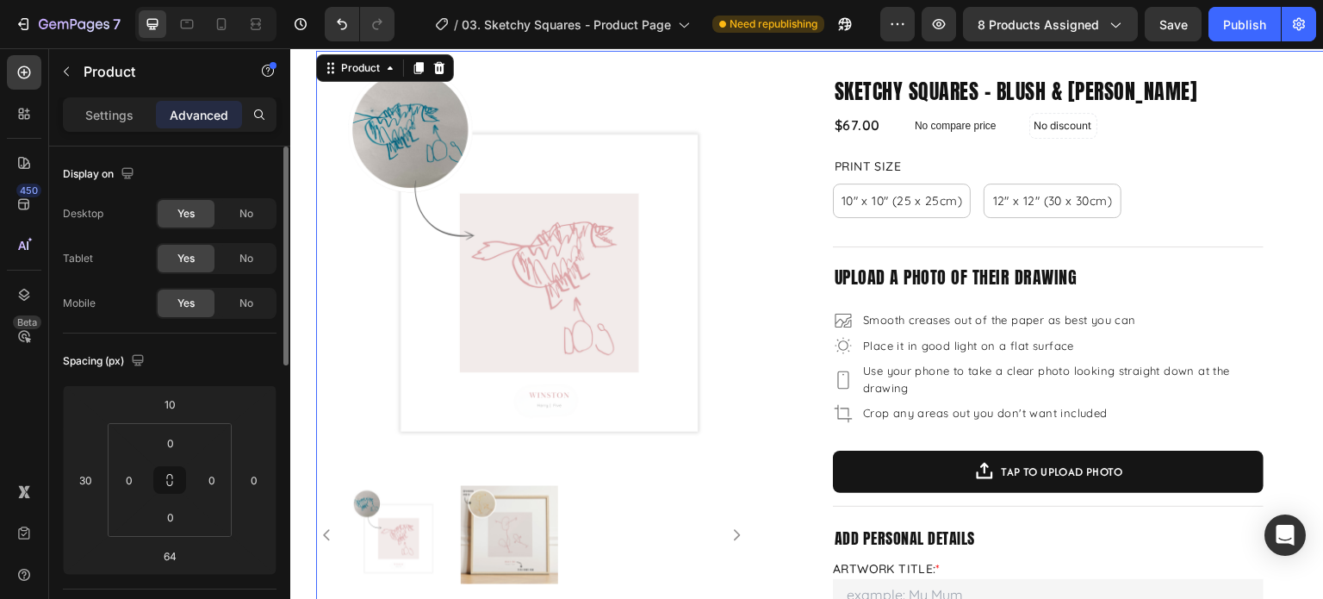
scroll to position [0, 0]
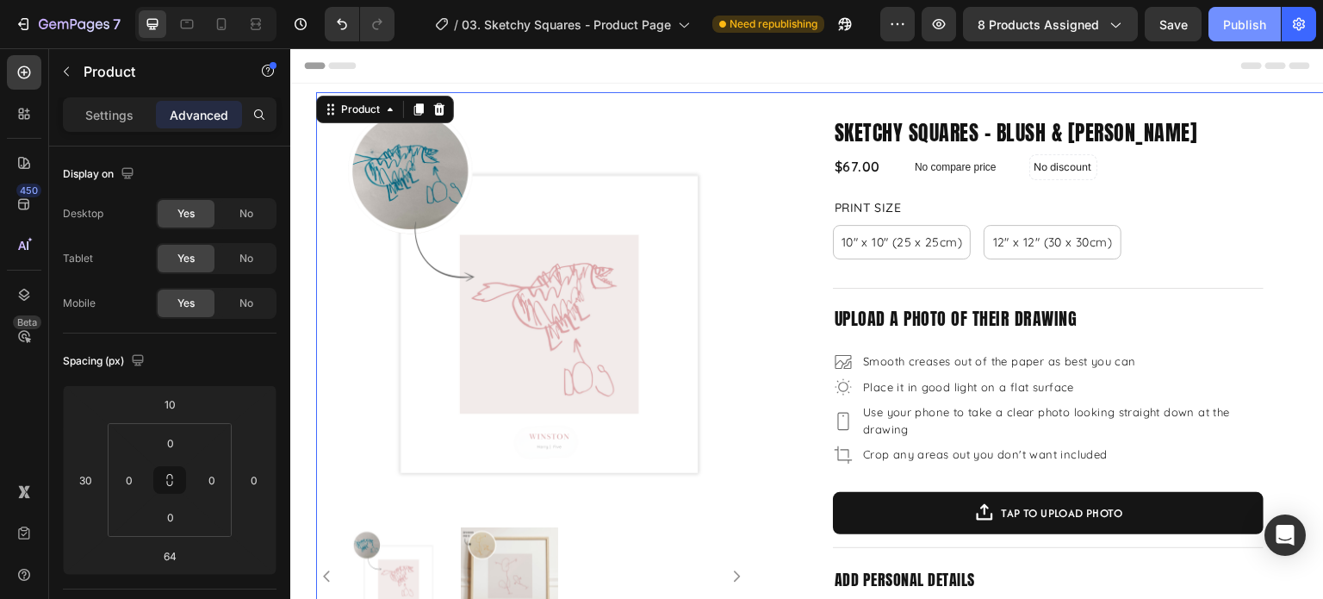
click at [1241, 27] on div "Publish" at bounding box center [1244, 25] width 43 height 18
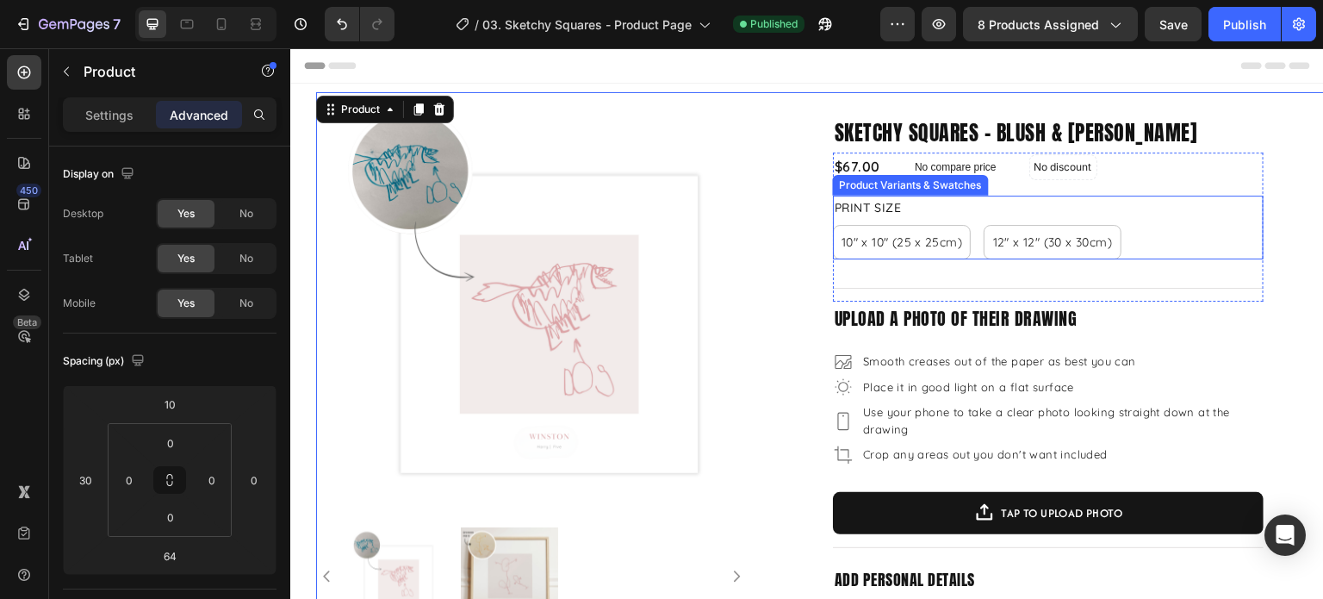
click at [1151, 197] on div "Print Size 10" x 10" (25 x 25cm) 10" x 10" (25 x 25cm) 10" x 10" (25 x 25cm) 12…" at bounding box center [1048, 228] width 431 height 64
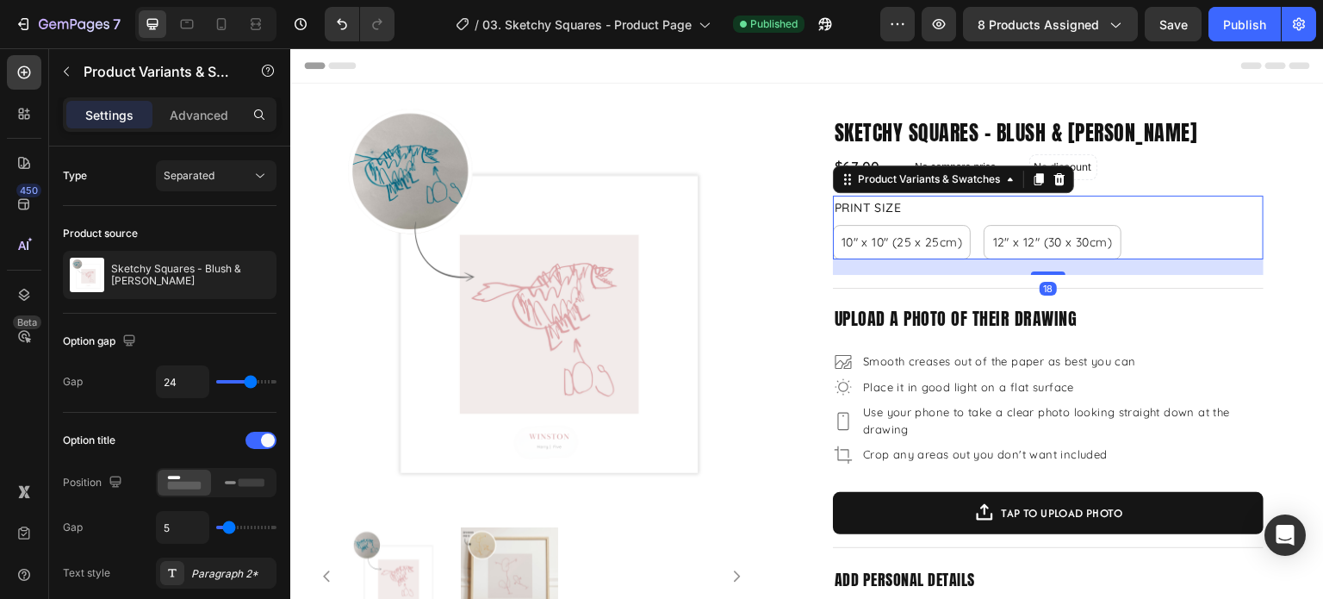
click at [1241, 178] on div "$67.00 Product Price Product Price No compare price Product Price No discount N…" at bounding box center [1048, 166] width 431 height 28
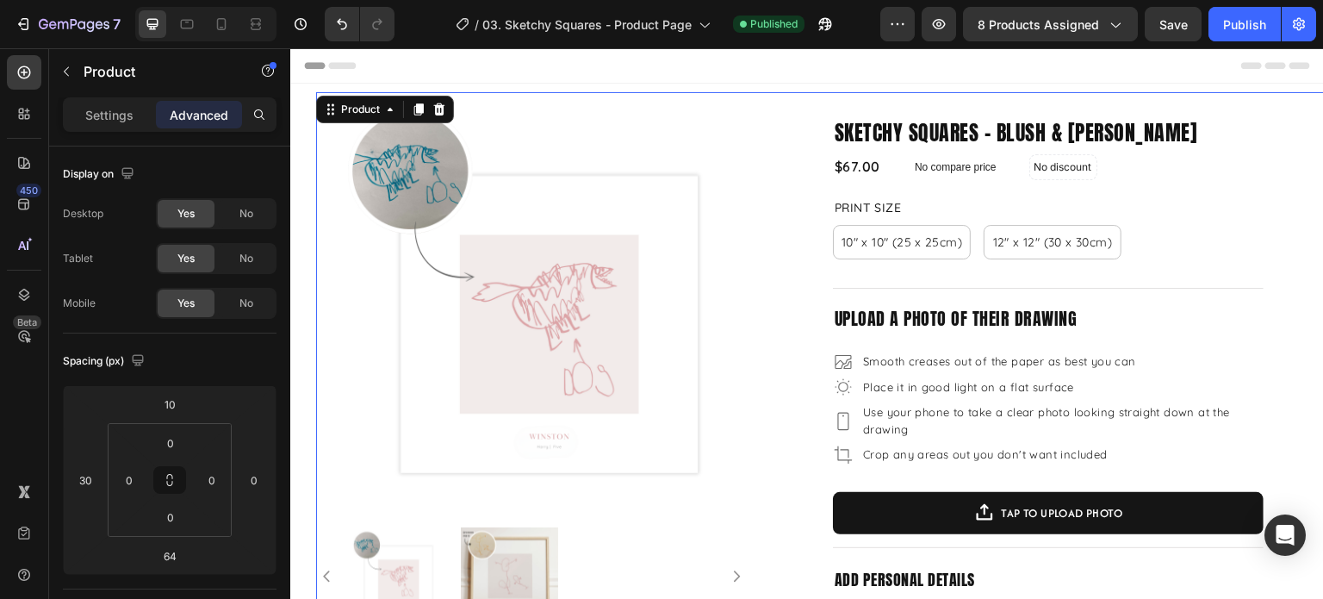
click at [92, 128] on div "Settings Advanced" at bounding box center [170, 114] width 214 height 34
click at [102, 116] on p "Settings" at bounding box center [109, 115] width 48 height 18
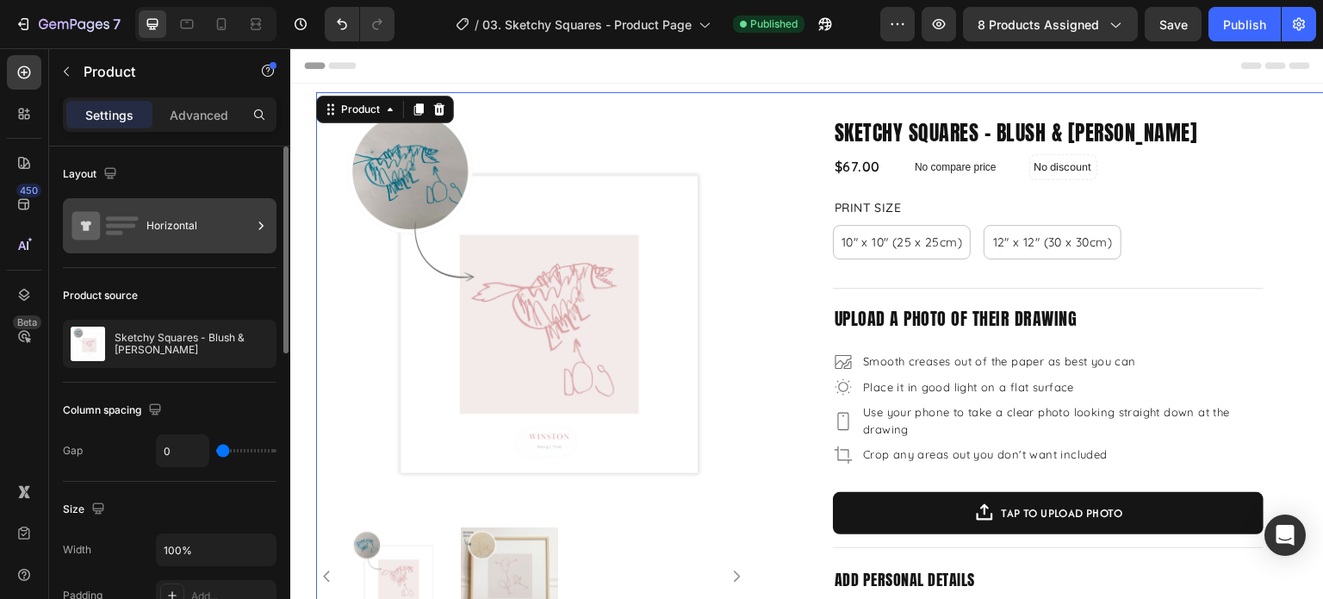
click at [226, 227] on div "Horizontal" at bounding box center [198, 226] width 105 height 40
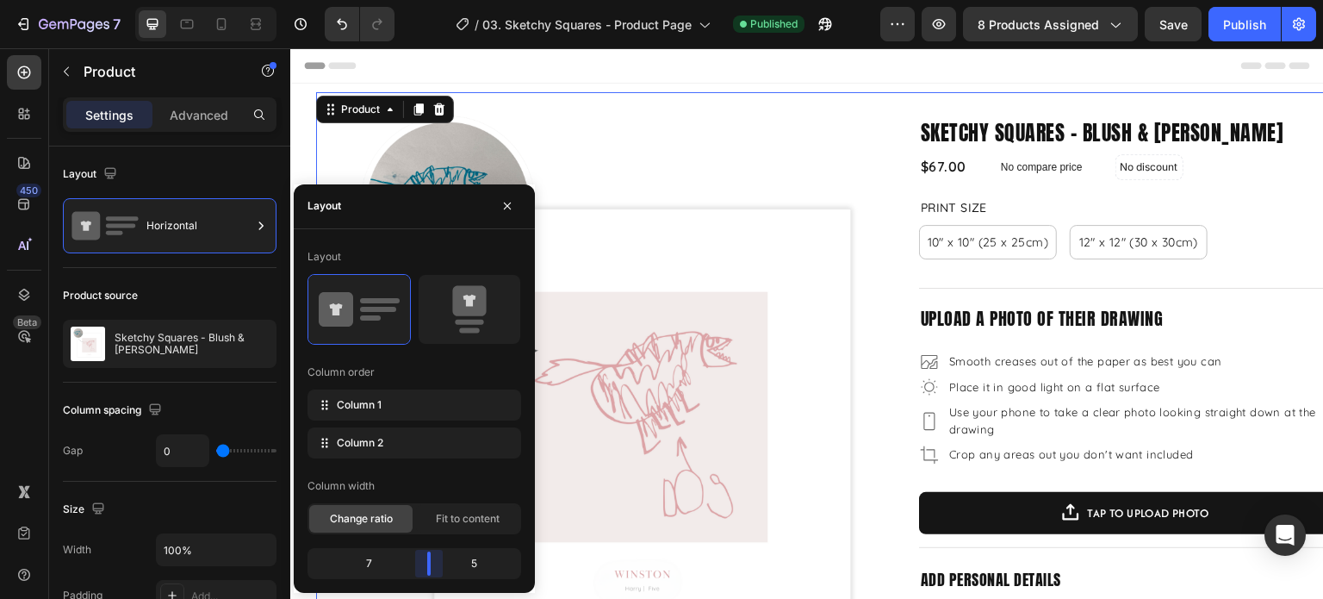
drag, startPoint x: 398, startPoint y: 568, endPoint x: 431, endPoint y: 568, distance: 32.7
click at [431, 0] on body "7 Version history / 03. Sketchy Squares - Product Page Published Preview 8 prod…" at bounding box center [661, 0] width 1323 height 0
click at [510, 193] on div "Layout" at bounding box center [414, 206] width 241 height 45
click at [509, 206] on icon "button" at bounding box center [508, 206] width 14 height 14
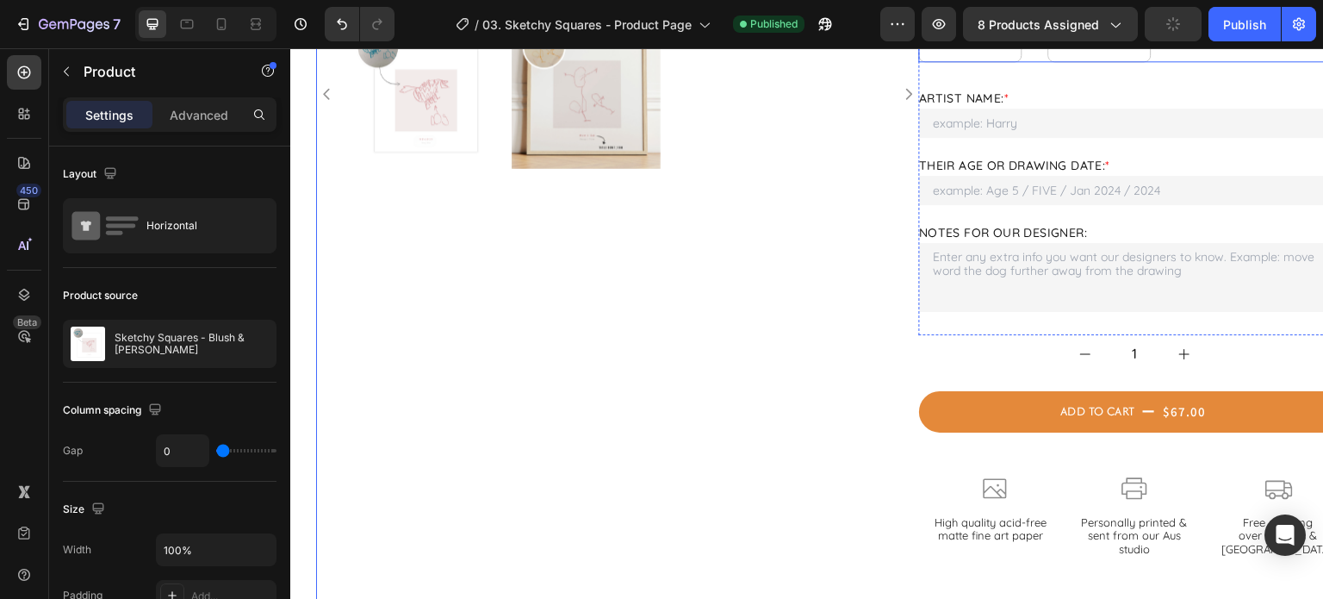
scroll to position [689, 0]
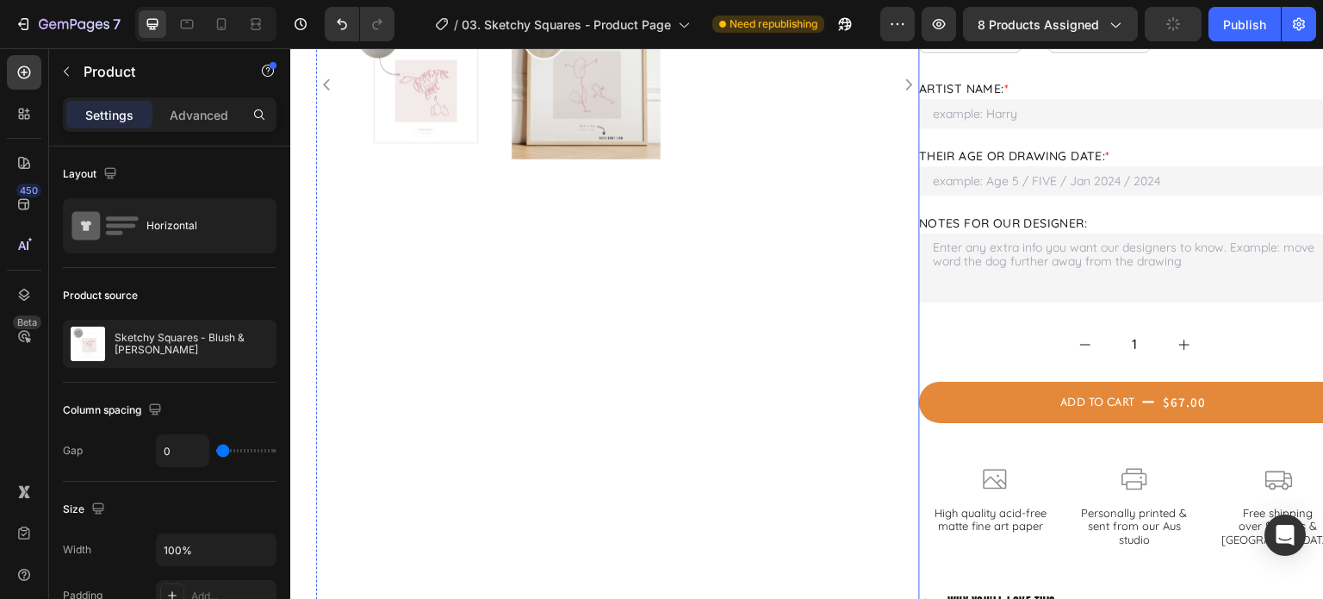
click at [981, 362] on div "Sketchy Squares - Blush & [PERSON_NAME] Product Title $67.00 Product Price Prod…" at bounding box center [1134, 129] width 431 height 1434
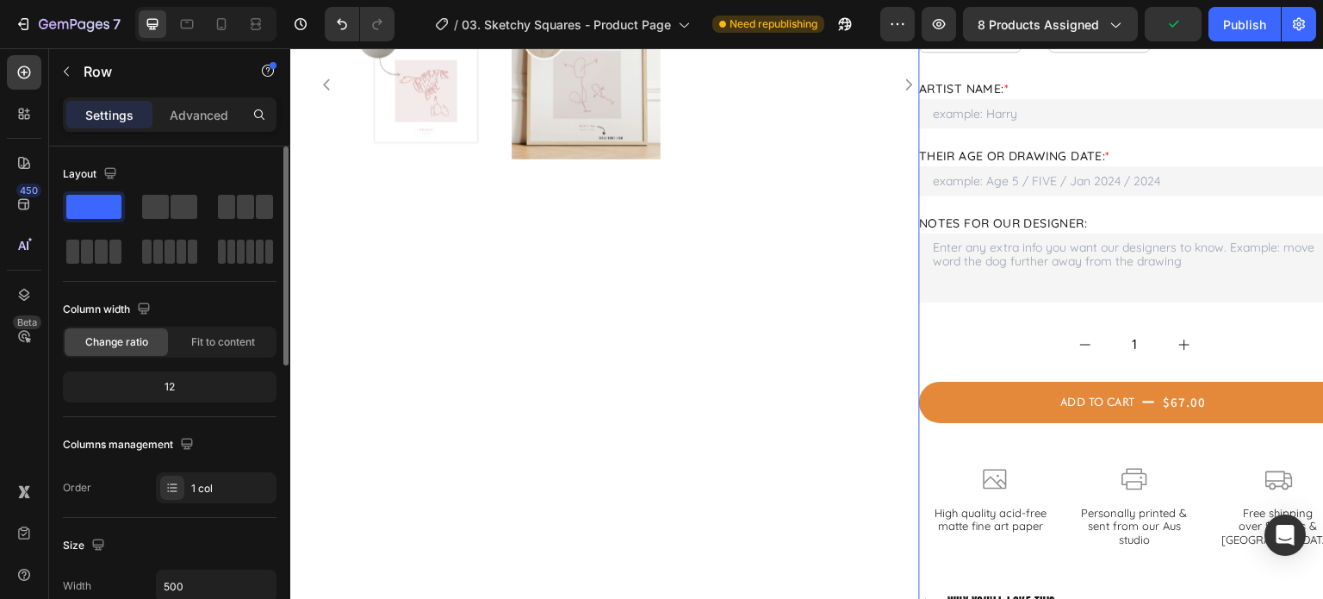
scroll to position [172, 0]
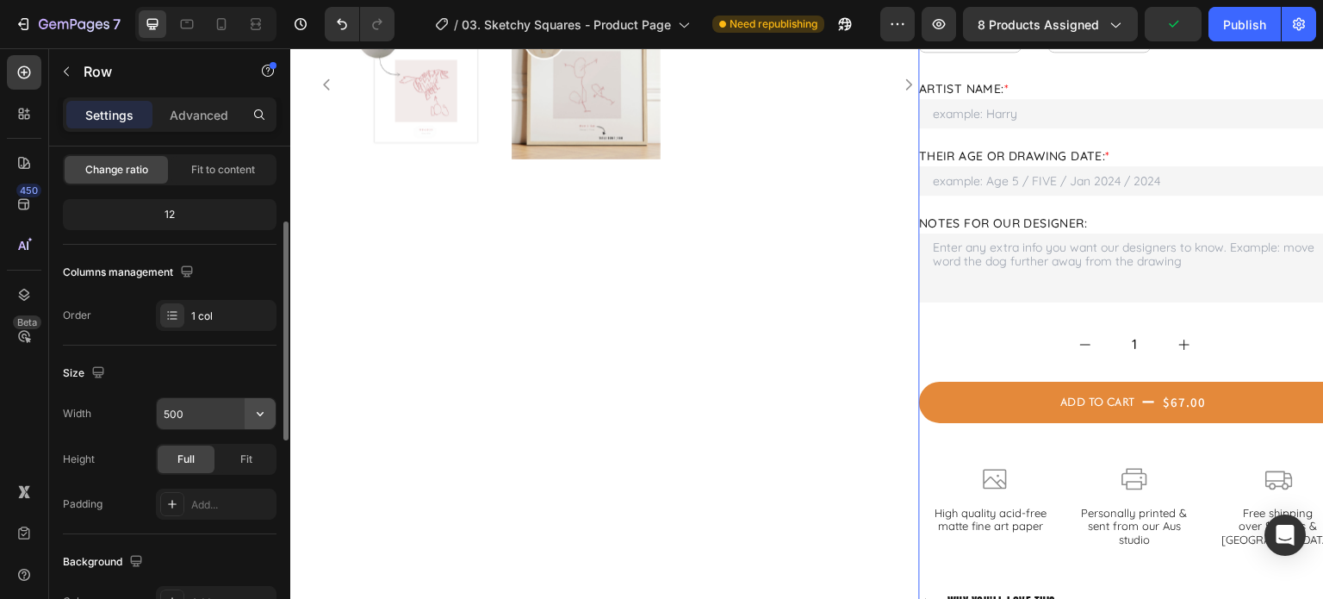
click at [256, 406] on icon "button" at bounding box center [260, 413] width 17 height 17
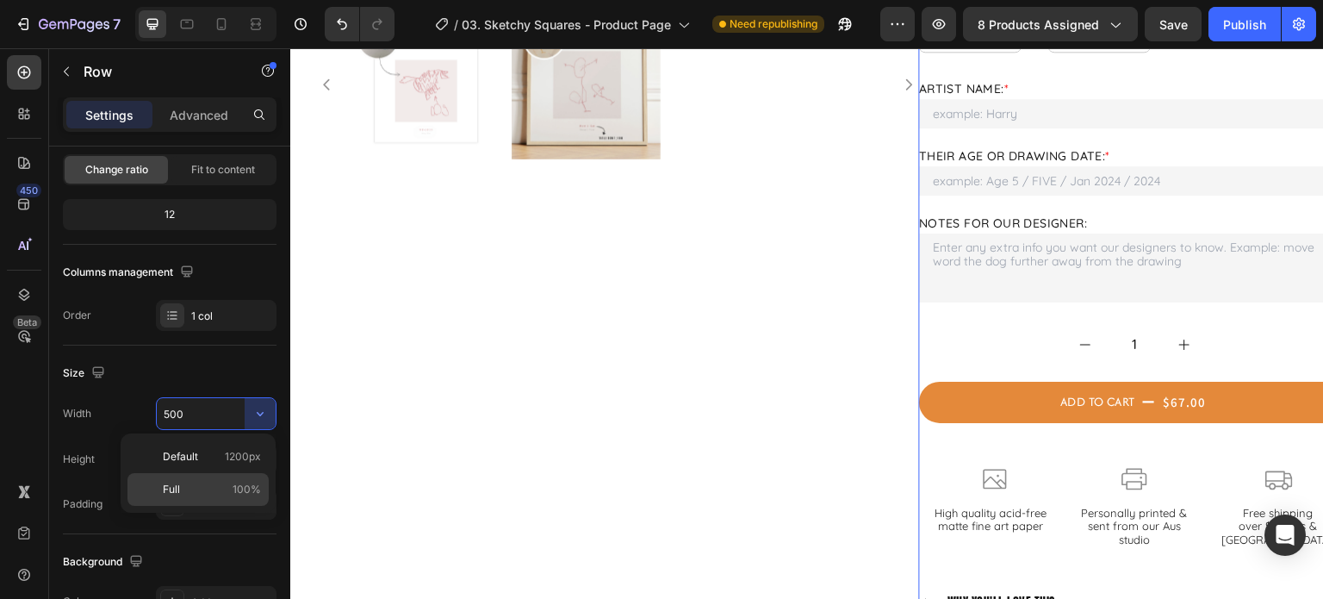
click at [196, 488] on p "Full 100%" at bounding box center [212, 490] width 98 height 16
type input "100%"
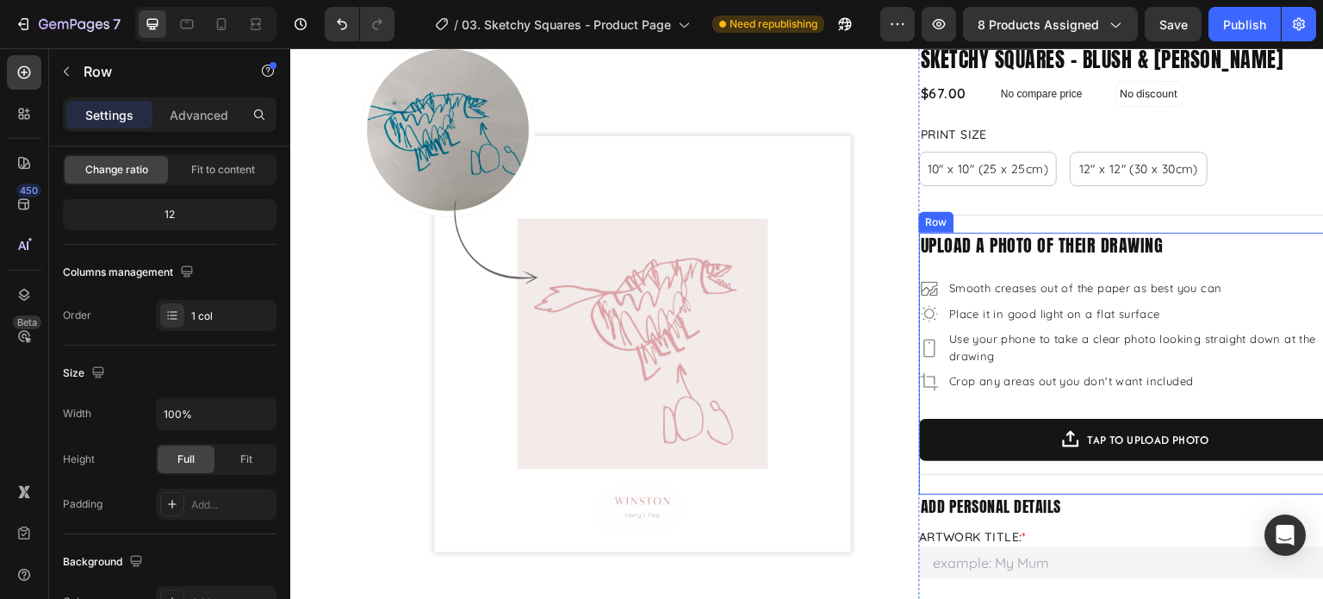
scroll to position [0, 0]
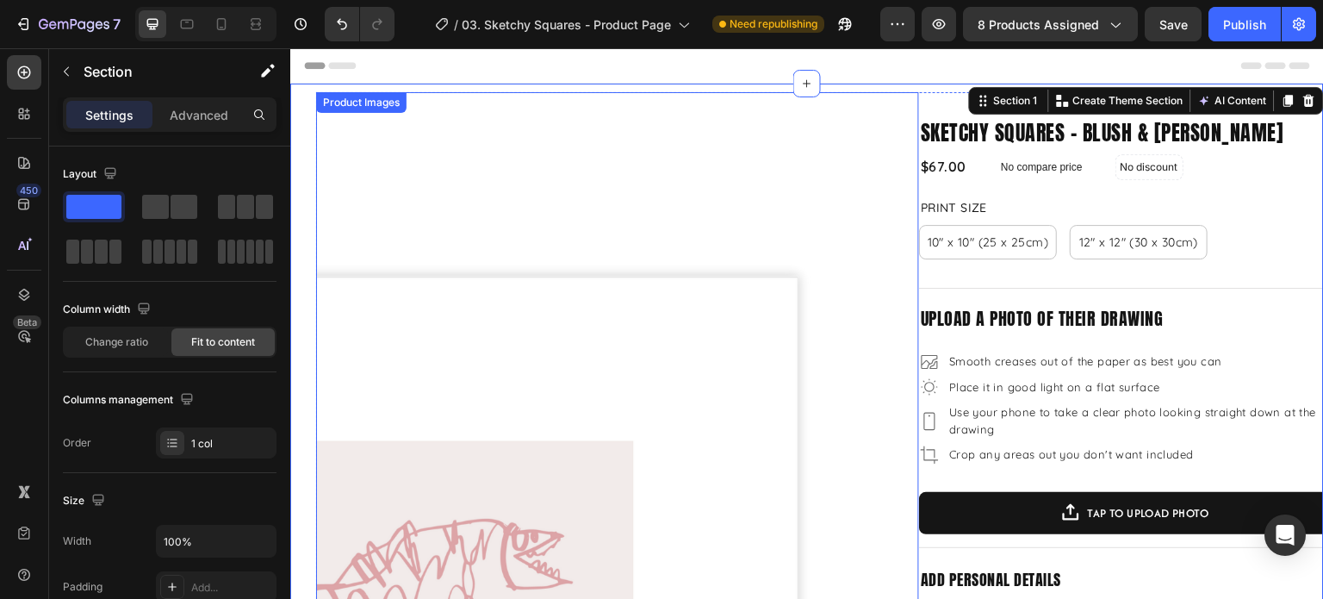
click at [891, 138] on img at bounding box center [617, 393] width 603 height 603
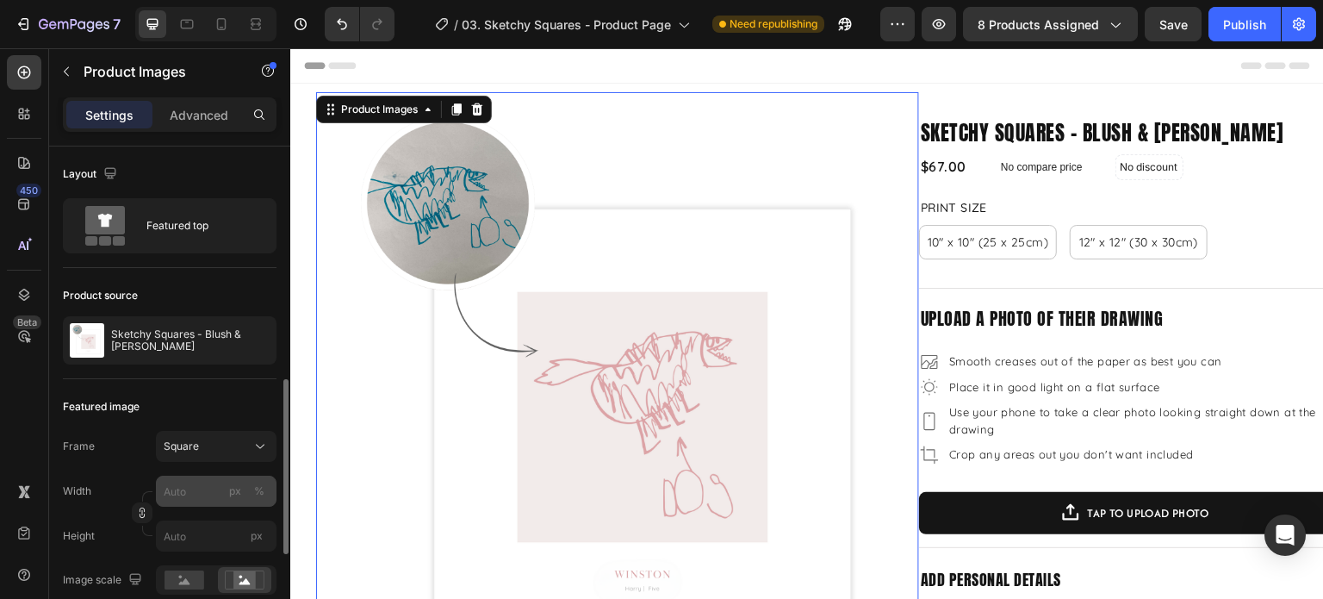
scroll to position [172, 0]
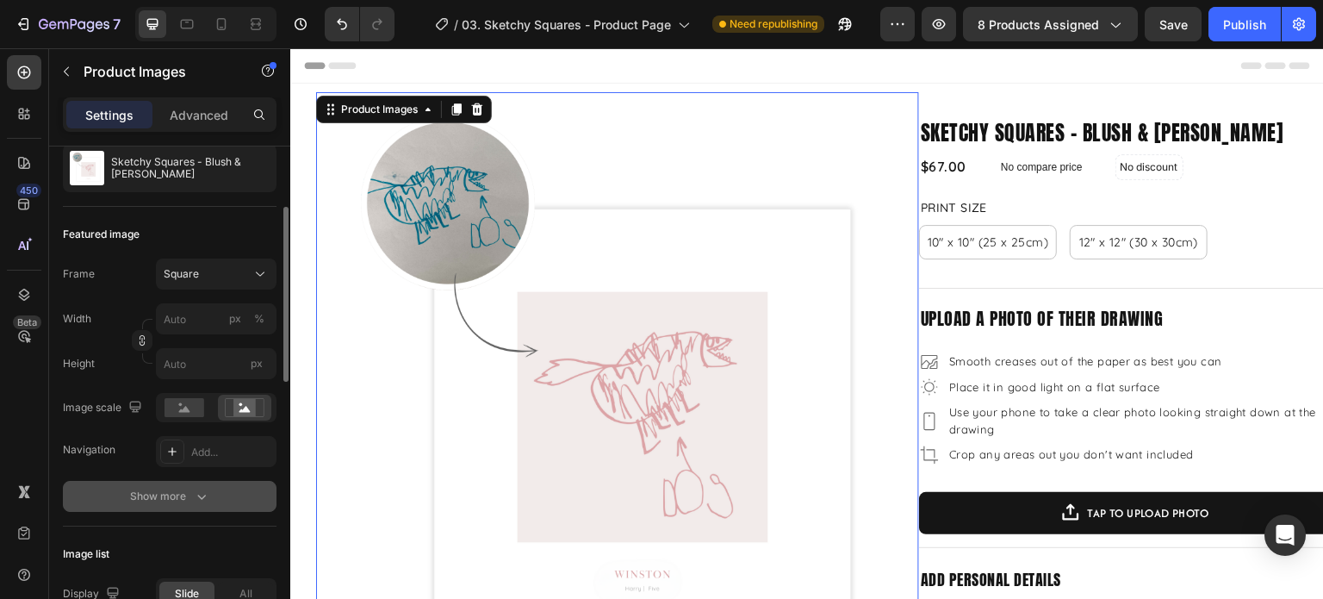
click at [175, 488] on div "Show more" at bounding box center [170, 496] width 80 height 17
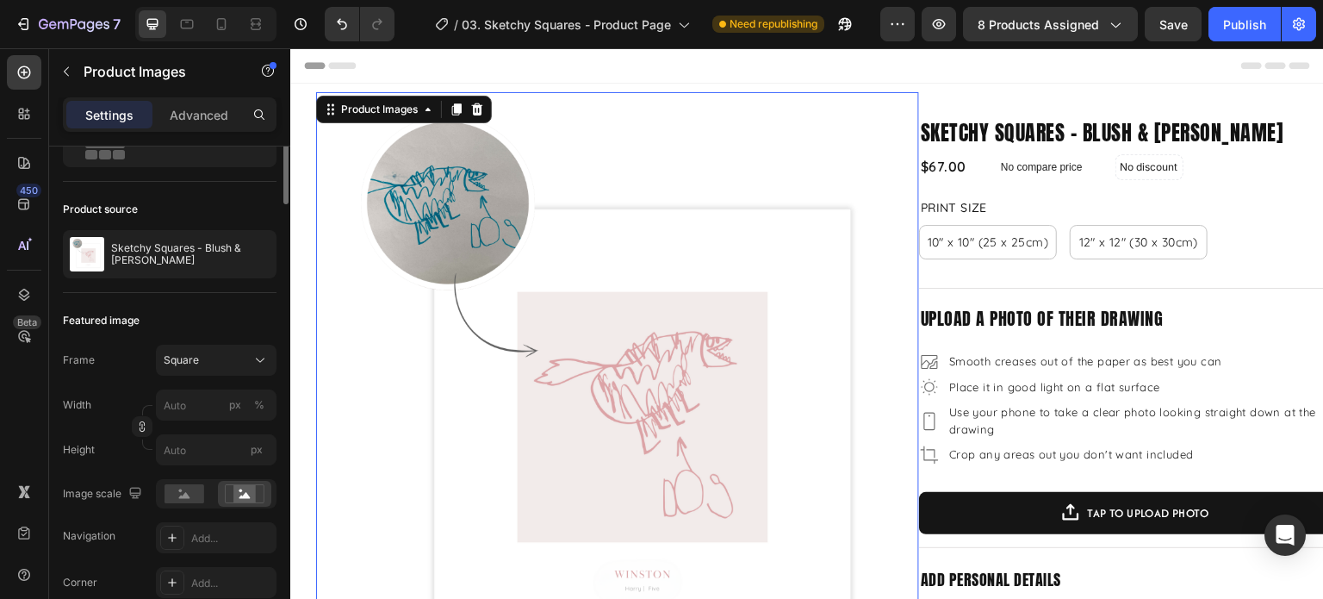
scroll to position [0, 0]
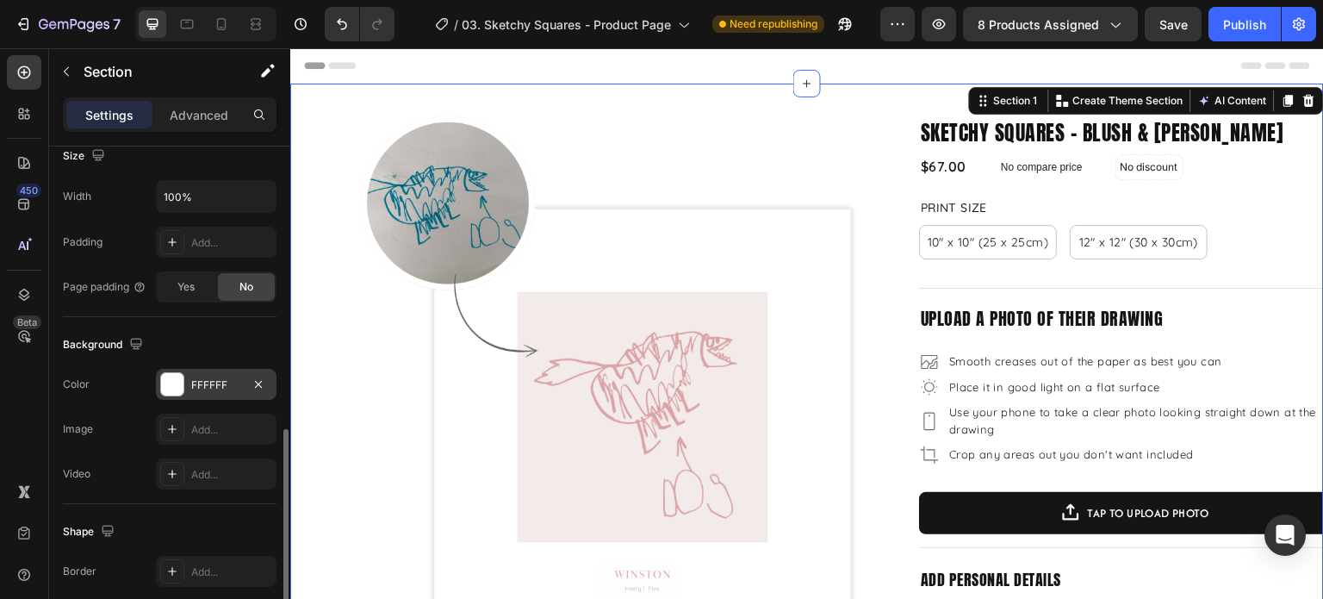
scroll to position [600, 0]
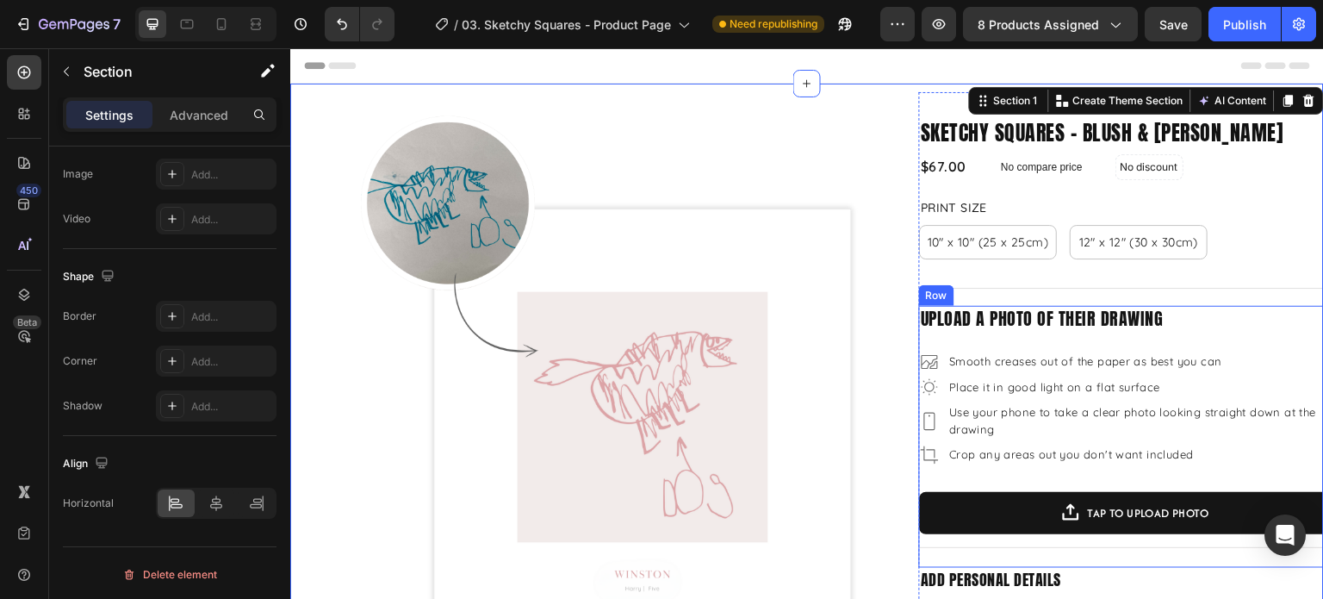
drag, startPoint x: 930, startPoint y: 476, endPoint x: 911, endPoint y: 475, distance: 18.2
click at [930, 476] on div "upload a photo of their drawing Text Block Smooth creases out of the paper as b…" at bounding box center [1134, 433] width 431 height 255
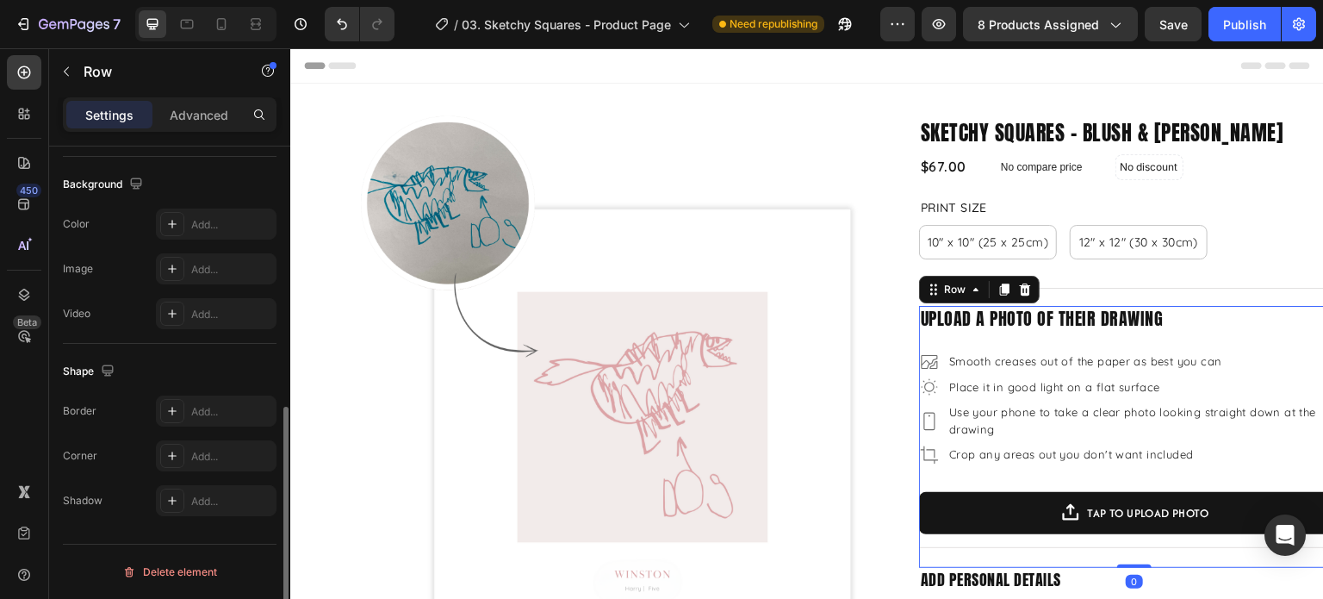
scroll to position [0, 0]
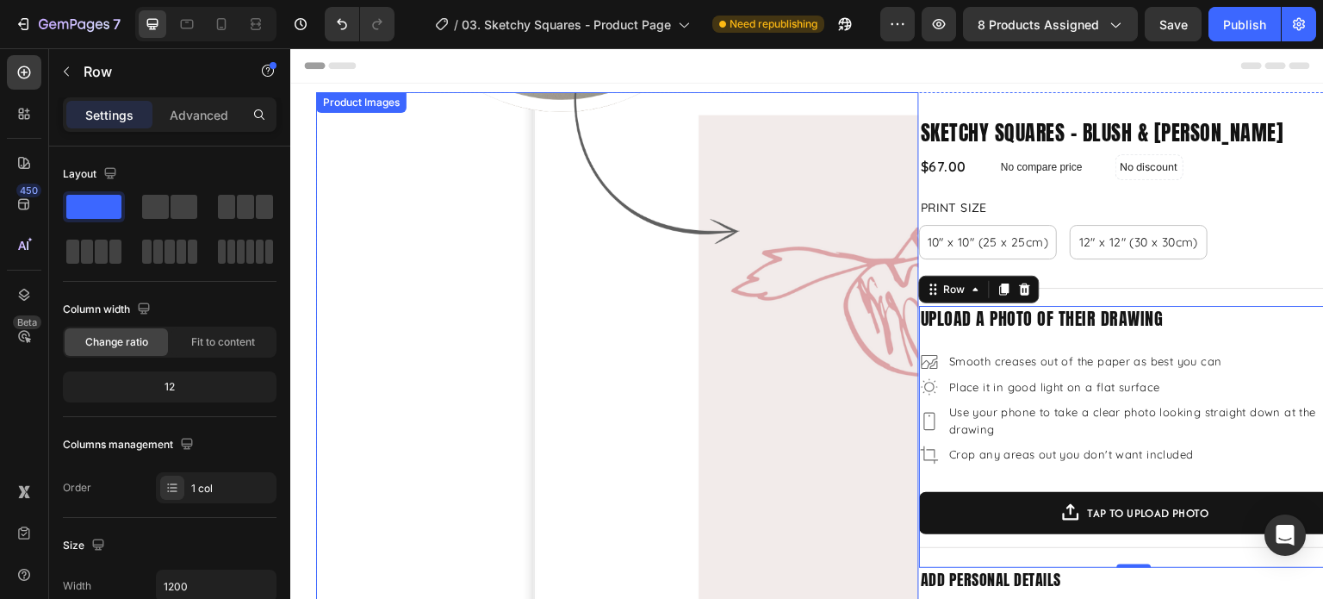
click at [331, 463] on img at bounding box center [617, 393] width 603 height 603
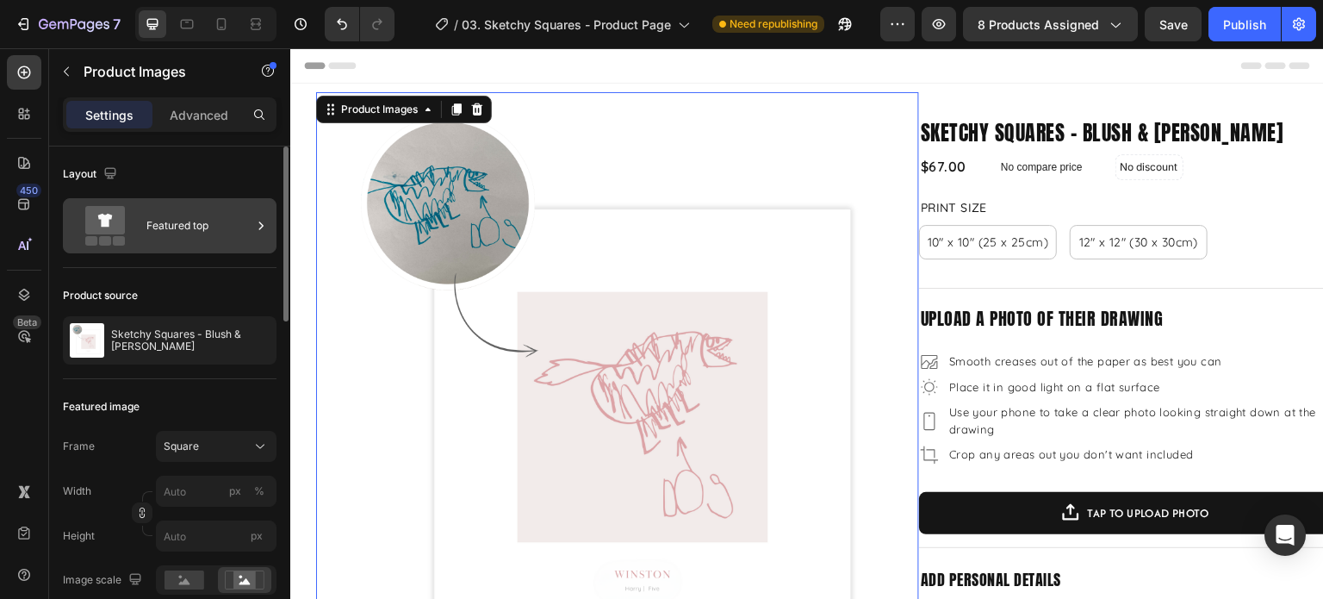
click at [196, 245] on div "Featured top" at bounding box center [198, 226] width 105 height 40
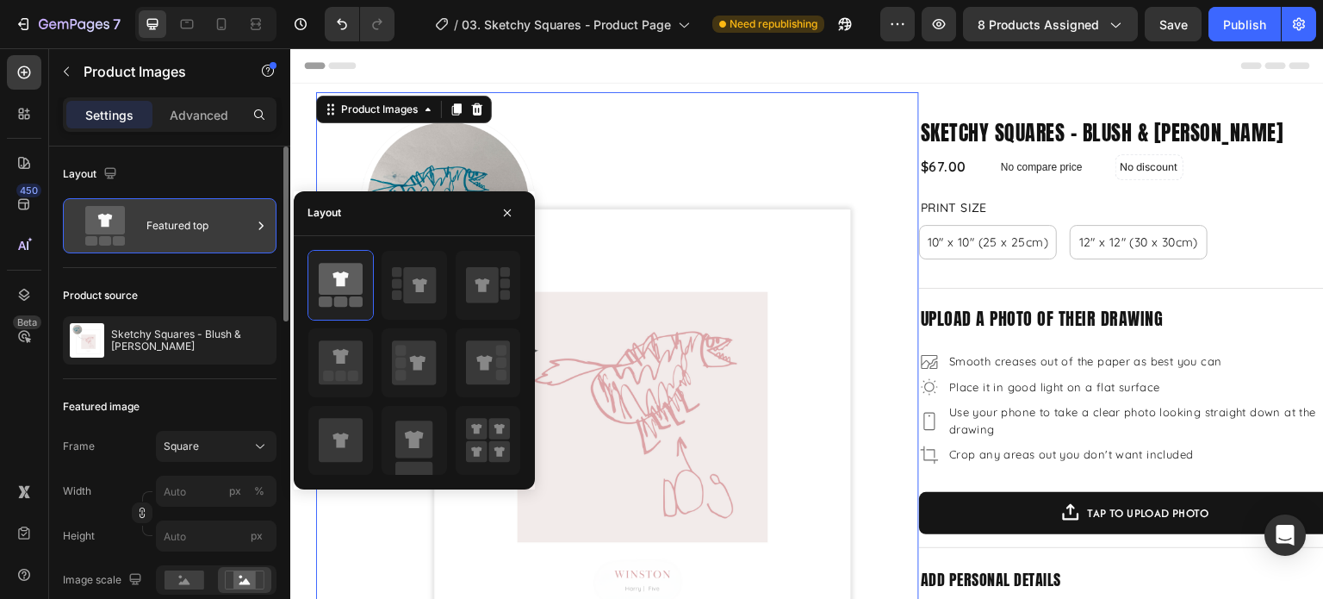
click at [196, 245] on div "Featured top" at bounding box center [198, 226] width 105 height 40
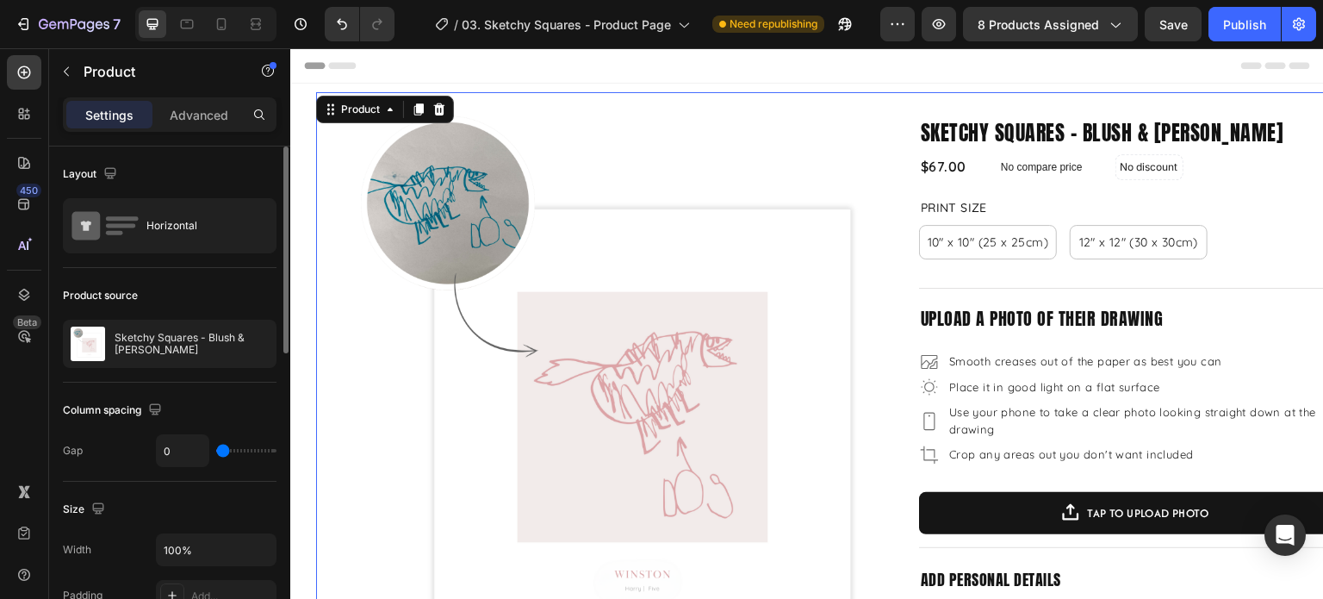
type input "9"
type input "23"
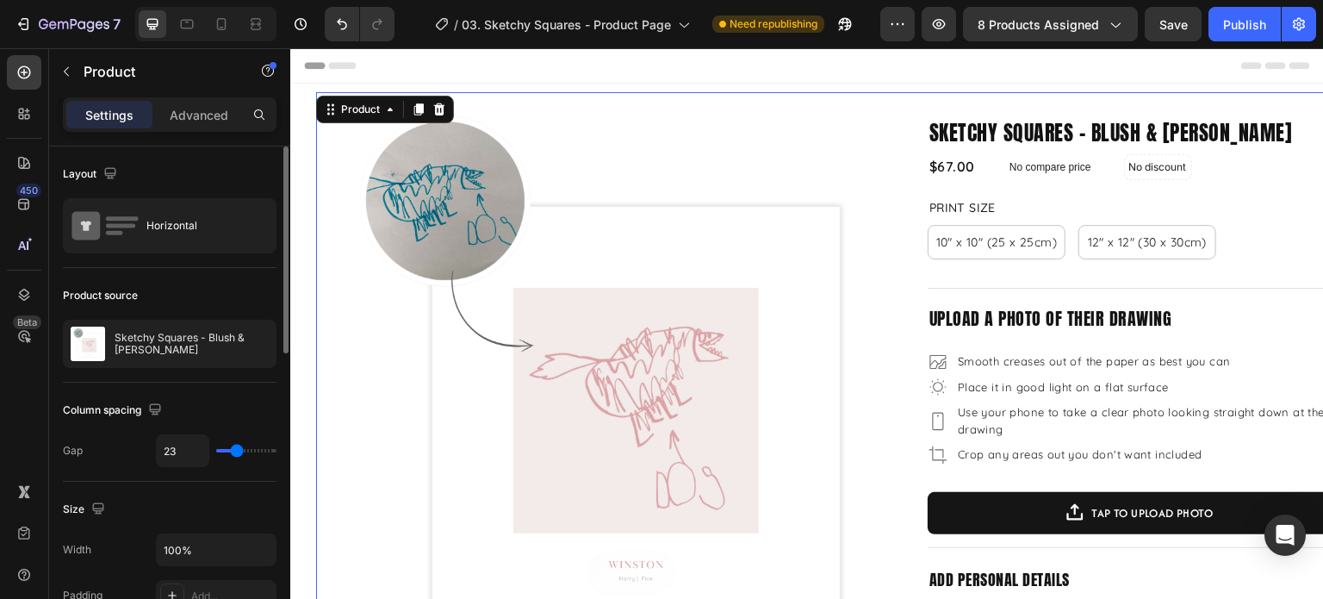
type input "24"
type input "26"
type input "30"
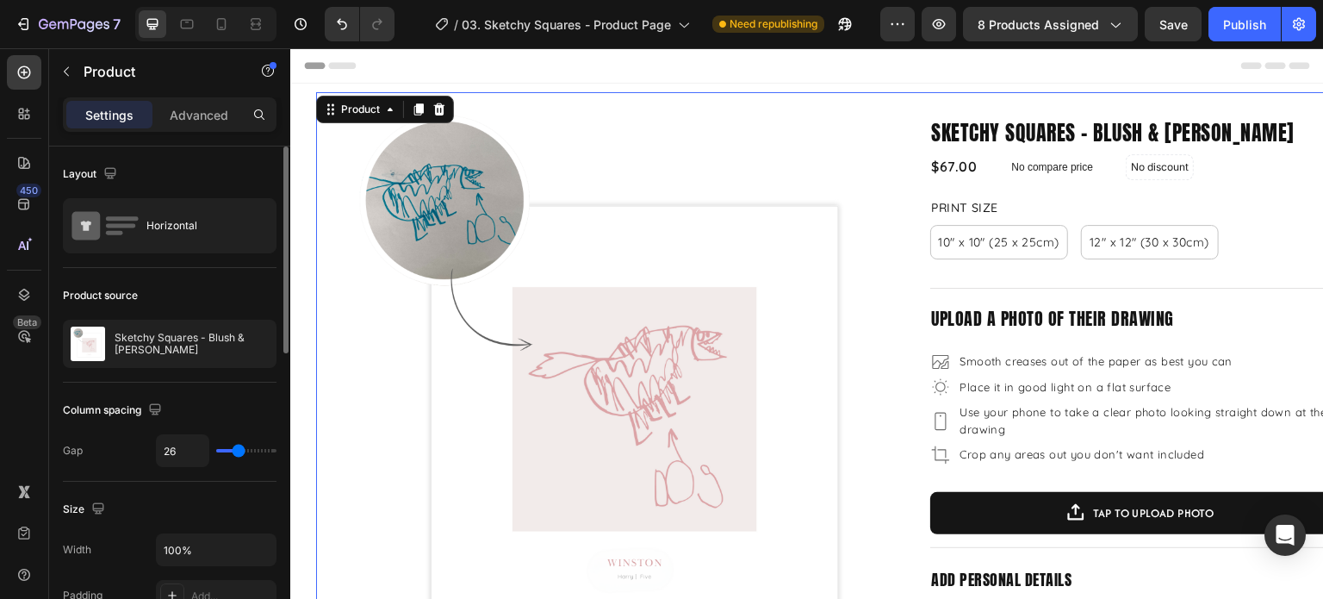
type input "30"
type input "31"
type input "35"
drag, startPoint x: 227, startPoint y: 451, endPoint x: 405, endPoint y: 370, distance: 195.4
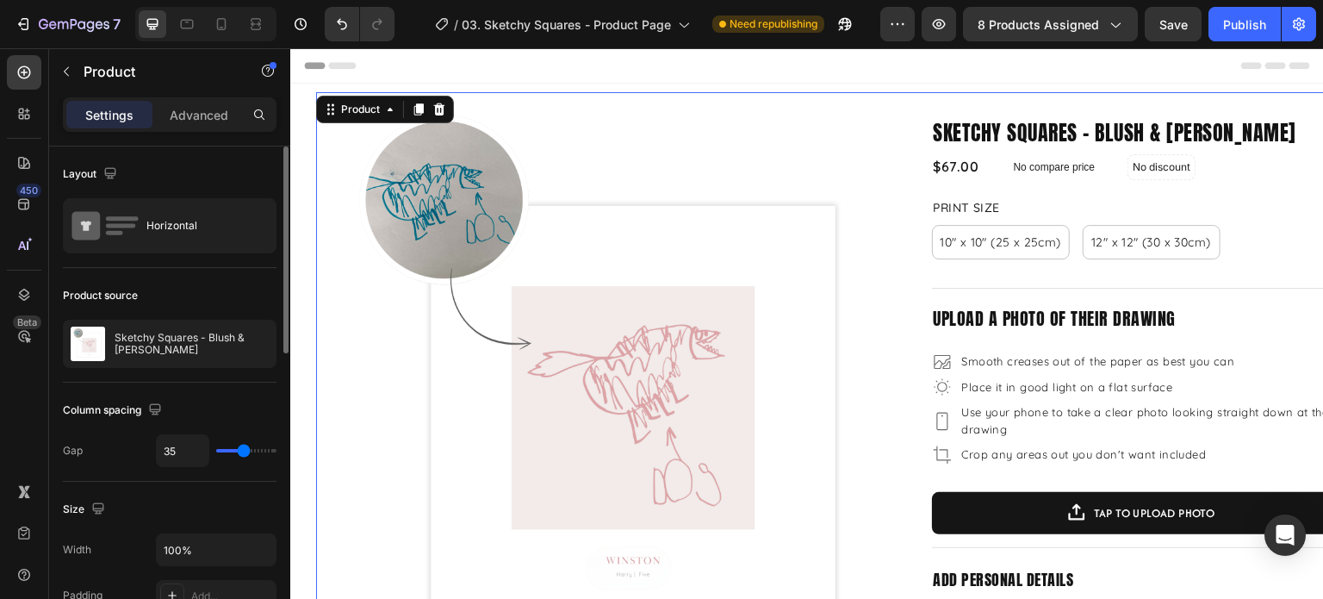
type input "35"
click at [243, 451] on input "range" at bounding box center [246, 450] width 60 height 3
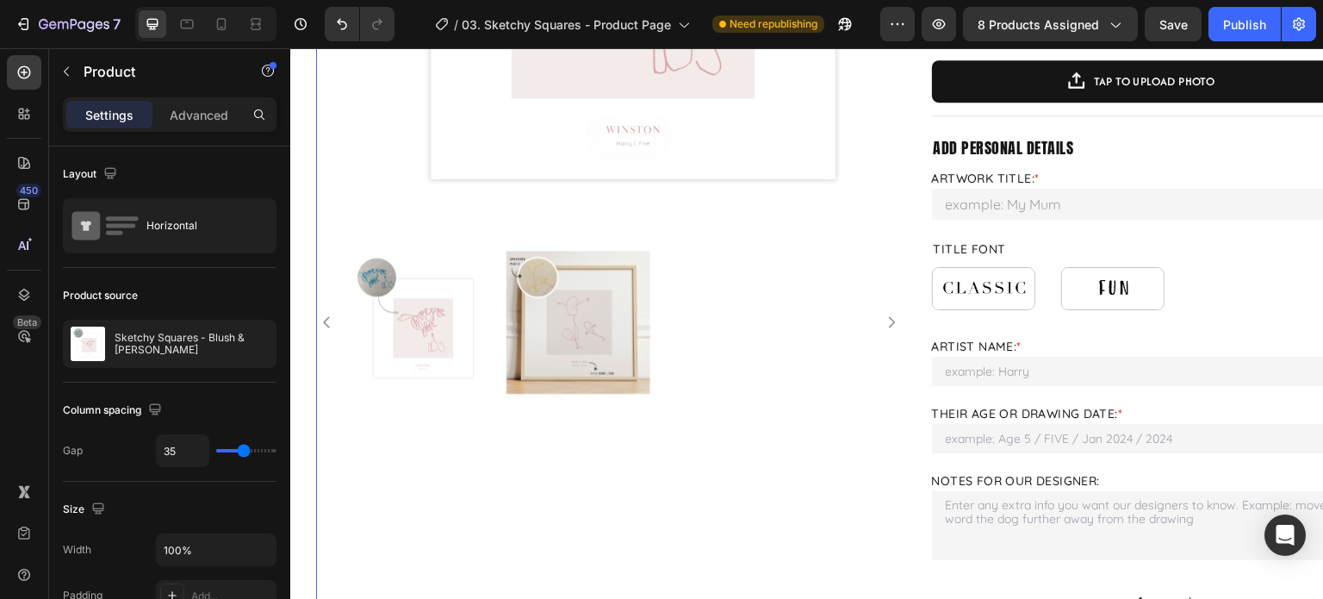
scroll to position [431, 0]
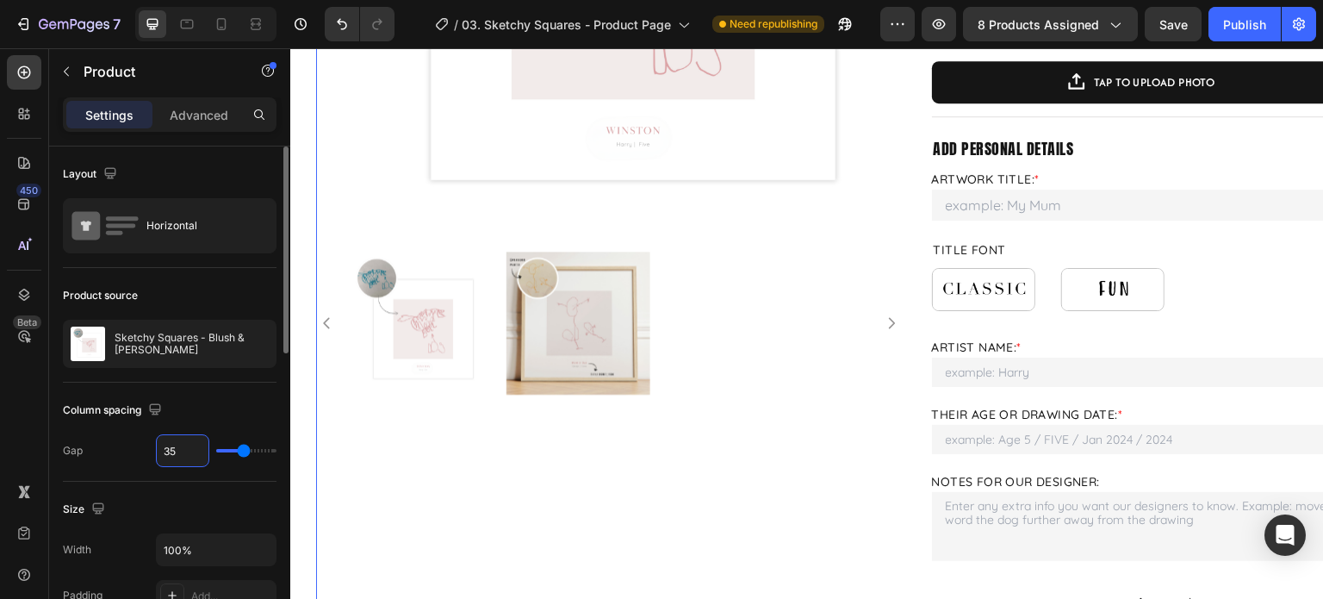
click at [181, 440] on input "35" at bounding box center [183, 450] width 52 height 31
type input "4"
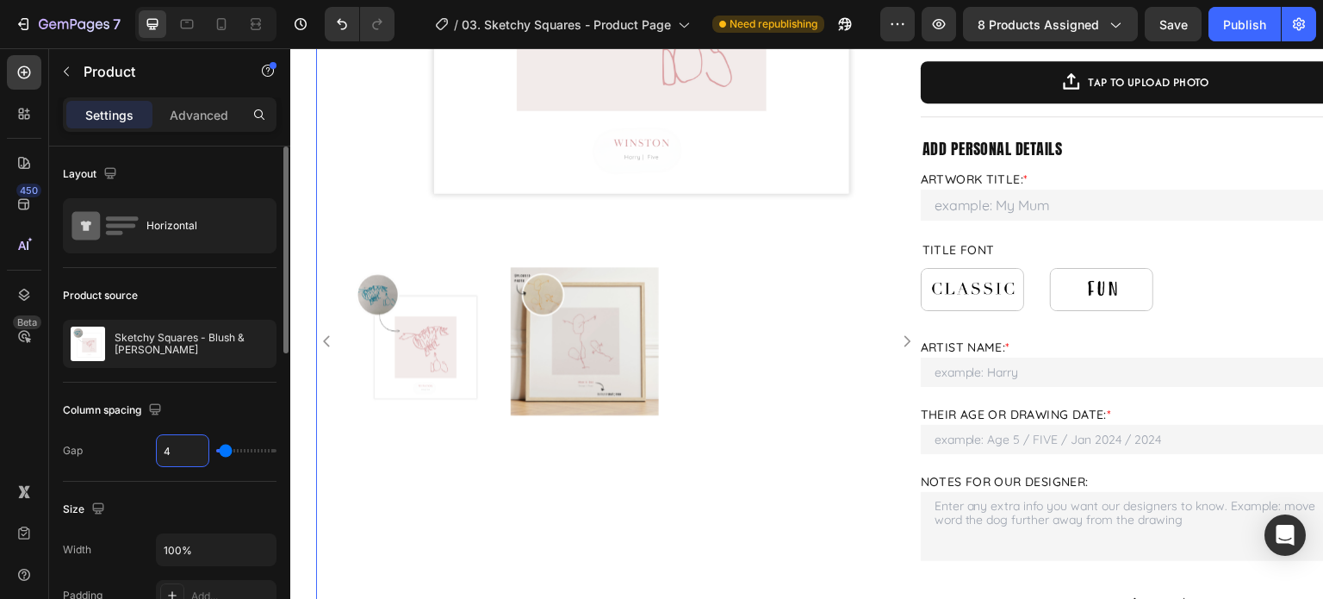
type input "40"
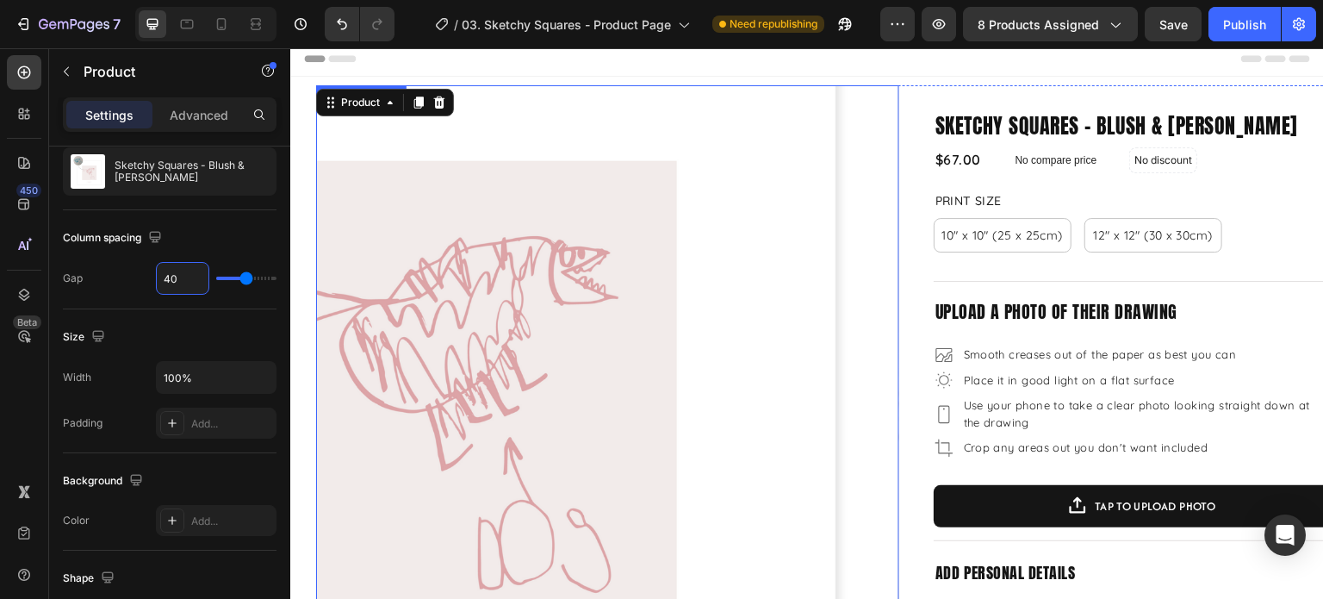
scroll to position [0, 0]
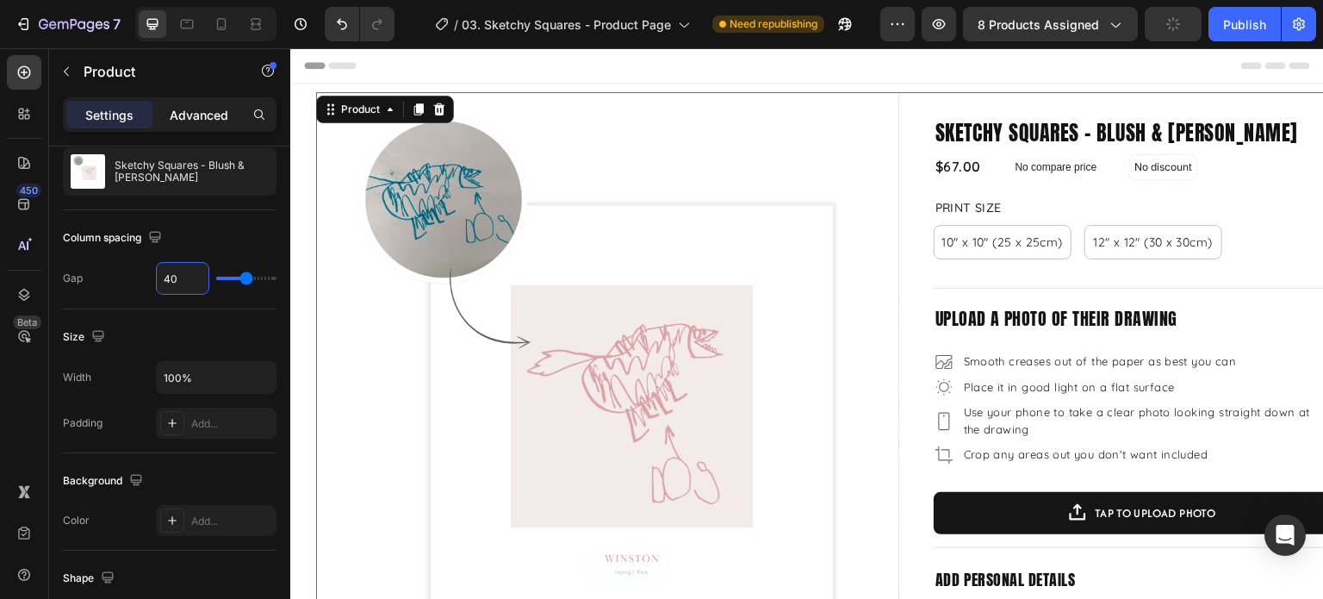
click at [211, 113] on p "Advanced" at bounding box center [199, 115] width 59 height 18
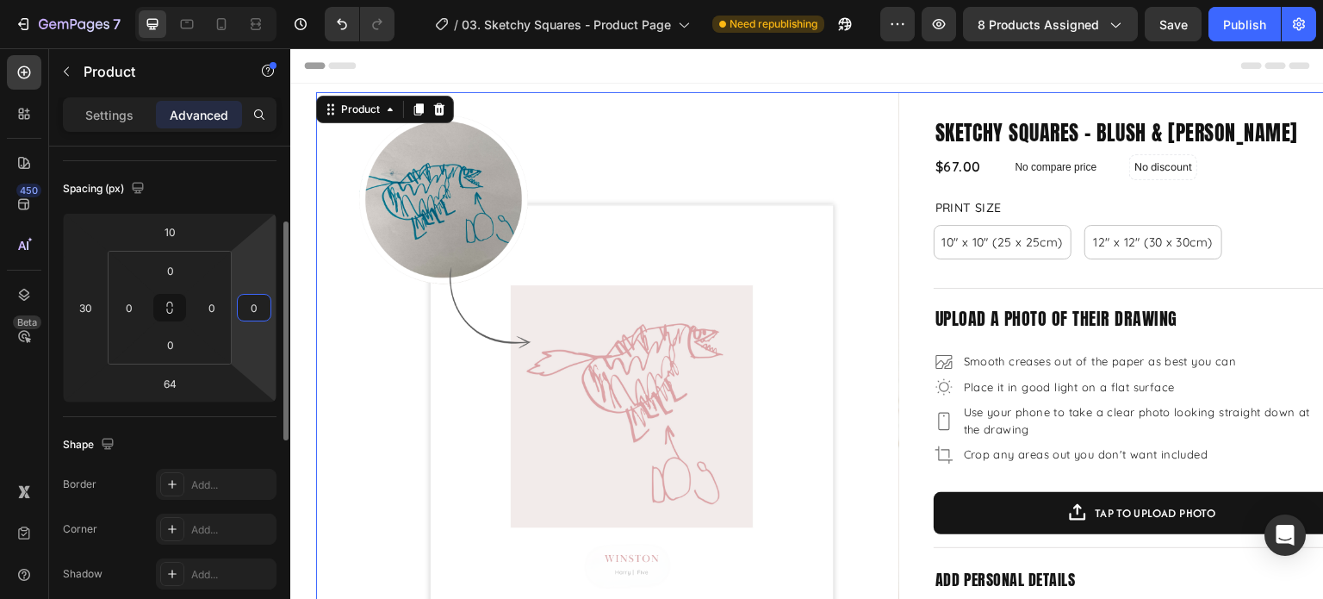
drag, startPoint x: 260, startPoint y: 312, endPoint x: 12, endPoint y: 258, distance: 254.0
click at [260, 312] on input "0" at bounding box center [254, 308] width 26 height 26
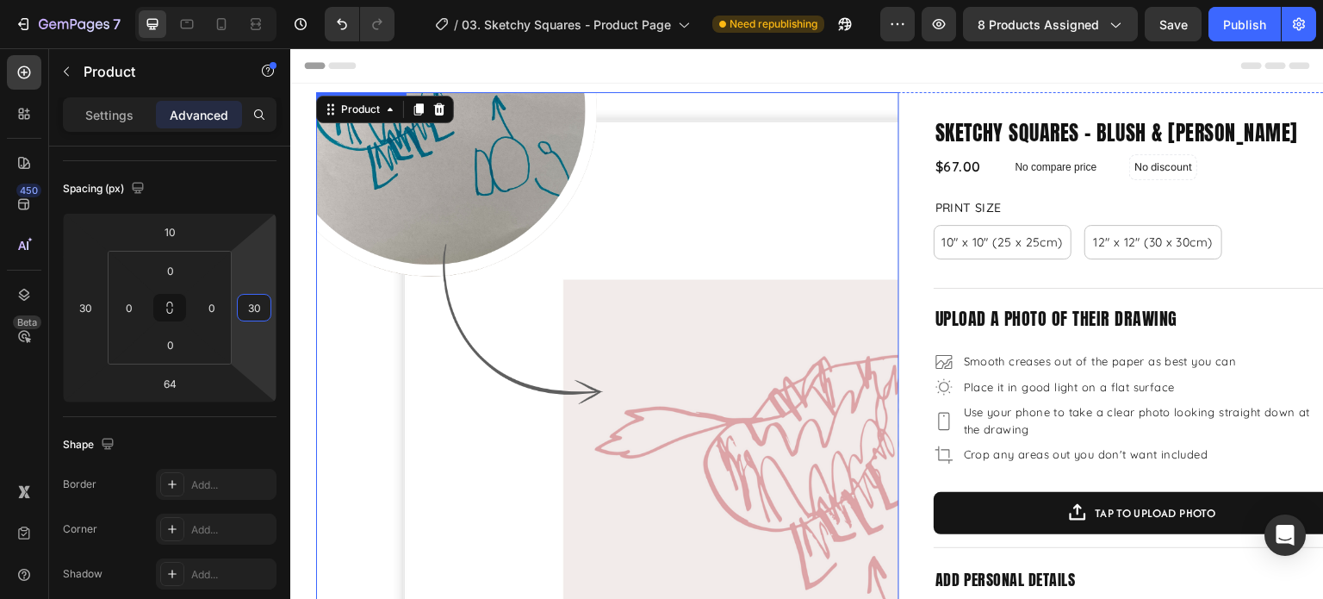
type input "30"
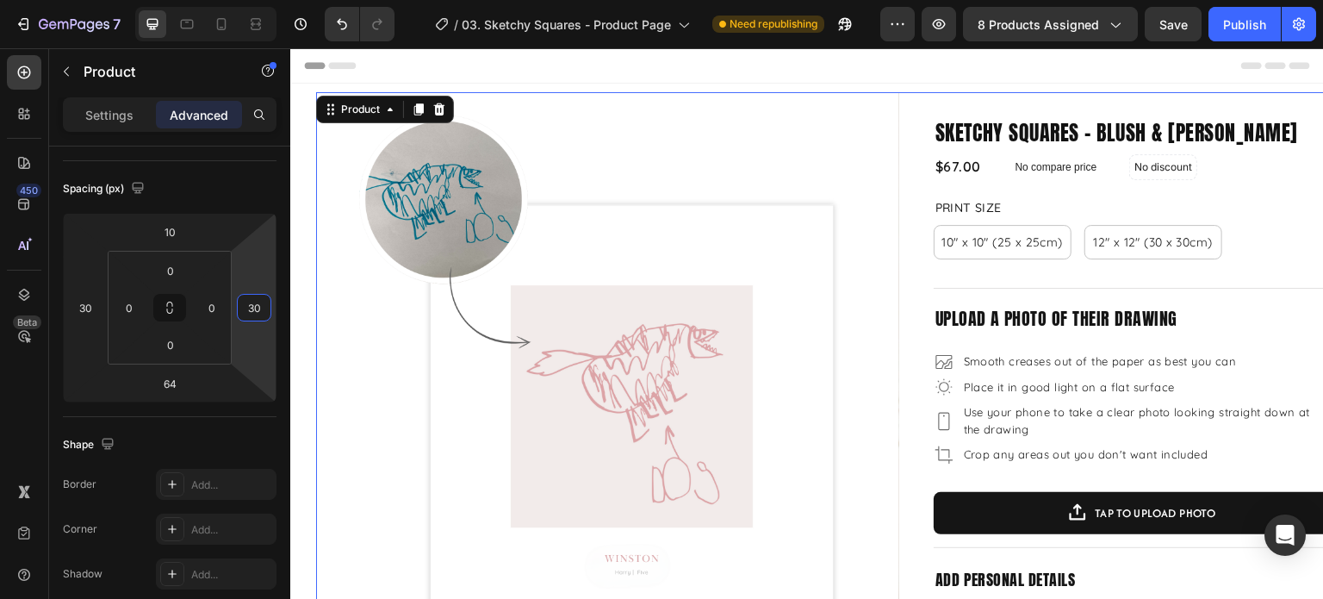
click at [722, 74] on div "Header" at bounding box center [807, 65] width 1006 height 34
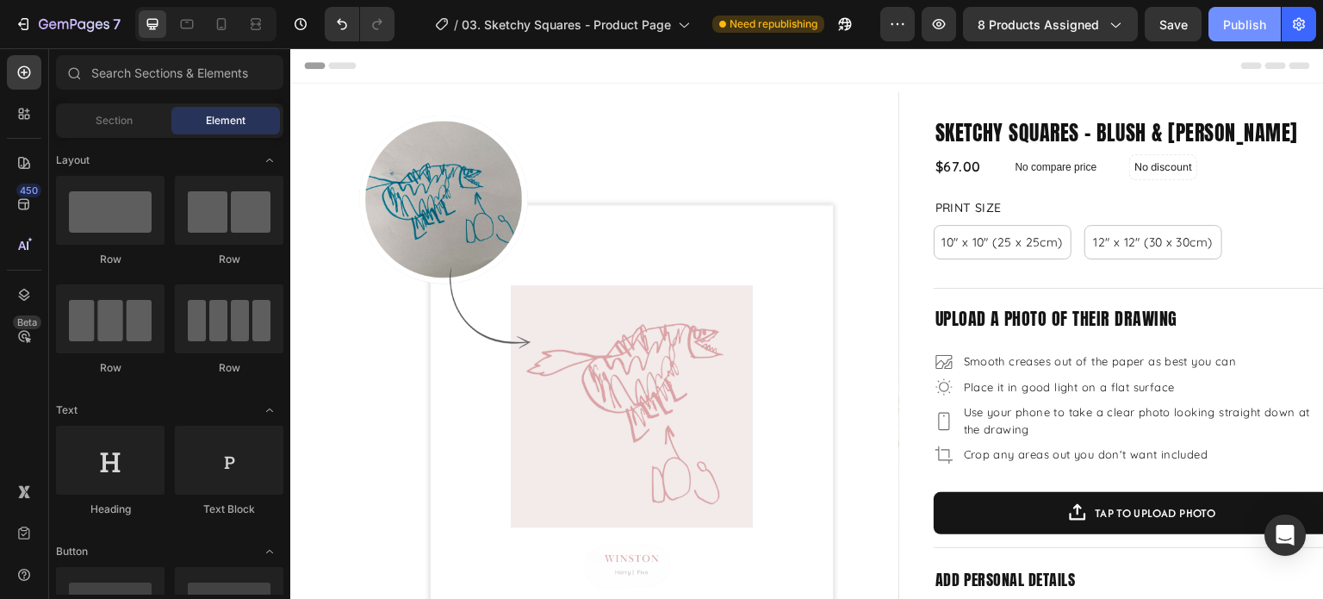
click at [1238, 30] on div "Publish" at bounding box center [1244, 25] width 43 height 18
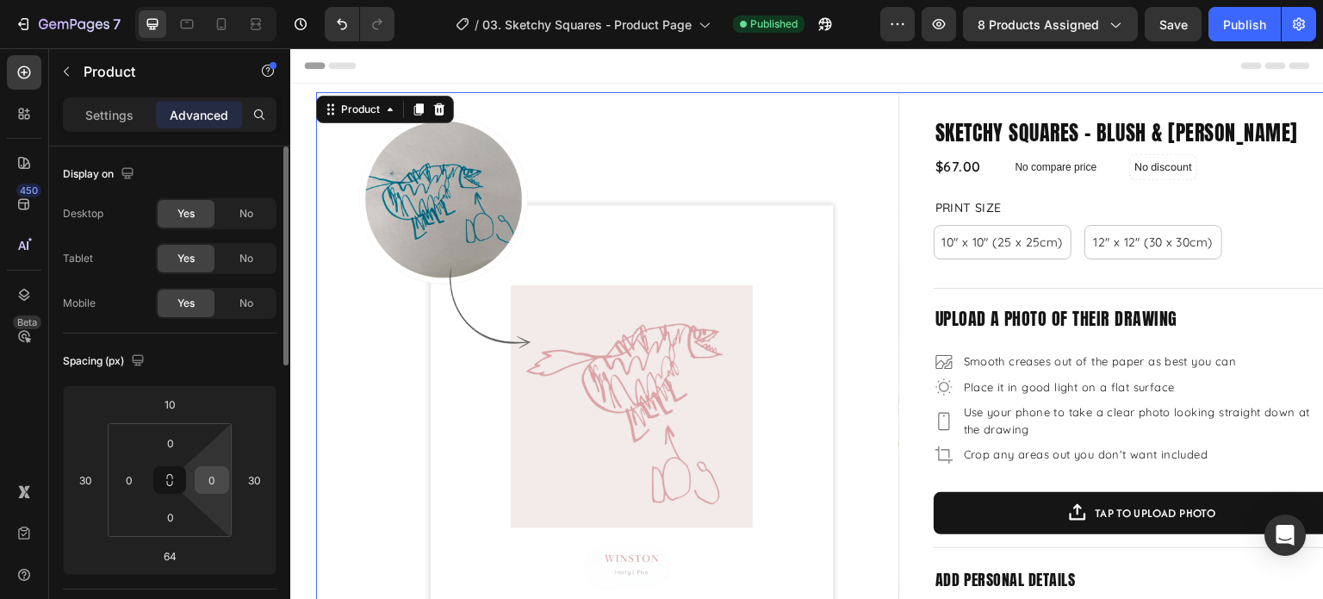
click at [215, 482] on input "0" at bounding box center [212, 480] width 26 height 26
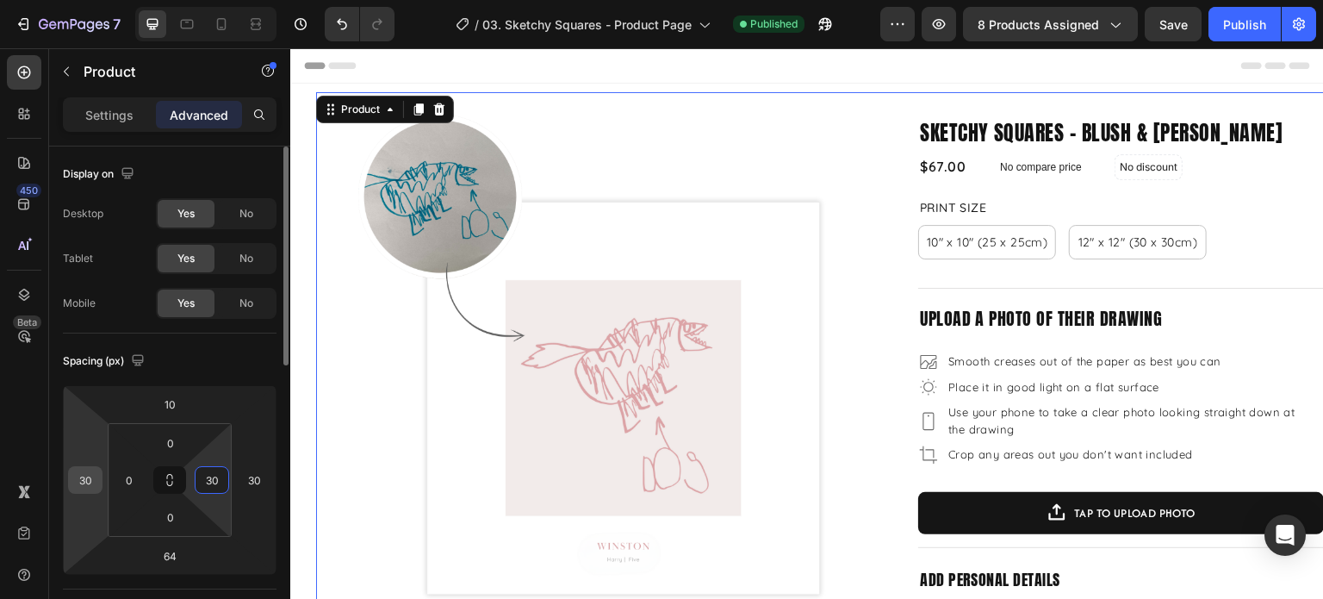
type input "30"
click at [95, 479] on input "30" at bounding box center [85, 480] width 26 height 26
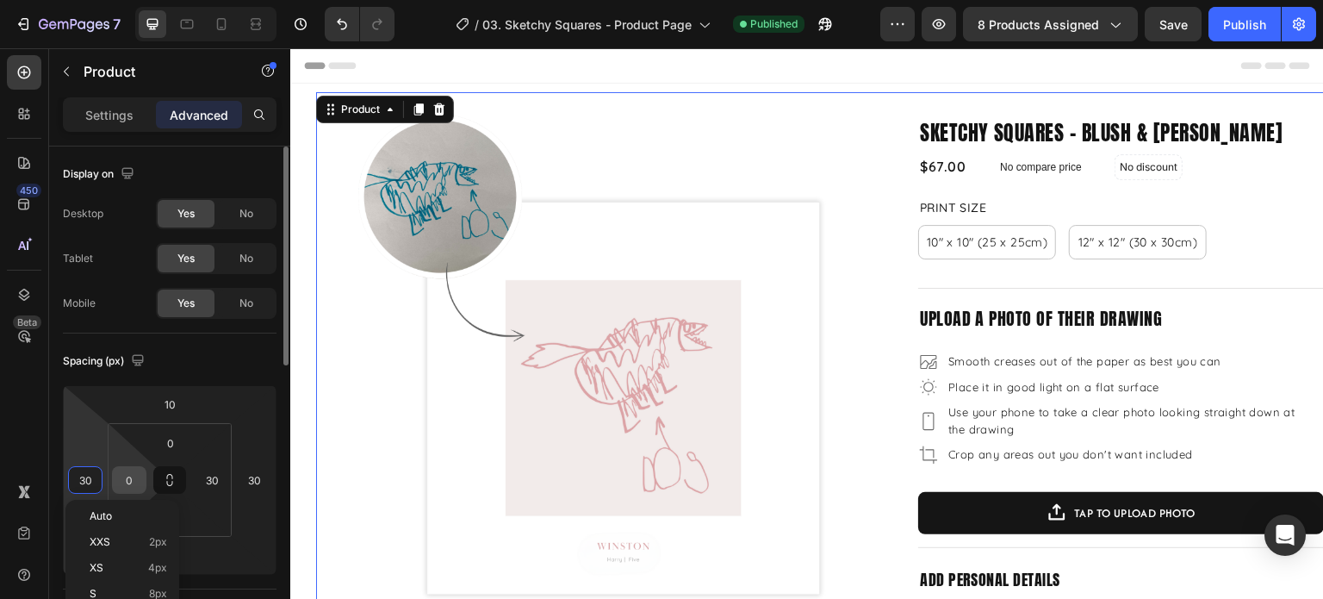
click at [120, 473] on input "0" at bounding box center [129, 480] width 26 height 26
click at [132, 474] on input "0" at bounding box center [129, 480] width 26 height 26
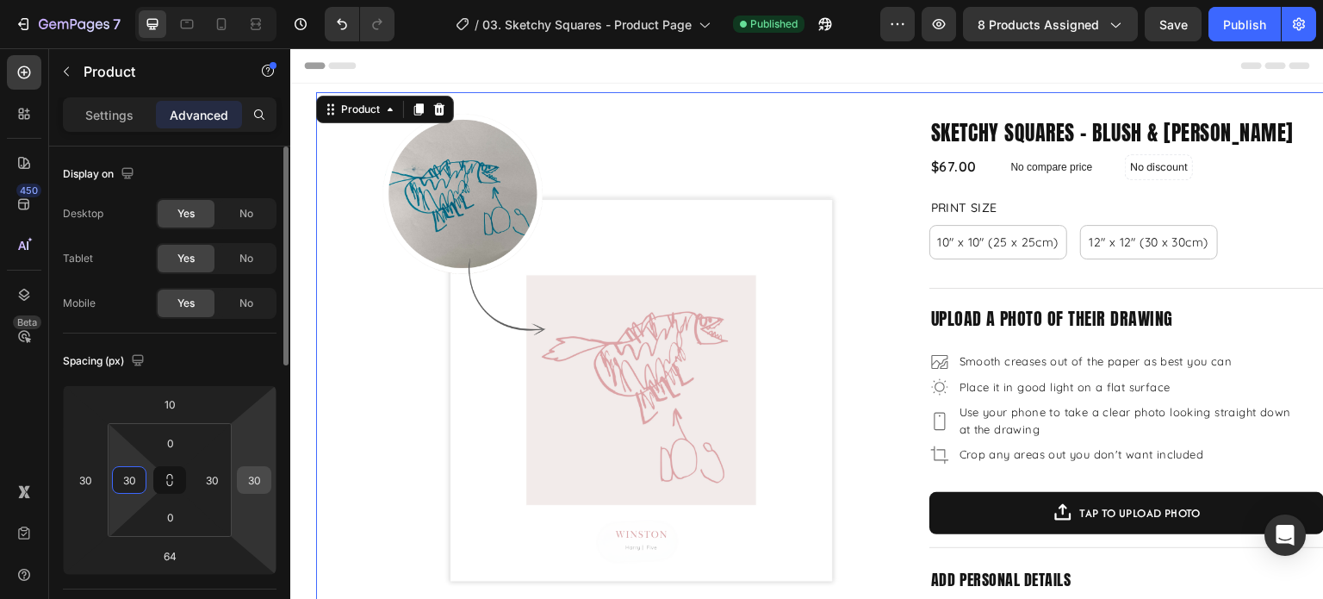
type input "30"
click at [262, 476] on input "30" at bounding box center [254, 480] width 26 height 26
type input "0"
click at [84, 482] on input "30" at bounding box center [85, 480] width 26 height 26
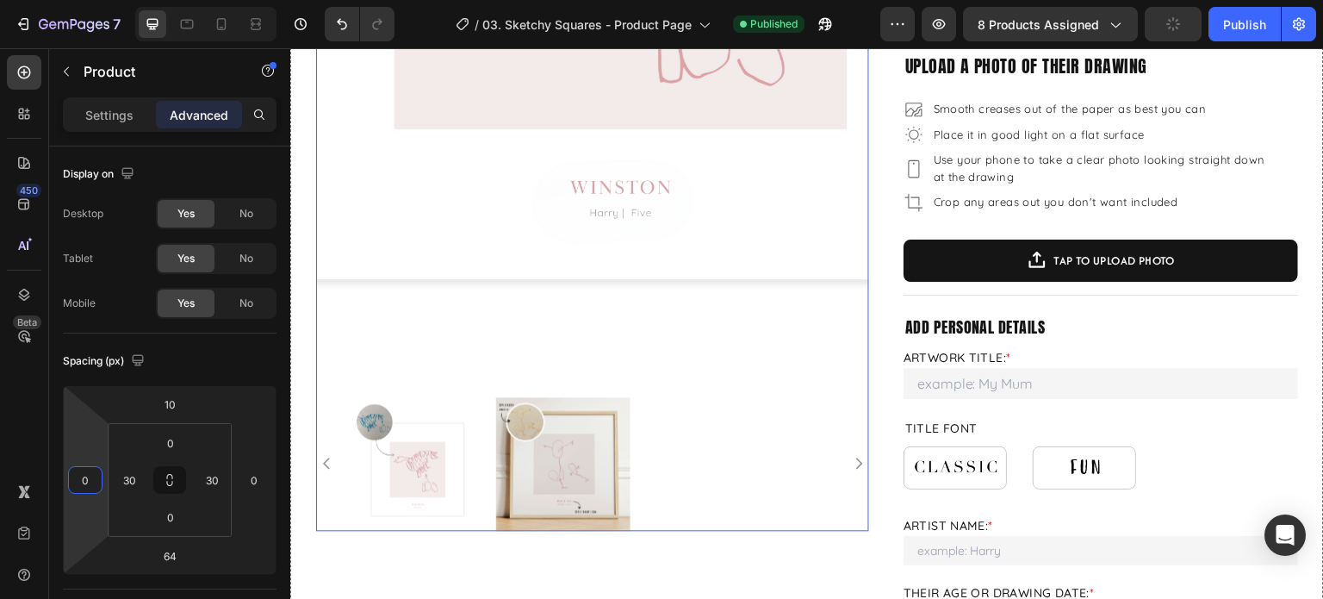
scroll to position [258, 0]
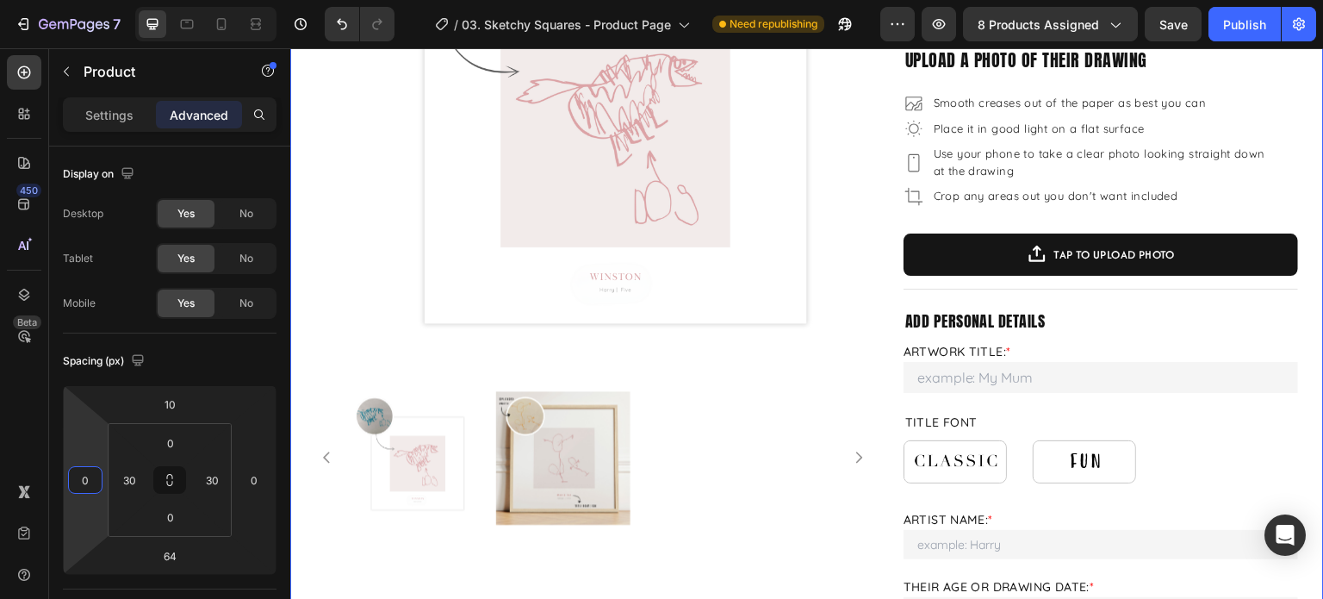
type input "0"
click at [134, 479] on input "30" at bounding box center [129, 480] width 26 height 26
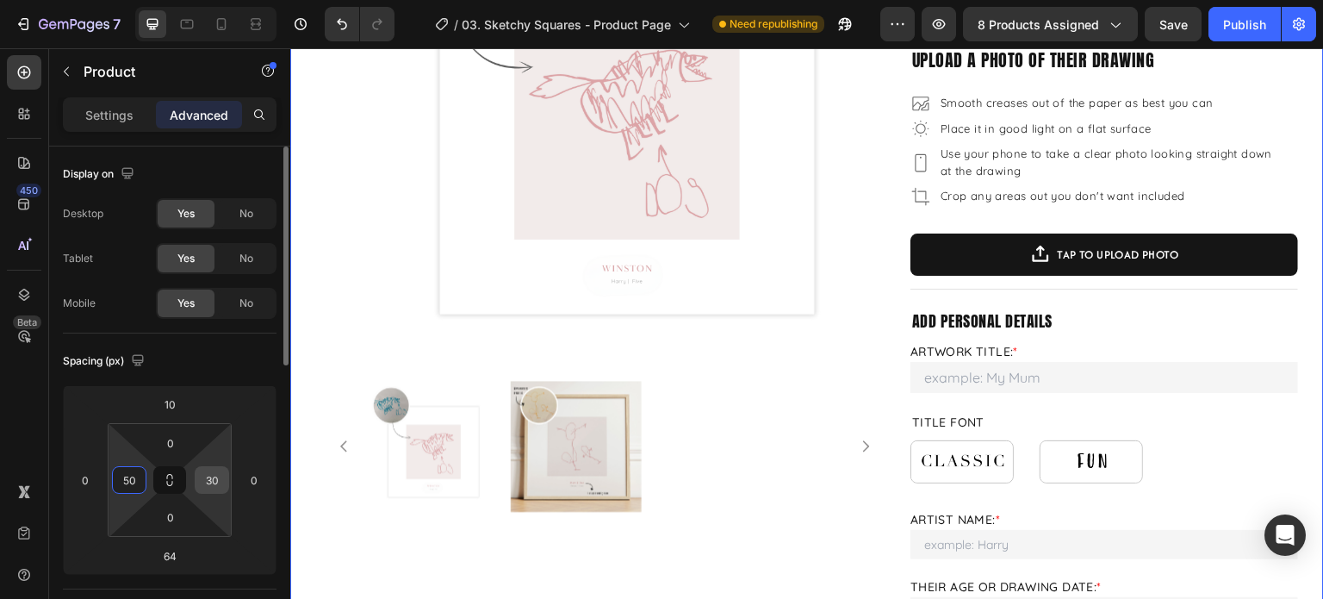
type input "50"
click at [214, 484] on input "30" at bounding box center [212, 480] width 26 height 26
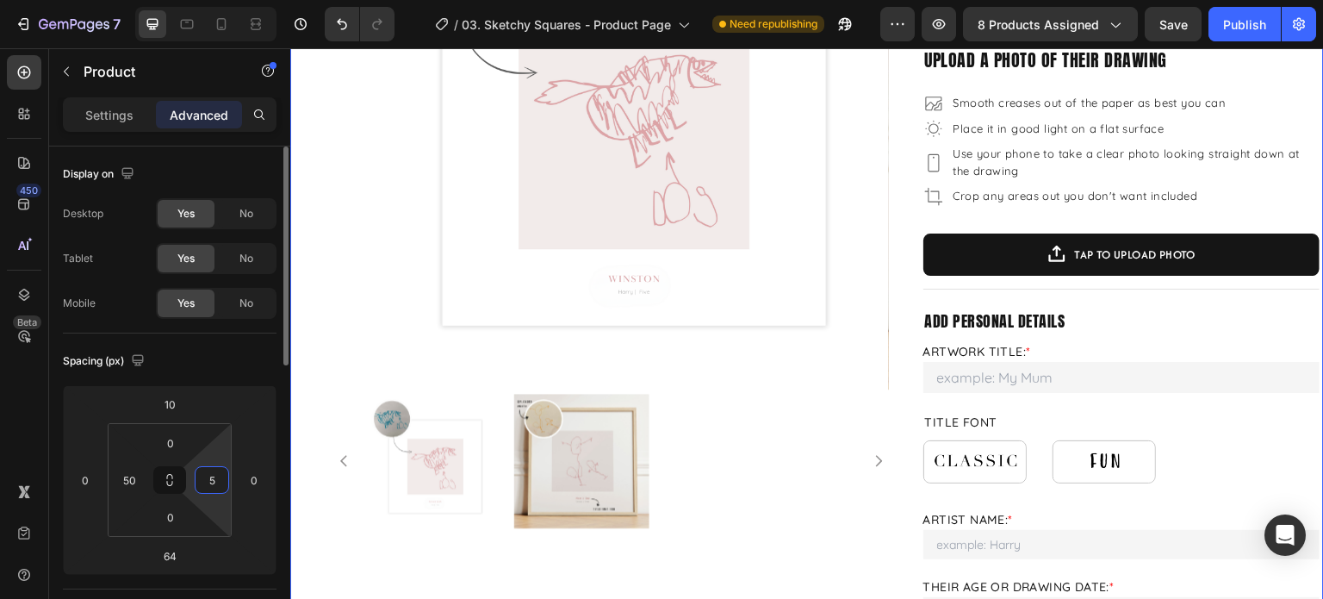
type input "50"
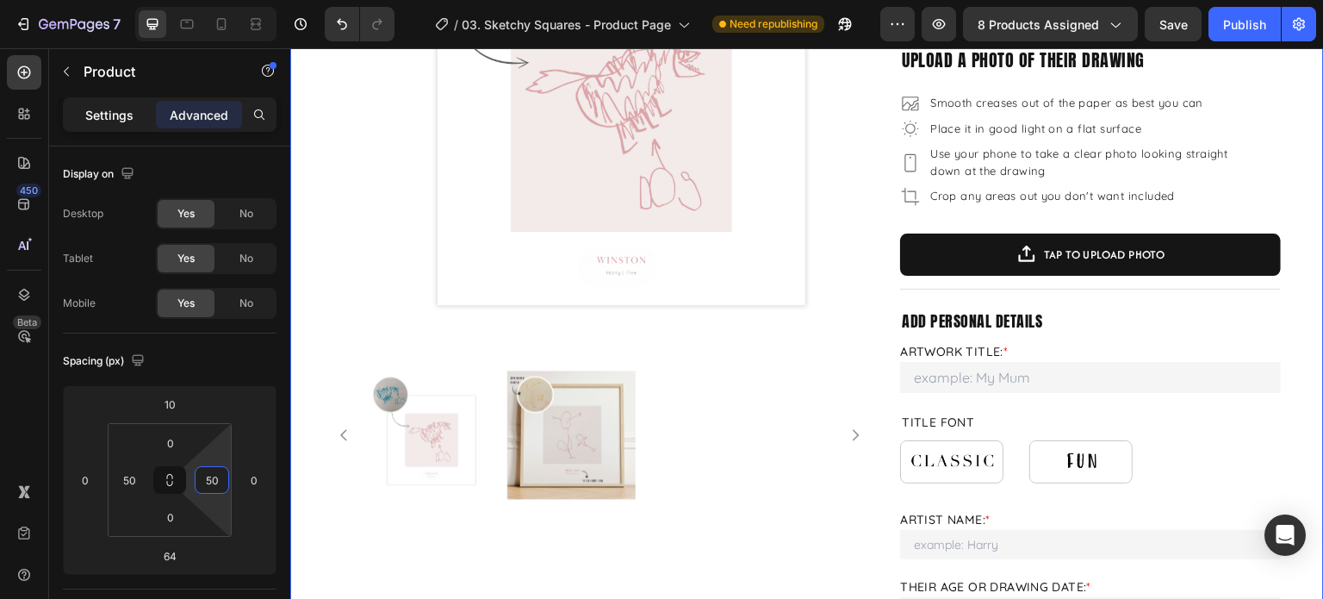
click at [110, 117] on p "Settings" at bounding box center [109, 115] width 48 height 18
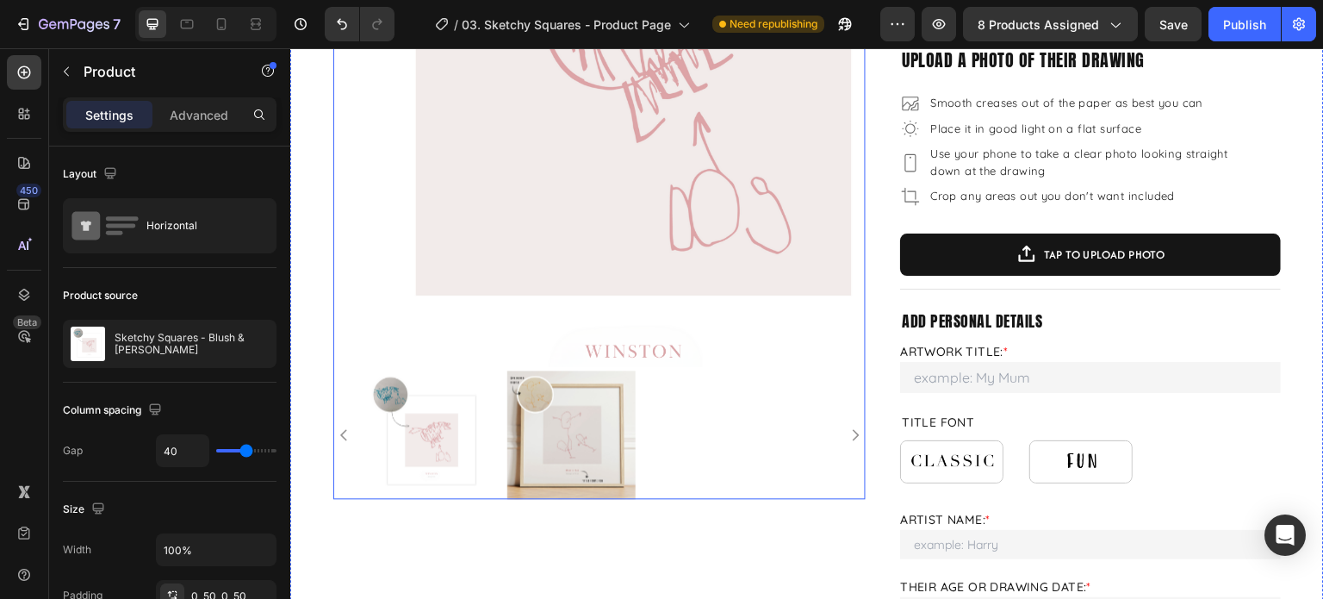
click at [614, 156] on img at bounding box center [599, 100] width 532 height 532
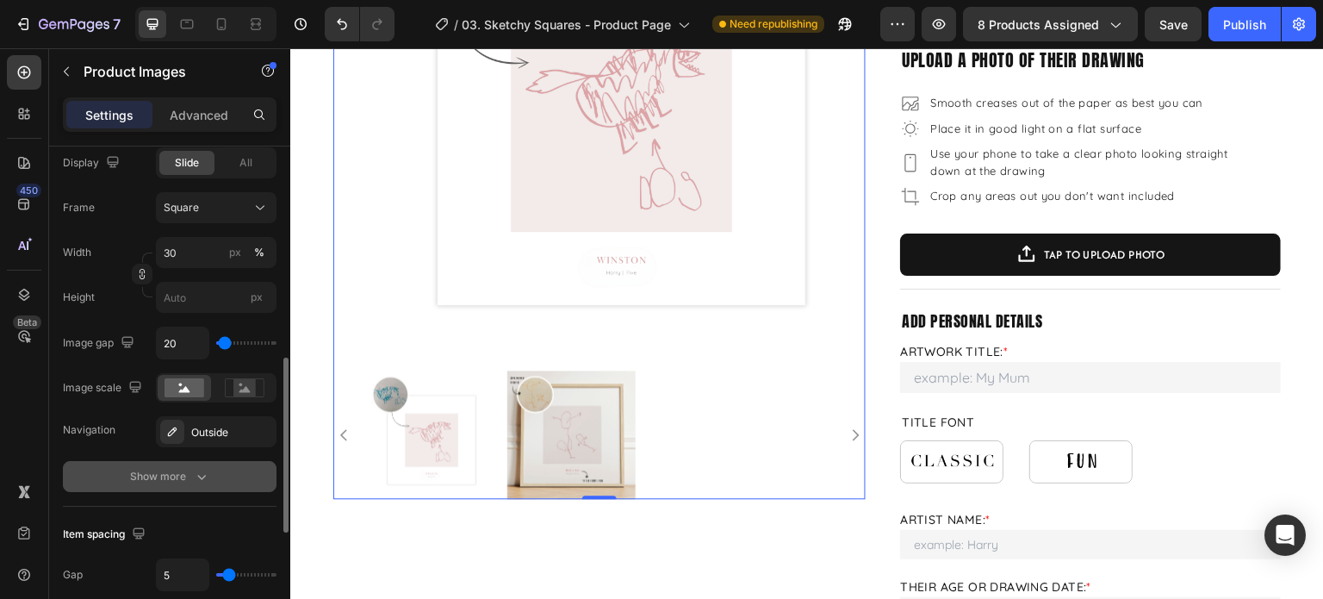
click at [196, 474] on icon "button" at bounding box center [201, 476] width 17 height 17
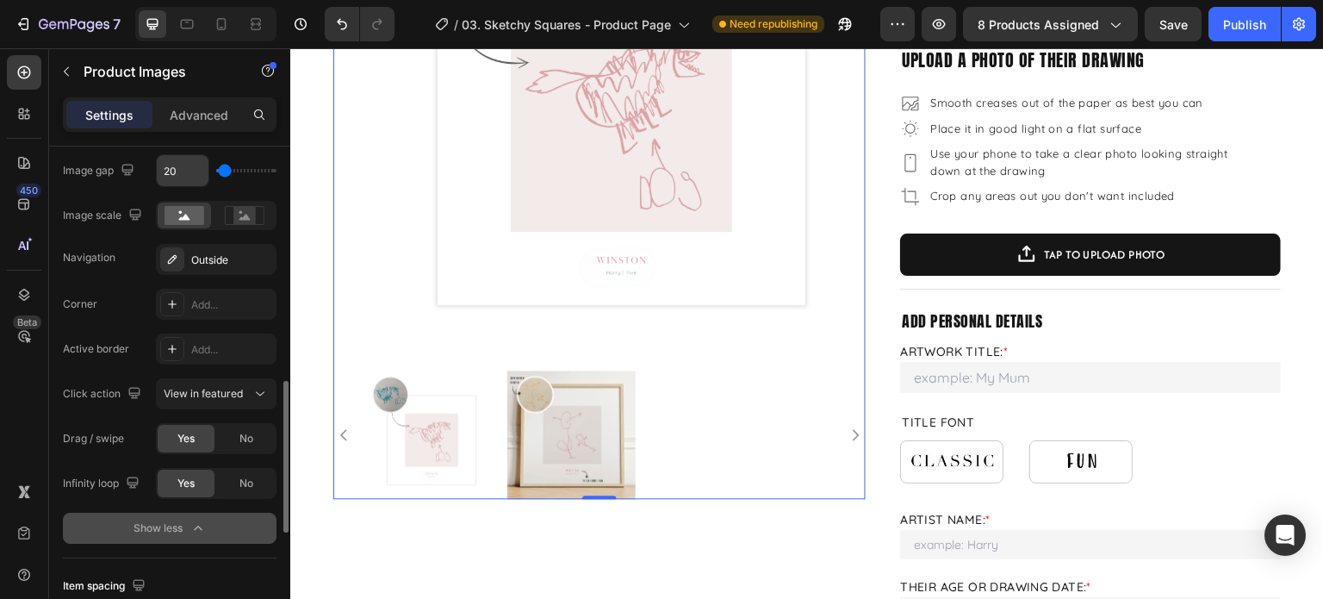
scroll to position [689, 0]
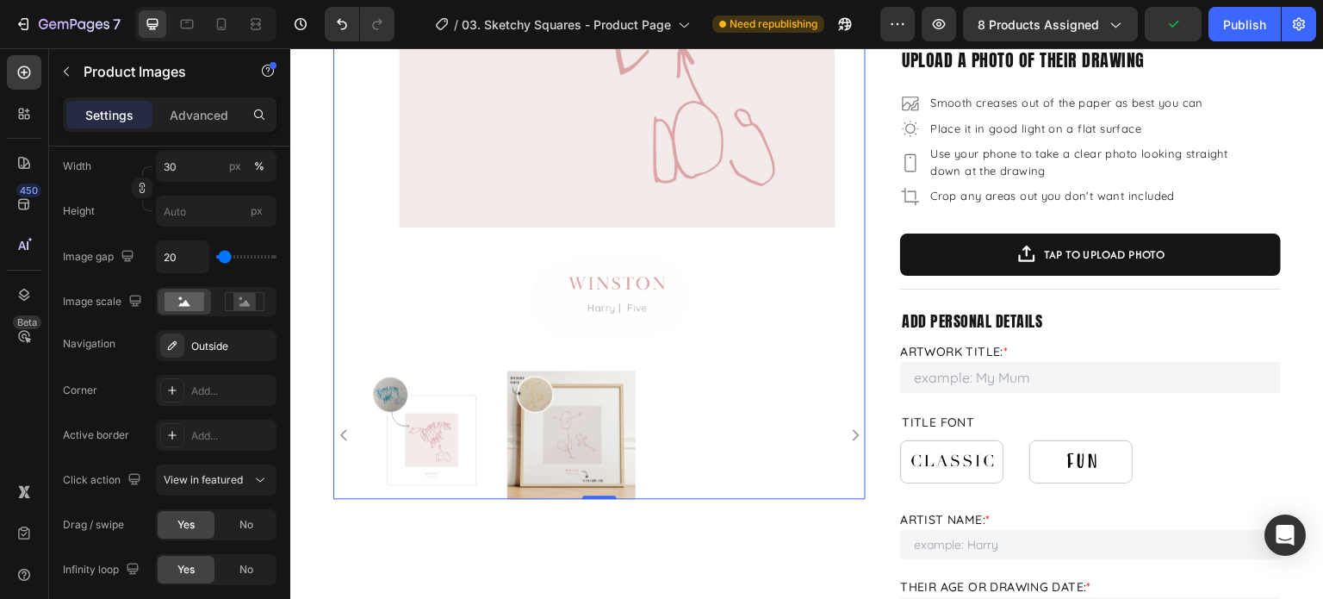
click at [618, 223] on img at bounding box center [599, 100] width 532 height 532
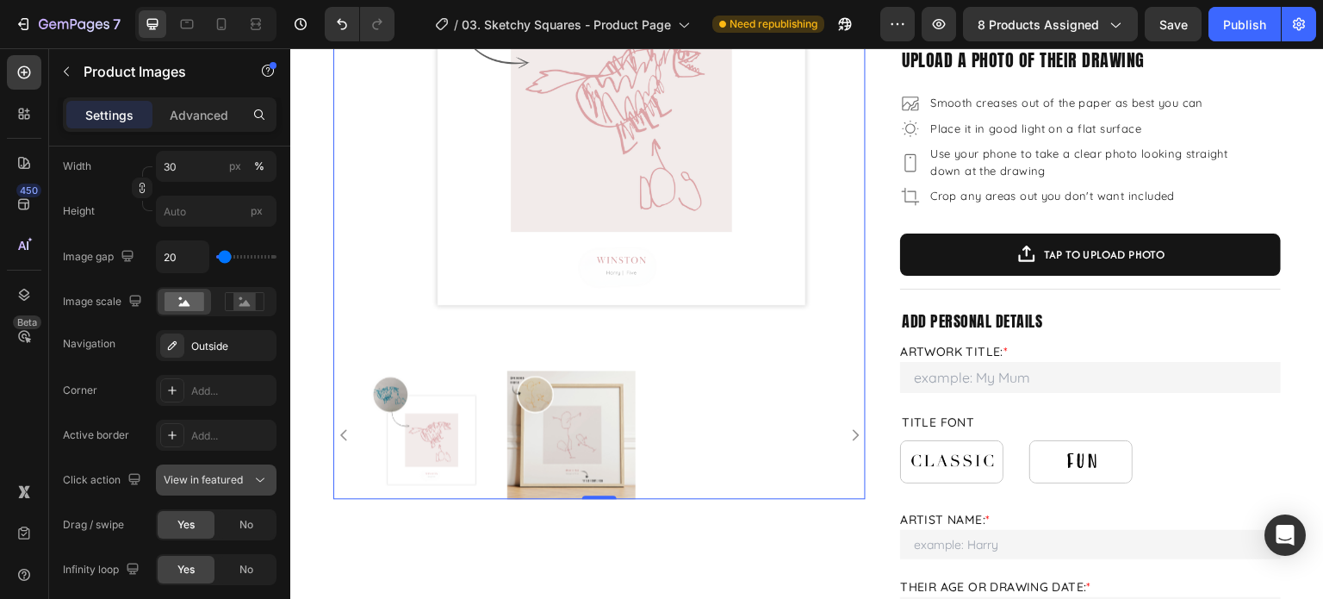
click at [215, 475] on span "View in featured" at bounding box center [203, 479] width 79 height 13
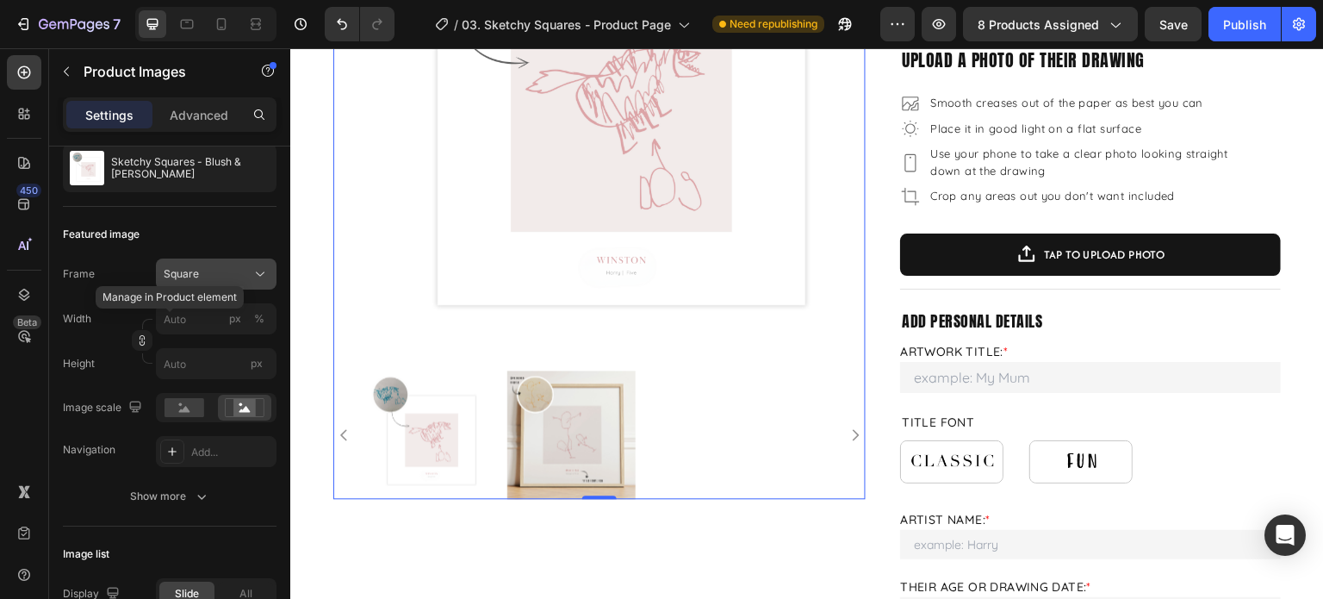
scroll to position [0, 0]
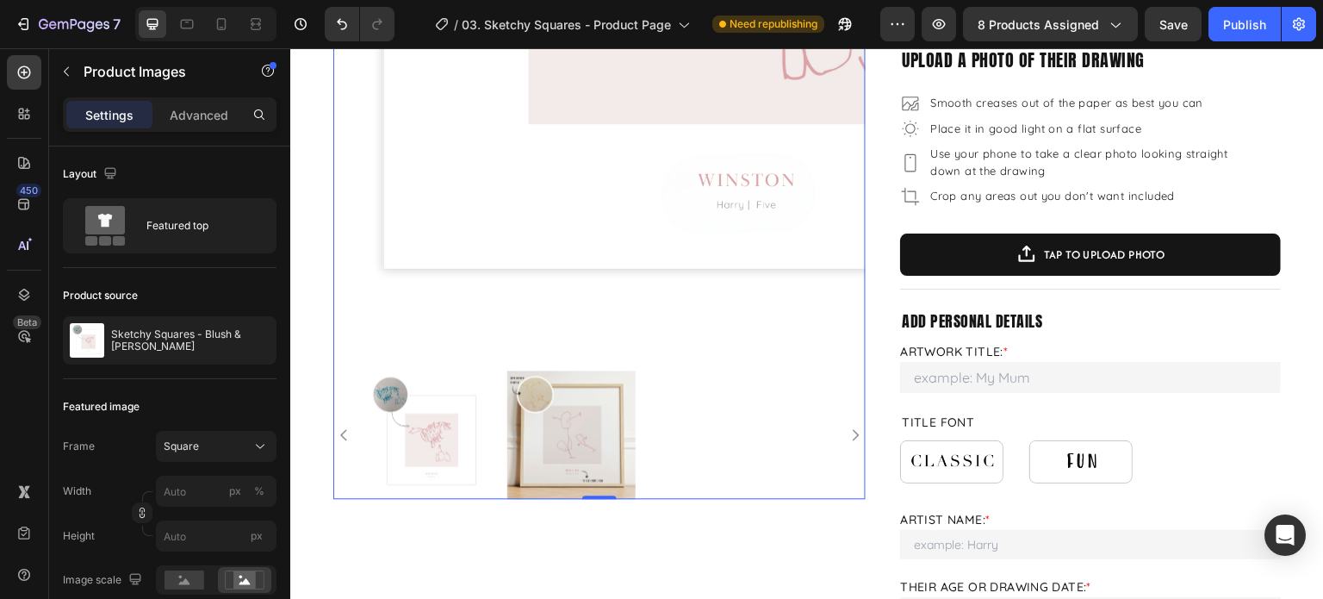
click at [560, 209] on img at bounding box center [599, 100] width 532 height 532
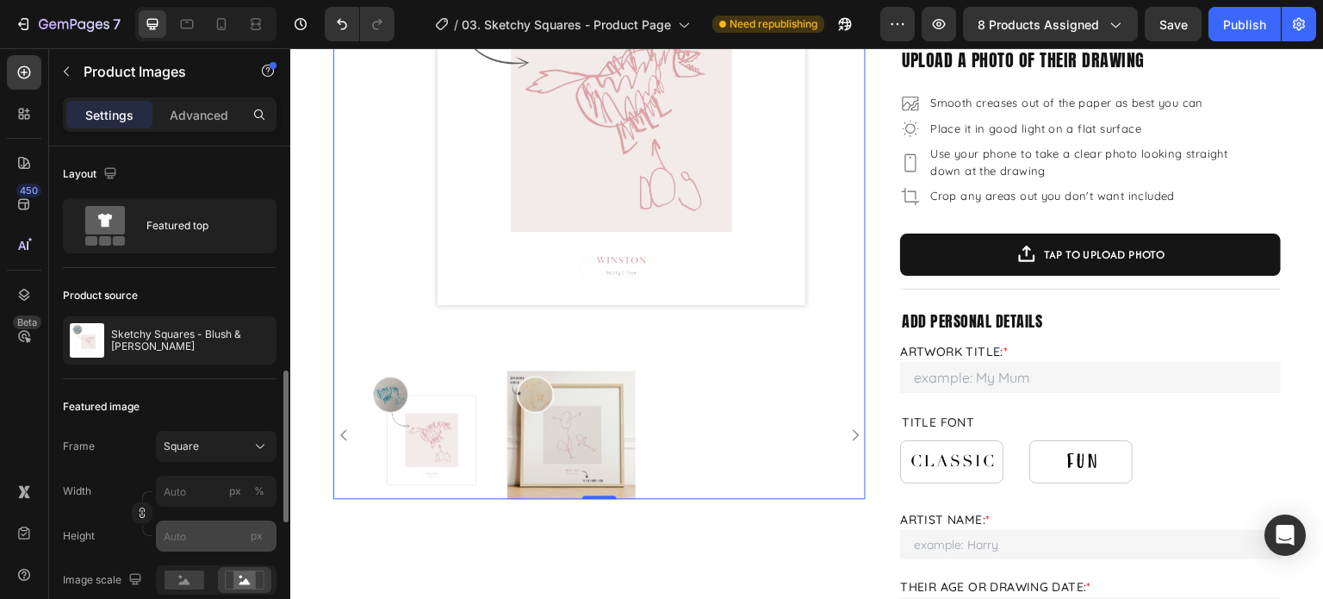
scroll to position [172, 0]
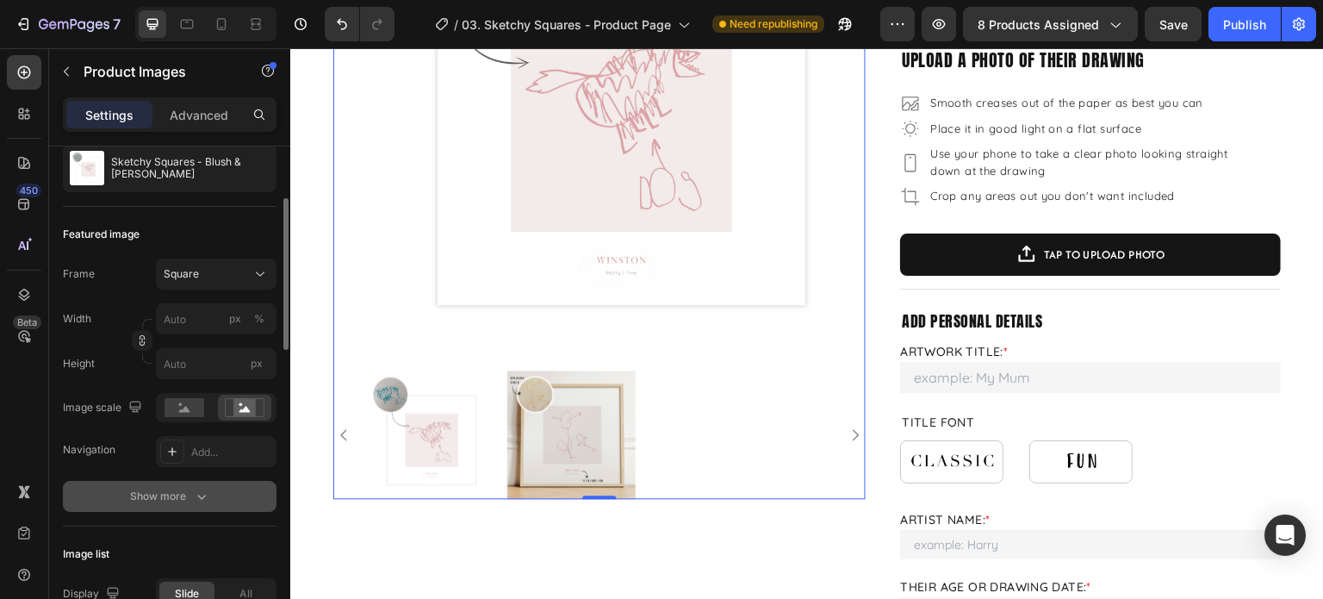
click at [193, 504] on button "Show more" at bounding box center [170, 496] width 214 height 31
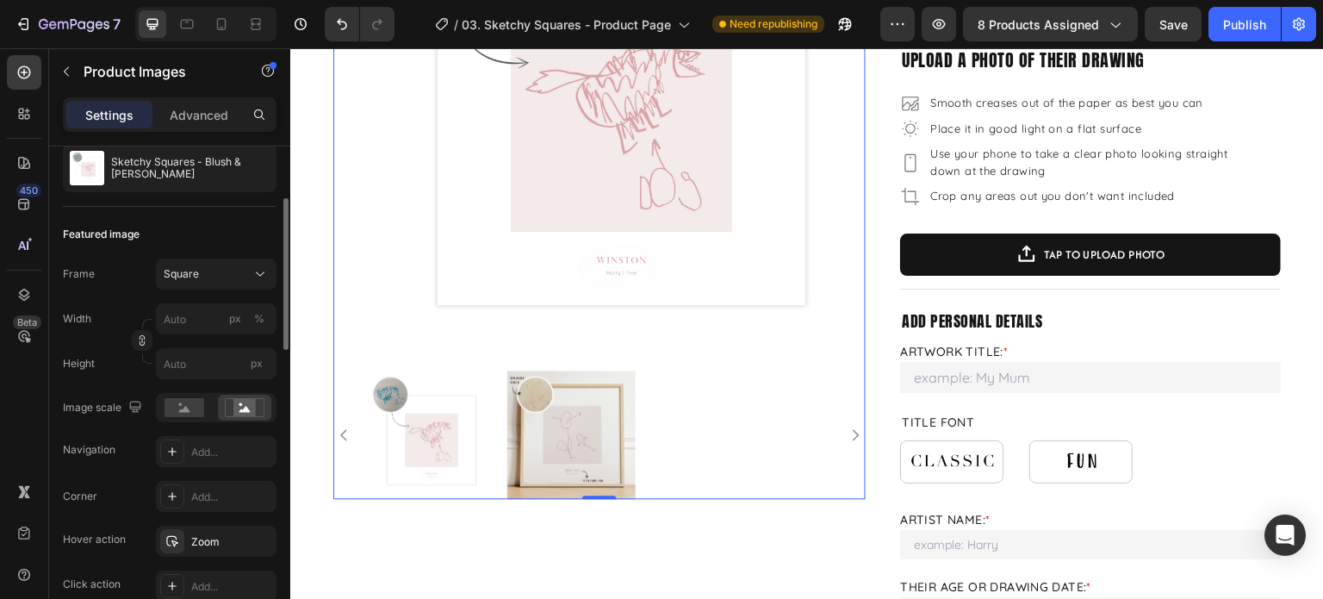
scroll to position [345, 0]
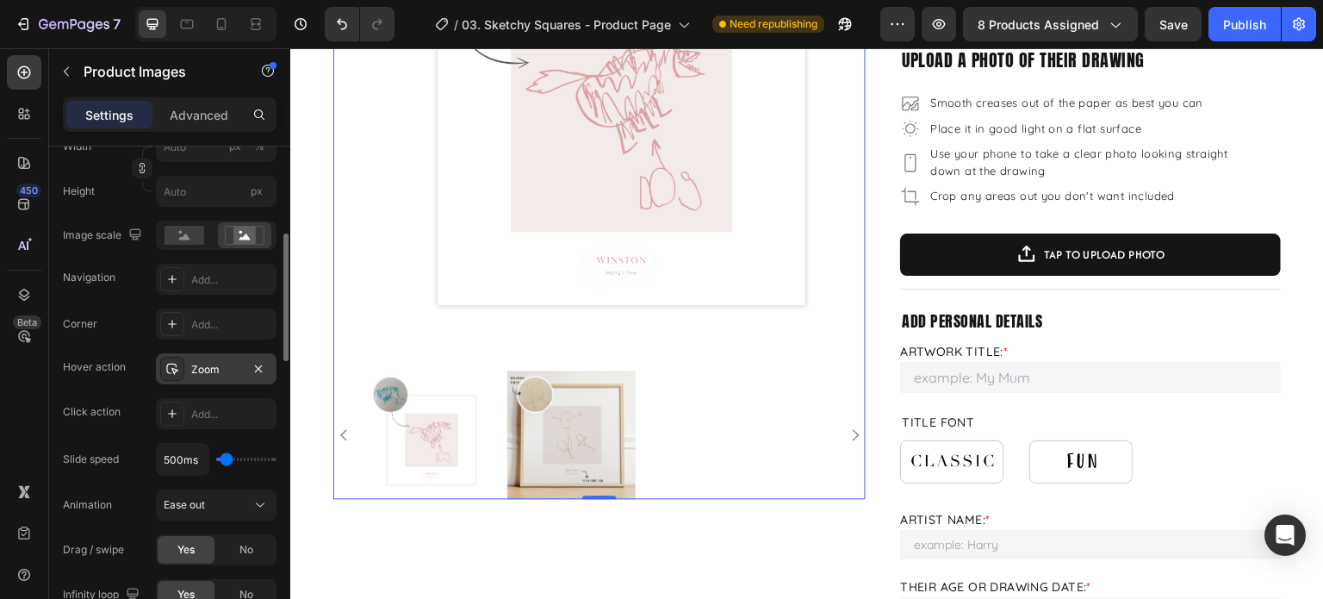
click at [225, 376] on div "Zoom" at bounding box center [216, 370] width 50 height 16
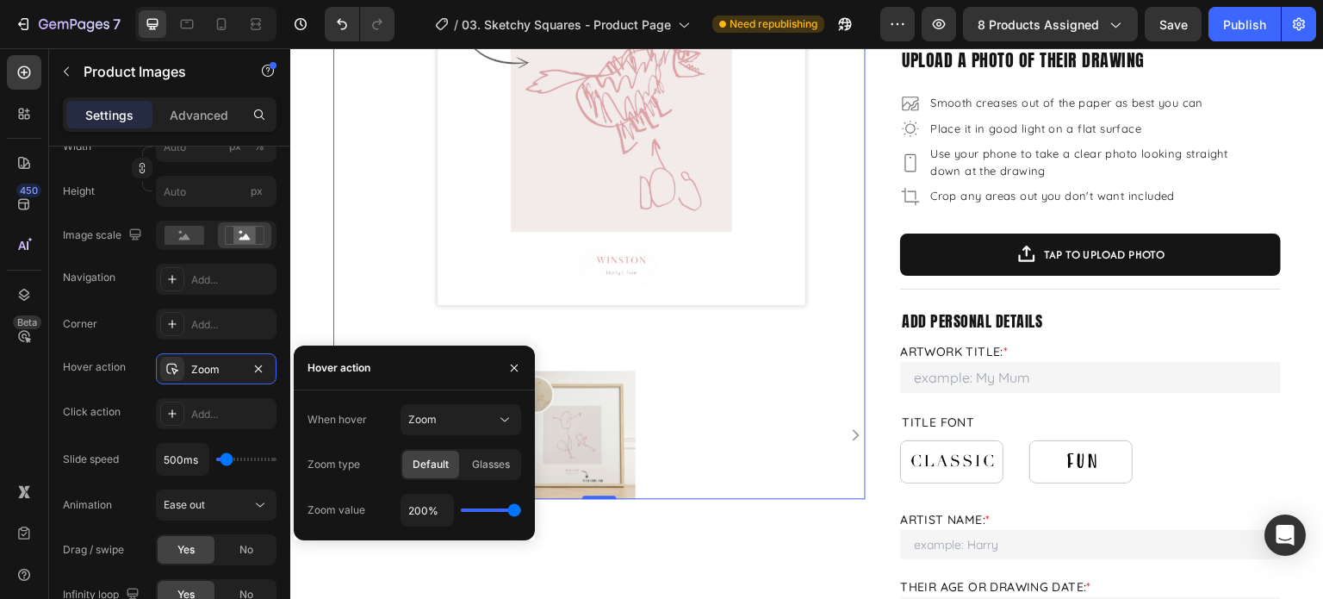
type input "190%"
type input "190"
type input "180%"
type input "180"
type input "170%"
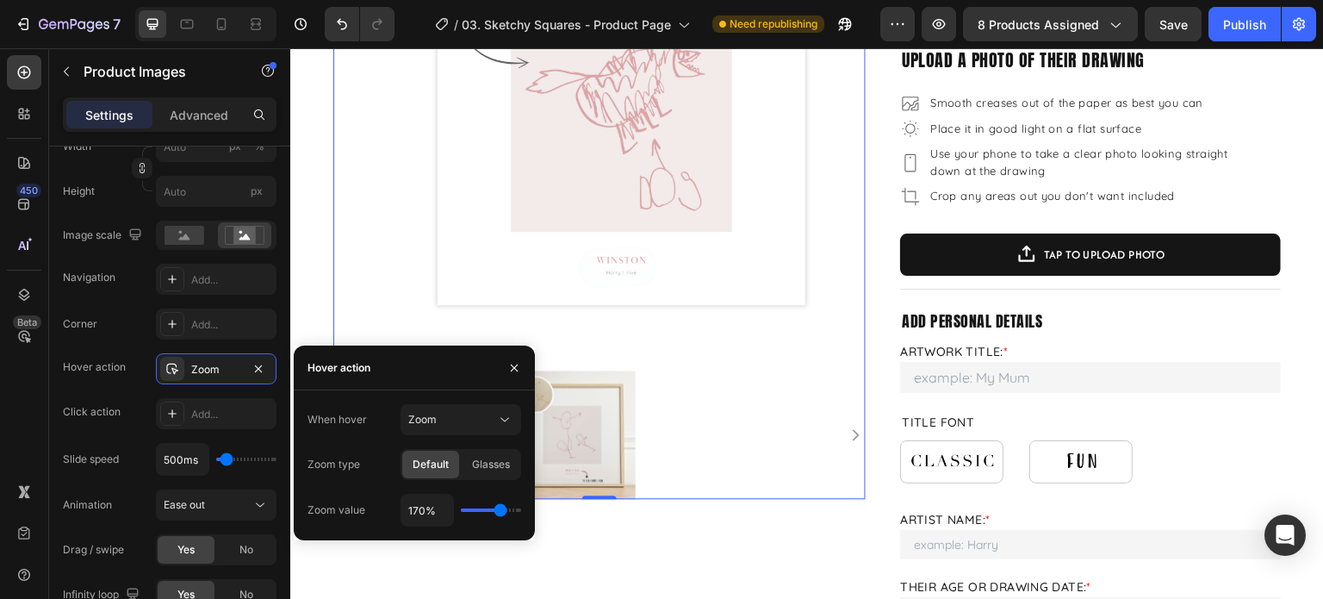
drag, startPoint x: 511, startPoint y: 506, endPoint x: 500, endPoint y: 376, distance: 130.6
type input "170"
click at [498, 508] on input "range" at bounding box center [491, 509] width 60 height 3
click at [508, 368] on icon "button" at bounding box center [514, 368] width 14 height 14
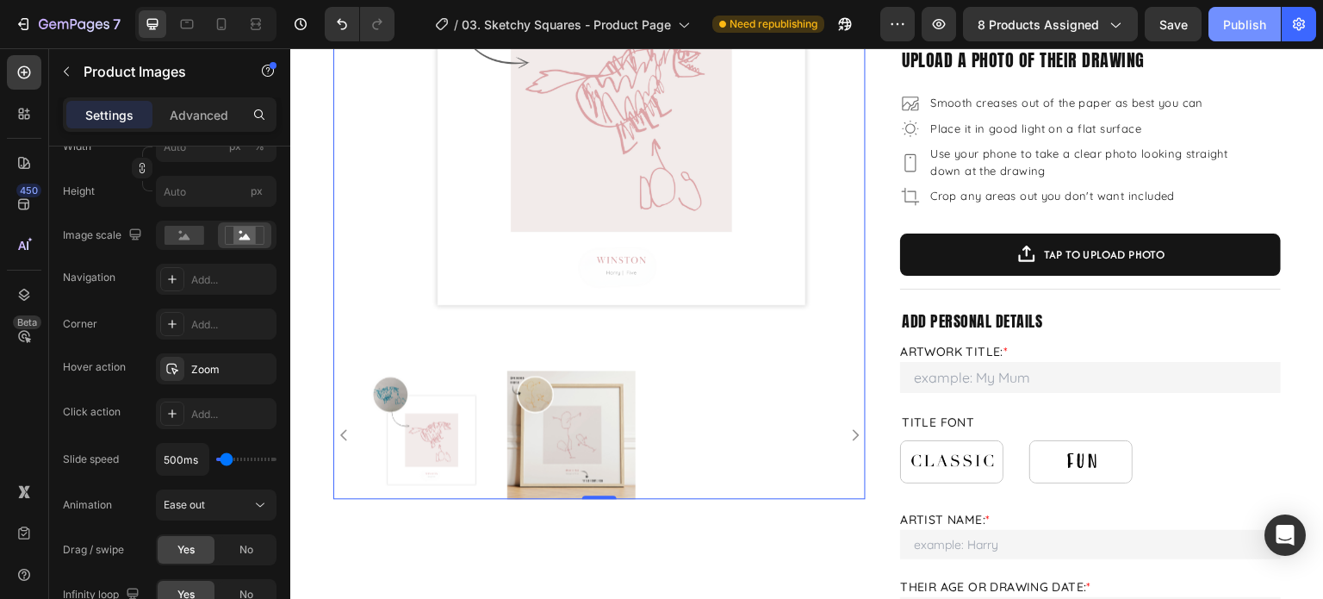
click at [1235, 28] on div "Publish" at bounding box center [1244, 25] width 43 height 18
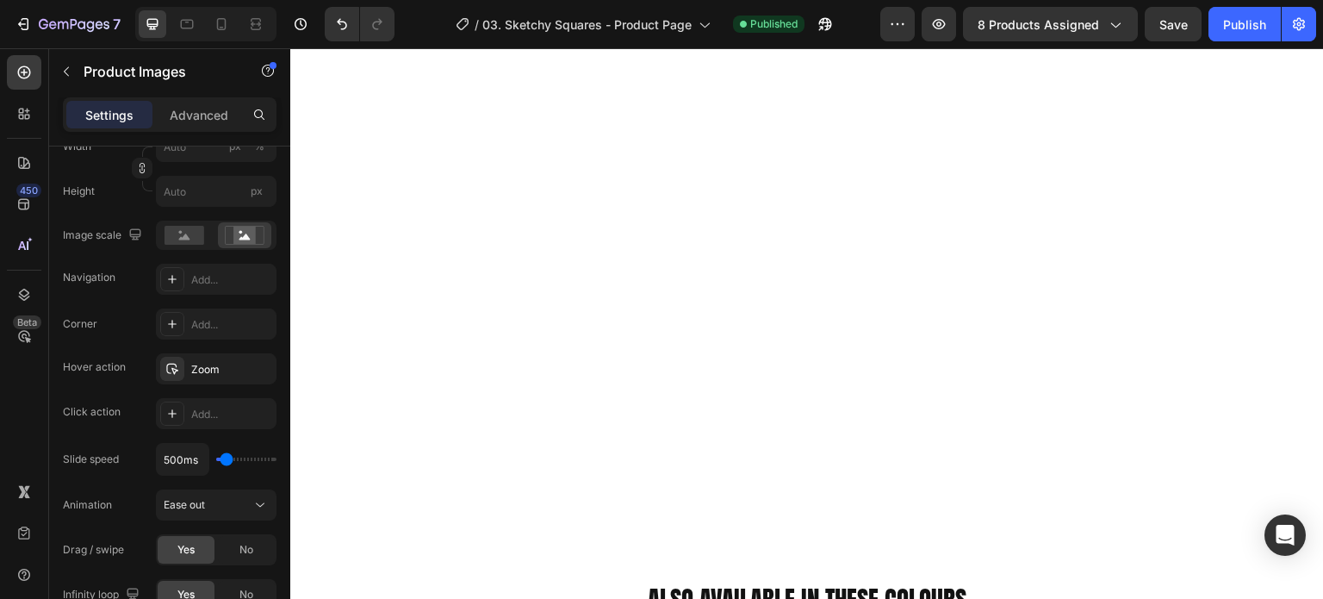
scroll to position [1551, 0]
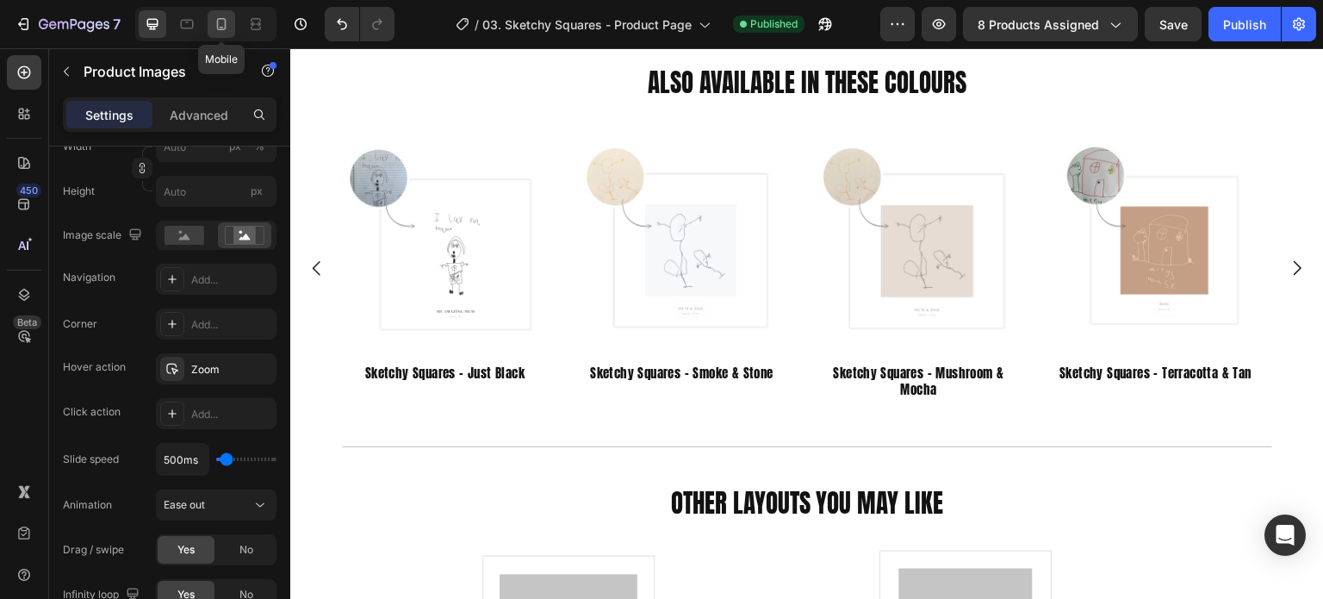
click at [221, 25] on icon at bounding box center [221, 24] width 17 height 17
type input "100"
type input "70"
type input "10"
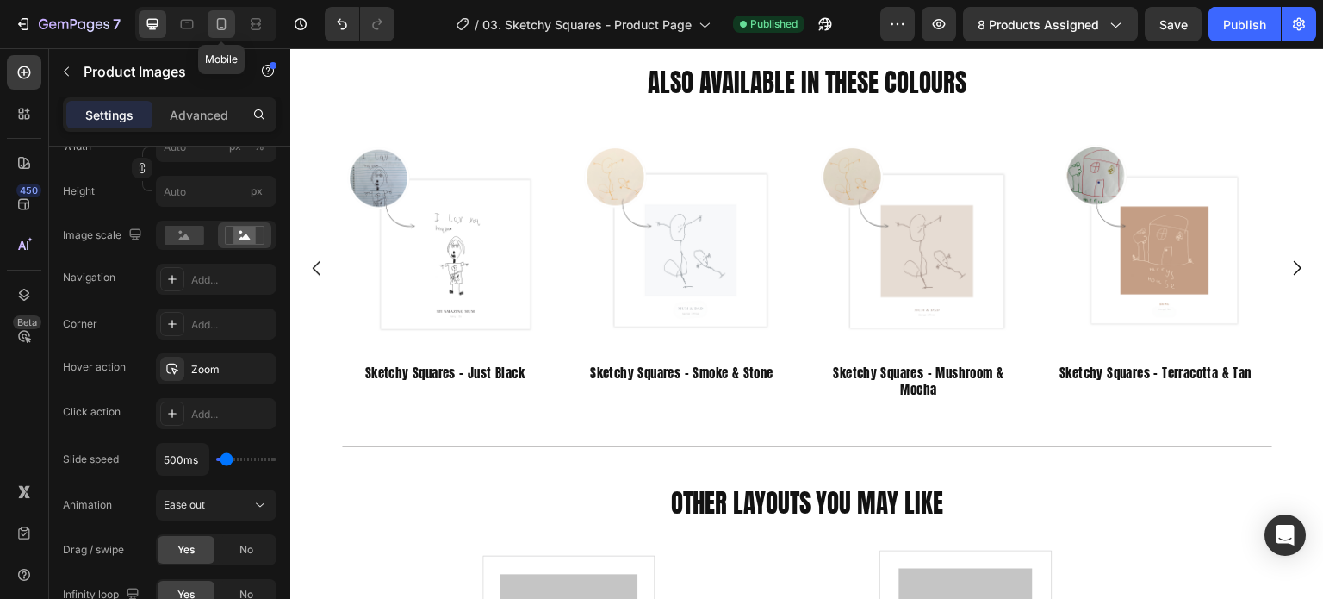
type input "10"
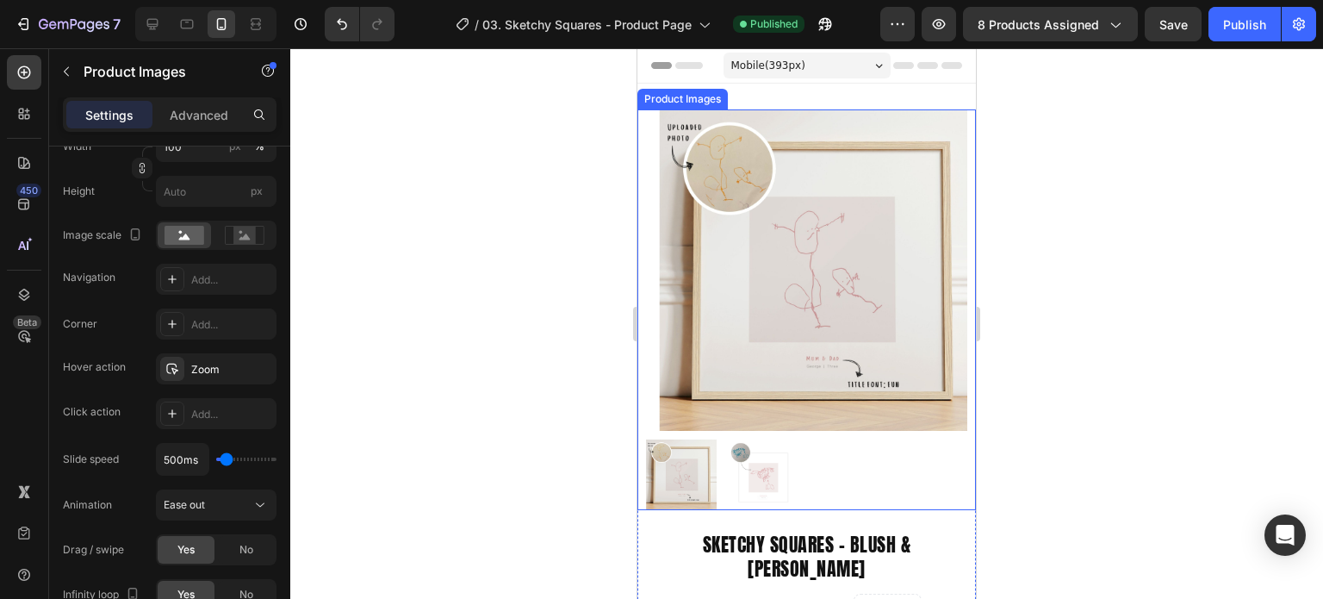
click at [888, 439] on div at bounding box center [806, 474] width 321 height 71
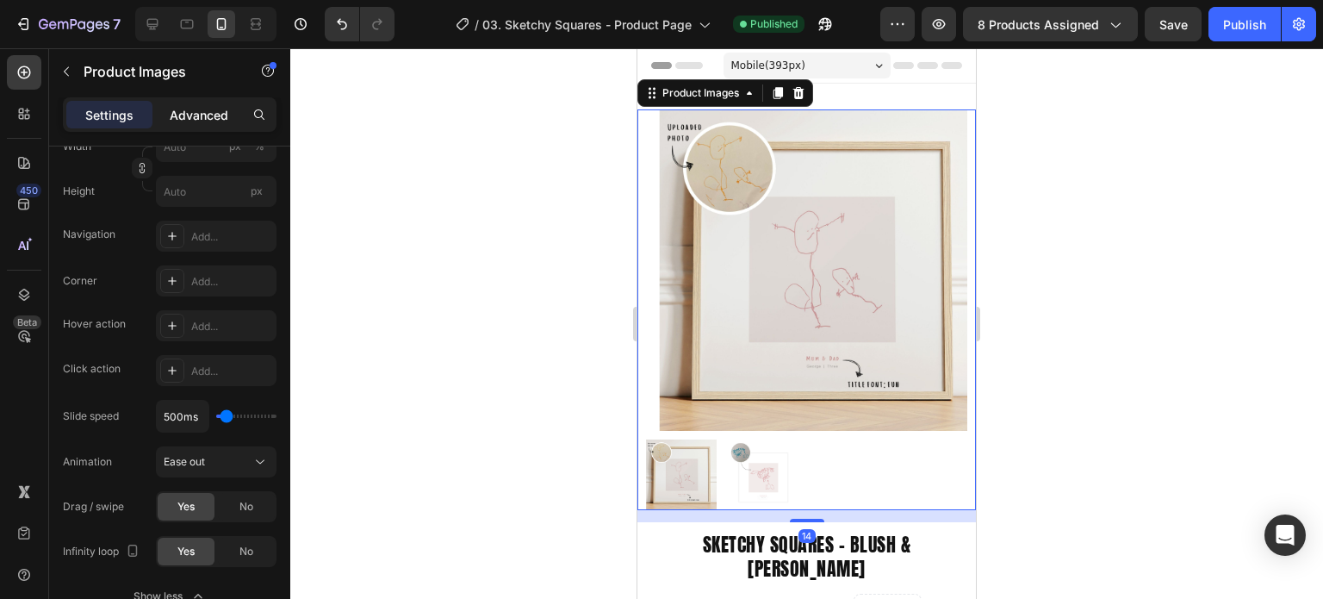
click at [187, 111] on p "Advanced" at bounding box center [199, 115] width 59 height 18
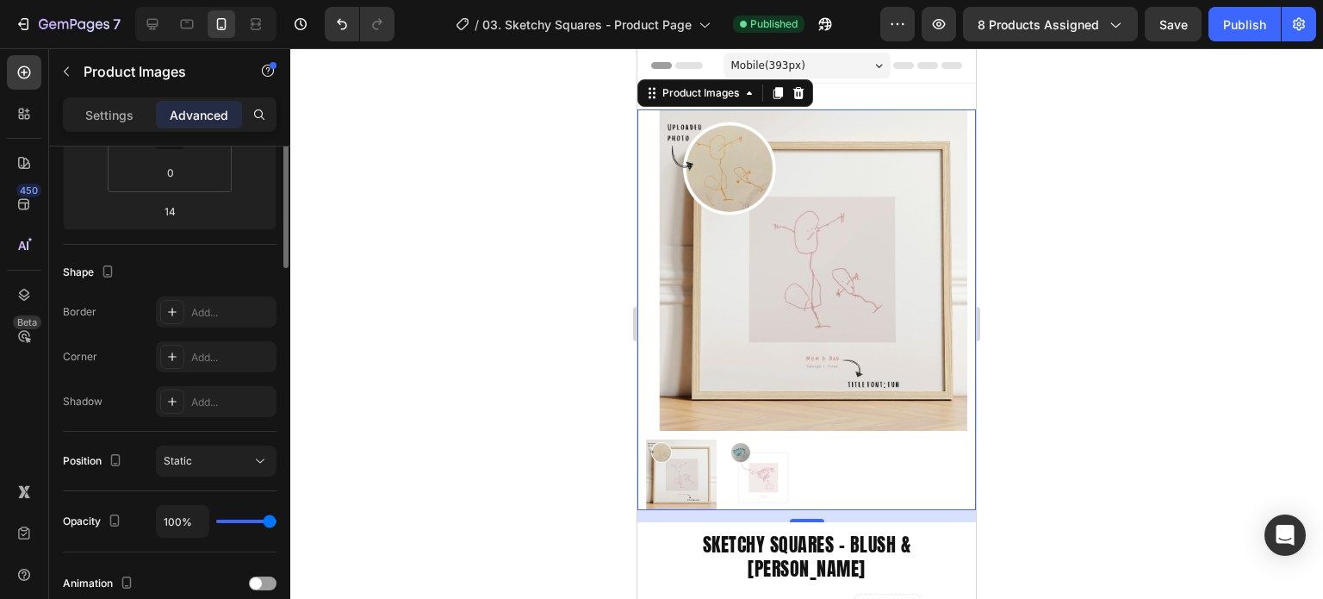
scroll to position [172, 0]
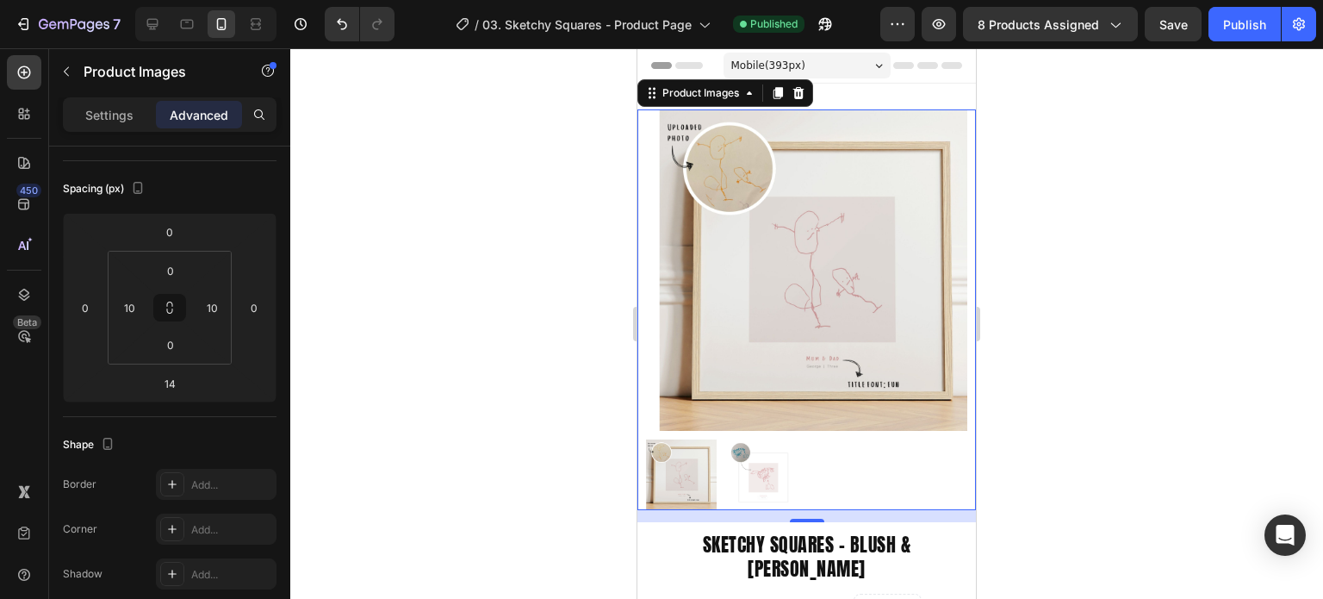
click at [1114, 387] on div at bounding box center [806, 323] width 1033 height 550
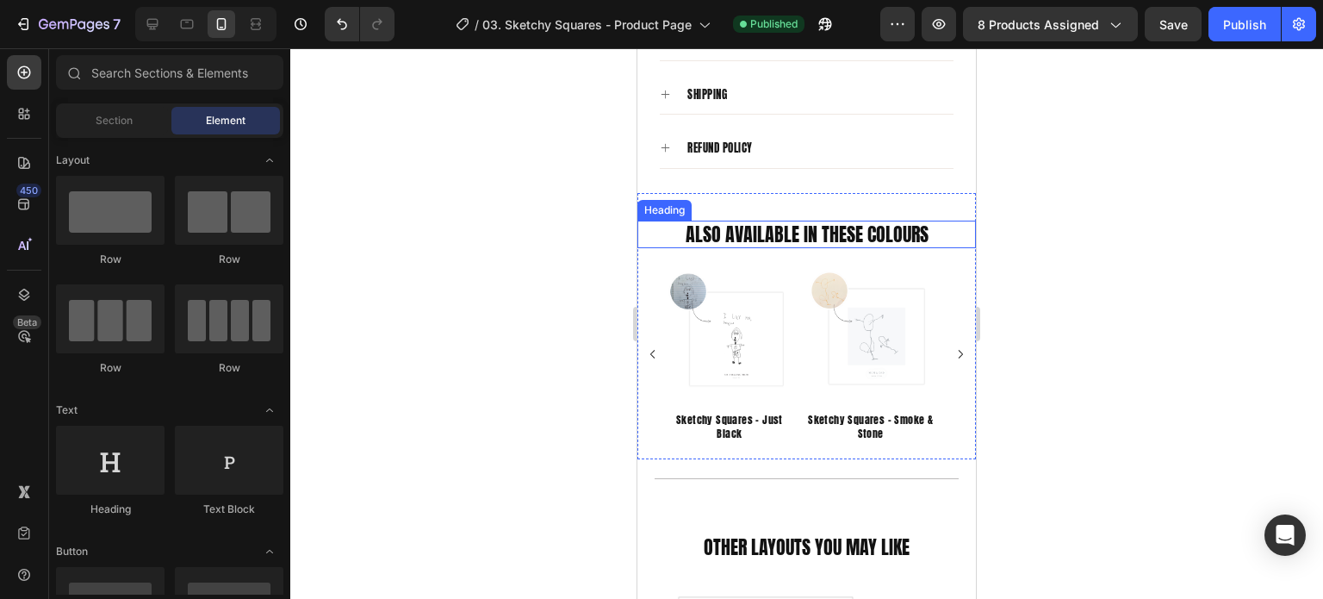
scroll to position [1895, 0]
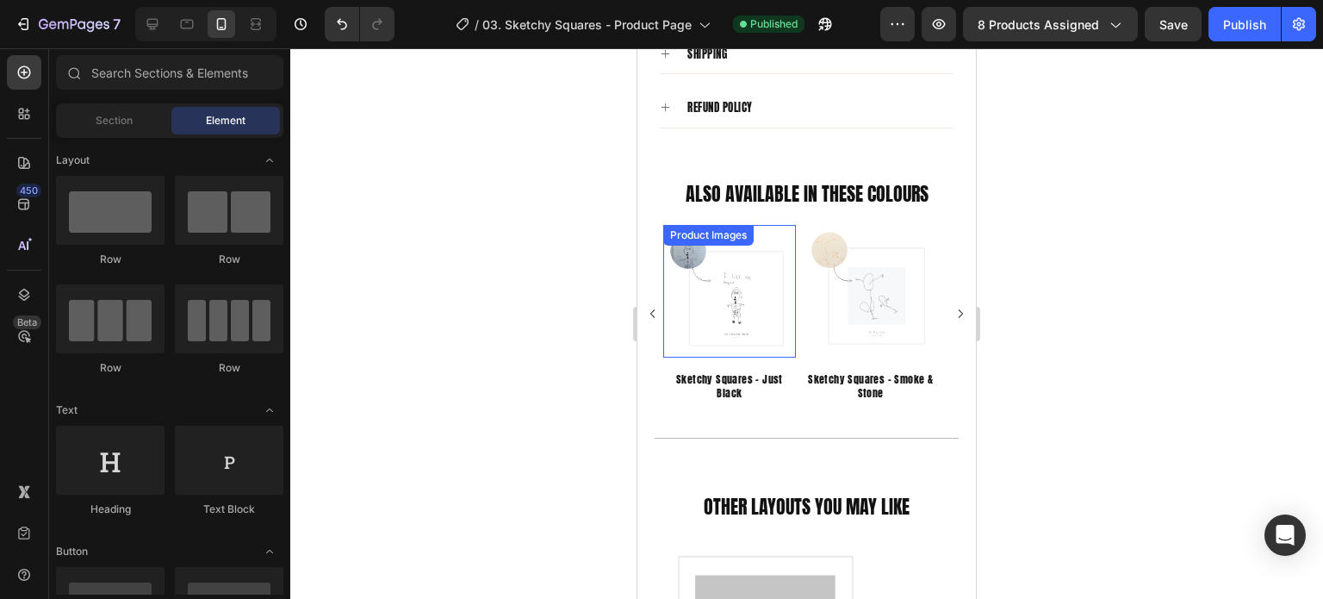
click at [793, 283] on img at bounding box center [729, 291] width 133 height 133
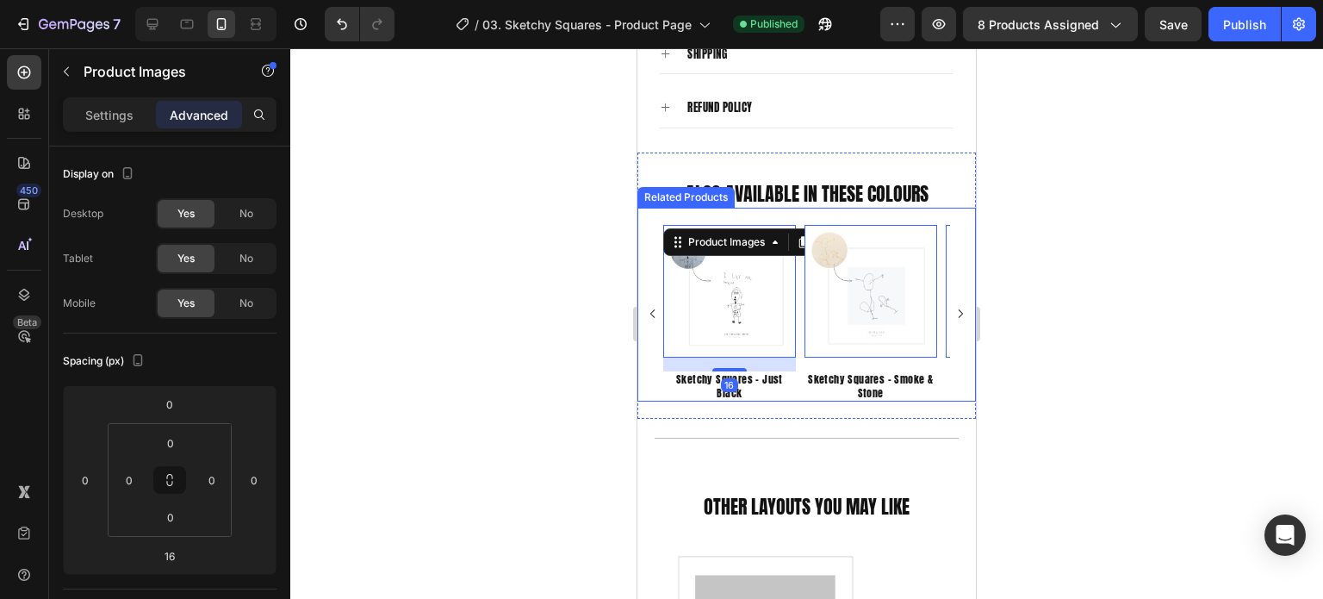
click at [798, 317] on div "Product Images 16 Sketchy Squares - Just Black Product Title Row Related Produc…" at bounding box center [806, 313] width 287 height 177
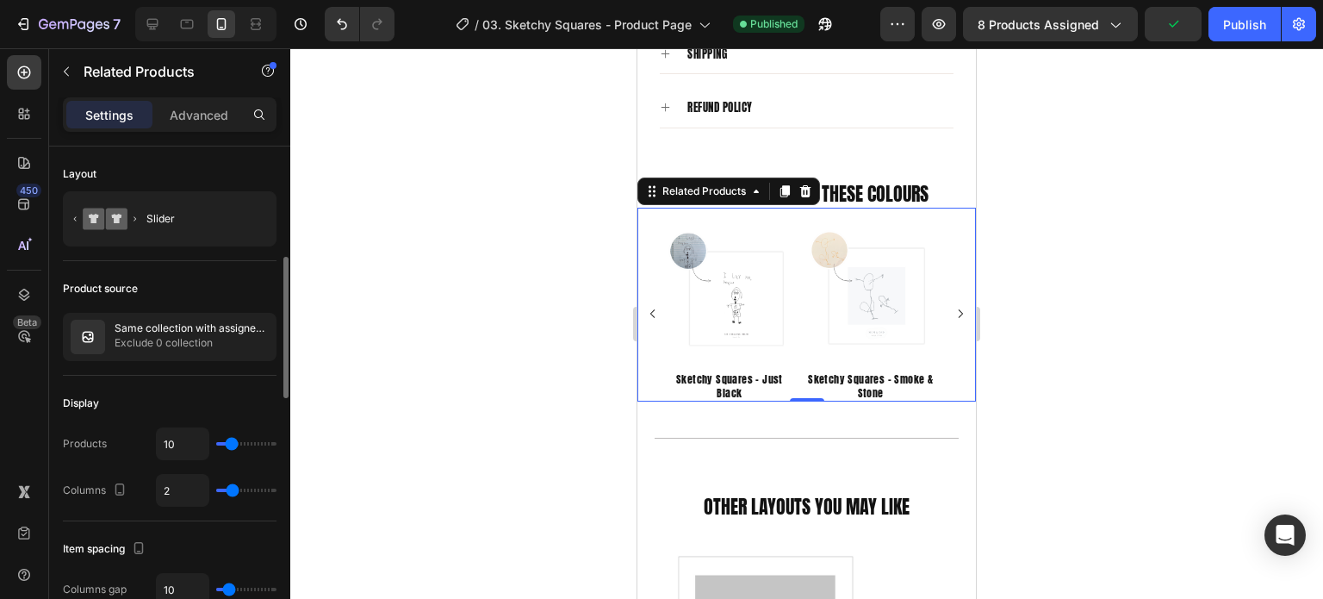
scroll to position [86, 0]
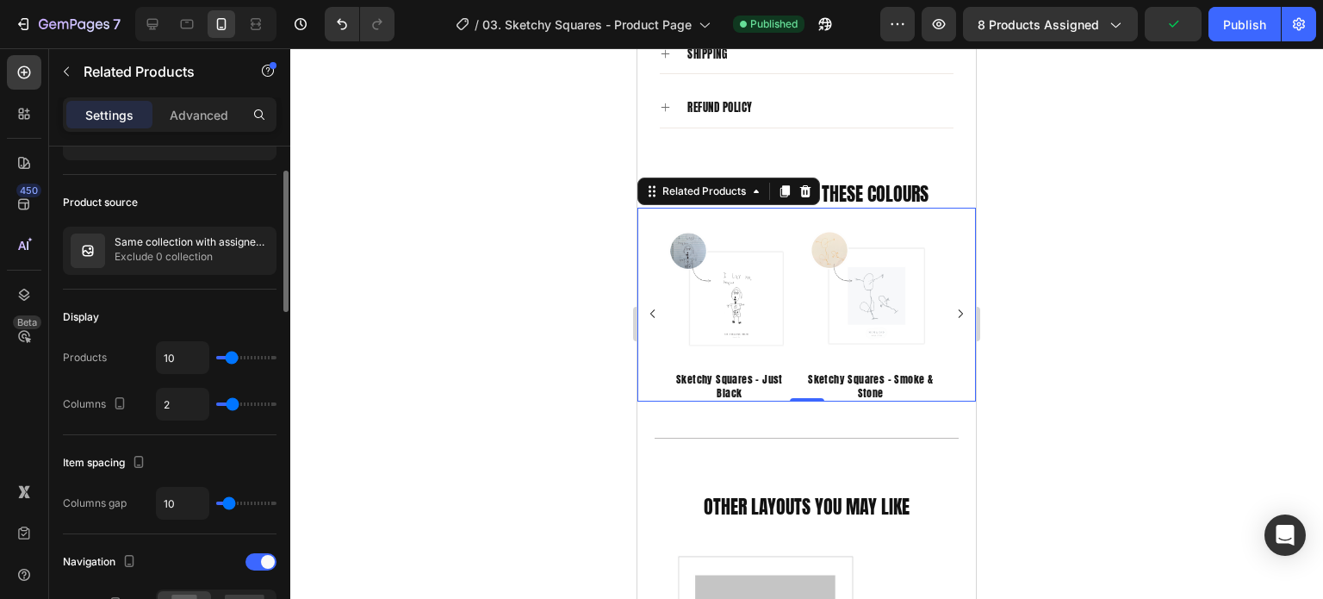
type input "1"
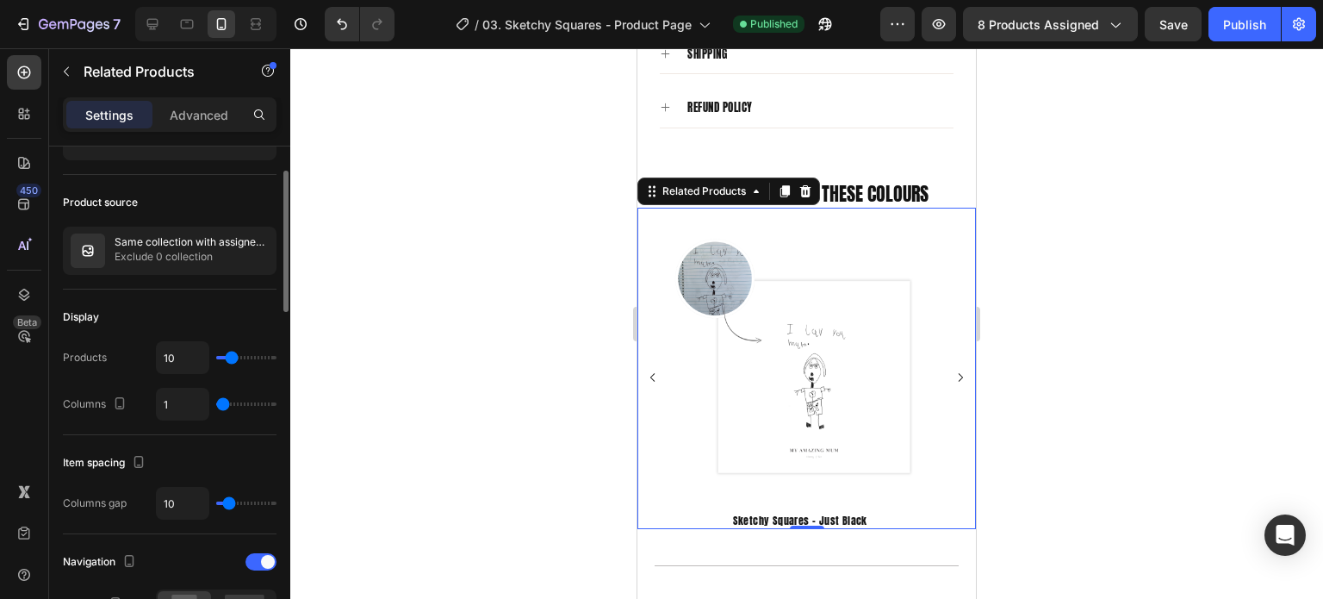
type input "1"
click at [218, 402] on input "range" at bounding box center [246, 403] width 60 height 3
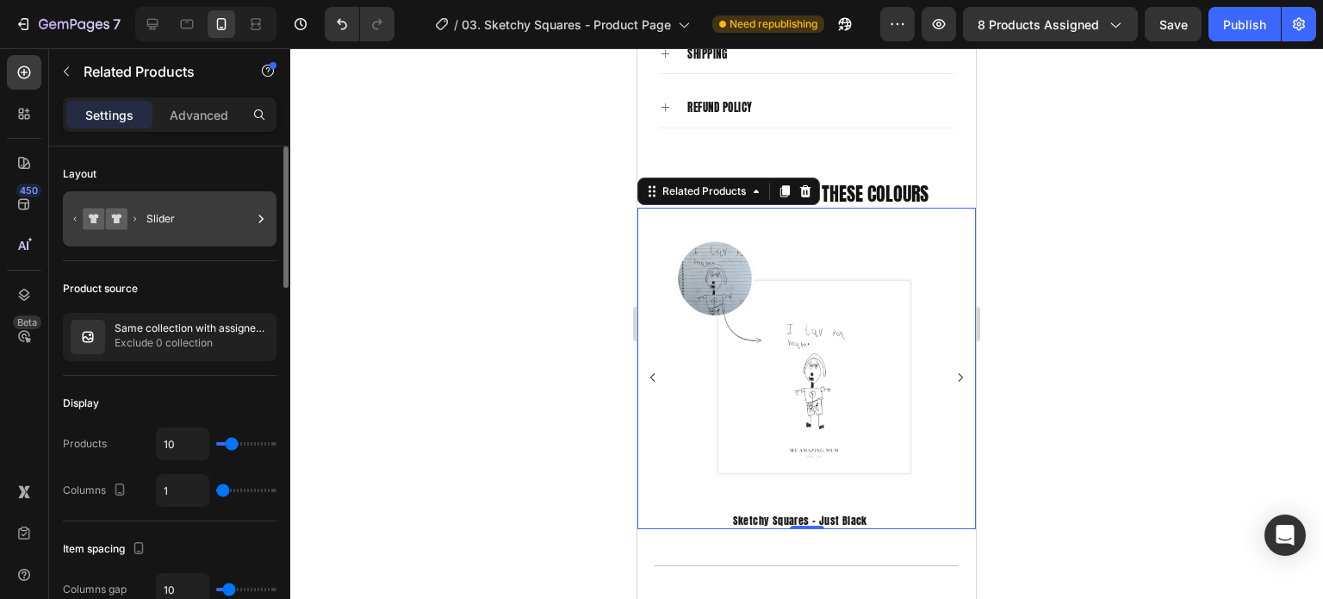
click at [177, 208] on div "Slider" at bounding box center [198, 219] width 105 height 40
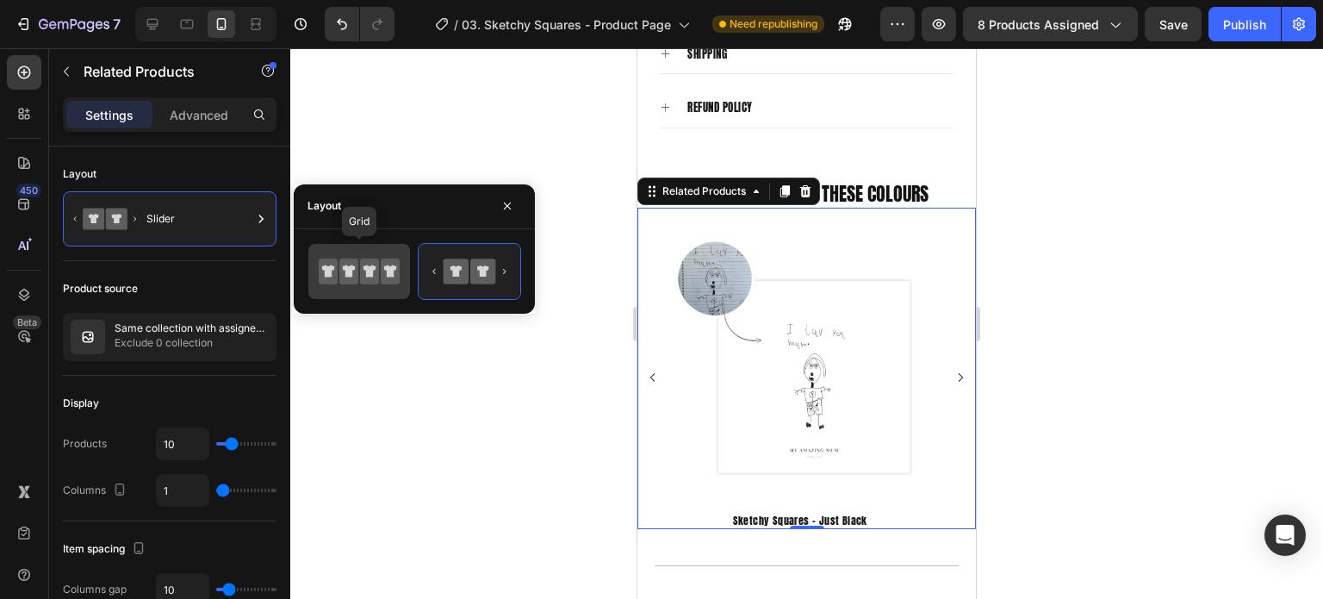
click at [383, 270] on icon at bounding box center [390, 271] width 19 height 26
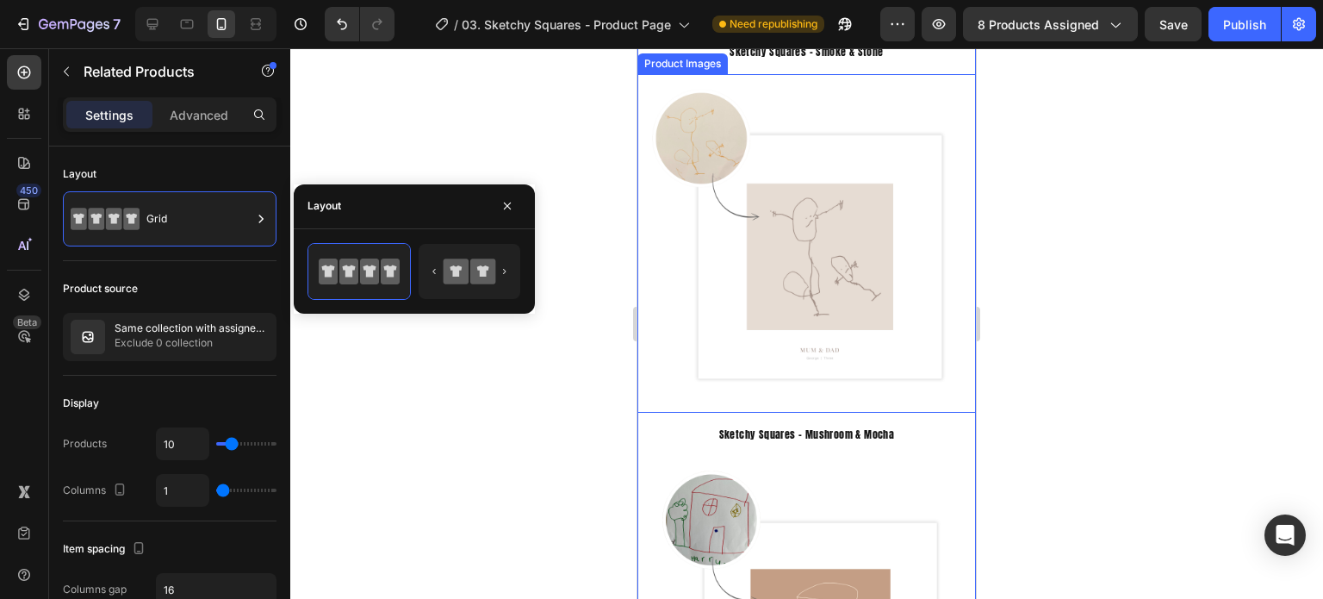
scroll to position [2068, 0]
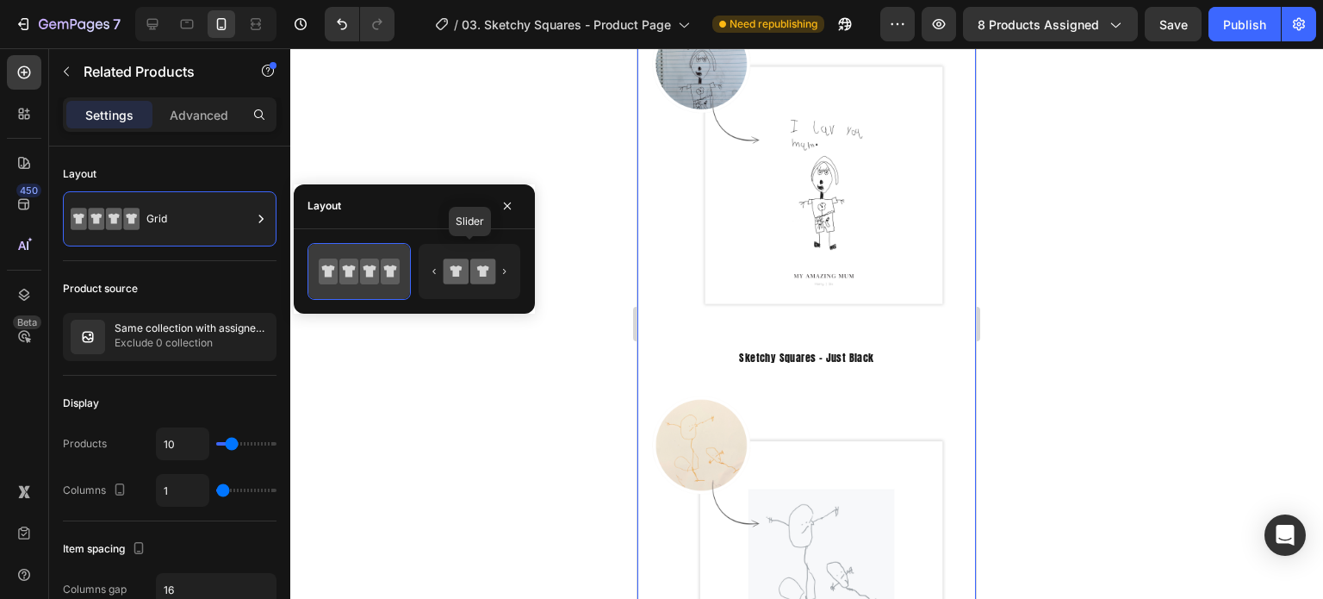
drag, startPoint x: 480, startPoint y: 271, endPoint x: 407, endPoint y: 256, distance: 74.9
click at [480, 271] on icon at bounding box center [483, 270] width 12 height 11
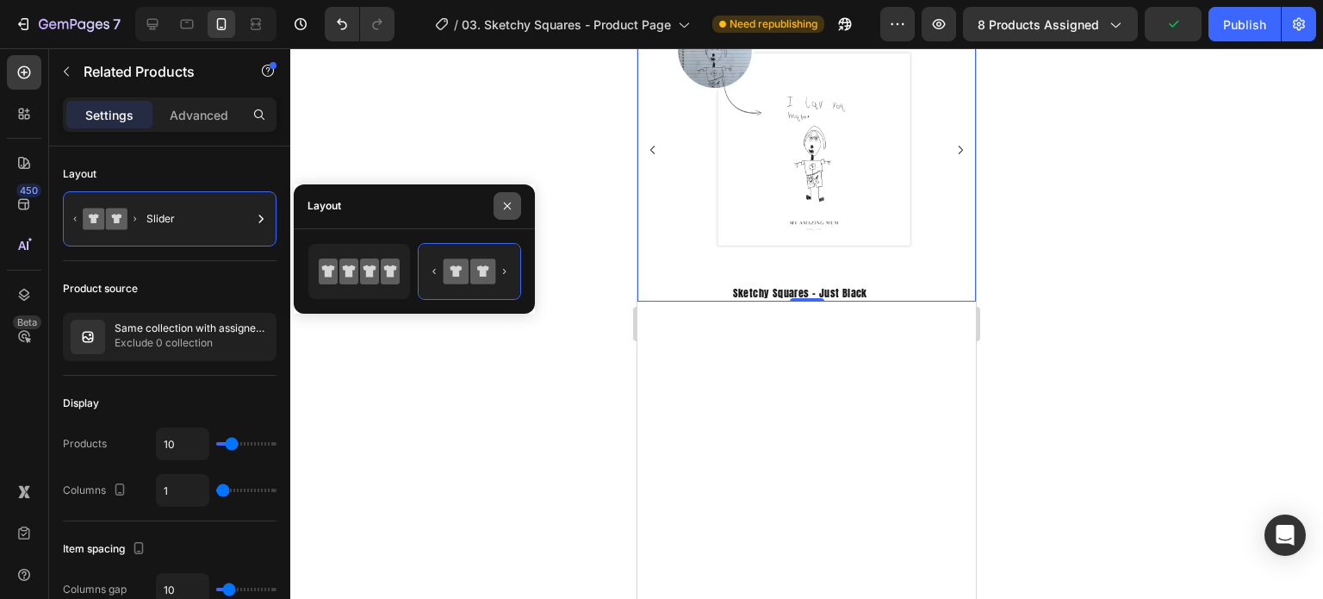
click at [517, 212] on button "button" at bounding box center [508, 206] width 28 height 28
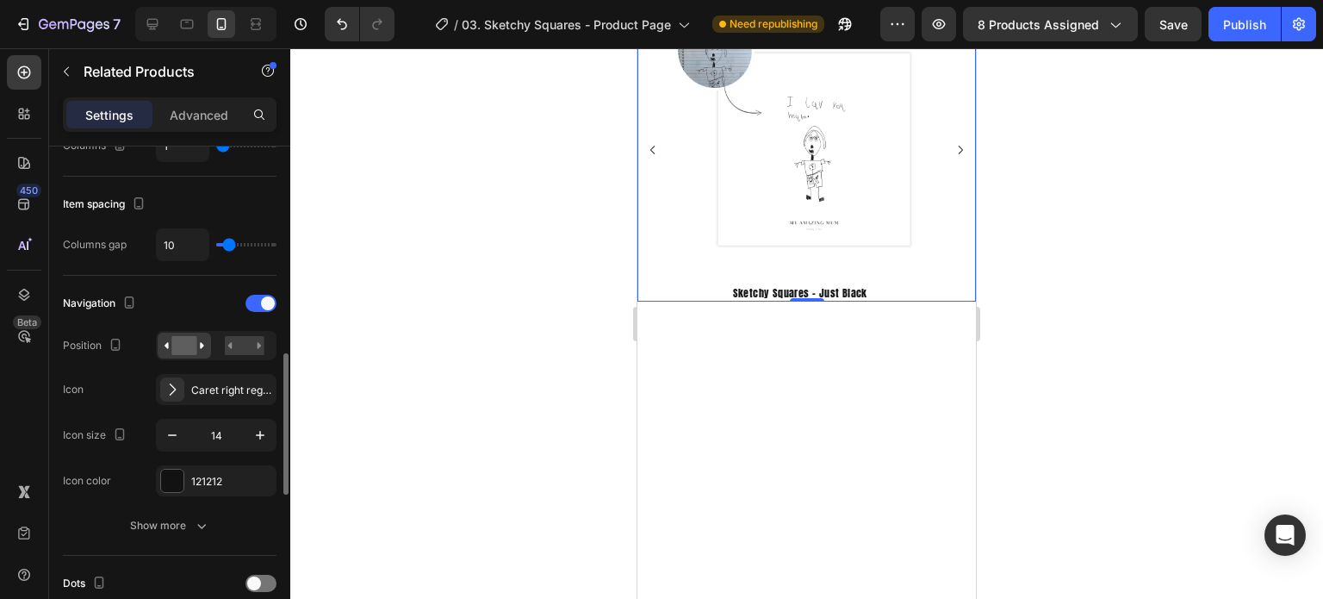
scroll to position [431, 0]
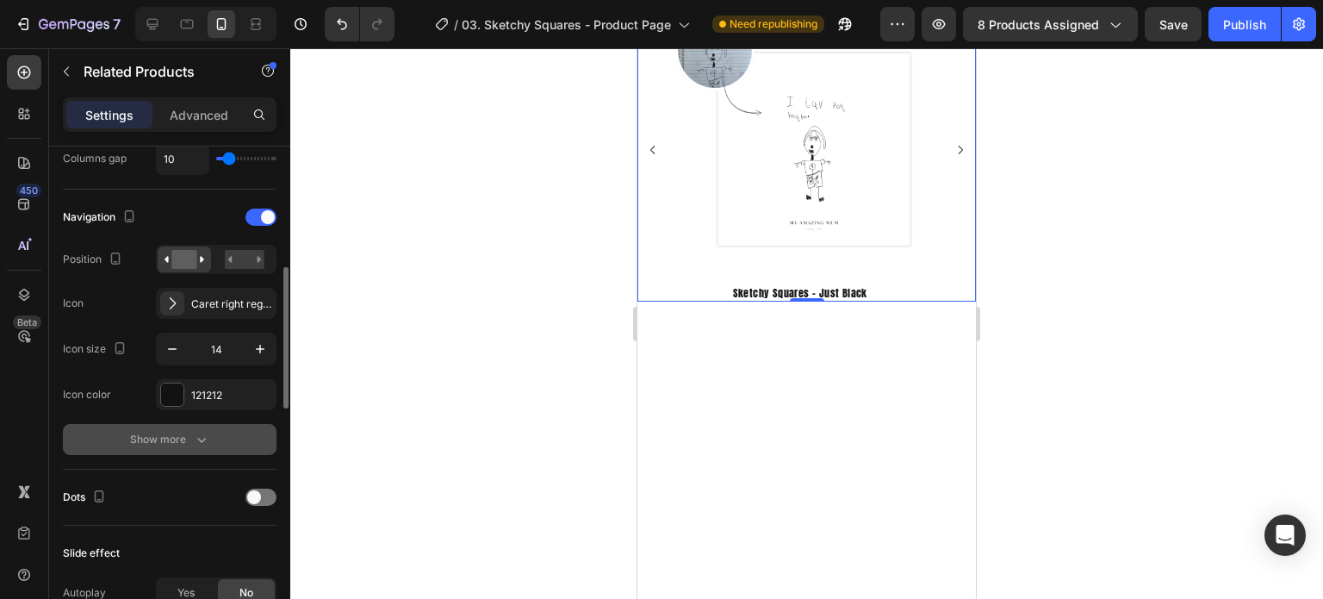
click at [172, 440] on div "Show more" at bounding box center [170, 439] width 80 height 17
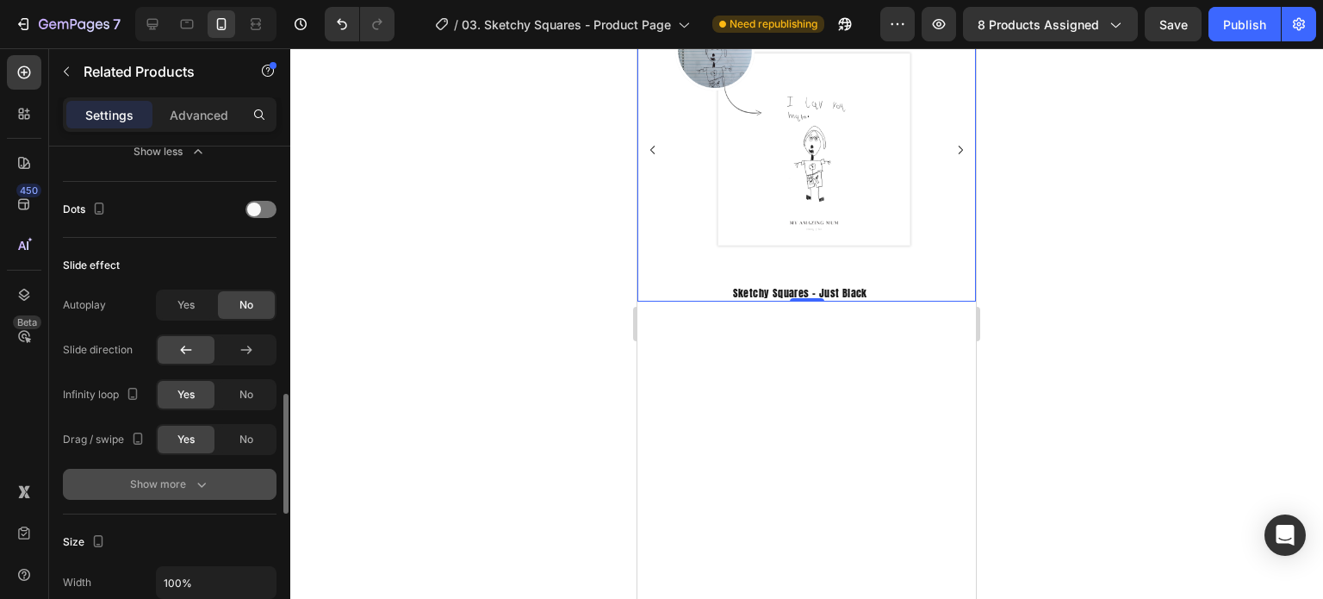
scroll to position [1292, 0]
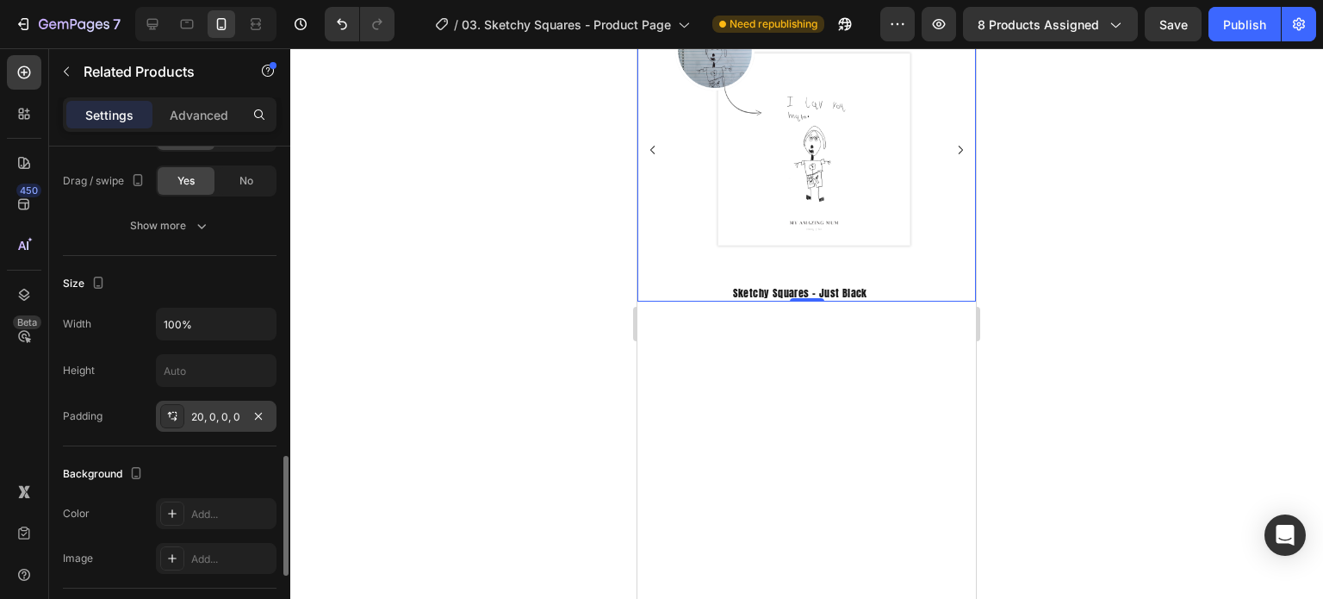
click at [202, 413] on div "20, 0, 0, 0" at bounding box center [216, 417] width 50 height 16
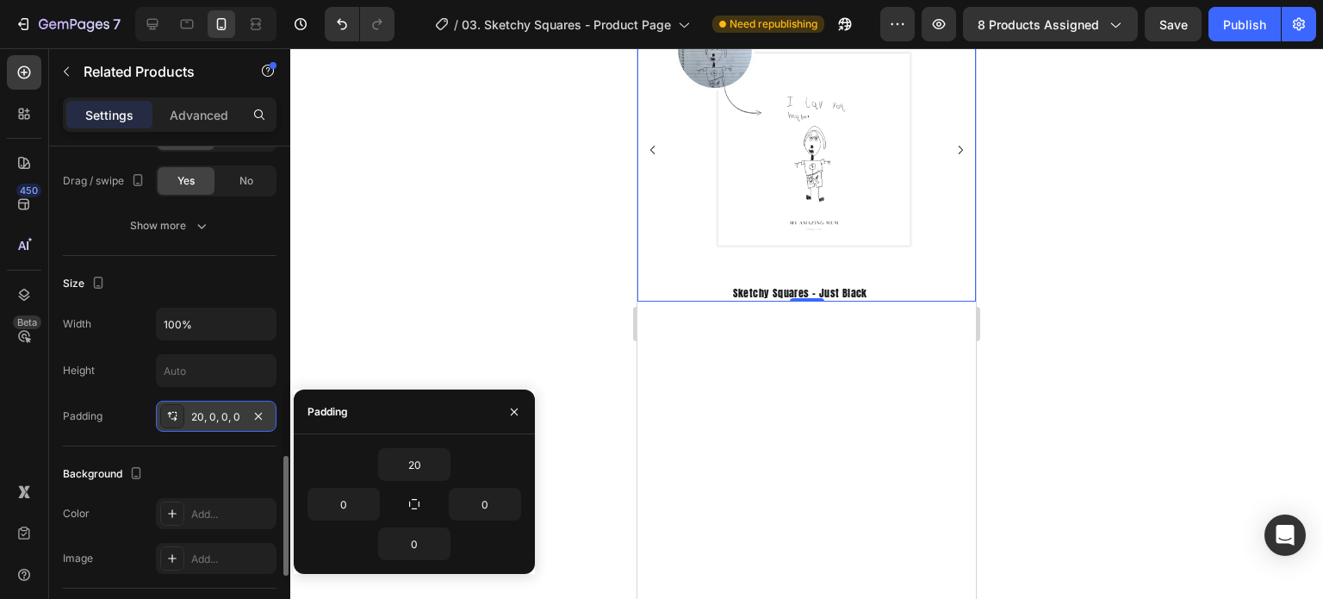
click at [203, 414] on div "20, 0, 0, 0" at bounding box center [216, 417] width 50 height 16
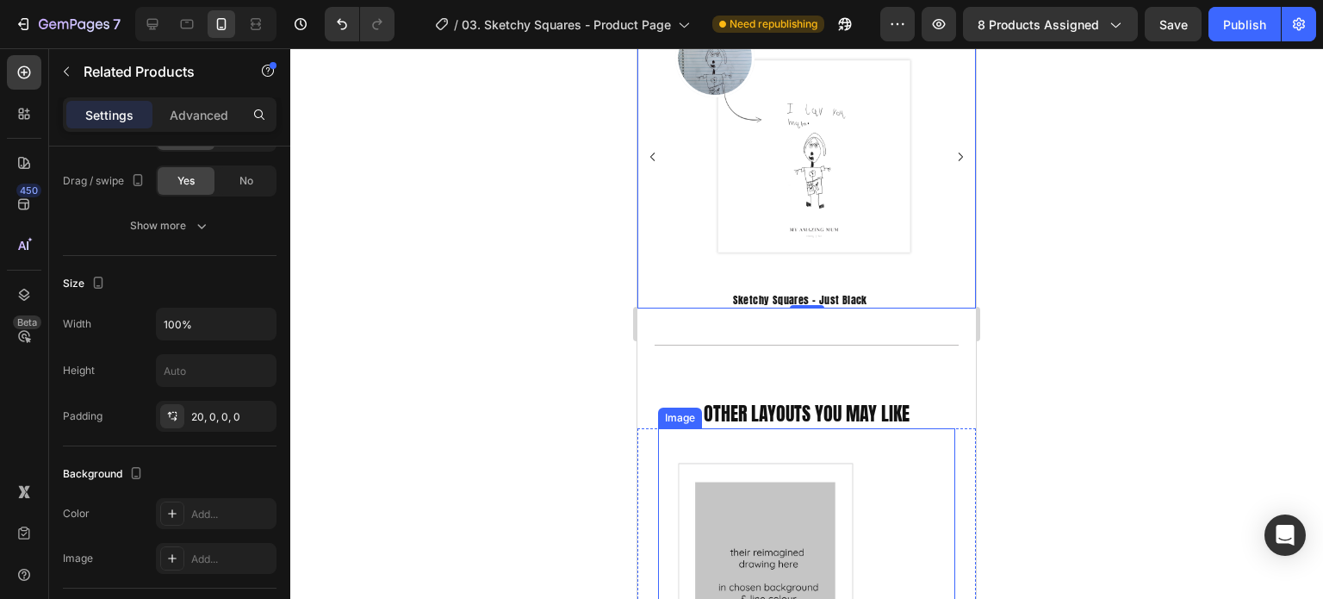
click at [1142, 278] on div at bounding box center [806, 323] width 1033 height 550
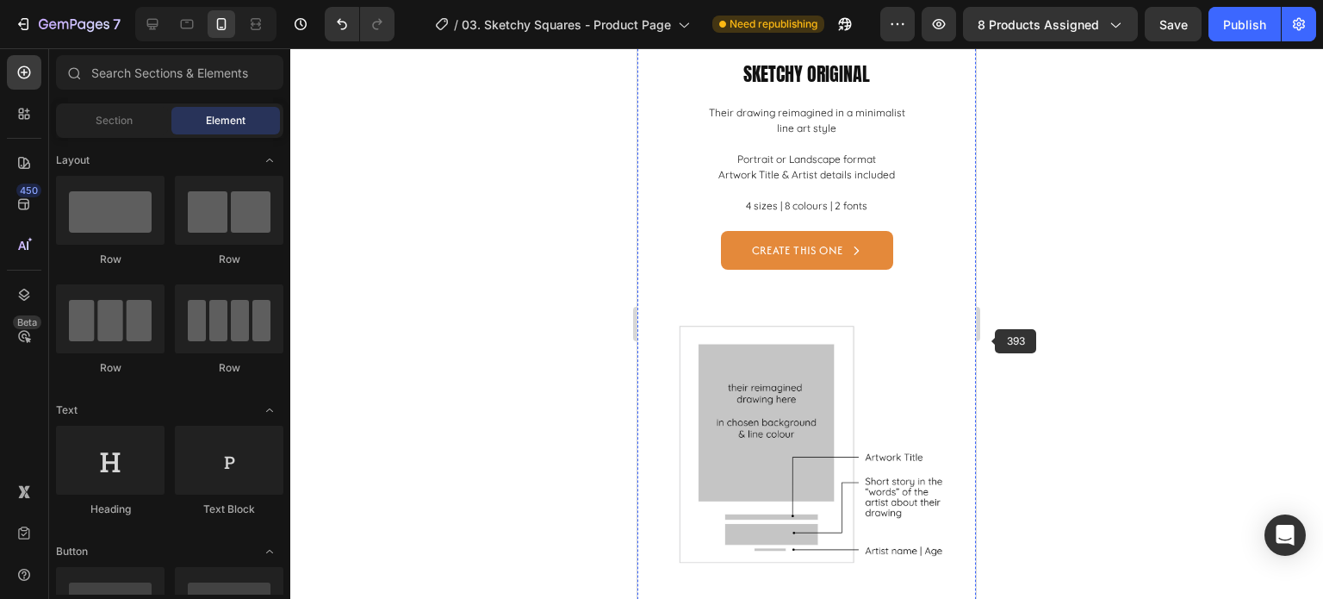
scroll to position [2326, 0]
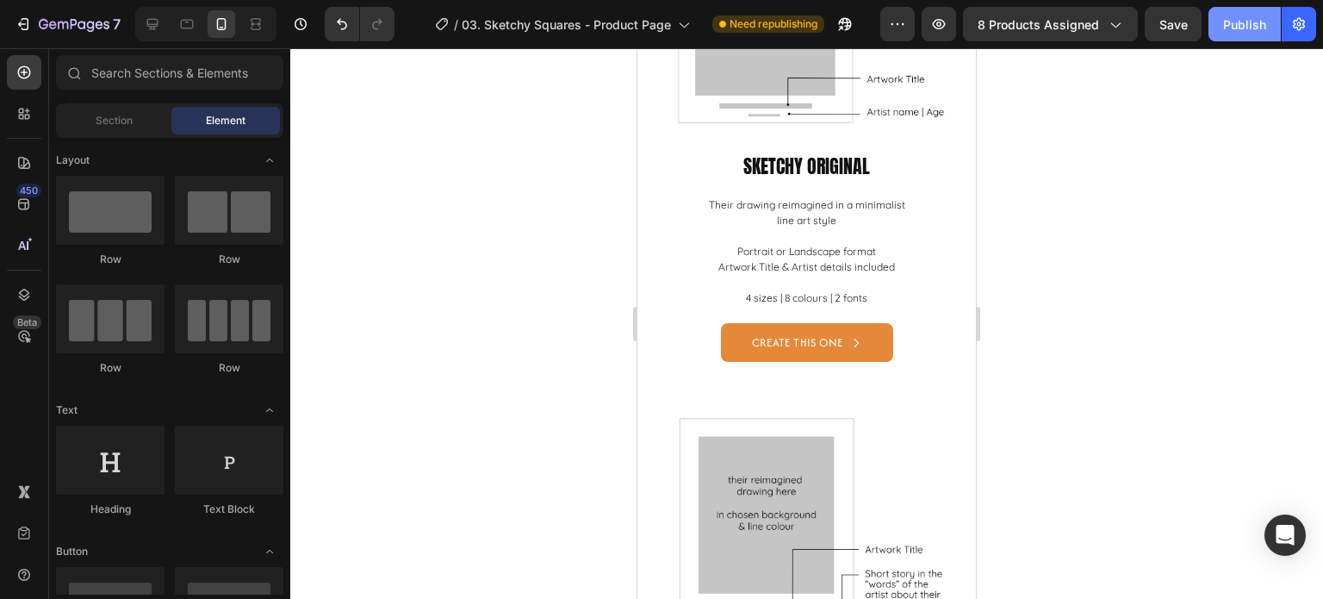
click at [1254, 15] on button "Publish" at bounding box center [1245, 24] width 72 height 34
